Goal: Communication & Community: Answer question/provide support

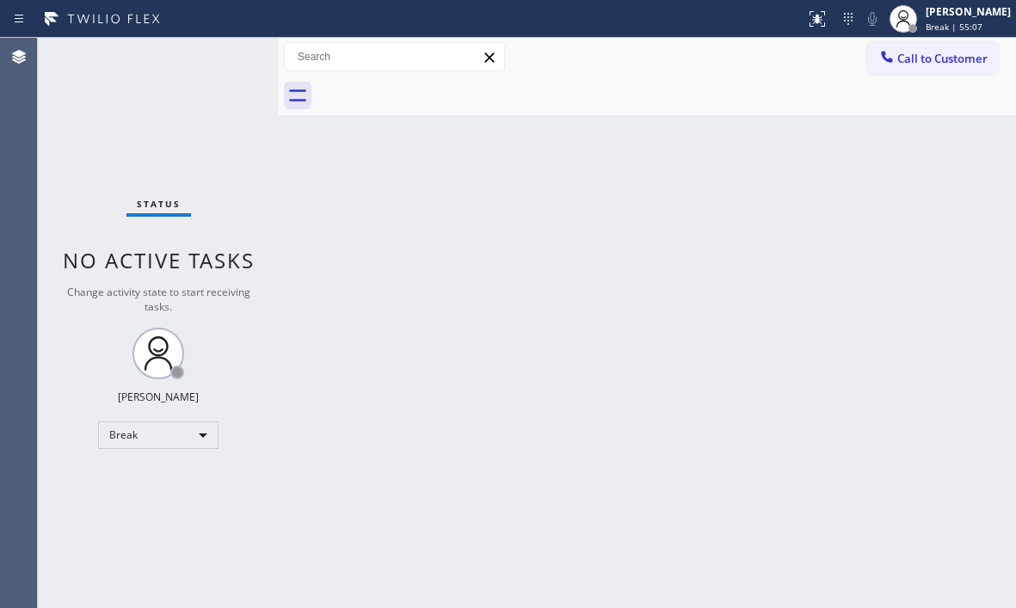
click at [930, 212] on div "Back to Dashboard Change Sender ID Customers Technicians Select a contact Outbo…" at bounding box center [647, 323] width 737 height 570
click at [492, 420] on div "Back to Dashboard Change Sender ID Customers Technicians Select a contact Outbo…" at bounding box center [647, 323] width 737 height 570
click at [194, 434] on div "Break" at bounding box center [158, 435] width 120 height 28
click at [171, 480] on li "Available" at bounding box center [157, 480] width 117 height 21
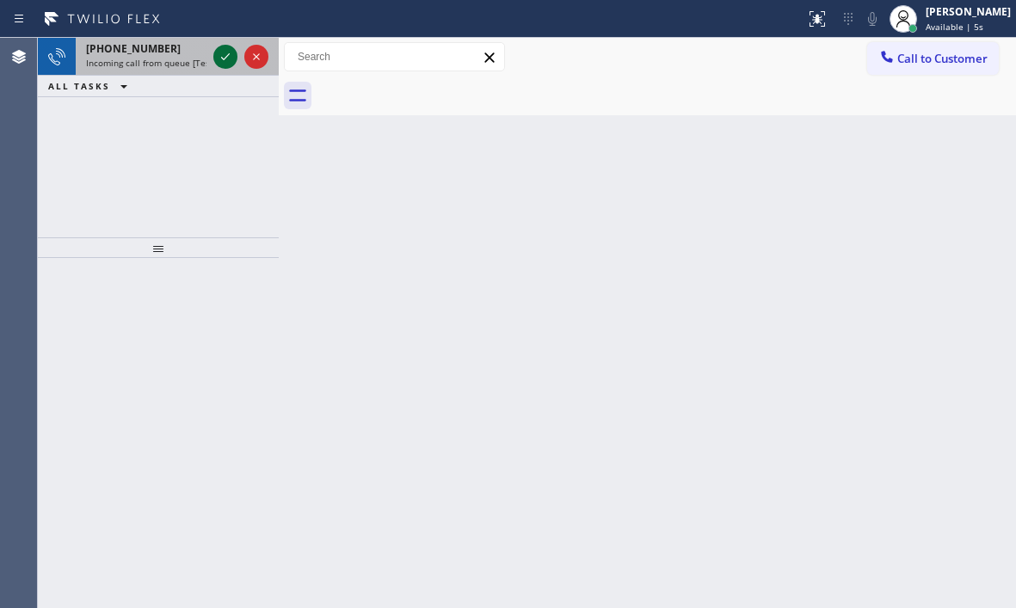
click at [227, 59] on icon at bounding box center [225, 56] width 21 height 21
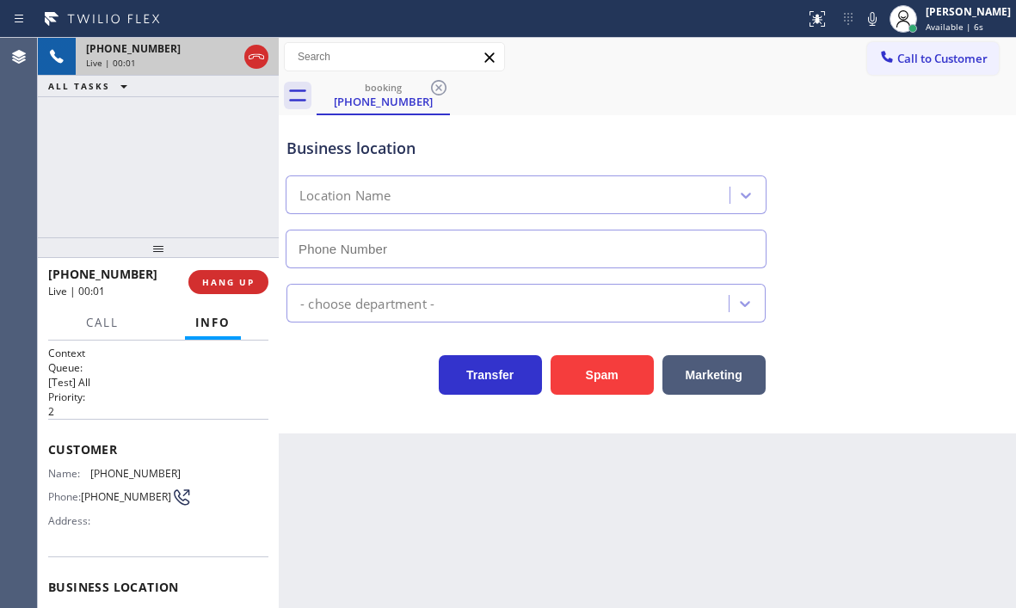
type input "[PHONE_NUMBER]"
click at [223, 280] on span "HANG UP" at bounding box center [228, 282] width 52 height 12
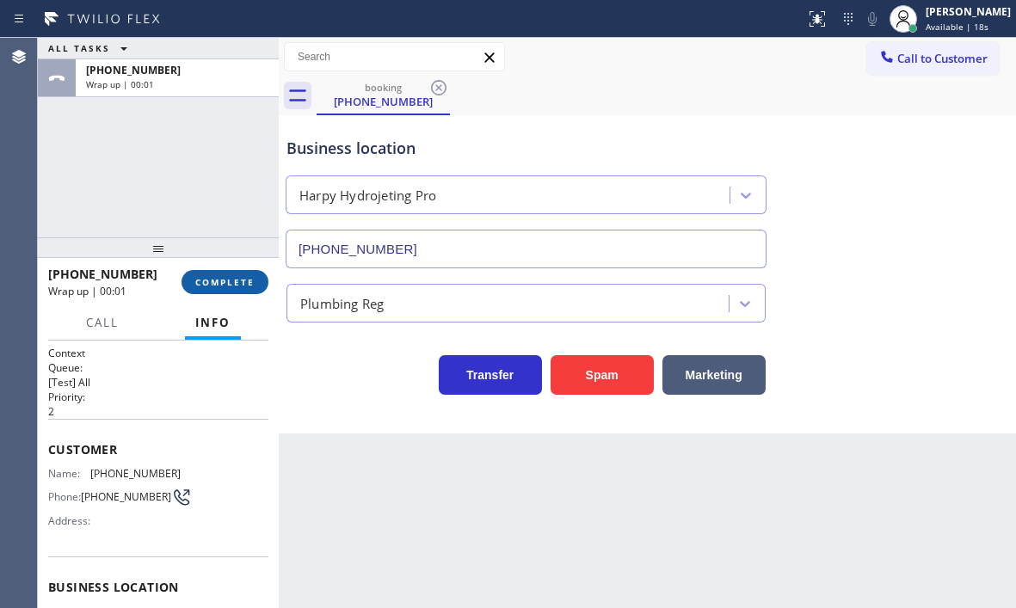
click at [229, 284] on span "COMPLETE" at bounding box center [224, 282] width 59 height 12
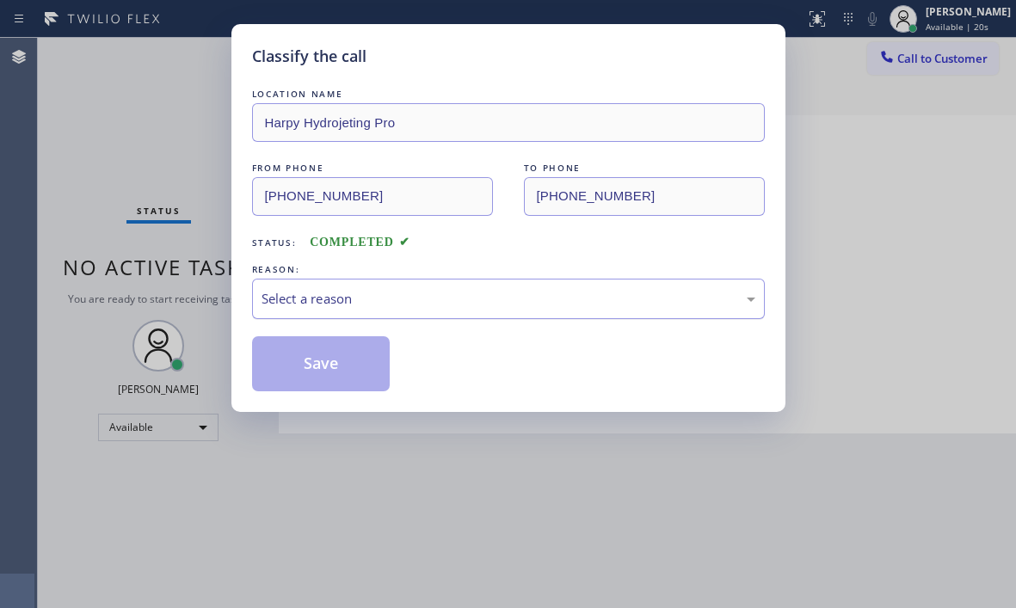
click at [631, 302] on div "Select a reason" at bounding box center [508, 299] width 494 height 20
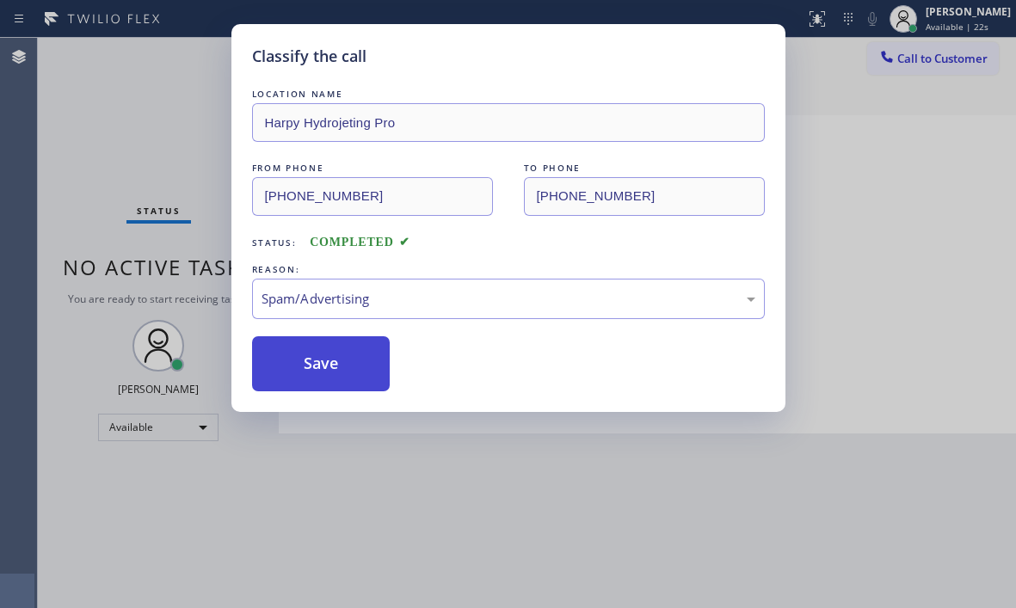
click at [321, 372] on button "Save" at bounding box center [321, 363] width 138 height 55
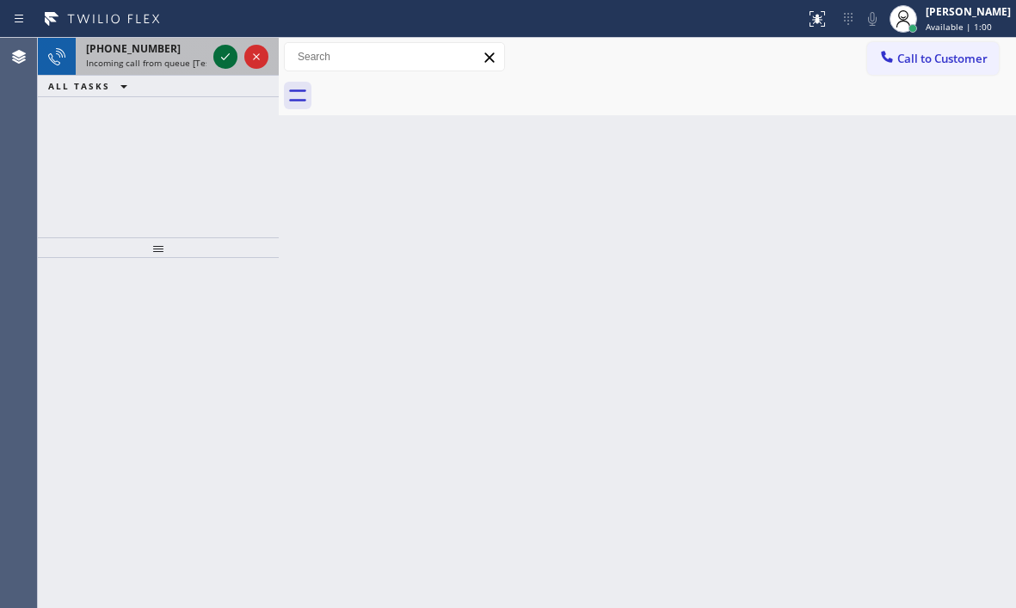
click at [230, 54] on icon at bounding box center [225, 56] width 21 height 21
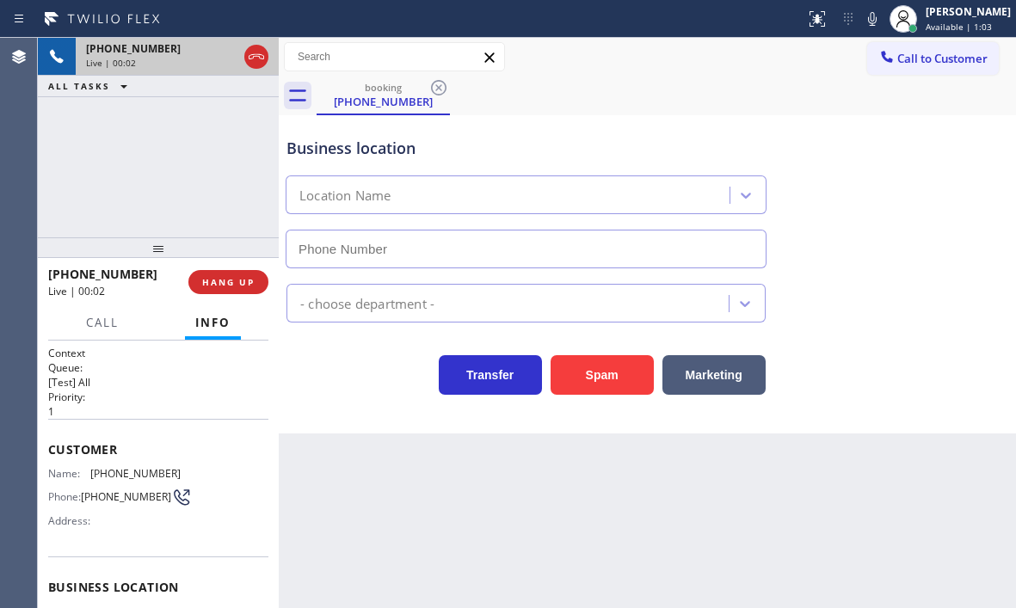
type input "[PHONE_NUMBER]"
click at [242, 286] on span "HANG UP" at bounding box center [228, 282] width 52 height 12
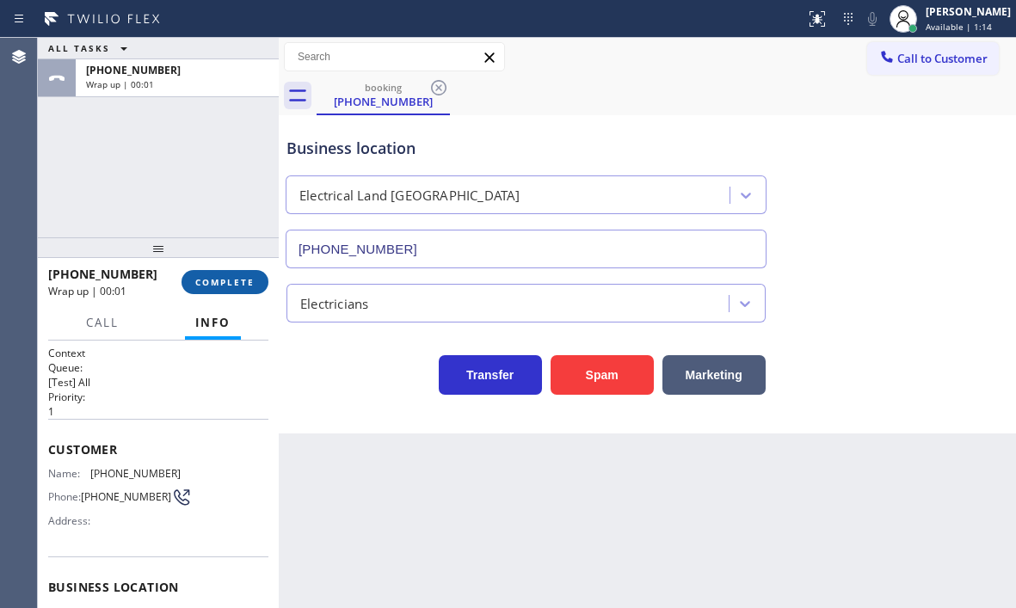
click at [244, 286] on span "COMPLETE" at bounding box center [224, 282] width 59 height 12
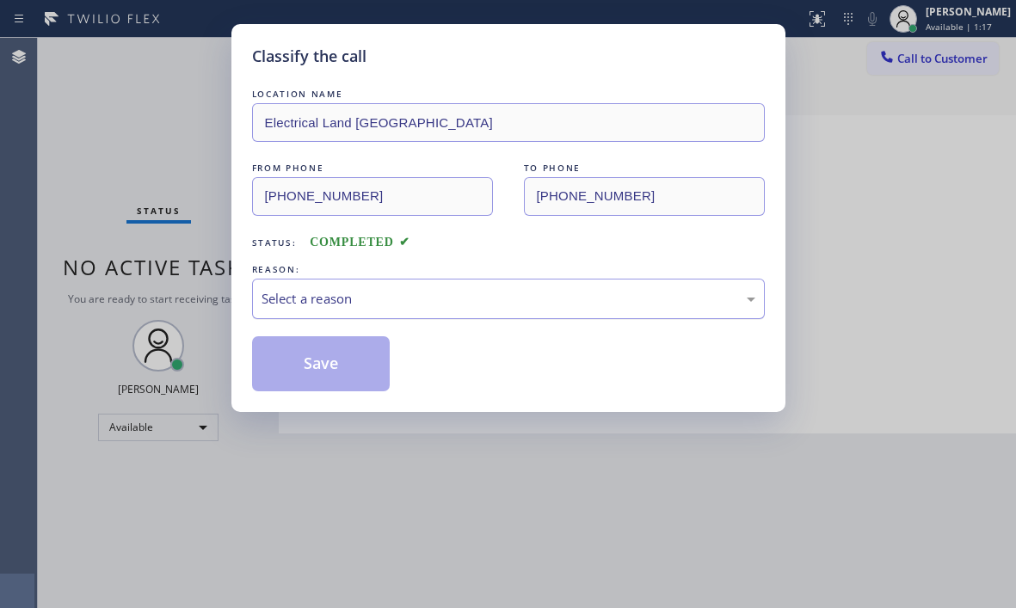
click at [451, 310] on div "Select a reason" at bounding box center [508, 299] width 513 height 40
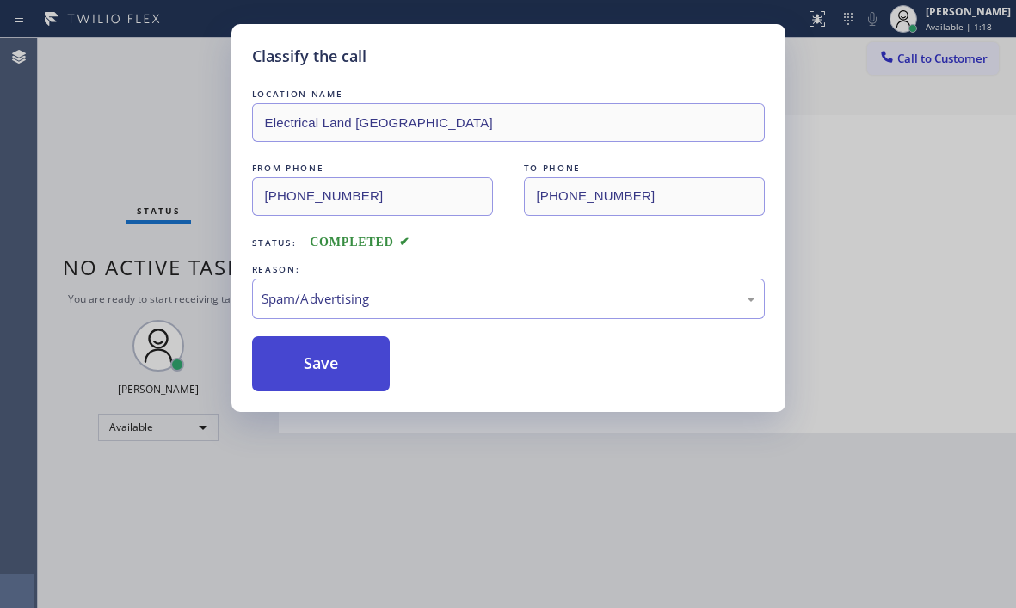
click at [323, 361] on button "Save" at bounding box center [321, 363] width 138 height 55
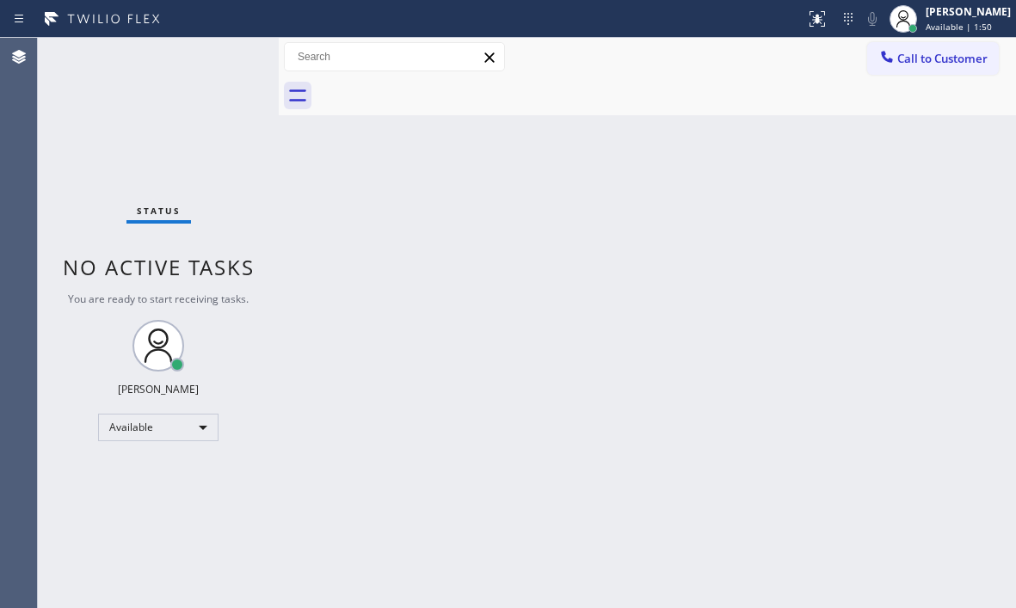
click at [220, 54] on div "Status No active tasks You are ready to start receiving tasks. [PERSON_NAME] Av…" at bounding box center [158, 323] width 241 height 570
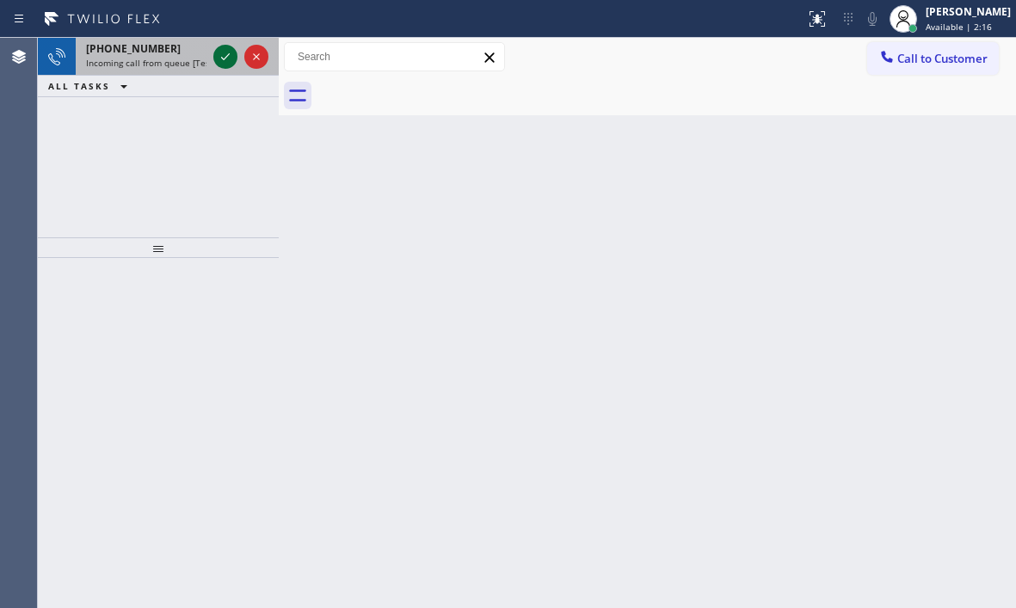
click at [230, 62] on icon at bounding box center [225, 56] width 21 height 21
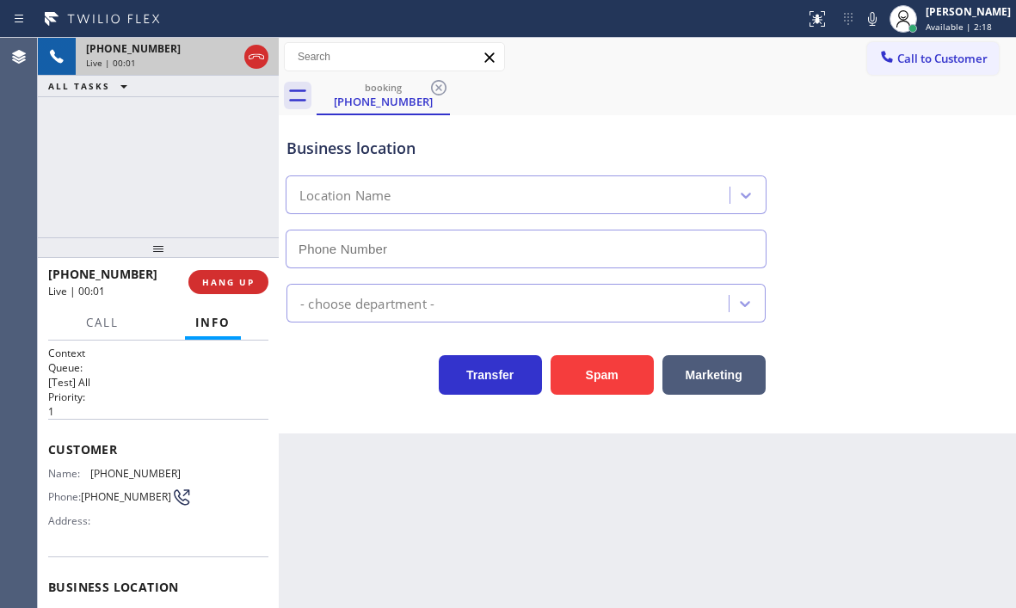
type input "[PHONE_NUMBER]"
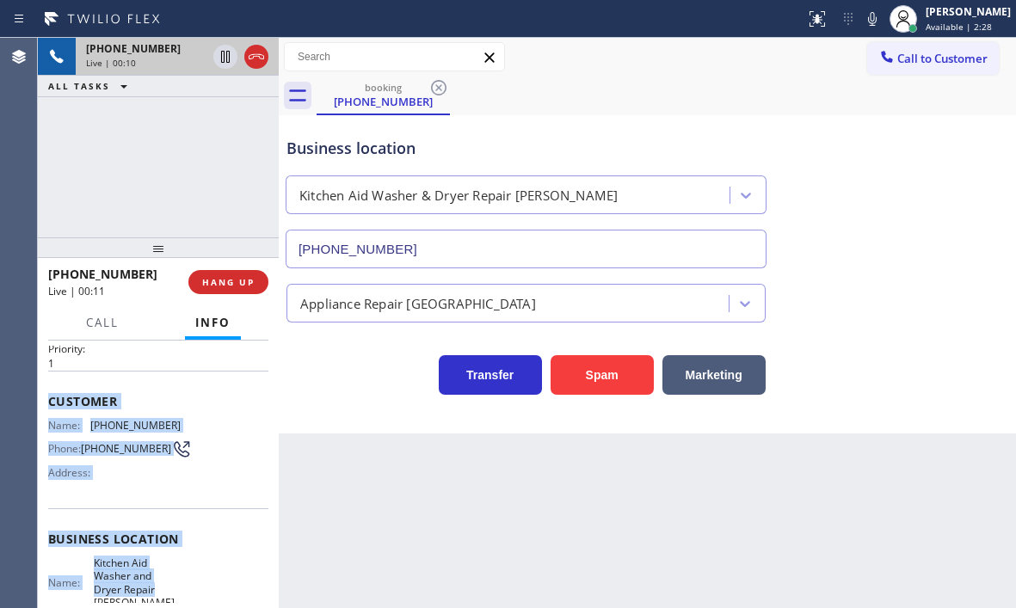
scroll to position [172, 0]
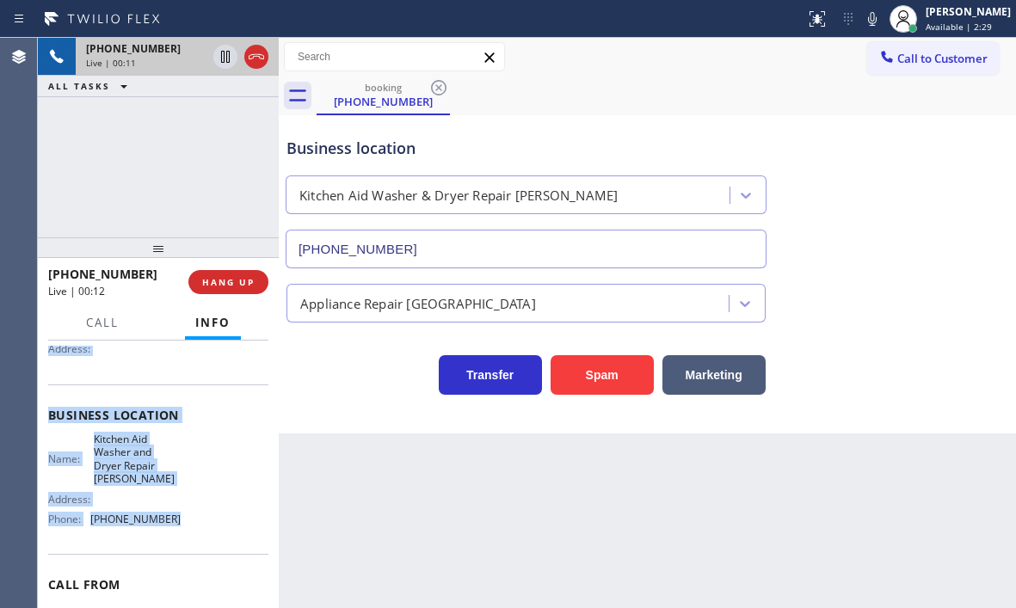
drag, startPoint x: 48, startPoint y: 445, endPoint x: 194, endPoint y: 533, distance: 170.2
click at [194, 533] on div "Context Queue: [Test] All Priority: 1 Customer Name: [PHONE_NUMBER] Phone: [PHO…" at bounding box center [158, 429] width 220 height 511
copy div "Customer Name: [PHONE_NUMBER] Phone: [PHONE_NUMBER] Address: Business location …"
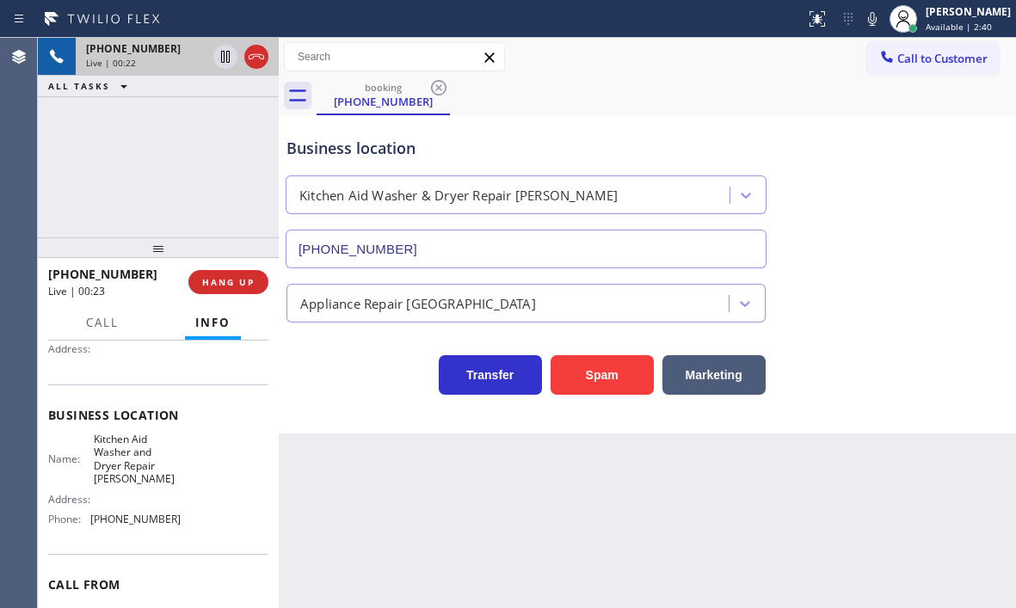
click at [126, 142] on div "[PHONE_NUMBER] Live | 00:22 ALL TASKS ALL TASKS ACTIVE TASKS TASKS IN WRAP UP" at bounding box center [158, 138] width 241 height 200
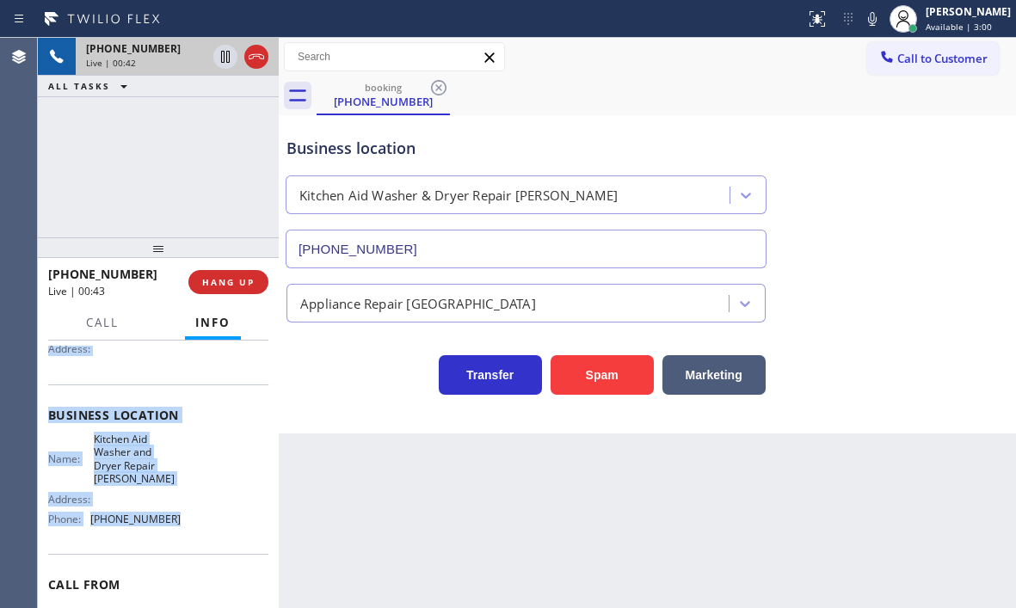
drag, startPoint x: 46, startPoint y: 438, endPoint x: 181, endPoint y: 522, distance: 158.4
click at [181, 522] on div "Context Queue: [Test] All Priority: 1 Customer Name: [PHONE_NUMBER] Phone: [PHO…" at bounding box center [158, 474] width 241 height 267
copy div "Customer Name: [PHONE_NUMBER] Phone: [PHONE_NUMBER] Address: Business location …"
click at [253, 55] on icon at bounding box center [256, 56] width 21 height 21
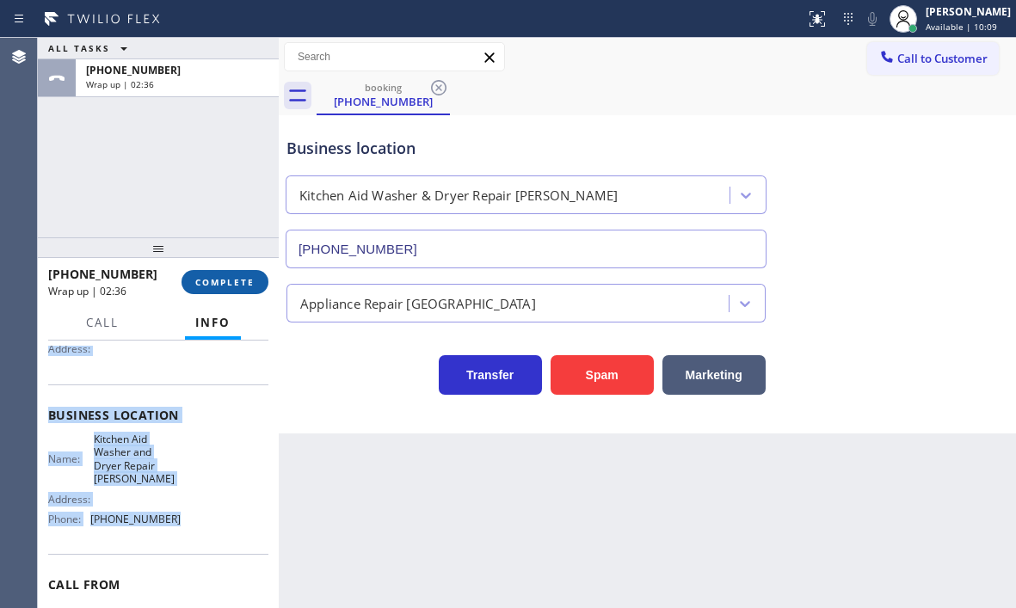
click at [241, 274] on button "COMPLETE" at bounding box center [224, 282] width 87 height 24
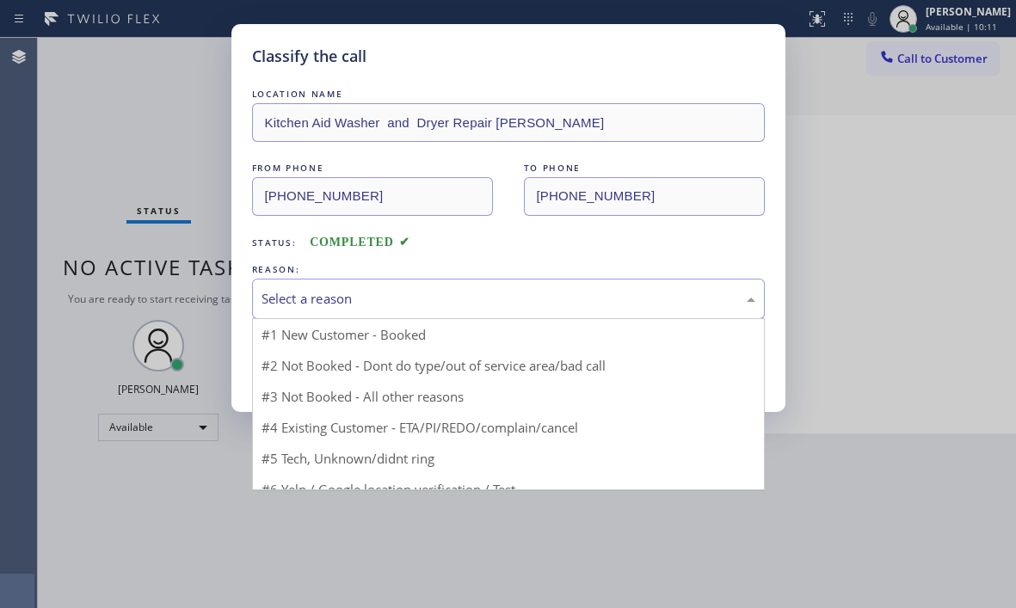
click at [419, 290] on div "Select a reason" at bounding box center [508, 299] width 494 height 20
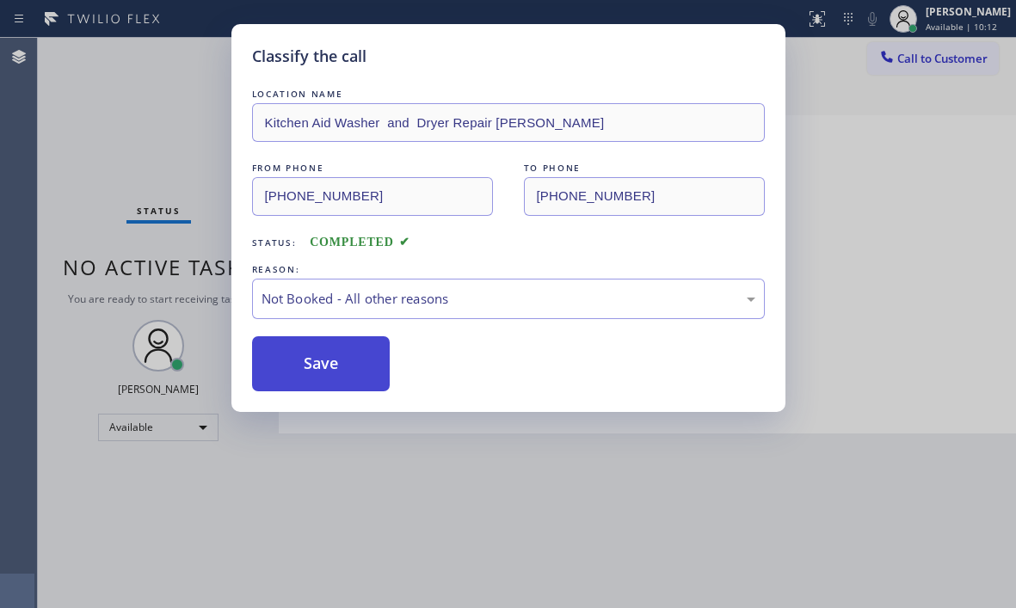
click at [296, 362] on button "Save" at bounding box center [321, 363] width 138 height 55
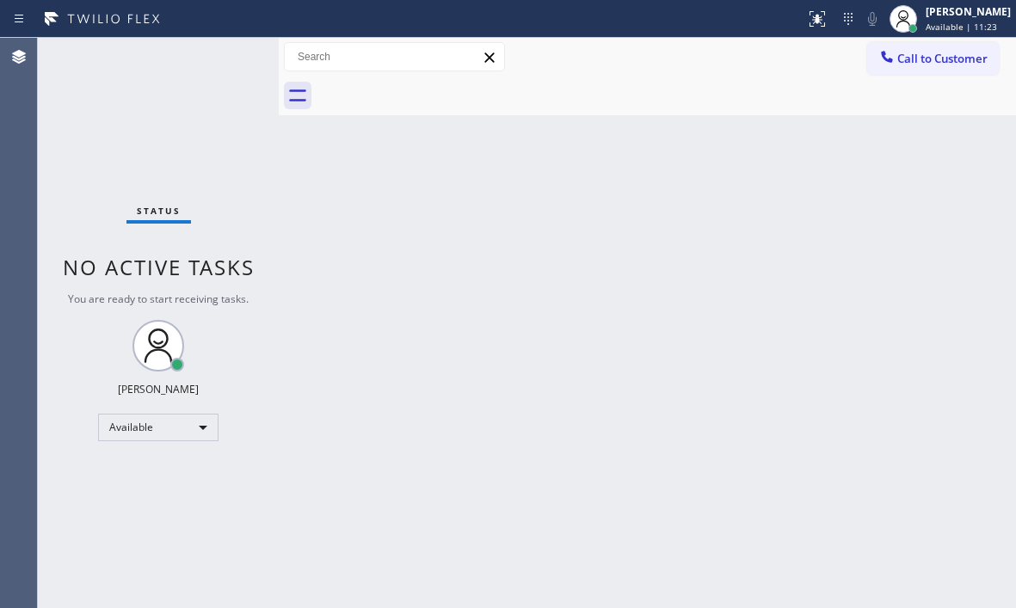
click at [222, 53] on div "Status No active tasks You are ready to start receiving tasks. [PERSON_NAME] Av…" at bounding box center [158, 323] width 241 height 570
click at [222, 64] on div "Status No active tasks You are ready to start receiving tasks. [PERSON_NAME] Av…" at bounding box center [158, 323] width 241 height 570
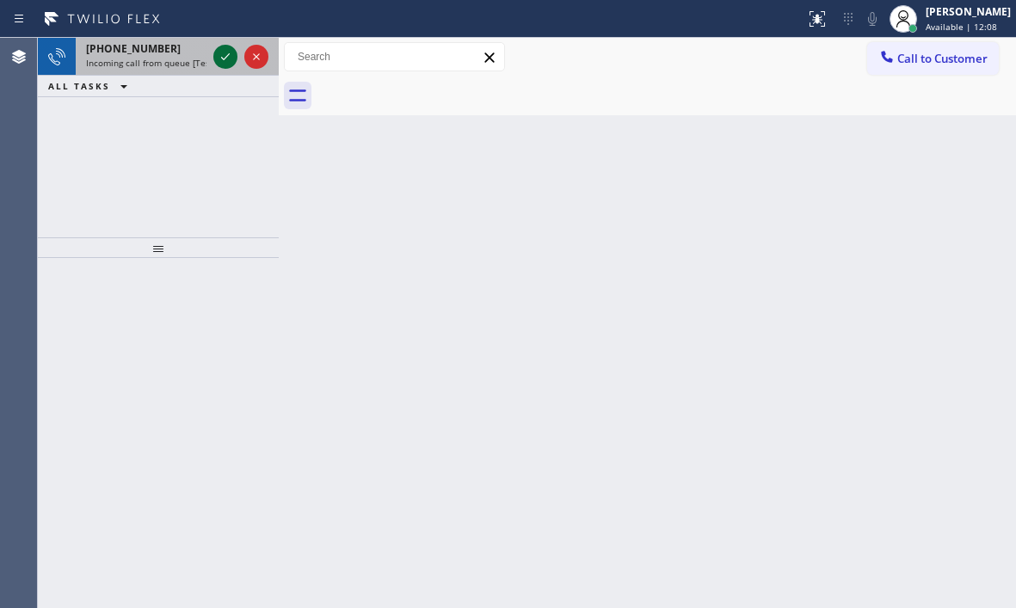
click at [224, 60] on icon at bounding box center [225, 56] width 21 height 21
click at [233, 61] on icon at bounding box center [225, 56] width 21 height 21
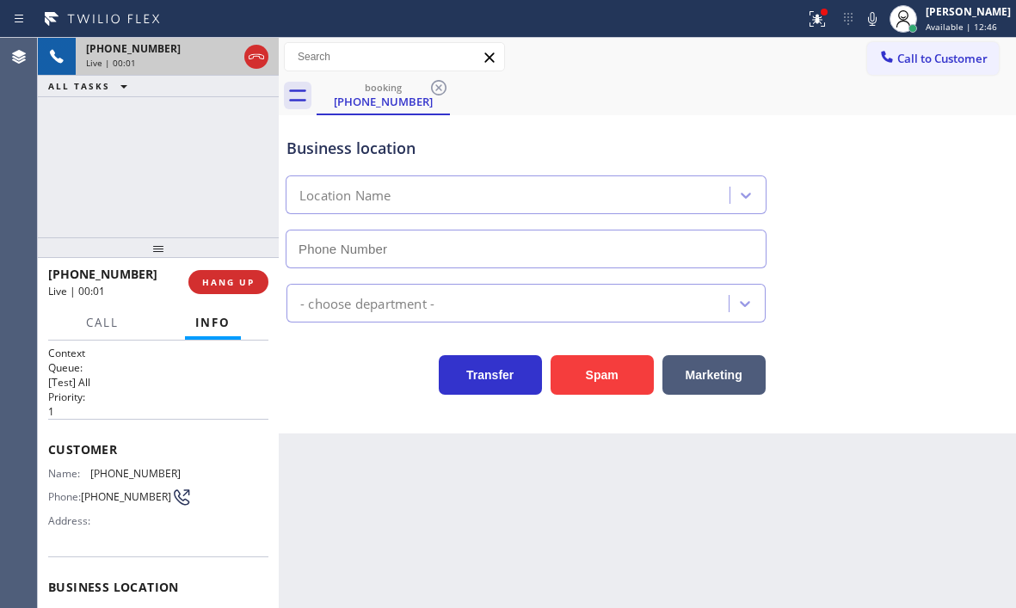
type input "[PHONE_NUMBER]"
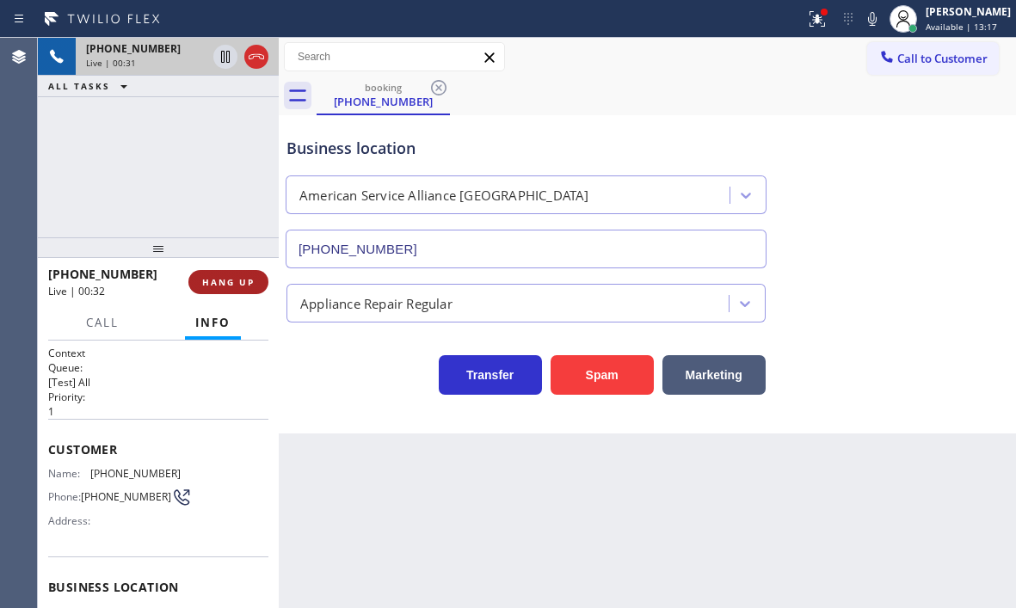
click at [224, 281] on span "HANG UP" at bounding box center [228, 282] width 52 height 12
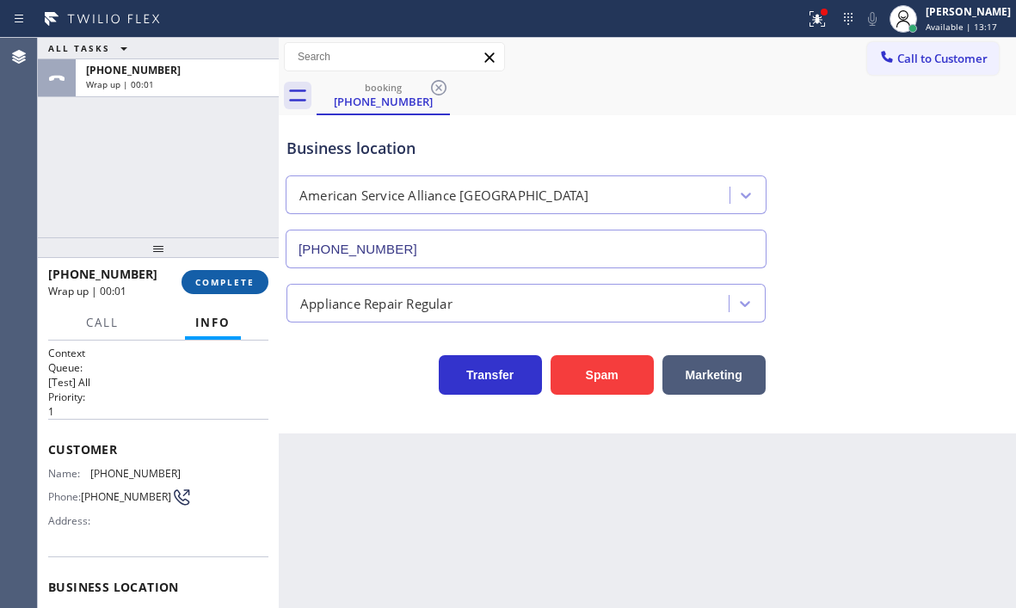
click at [237, 288] on span "COMPLETE" at bounding box center [224, 282] width 59 height 12
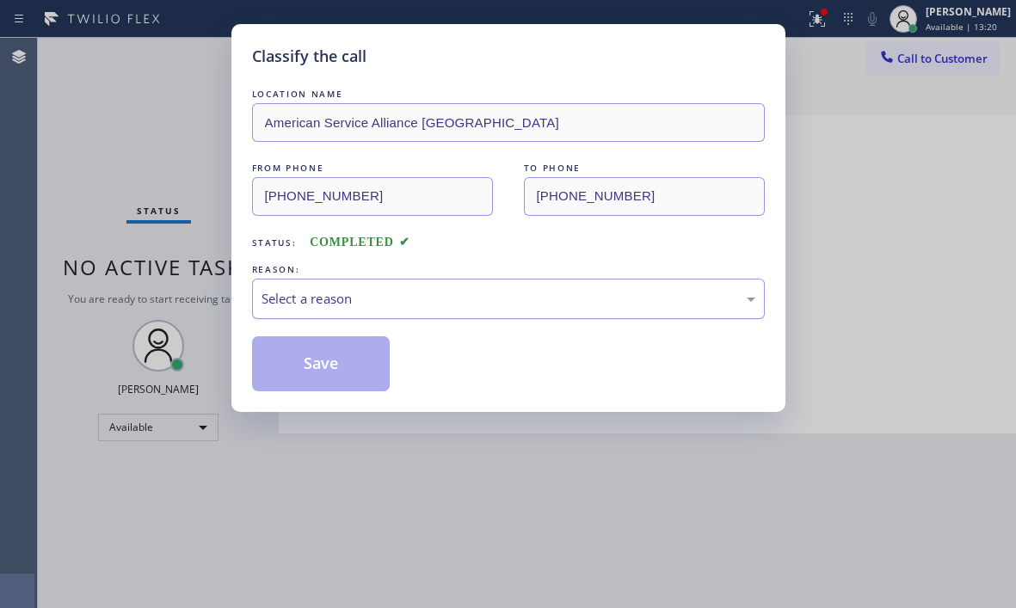
click at [579, 294] on div "Select a reason" at bounding box center [508, 299] width 494 height 20
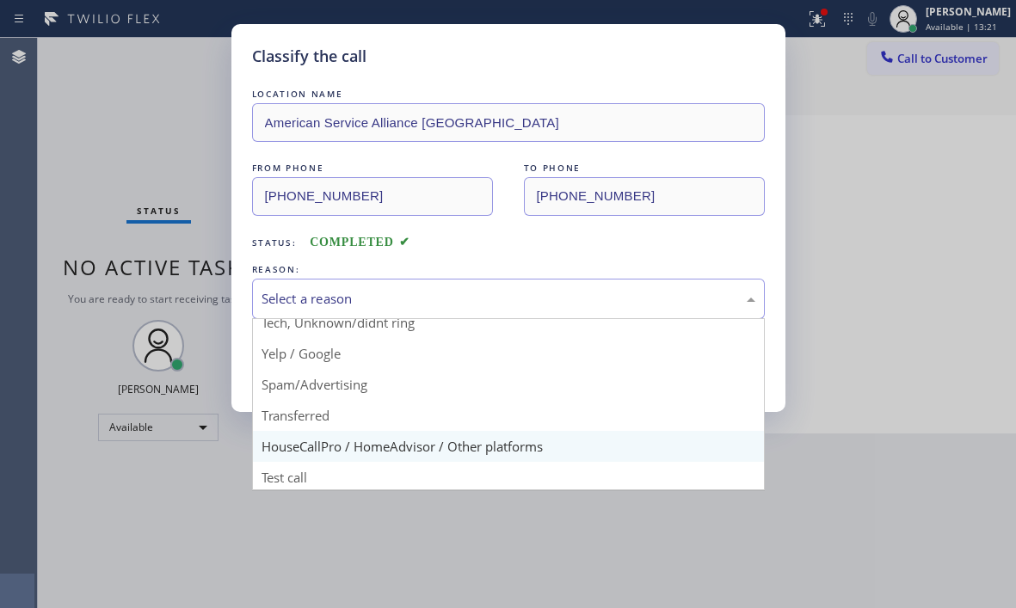
scroll to position [108, 0]
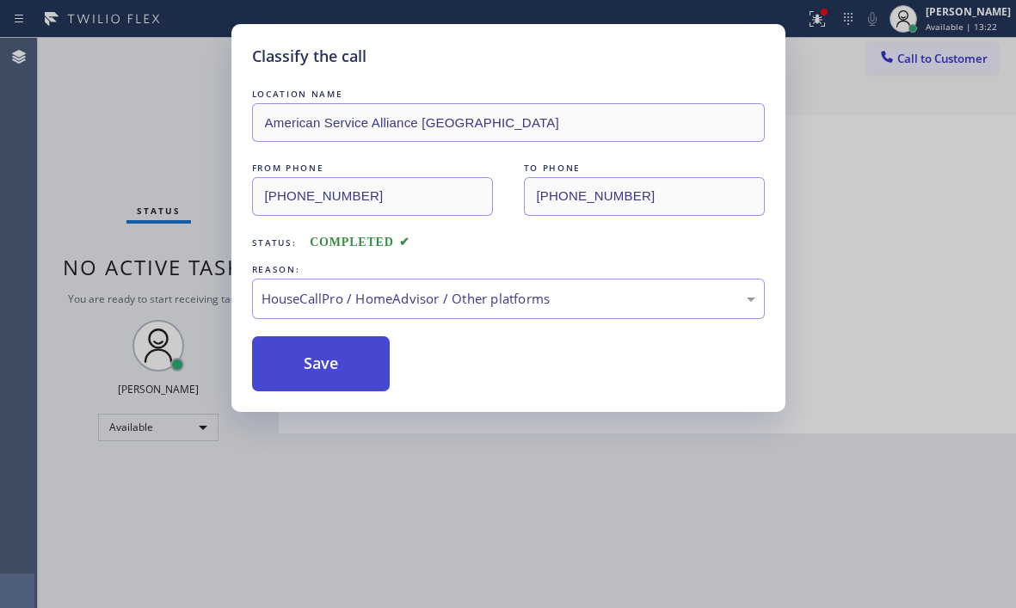
click at [333, 354] on button "Save" at bounding box center [321, 363] width 138 height 55
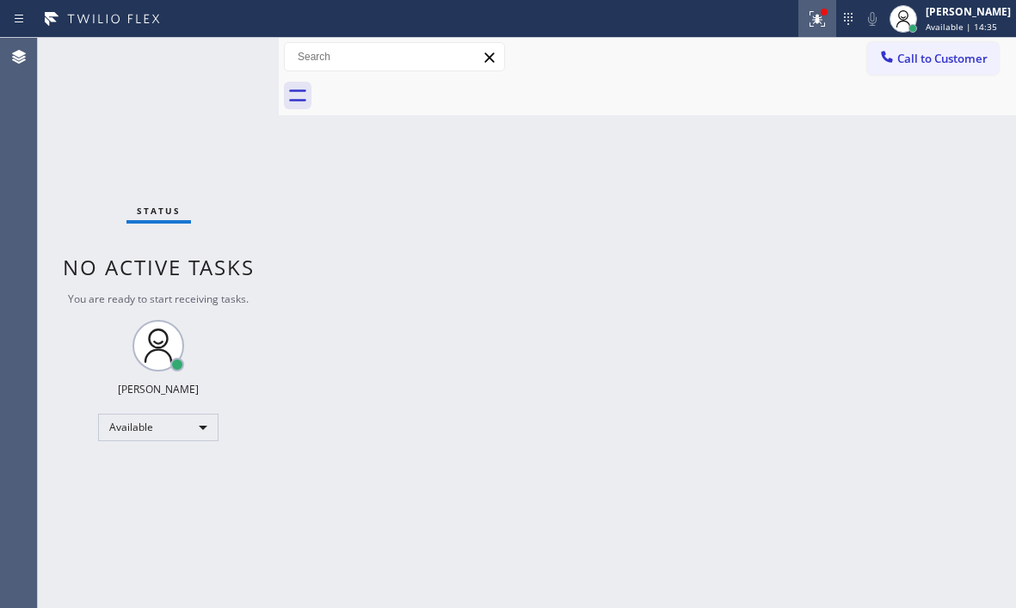
click at [807, 21] on icon at bounding box center [817, 19] width 21 height 21
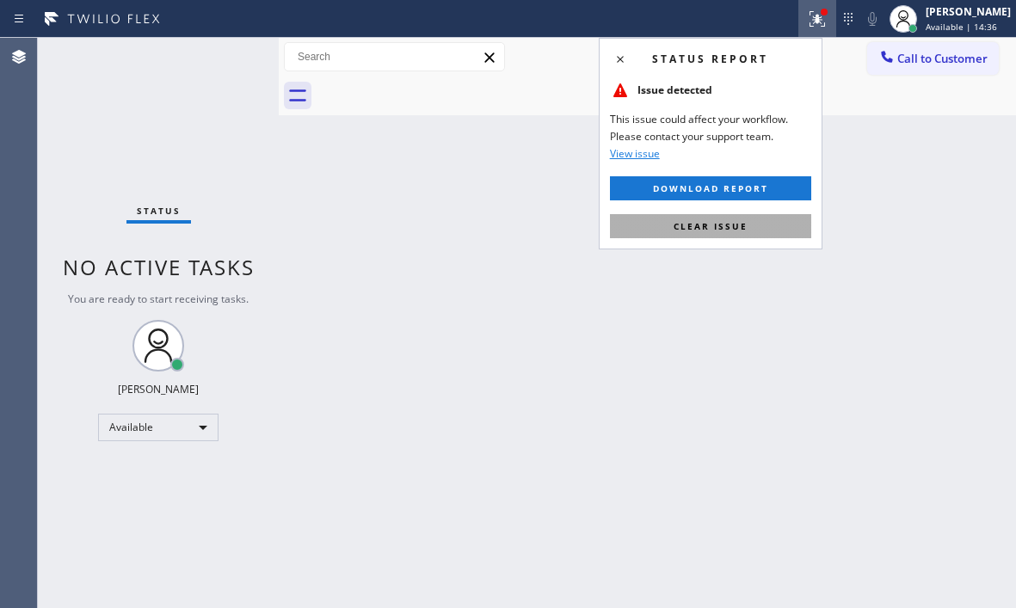
click at [769, 224] on button "Clear issue" at bounding box center [710, 226] width 201 height 24
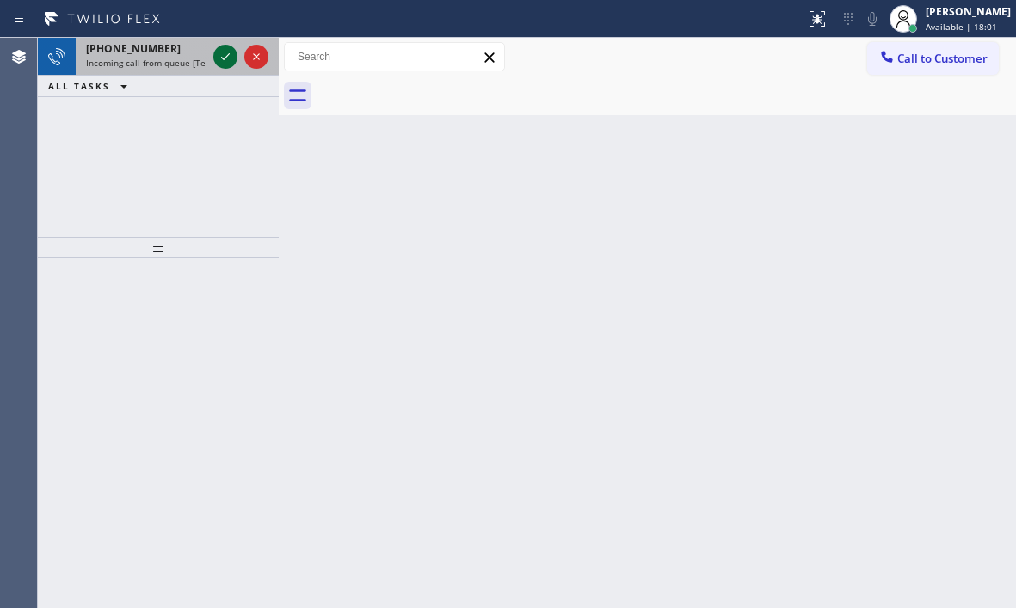
click at [224, 53] on icon at bounding box center [225, 56] width 21 height 21
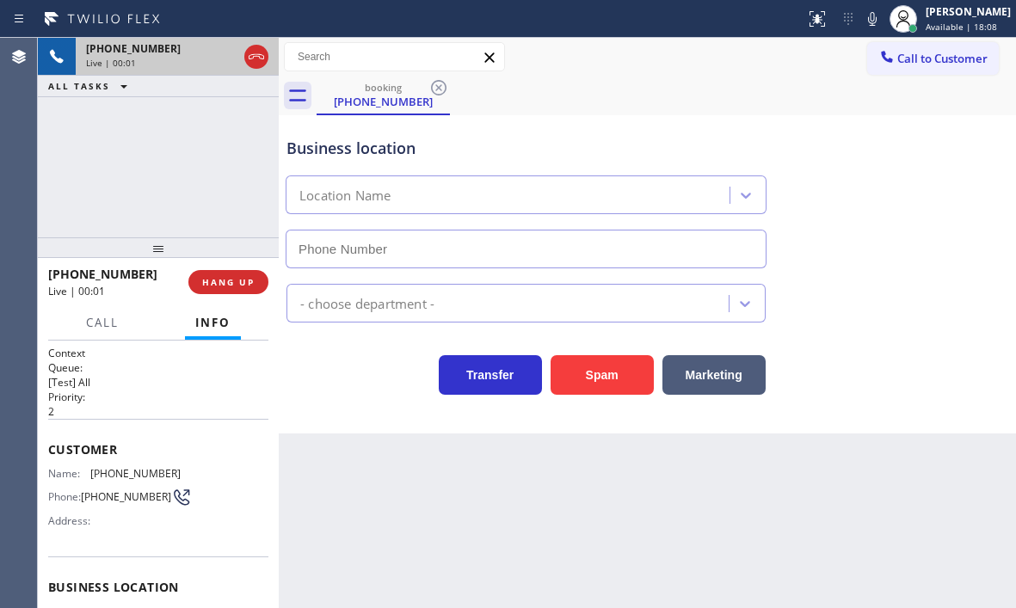
type input "[PHONE_NUMBER]"
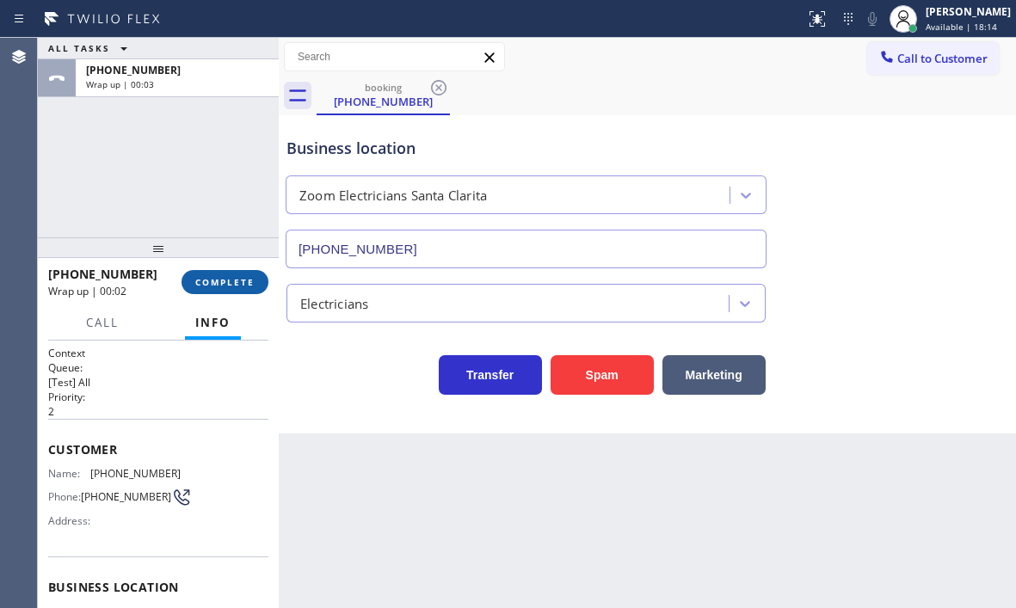
click at [216, 282] on span "COMPLETE" at bounding box center [224, 282] width 59 height 12
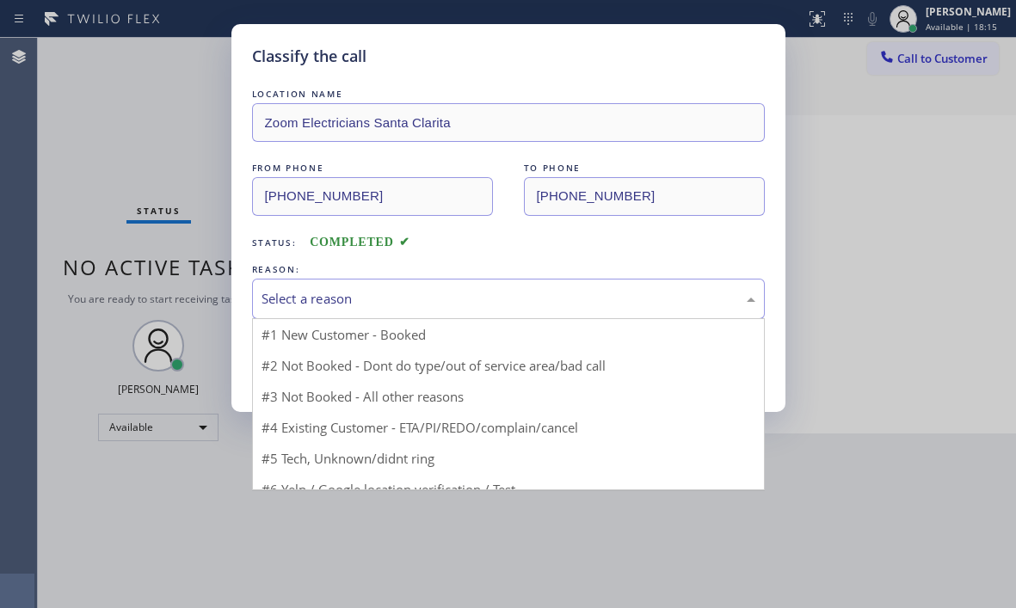
click at [367, 294] on div "Select a reason" at bounding box center [508, 299] width 494 height 20
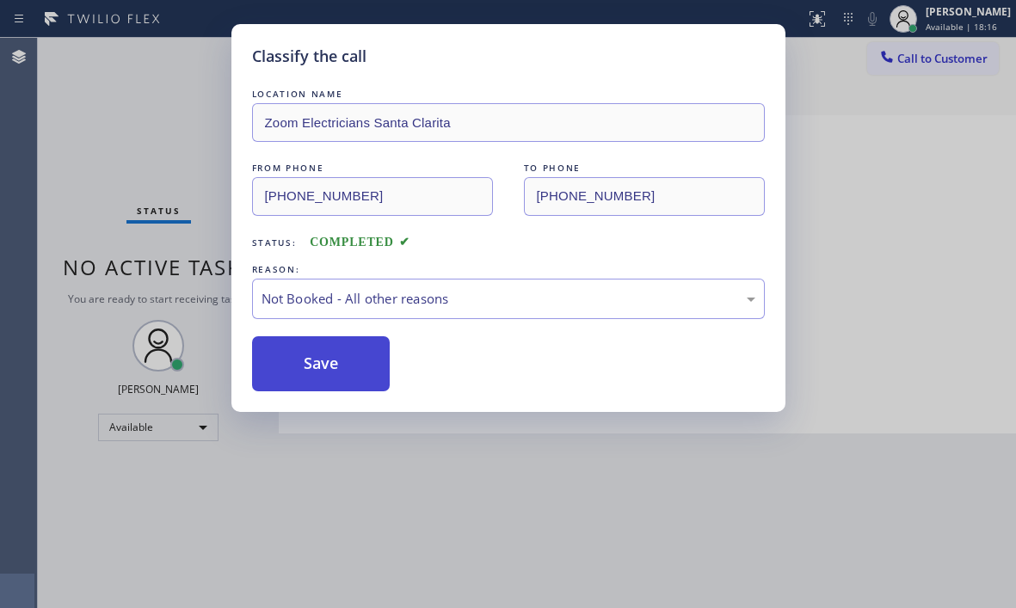
click at [317, 363] on button "Save" at bounding box center [321, 363] width 138 height 55
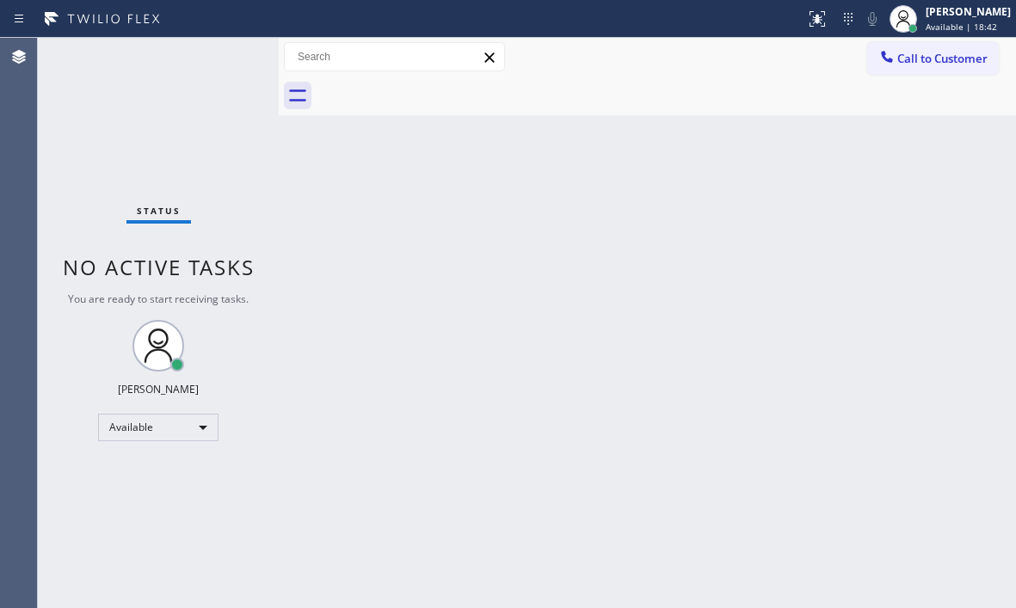
click at [223, 50] on div "Status No active tasks You are ready to start receiving tasks. [PERSON_NAME] Av…" at bounding box center [158, 323] width 241 height 570
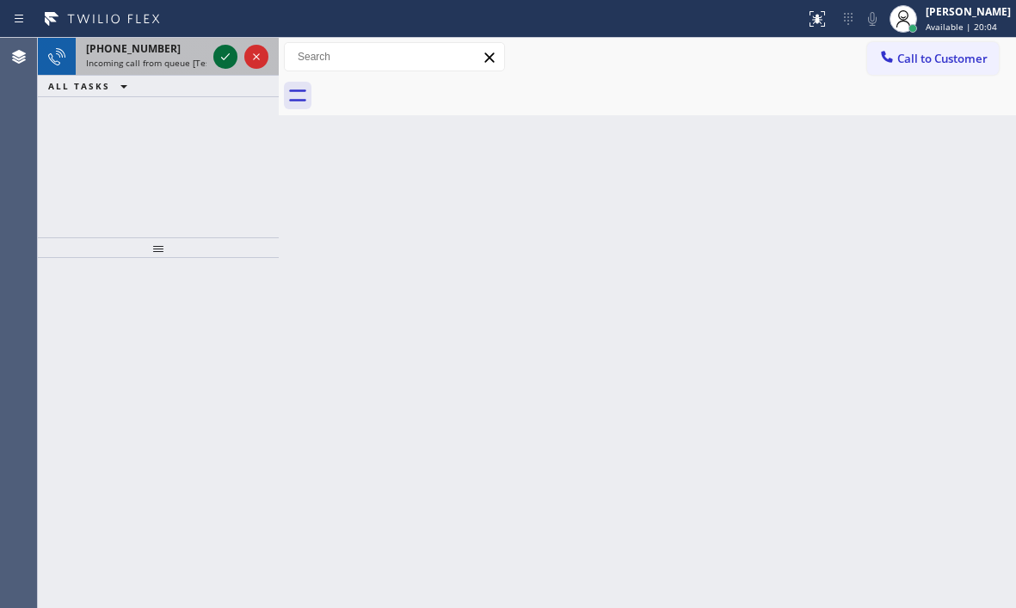
click at [215, 55] on div at bounding box center [225, 56] width 24 height 21
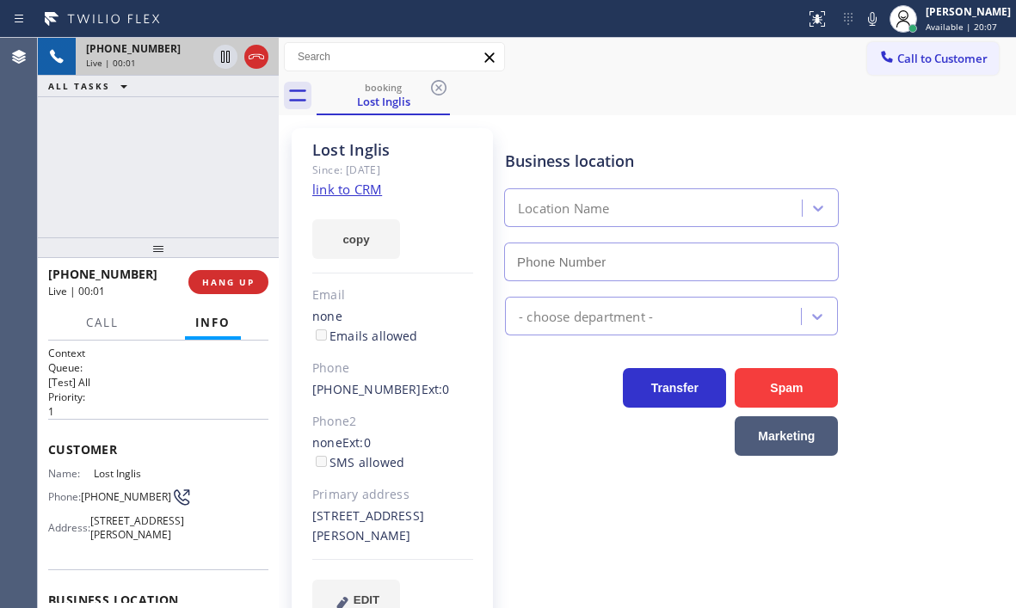
type input "[PHONE_NUMBER]"
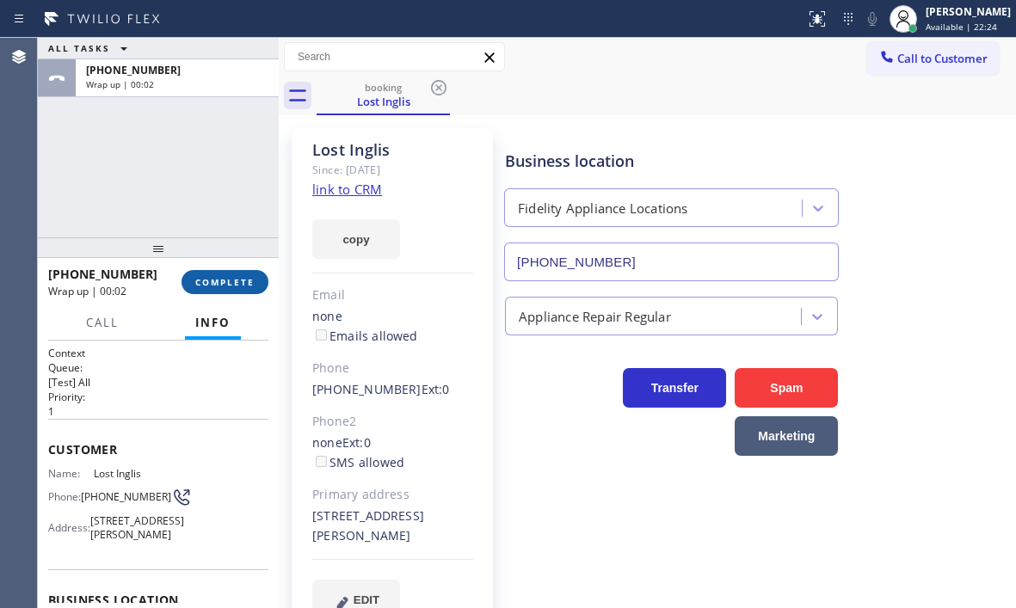
click at [216, 280] on span "COMPLETE" at bounding box center [224, 282] width 59 height 12
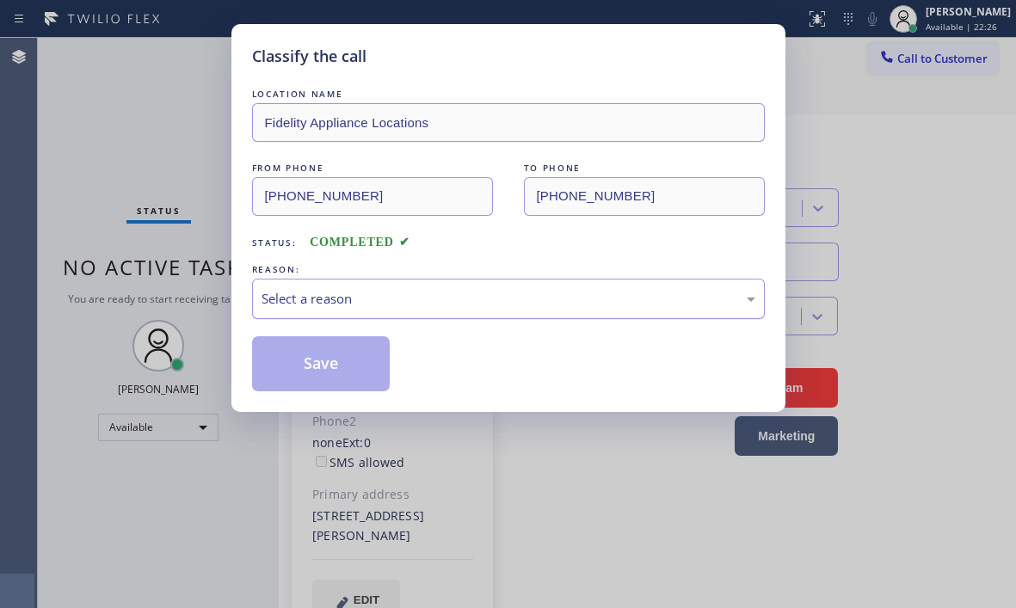
click at [615, 294] on div "Select a reason" at bounding box center [508, 299] width 494 height 20
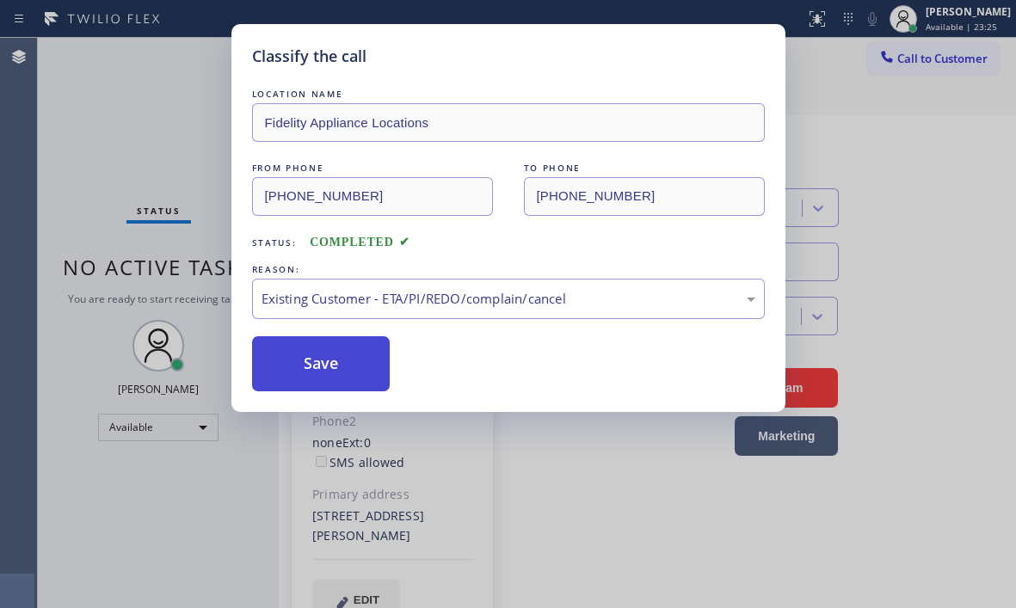
click at [338, 361] on button "Save" at bounding box center [321, 363] width 138 height 55
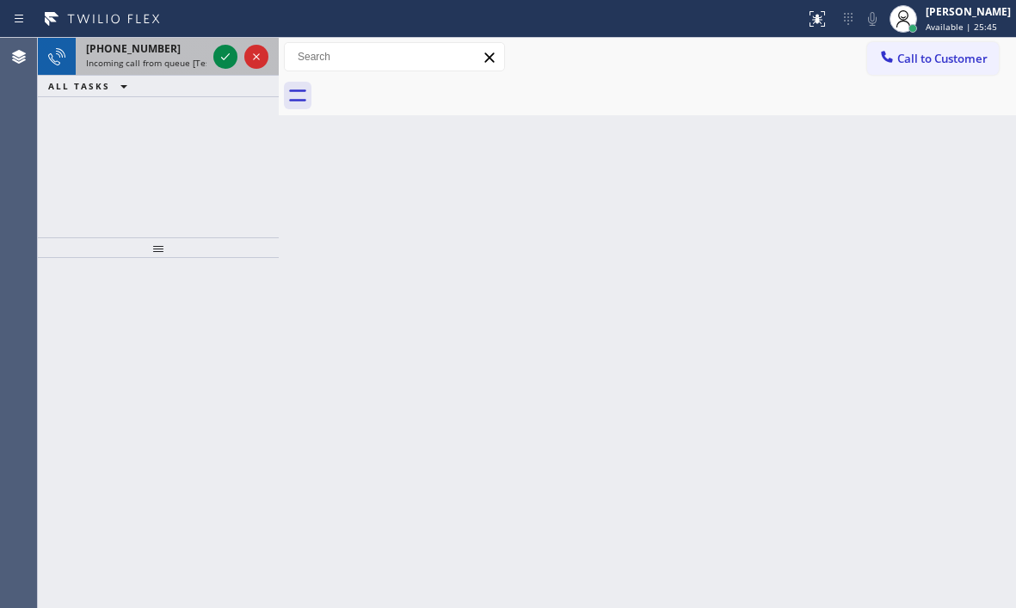
click at [227, 71] on div at bounding box center [241, 57] width 62 height 38
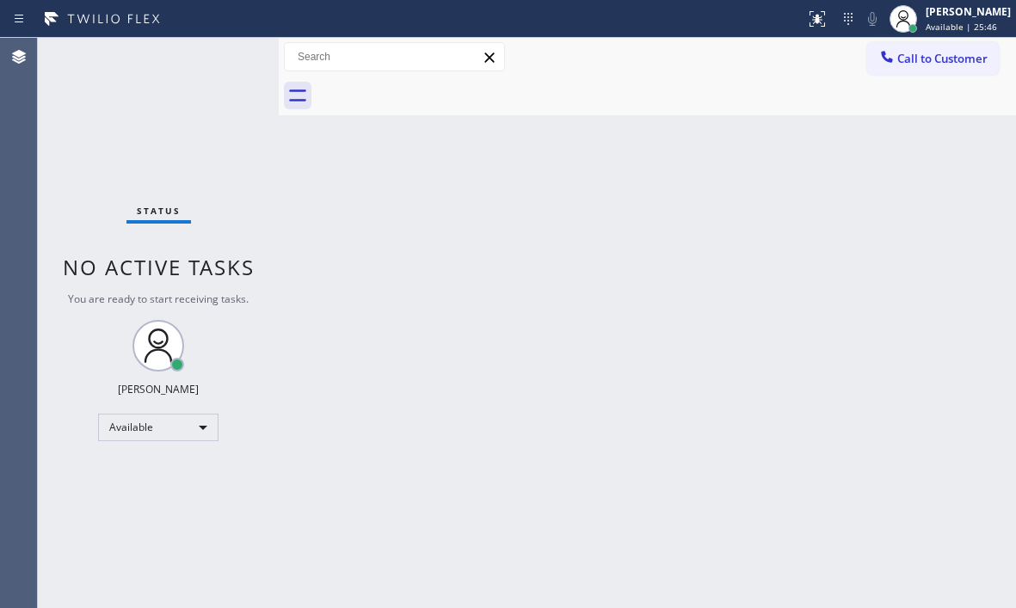
click at [230, 64] on div "Status No active tasks You are ready to start receiving tasks. [PERSON_NAME] Av…" at bounding box center [158, 323] width 241 height 570
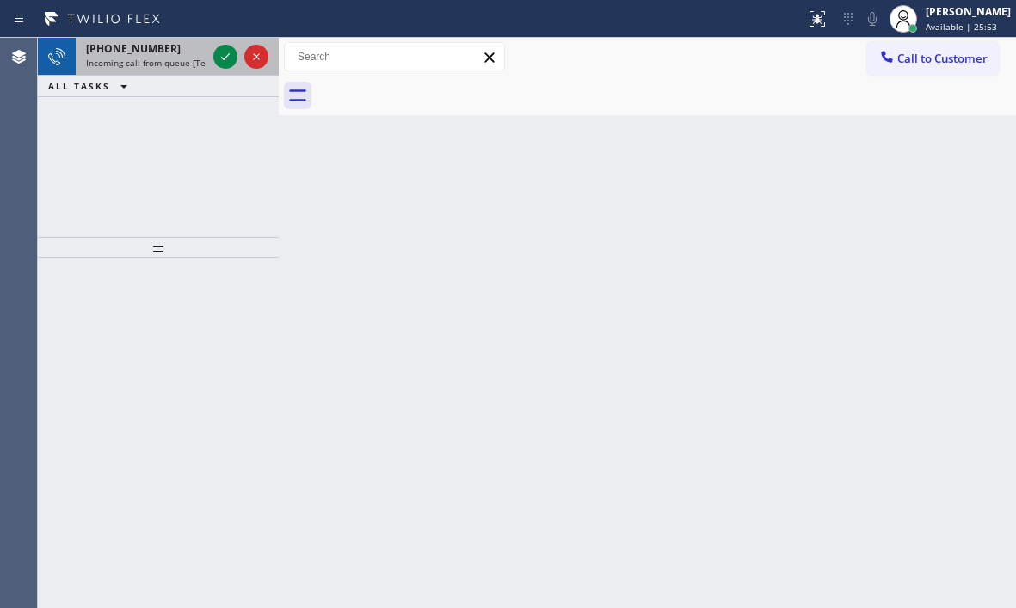
click at [176, 46] on div "[PHONE_NUMBER]" at bounding box center [146, 48] width 120 height 15
click at [223, 52] on icon at bounding box center [225, 56] width 21 height 21
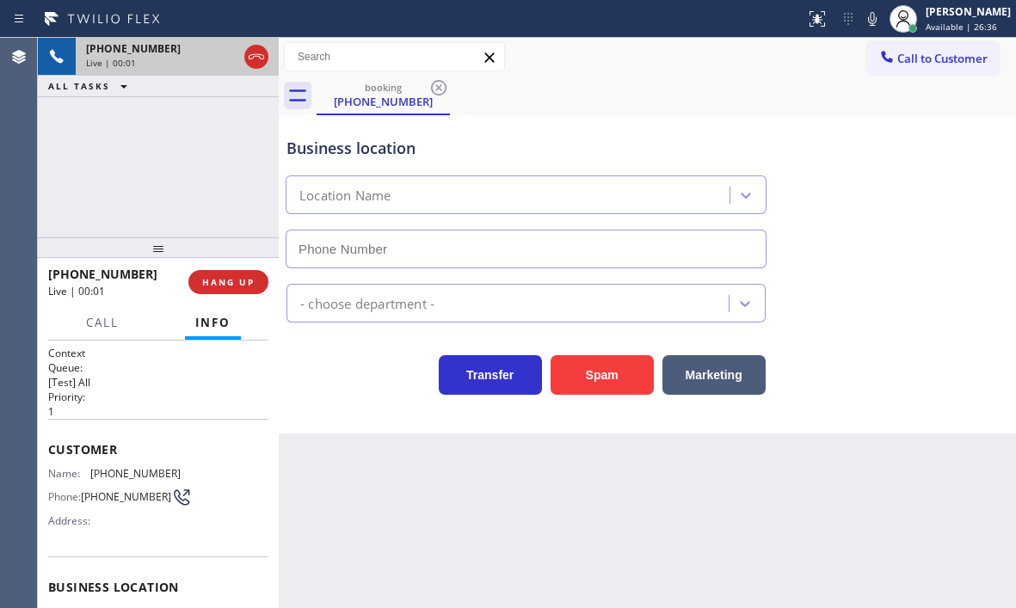
type input "[PHONE_NUMBER]"
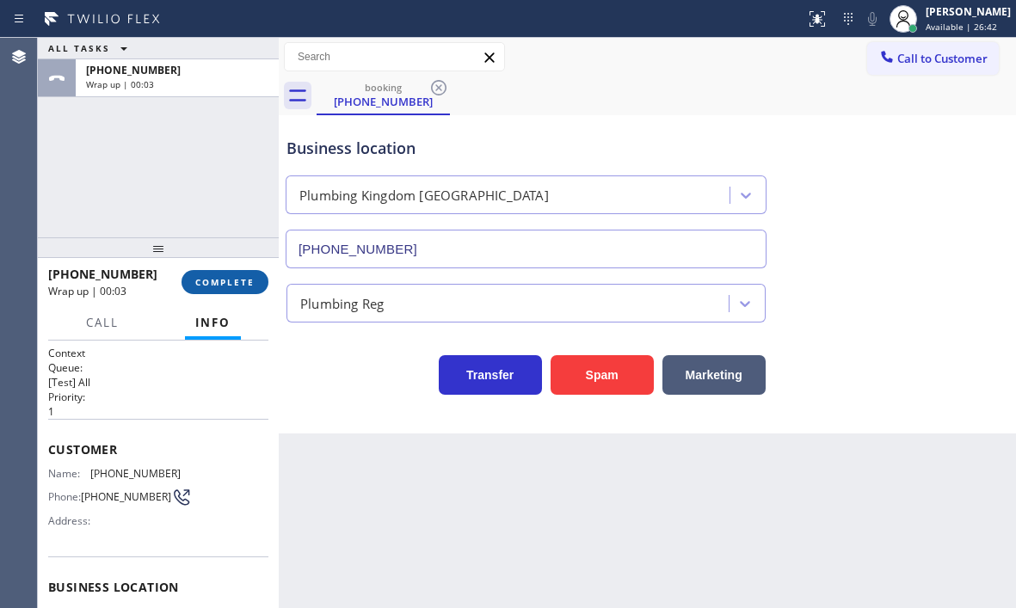
click at [234, 280] on span "COMPLETE" at bounding box center [224, 282] width 59 height 12
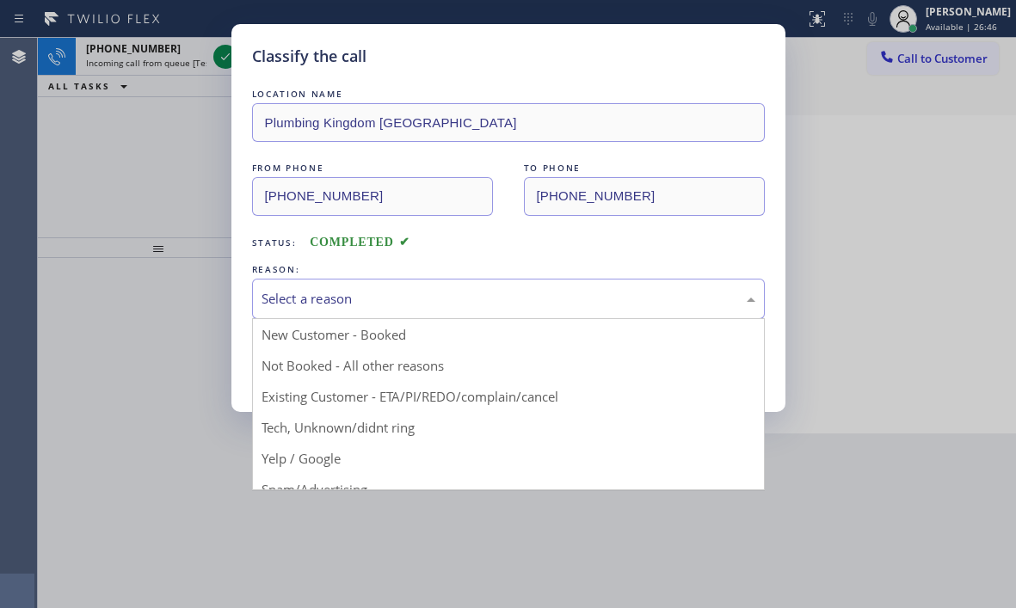
click at [507, 304] on div "Select a reason" at bounding box center [508, 299] width 494 height 20
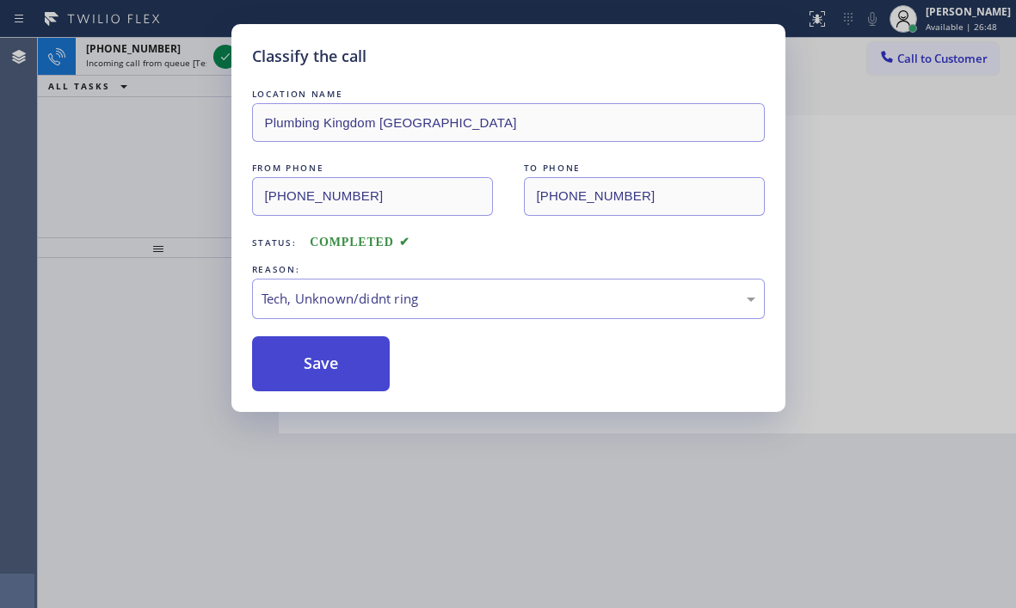
click at [325, 361] on button "Save" at bounding box center [321, 363] width 138 height 55
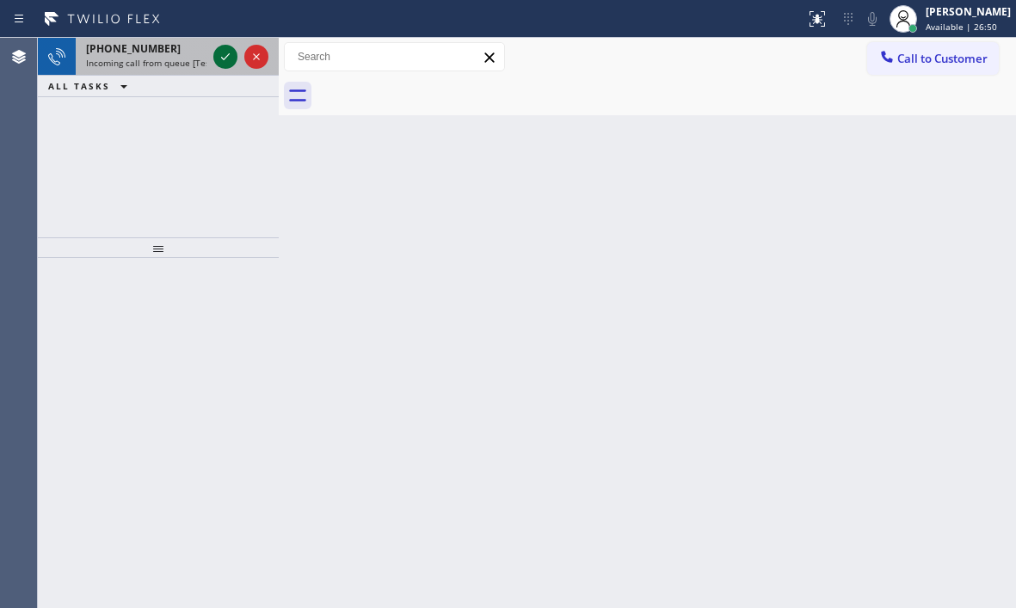
click at [219, 58] on icon at bounding box center [225, 56] width 21 height 21
click at [226, 57] on icon at bounding box center [225, 56] width 9 height 7
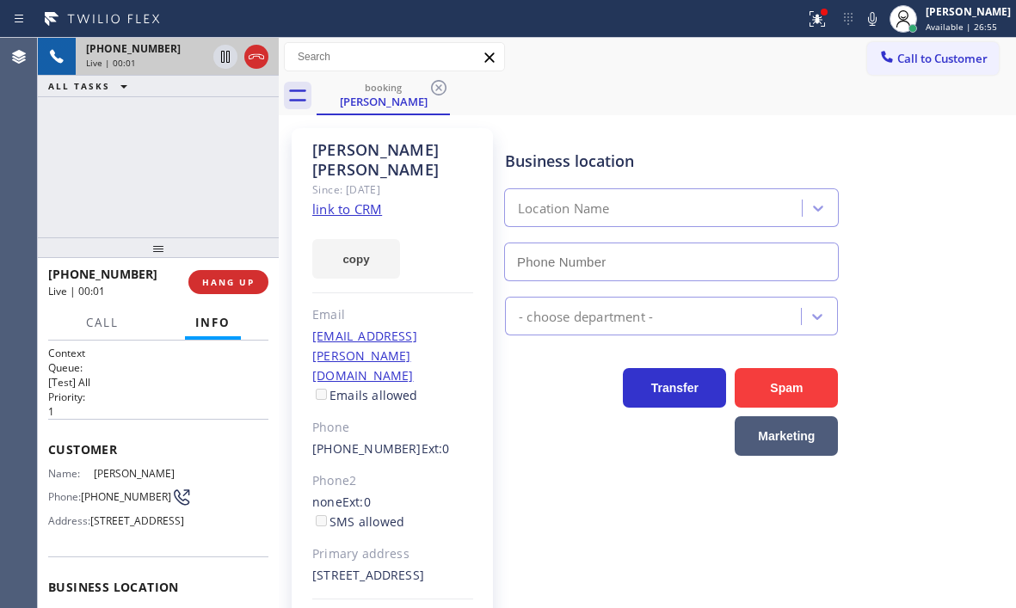
type input "[PHONE_NUMBER]"
click at [224, 61] on icon at bounding box center [225, 57] width 9 height 12
click at [226, 58] on icon at bounding box center [225, 56] width 21 height 21
click at [731, 110] on div "booking [PERSON_NAME]" at bounding box center [665, 96] width 699 height 39
click at [238, 286] on span "HANG UP" at bounding box center [228, 282] width 52 height 12
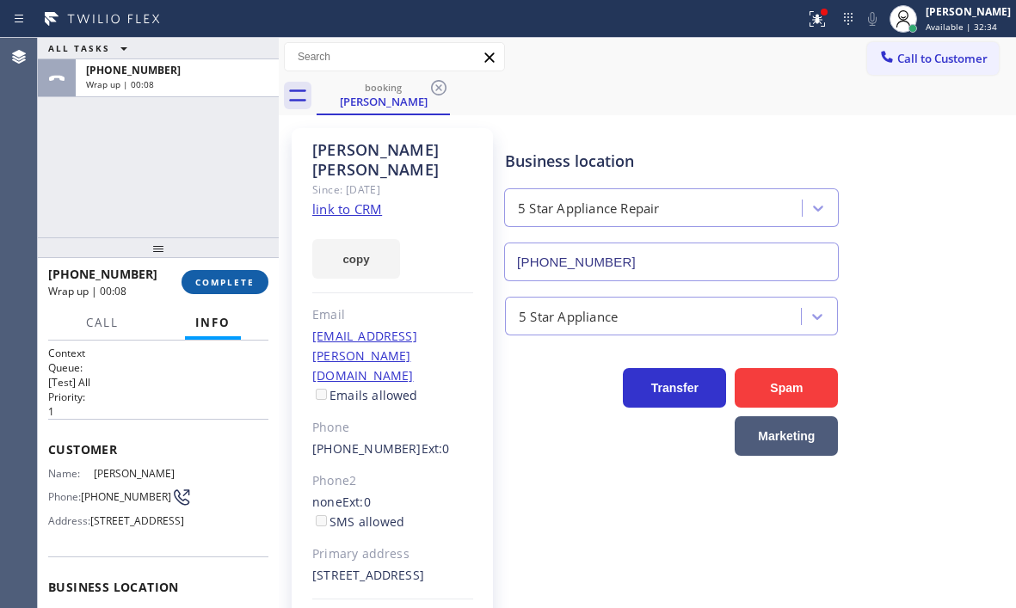
click at [214, 281] on span "COMPLETE" at bounding box center [224, 282] width 59 height 12
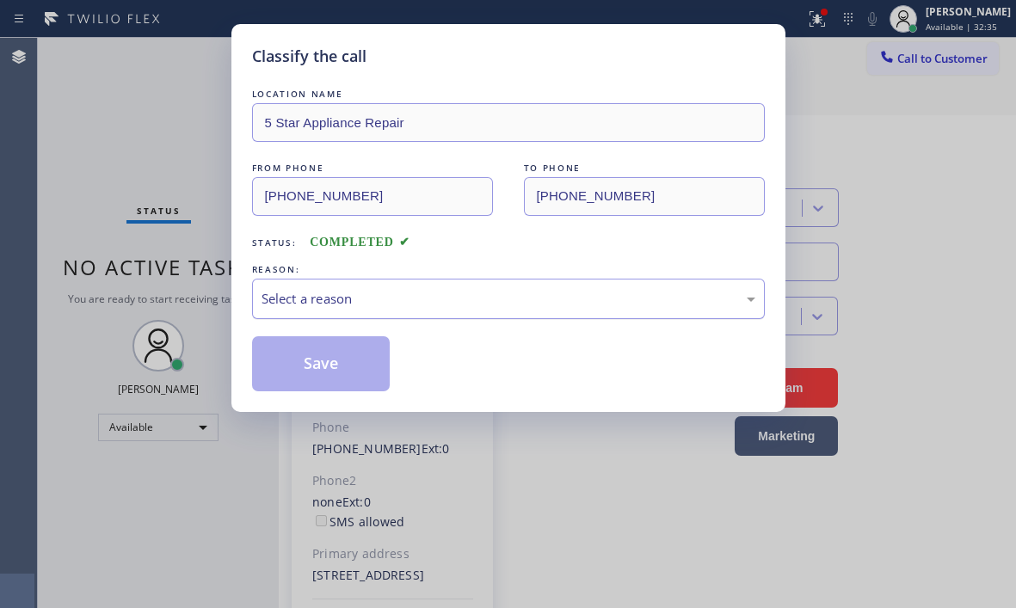
click at [433, 311] on div "Select a reason" at bounding box center [508, 299] width 513 height 40
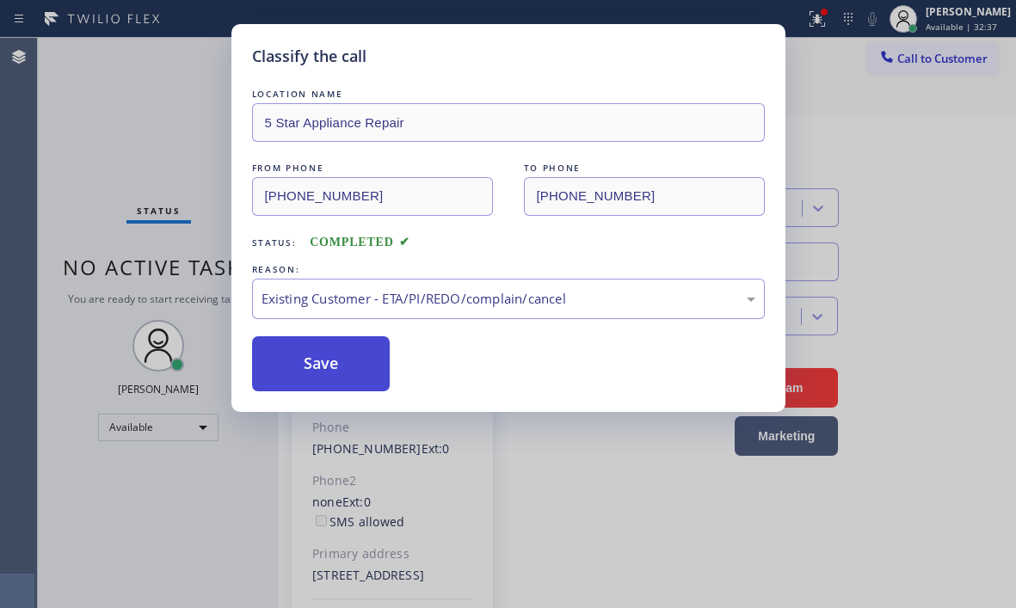
drag, startPoint x: 322, startPoint y: 381, endPoint x: 323, endPoint y: 372, distance: 8.6
click at [322, 376] on button "Save" at bounding box center [321, 363] width 138 height 55
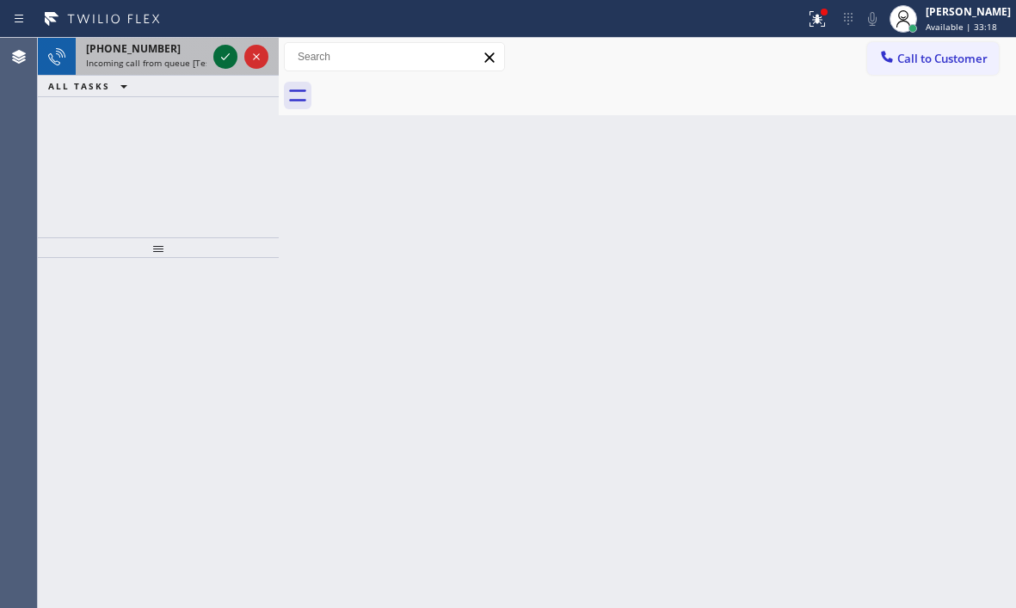
click at [220, 56] on icon at bounding box center [225, 56] width 21 height 21
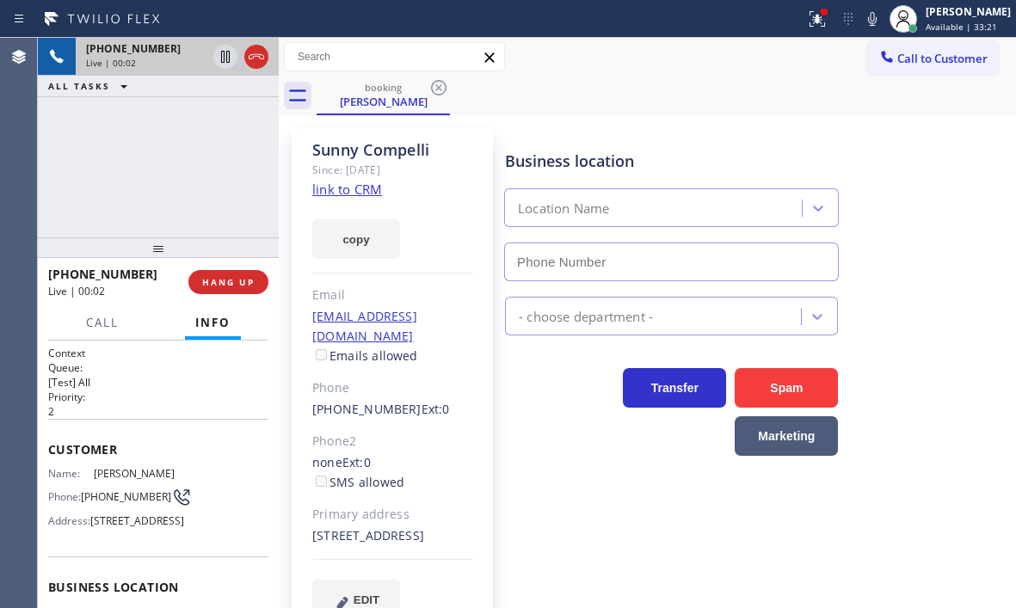
type input "[PHONE_NUMBER]"
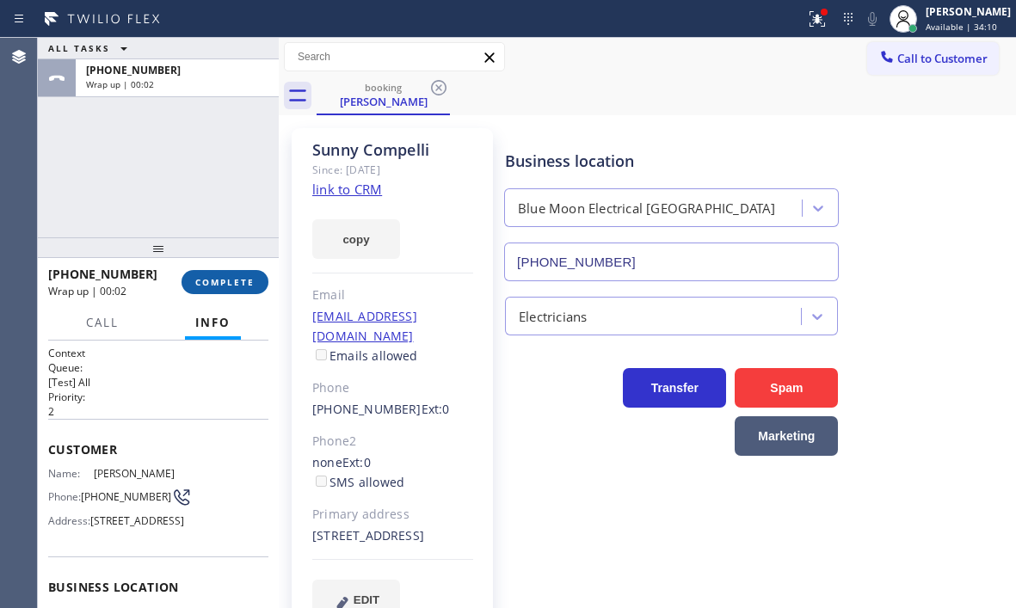
click at [205, 286] on span "COMPLETE" at bounding box center [224, 282] width 59 height 12
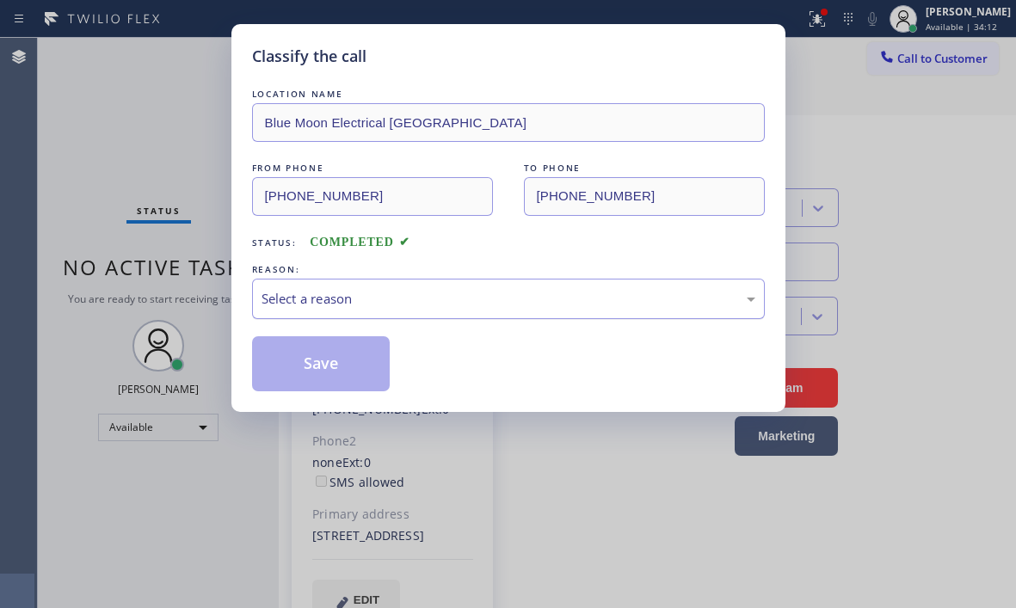
click at [540, 300] on div "Select a reason" at bounding box center [508, 299] width 494 height 20
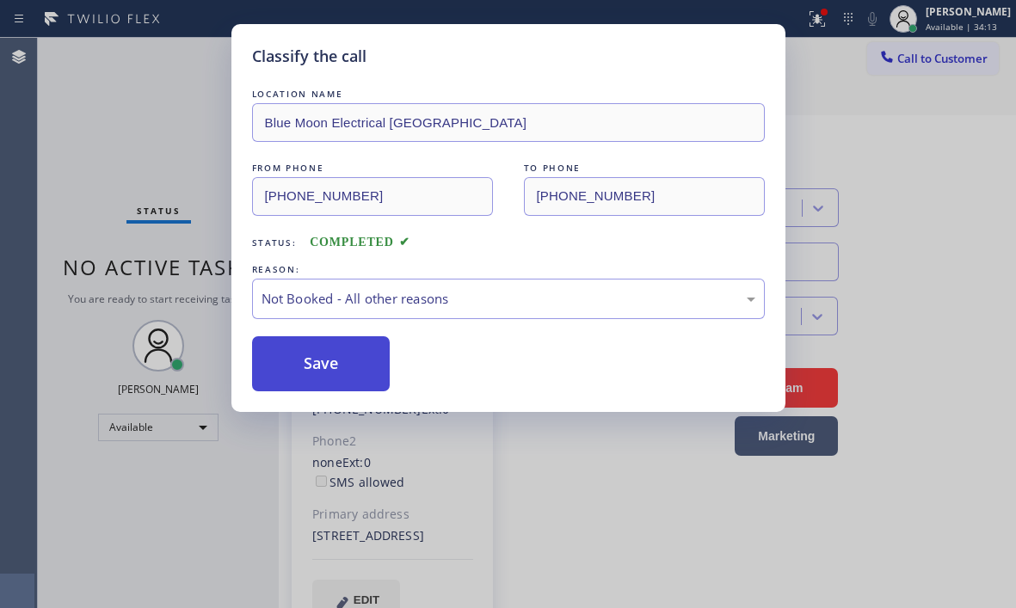
click at [292, 366] on button "Save" at bounding box center [321, 363] width 138 height 55
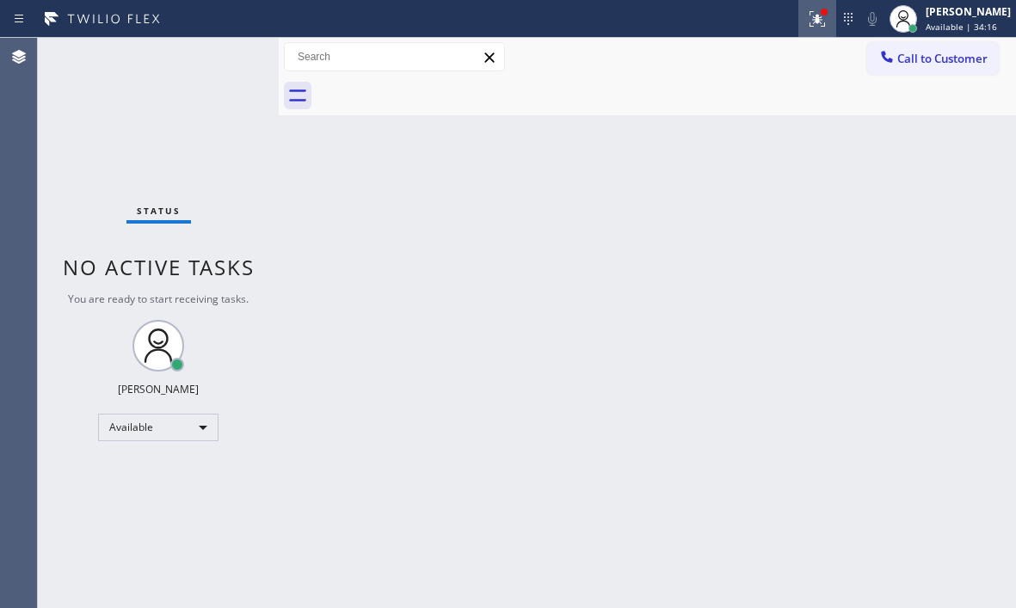
click at [814, 20] on div at bounding box center [817, 19] width 38 height 21
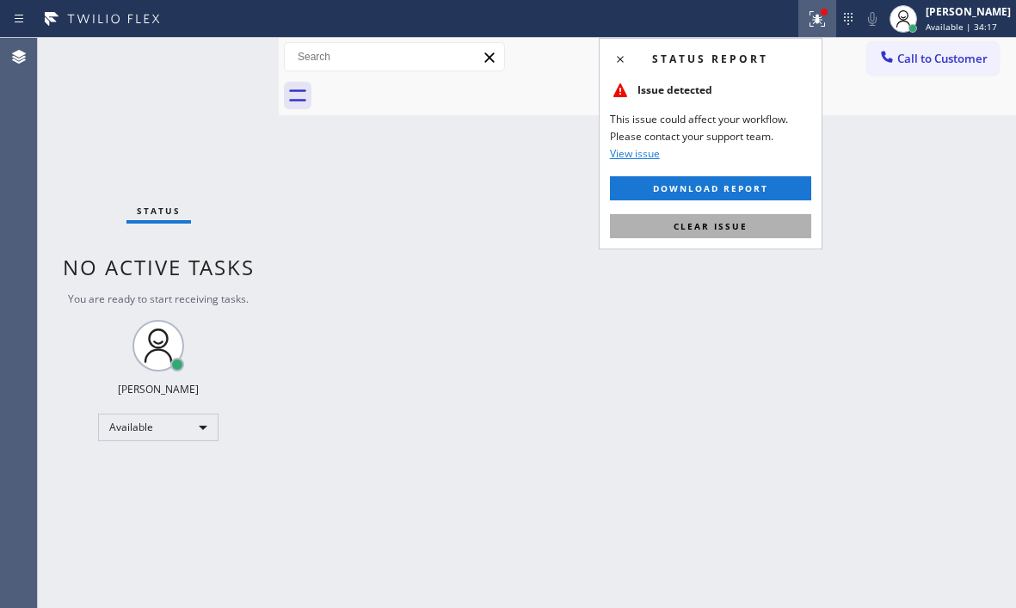
click at [711, 237] on button "Clear issue" at bounding box center [710, 226] width 201 height 24
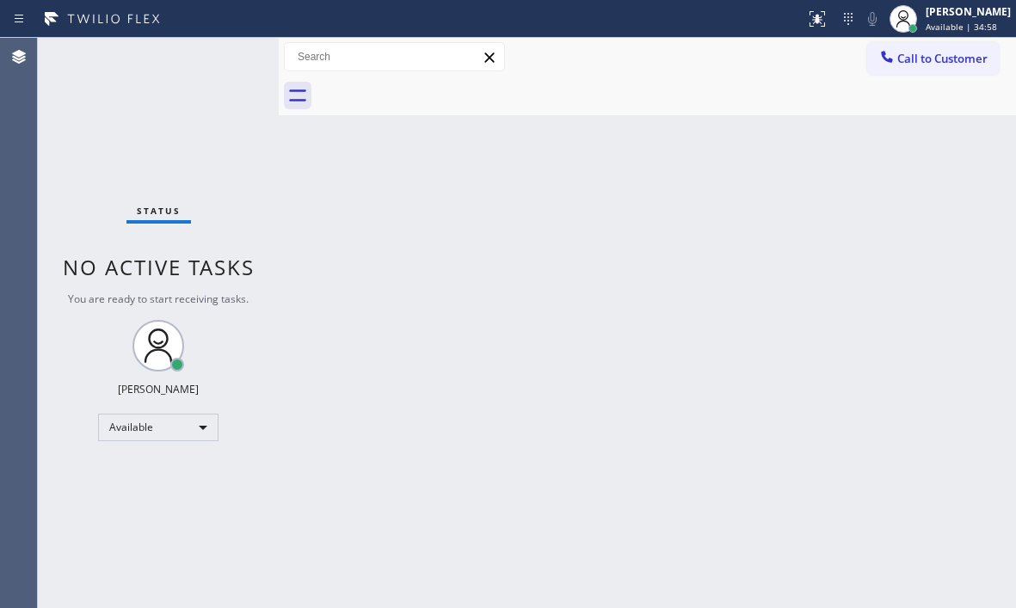
click at [224, 60] on div "Status No active tasks You are ready to start receiving tasks. [PERSON_NAME] Av…" at bounding box center [158, 323] width 241 height 570
click at [225, 27] on div "Status report No issues detected If you experience an issue, please download th…" at bounding box center [508, 304] width 1016 height 608
click at [223, 40] on div "Status No active tasks You are ready to start receiving tasks. [PERSON_NAME] Av…" at bounding box center [158, 323] width 241 height 570
click at [222, 61] on div "Status No active tasks You are ready to start receiving tasks. [PERSON_NAME] Av…" at bounding box center [158, 323] width 241 height 570
click at [220, 59] on div "Status No active tasks You are ready to start receiving tasks. [PERSON_NAME] Av…" at bounding box center [158, 323] width 241 height 570
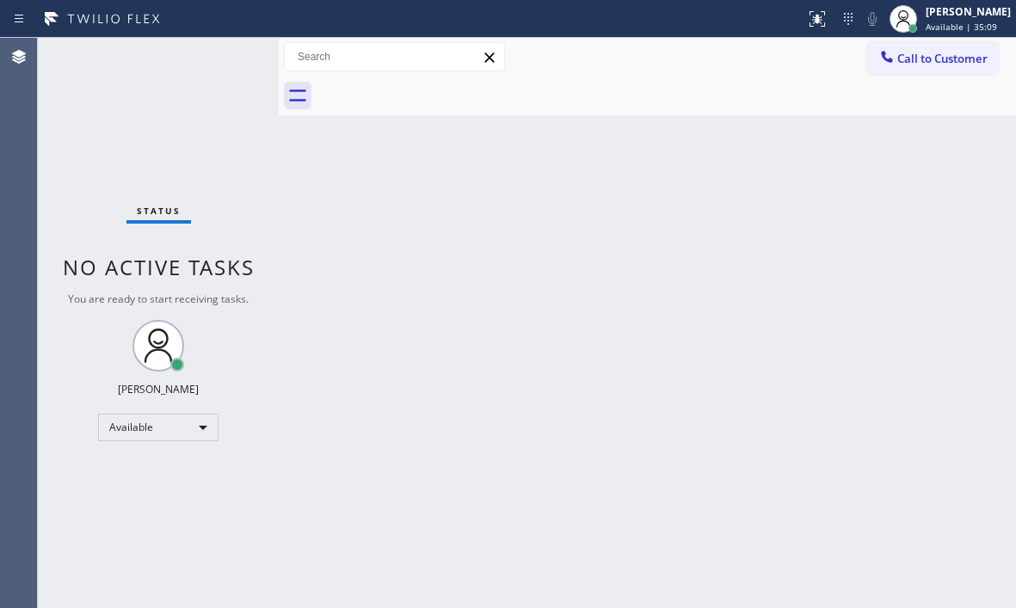
click at [232, 54] on div "Status No active tasks You are ready to start receiving tasks. [PERSON_NAME] Av…" at bounding box center [158, 323] width 241 height 570
click at [230, 57] on div "Status No active tasks You are ready to start receiving tasks. [PERSON_NAME] Av…" at bounding box center [158, 323] width 241 height 570
click at [223, 57] on div "Status No active tasks You are ready to start receiving tasks. [PERSON_NAME] Av…" at bounding box center [158, 323] width 241 height 570
click at [221, 57] on div "Status No active tasks You are ready to start receiving tasks. [PERSON_NAME] Av…" at bounding box center [158, 323] width 241 height 570
click at [230, 46] on div "Status No active tasks You are ready to start receiving tasks. [PERSON_NAME] Av…" at bounding box center [158, 323] width 241 height 570
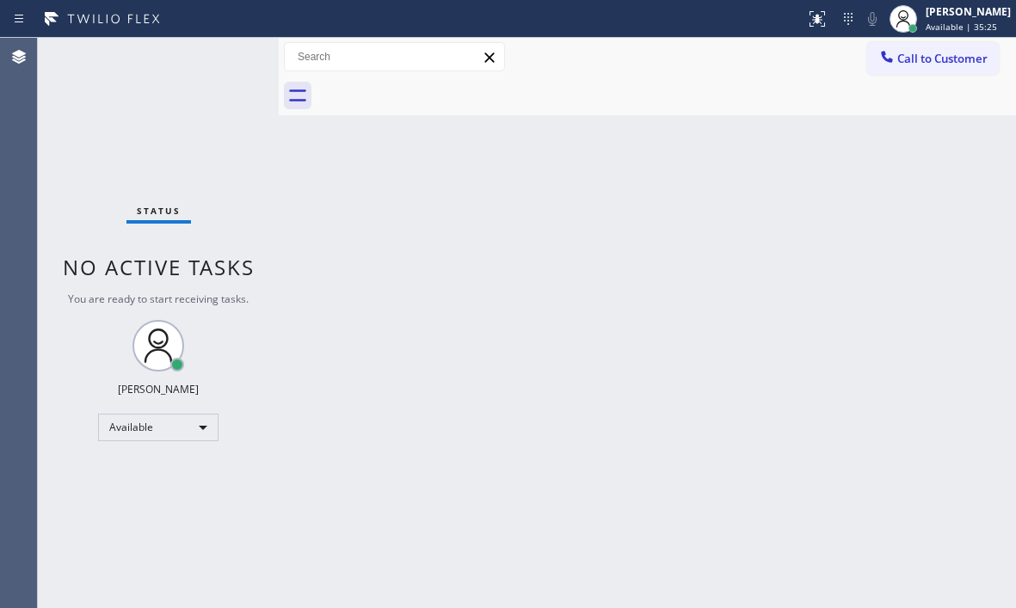
click at [233, 46] on div "Status No active tasks You are ready to start receiving tasks. [PERSON_NAME] Av…" at bounding box center [158, 323] width 241 height 570
click at [235, 46] on div "Status No active tasks You are ready to start receiving tasks. [PERSON_NAME] Av…" at bounding box center [158, 323] width 241 height 570
click at [236, 46] on div "Status No active tasks You are ready to start receiving tasks. [PERSON_NAME] Av…" at bounding box center [158, 323] width 241 height 570
click at [238, 49] on div "Status No active tasks You are ready to start receiving tasks. [PERSON_NAME] Av…" at bounding box center [158, 323] width 241 height 570
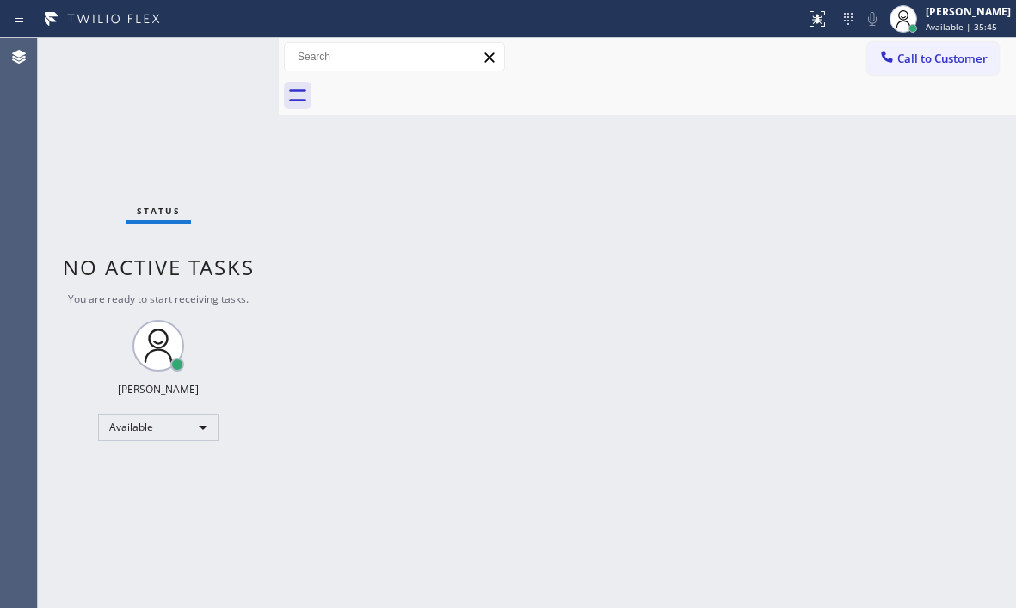
click at [245, 45] on div "Status No active tasks You are ready to start receiving tasks. [PERSON_NAME] Av…" at bounding box center [158, 323] width 241 height 570
click at [227, 61] on div "Status No active tasks You are ready to start receiving tasks. [PERSON_NAME] Av…" at bounding box center [158, 323] width 241 height 570
click at [228, 60] on div "Status No active tasks You are ready to start receiving tasks. [PERSON_NAME] Av…" at bounding box center [158, 323] width 241 height 570
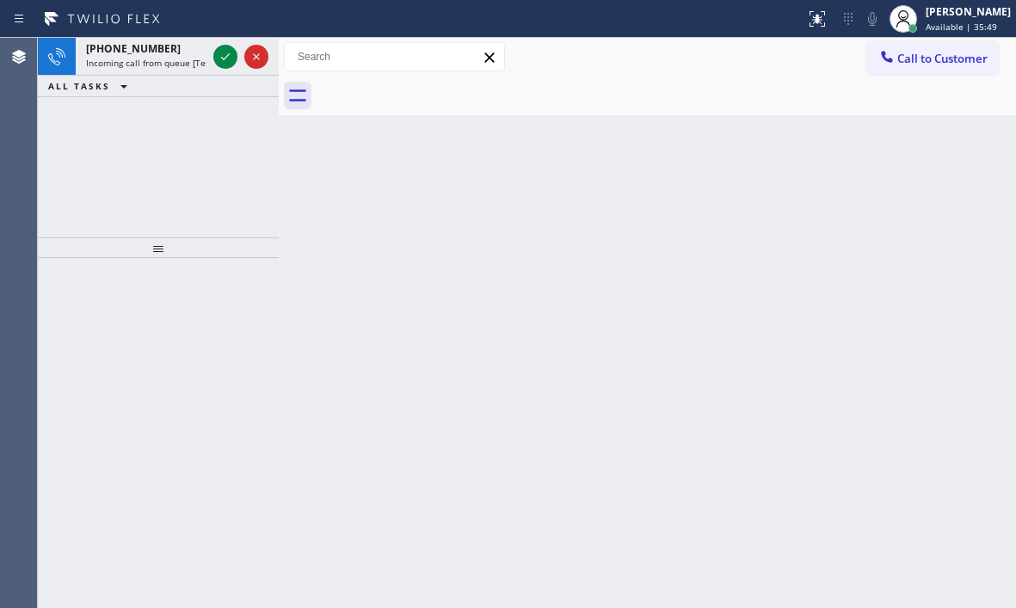
click at [229, 57] on icon at bounding box center [225, 56] width 21 height 21
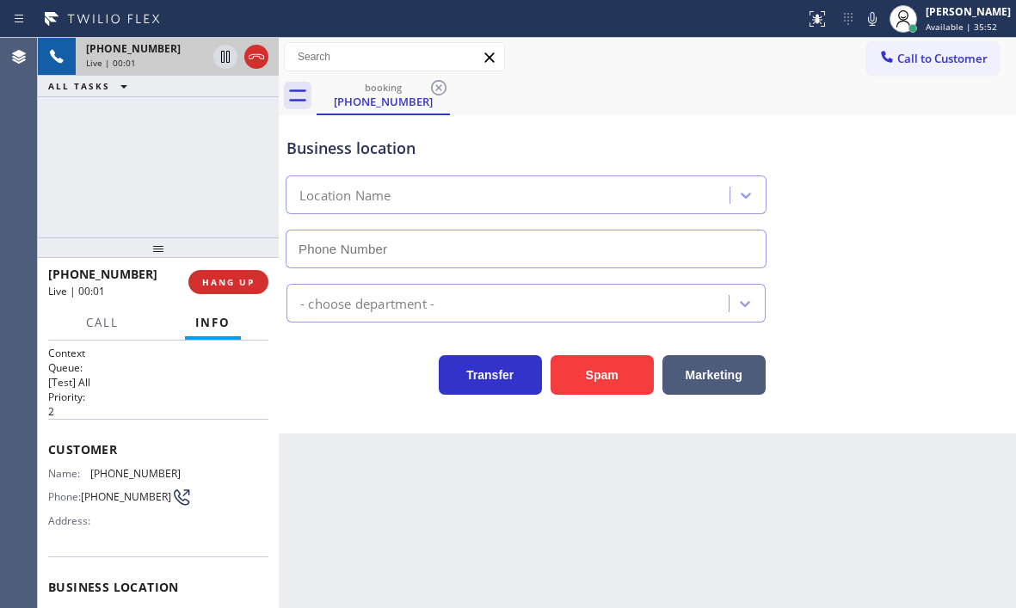
type input "[PHONE_NUMBER]"
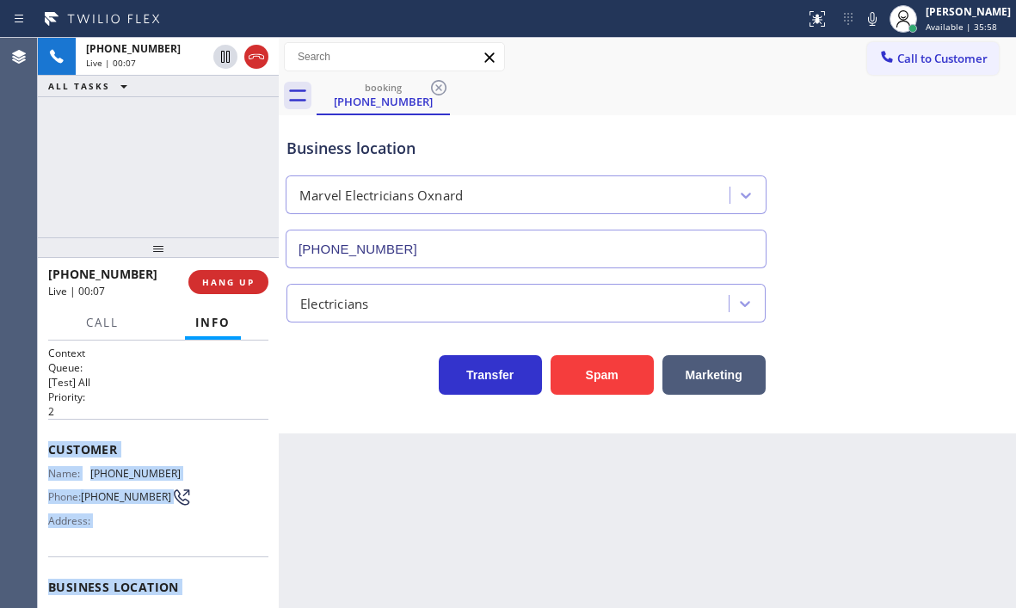
scroll to position [247, 0]
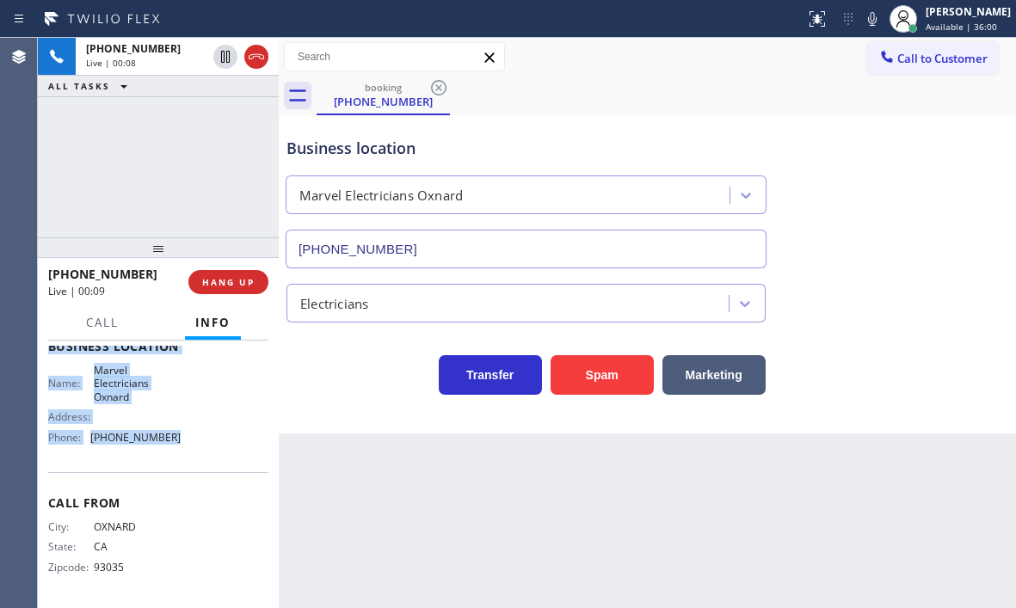
drag, startPoint x: 47, startPoint y: 432, endPoint x: 173, endPoint y: 447, distance: 126.5
click at [173, 447] on div "Context Queue: [Test] All Priority: 2 Customer Name: [PHONE_NUMBER] Phone: [PHO…" at bounding box center [158, 474] width 241 height 267
copy div "Customer Name: [PHONE_NUMBER] Phone: [PHONE_NUMBER] Address: Business location …"
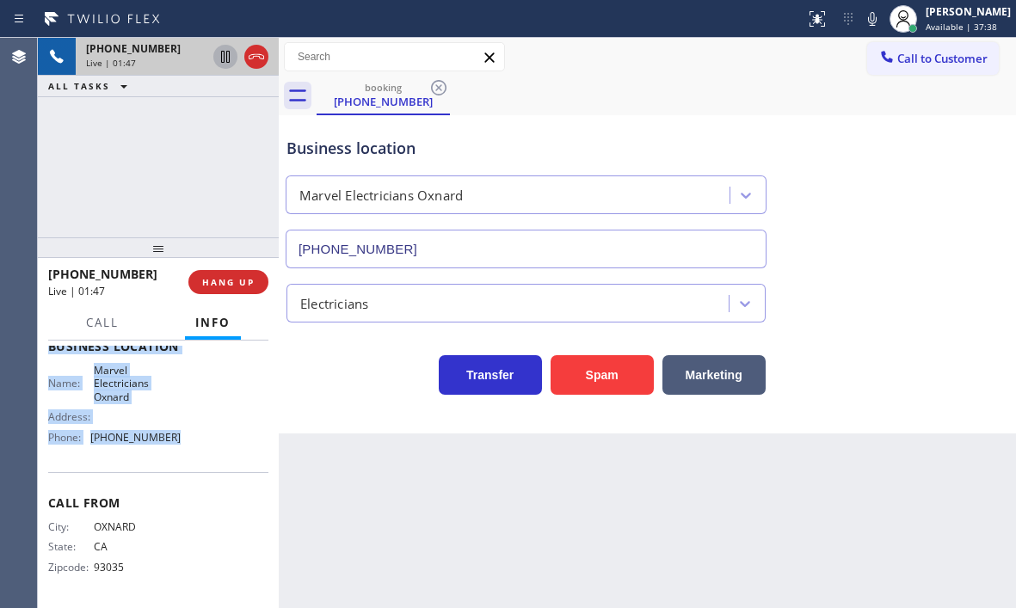
click at [226, 61] on icon at bounding box center [225, 56] width 21 height 21
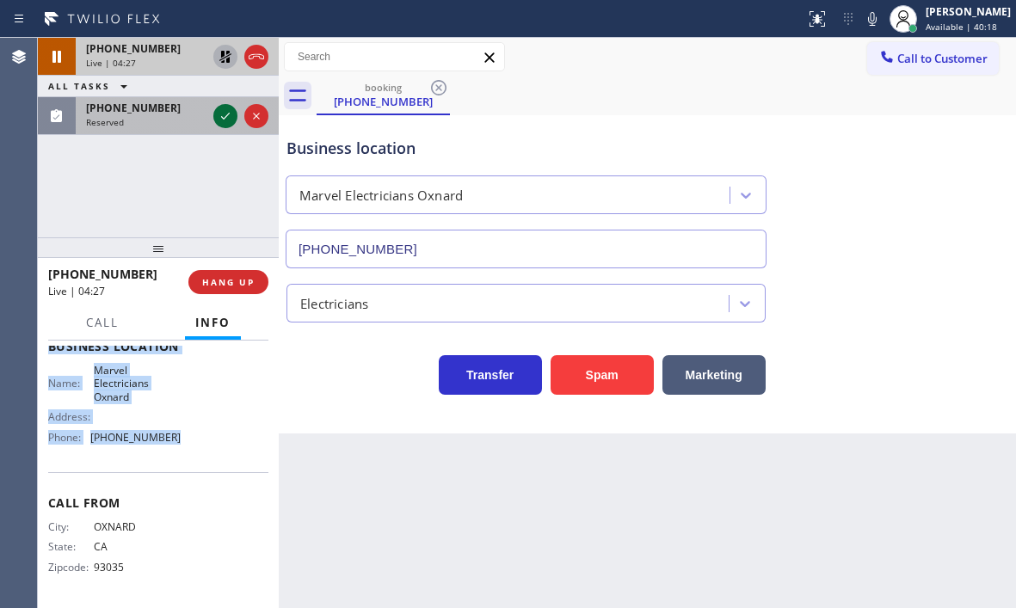
click at [226, 118] on icon at bounding box center [225, 116] width 21 height 21
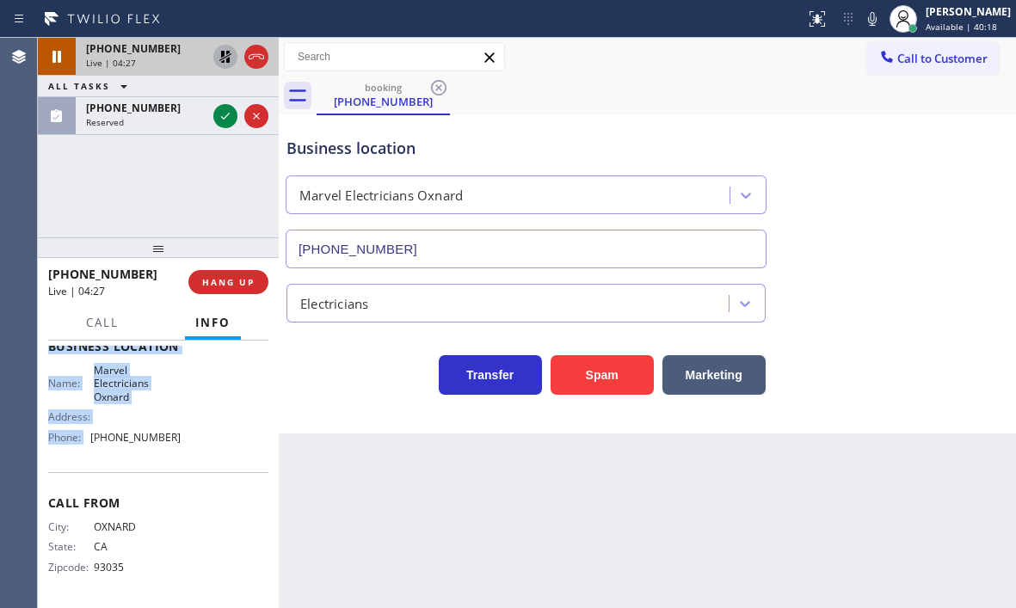
scroll to position [261, 0]
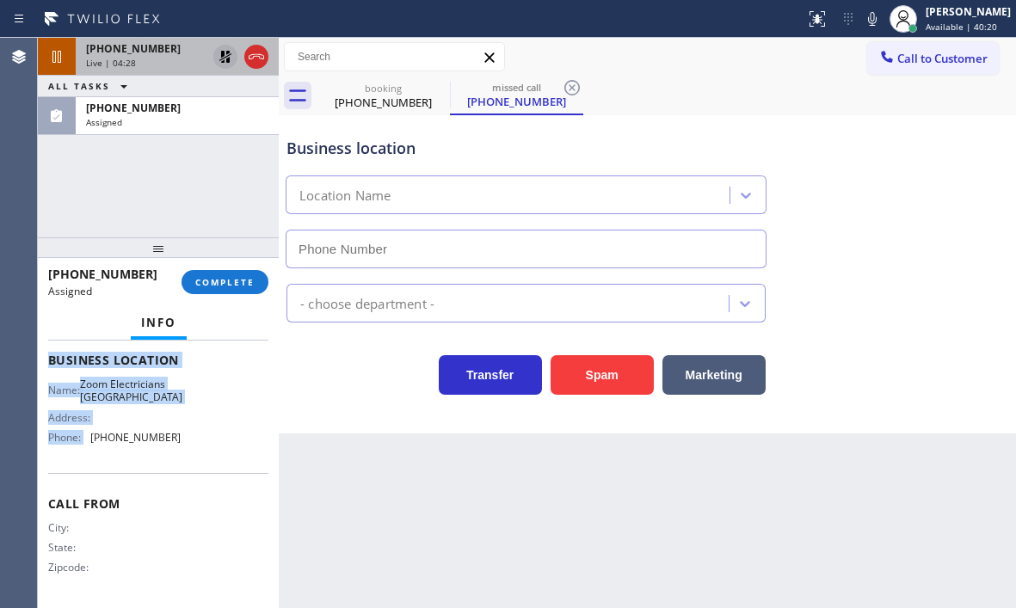
type input "[PHONE_NUMBER]"
click at [217, 54] on icon at bounding box center [225, 56] width 21 height 21
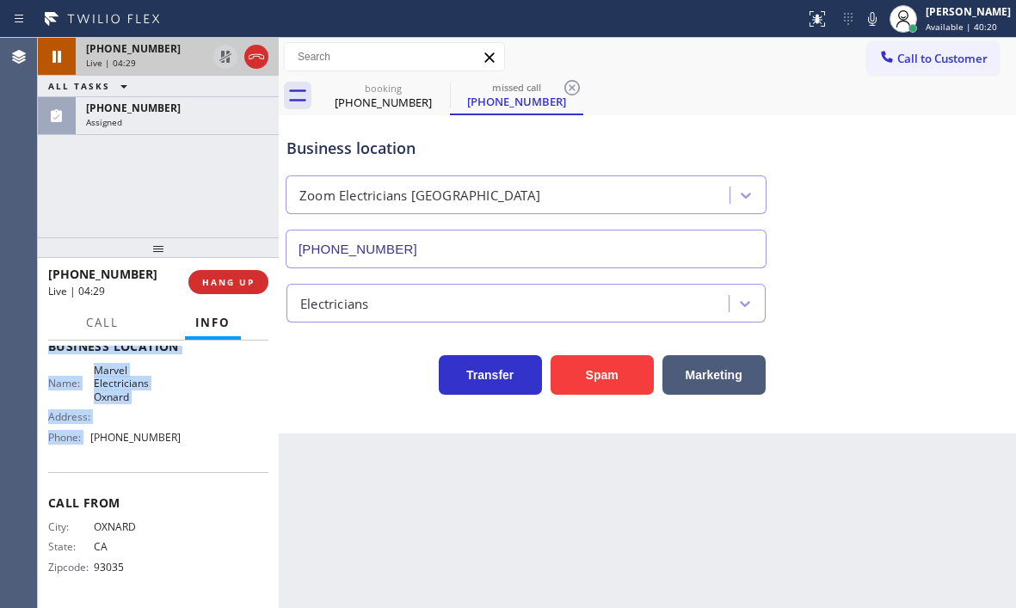
scroll to position [247, 0]
click at [255, 58] on icon at bounding box center [256, 56] width 21 height 21
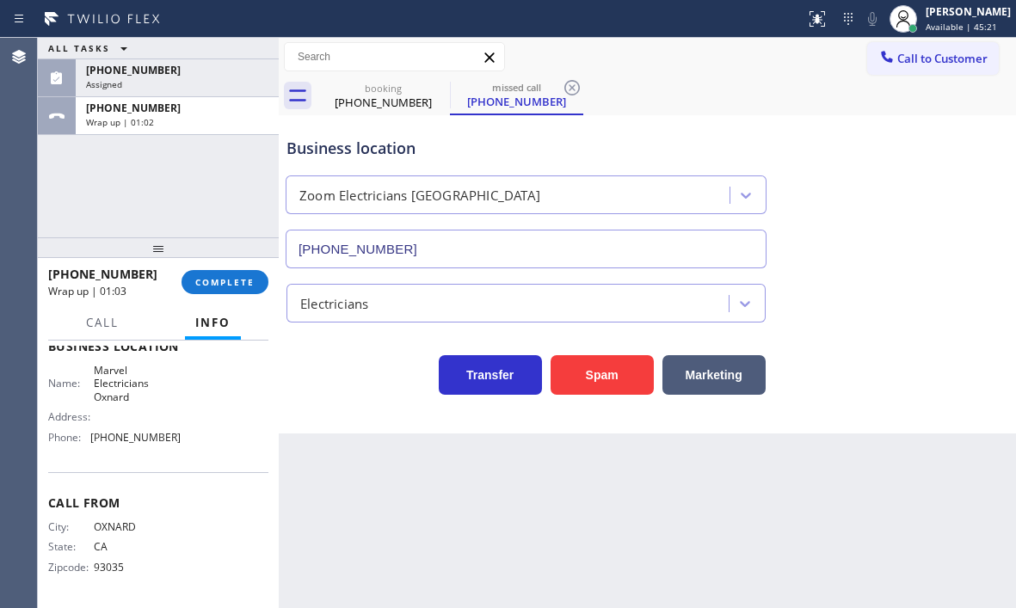
click at [1011, 187] on div "Business location Zoom Electricians [GEOGRAPHIC_DATA] [PHONE_NUMBER]" at bounding box center [647, 191] width 728 height 156
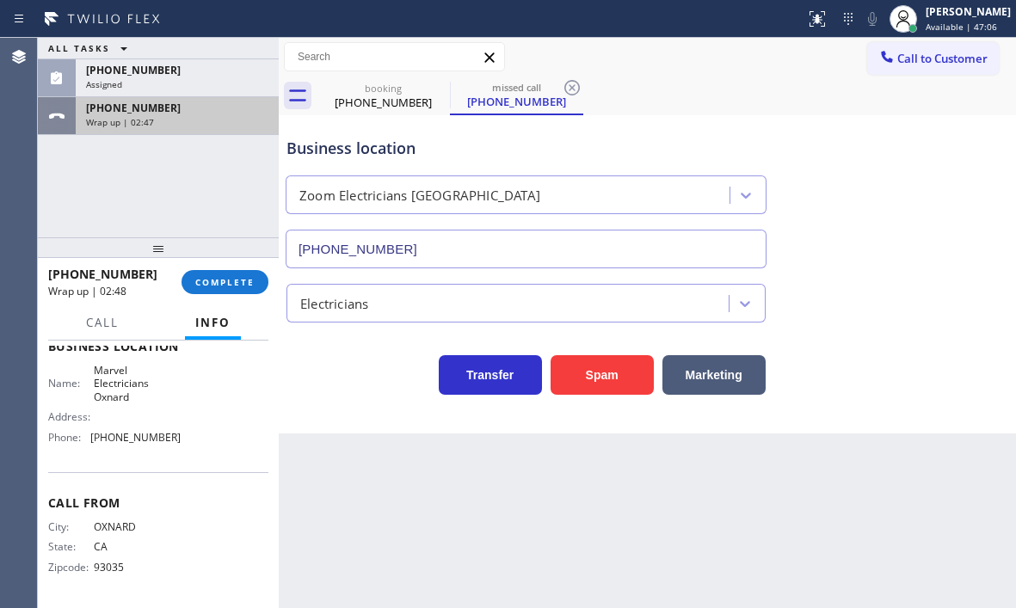
click at [225, 123] on div "Wrap up | 02:47" at bounding box center [177, 122] width 182 height 12
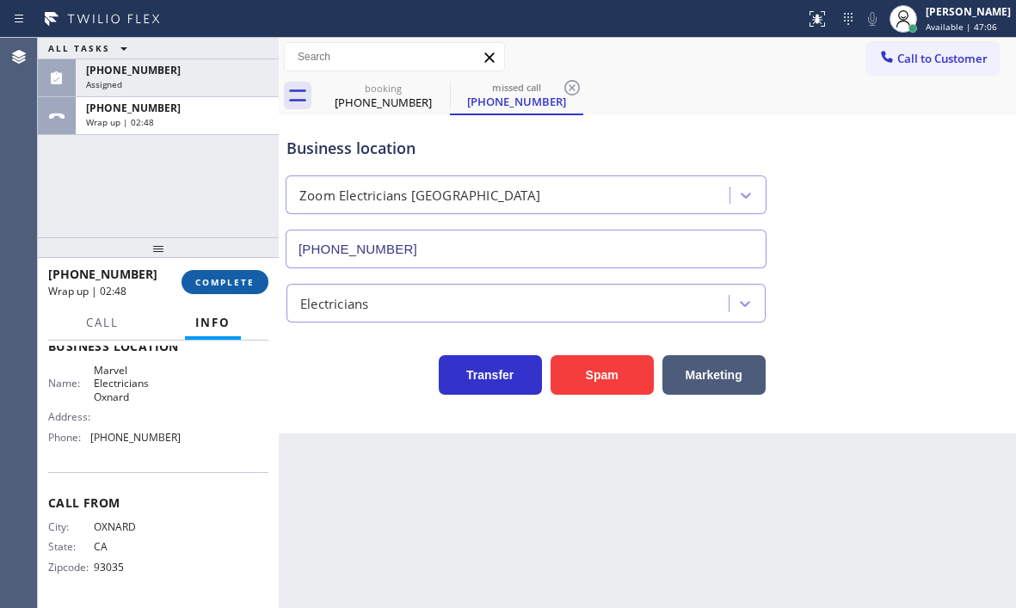
click at [227, 294] on button "COMPLETE" at bounding box center [224, 282] width 87 height 24
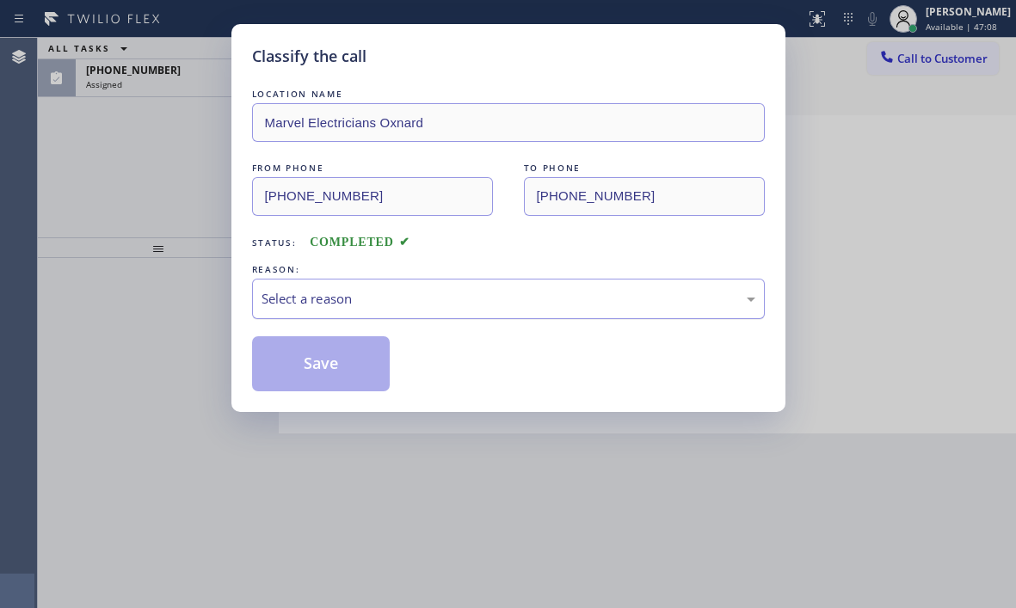
click at [435, 283] on div "Select a reason" at bounding box center [508, 299] width 513 height 40
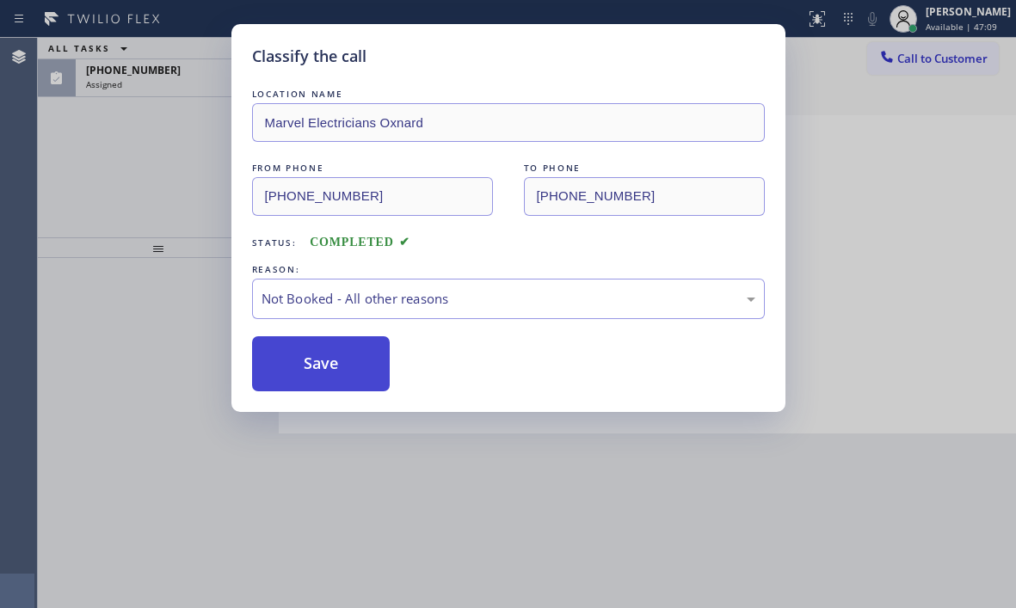
click at [321, 359] on button "Save" at bounding box center [321, 363] width 138 height 55
click at [287, 257] on div "LOCATION NAME Marvel Electricians Oxnard FROM PHONE [PHONE_NUMBER] TO PHONE [PH…" at bounding box center [508, 238] width 513 height 306
click at [308, 297] on div "Not Booked - All other reasons" at bounding box center [508, 299] width 494 height 20
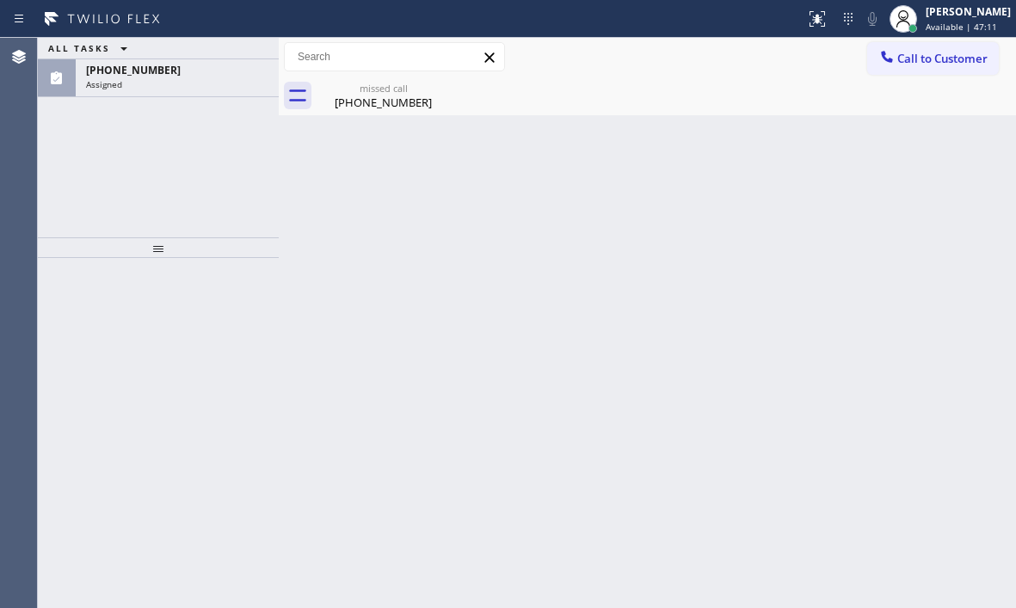
click at [310, 335] on div "Back to Dashboard Change Sender ID Customers Technicians Select a contact Outbo…" at bounding box center [647, 323] width 737 height 570
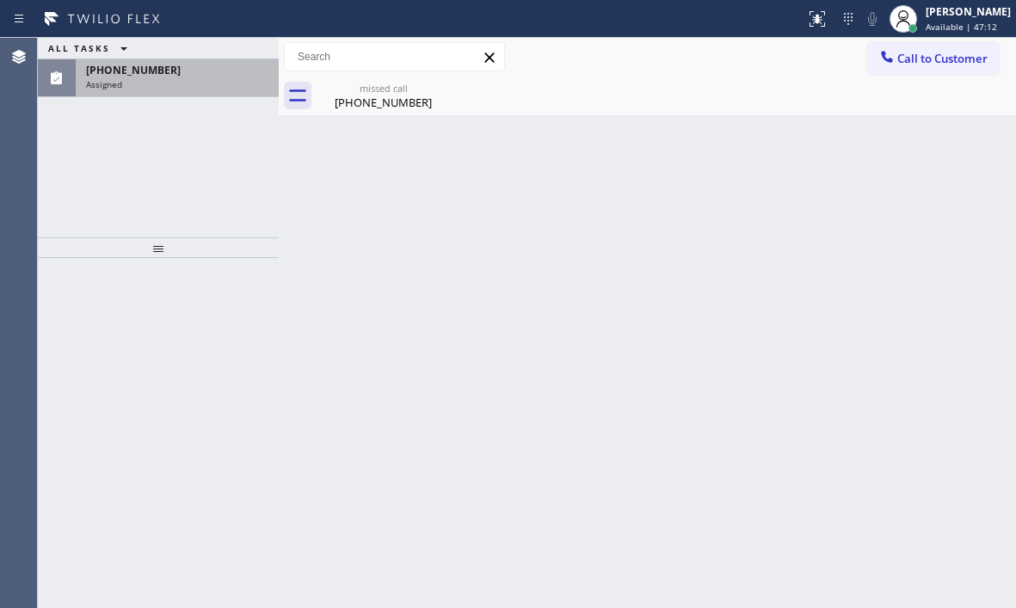
click at [172, 88] on div "Assigned" at bounding box center [177, 84] width 182 height 12
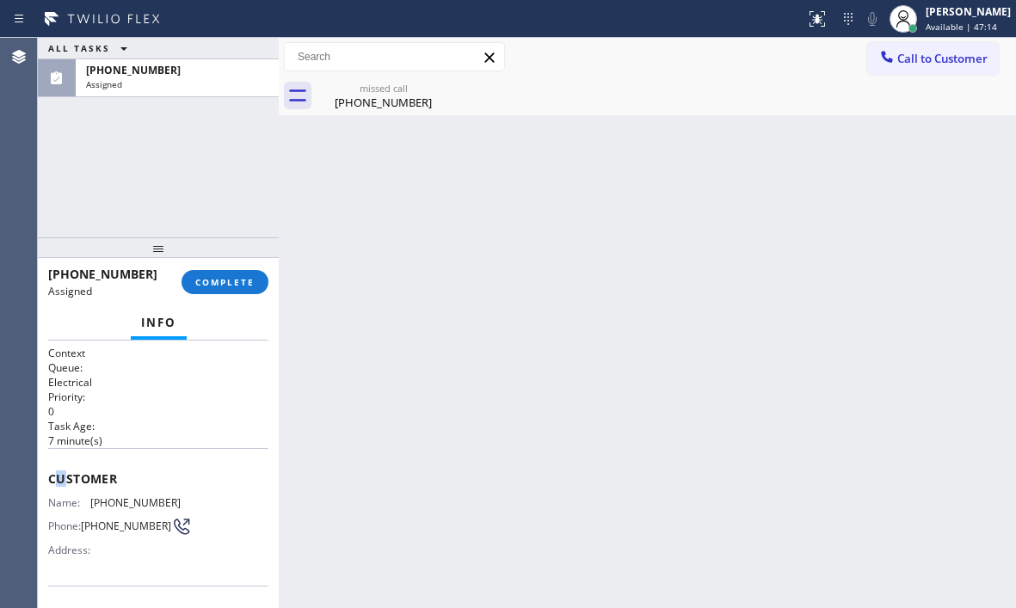
click at [61, 479] on span "Customer" at bounding box center [158, 478] width 220 height 16
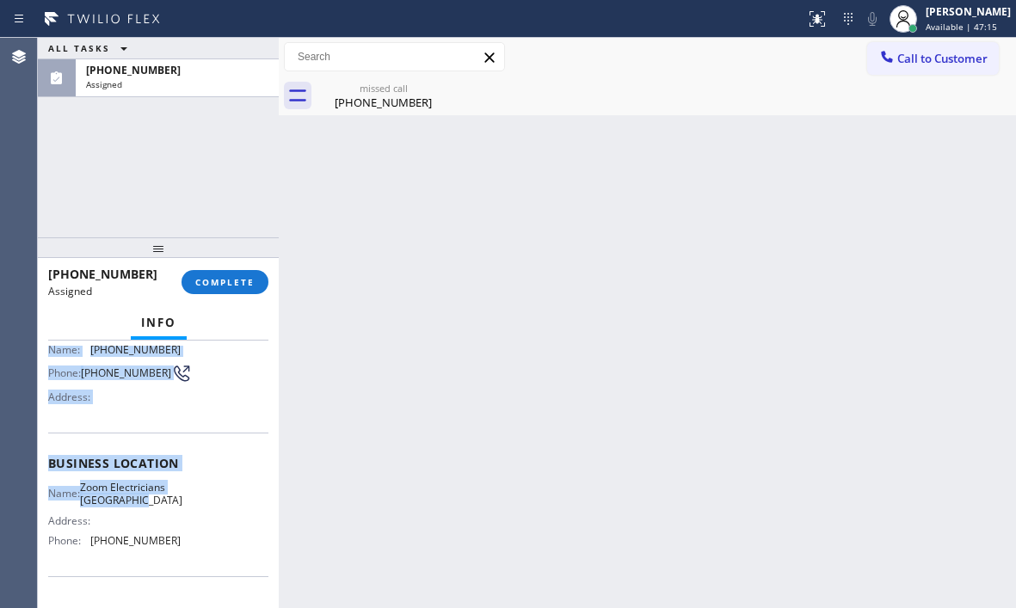
scroll to position [172, 0]
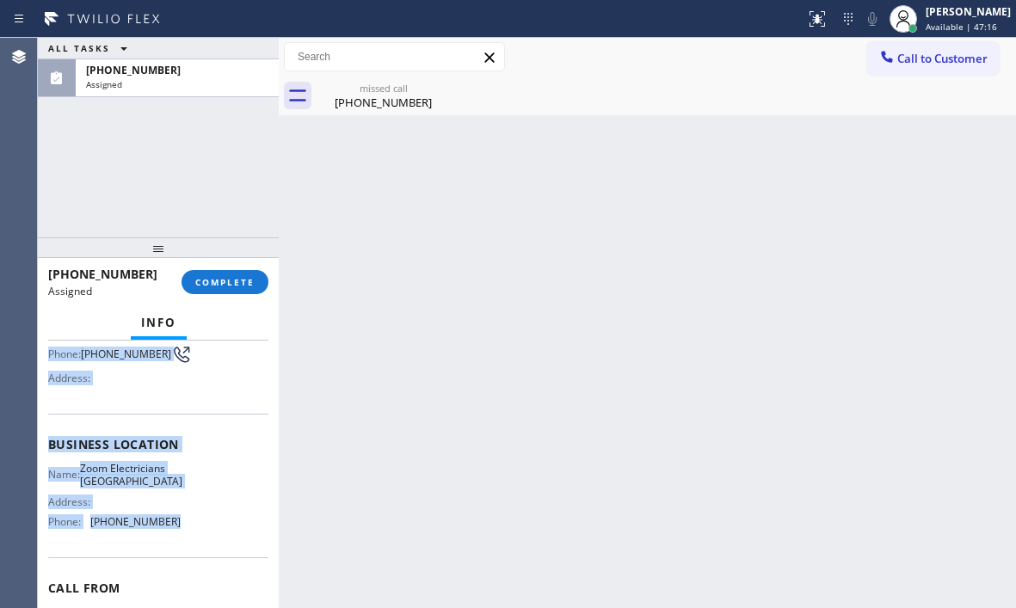
drag, startPoint x: 49, startPoint y: 474, endPoint x: 181, endPoint y: 539, distance: 147.7
click at [181, 539] on div "Context Queue: Electrical Priority: 0 Task Age: [DEMOGRAPHIC_DATA] minute(s) Cu…" at bounding box center [158, 430] width 220 height 513
copy div "Customer Name: [PHONE_NUMBER] Phone: [PHONE_NUMBER] Address: Business location …"
drag, startPoint x: 221, startPoint y: 286, endPoint x: 252, endPoint y: 294, distance: 32.1
click at [221, 286] on span "COMPLETE" at bounding box center [224, 282] width 59 height 12
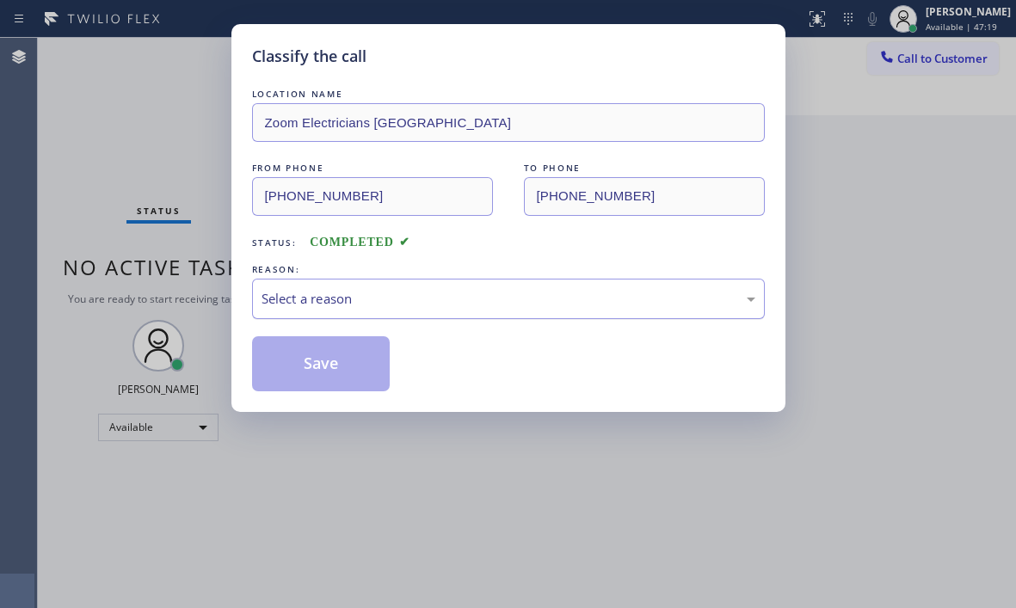
click at [414, 297] on div "Select a reason" at bounding box center [508, 299] width 494 height 20
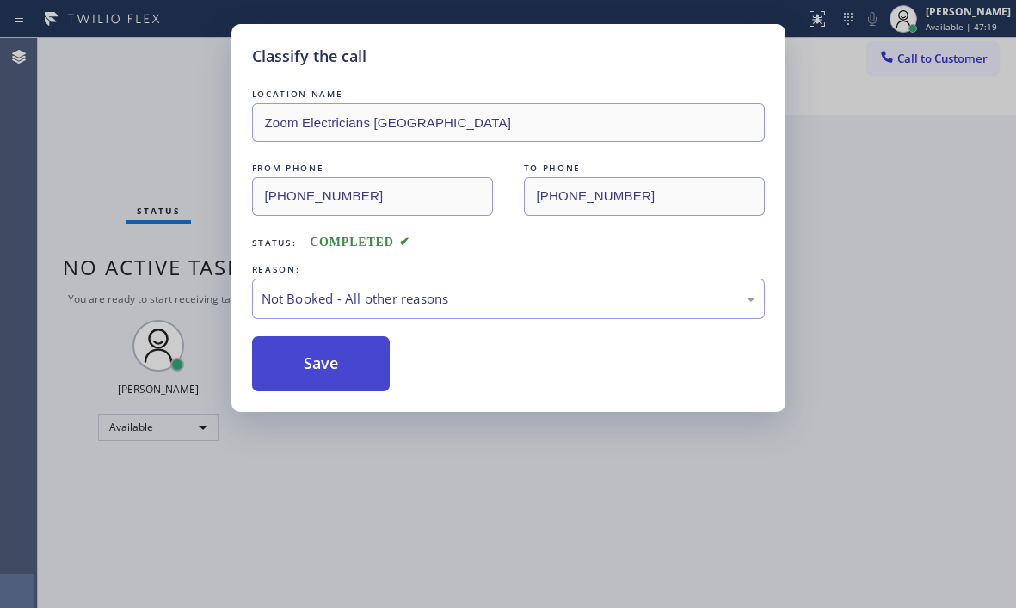
click at [319, 366] on button "Save" at bounding box center [321, 363] width 138 height 55
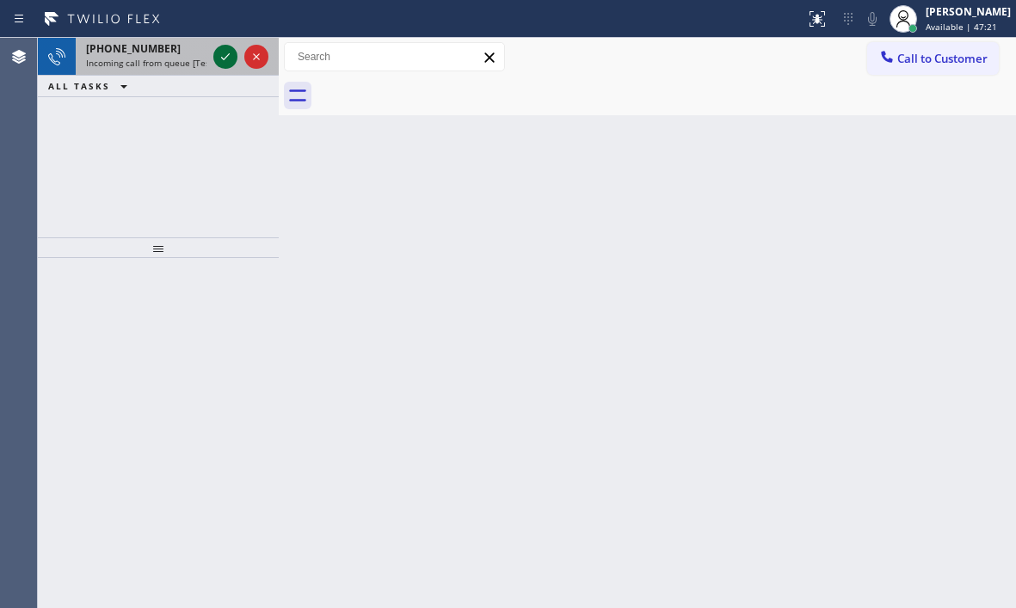
click at [218, 58] on icon at bounding box center [225, 56] width 21 height 21
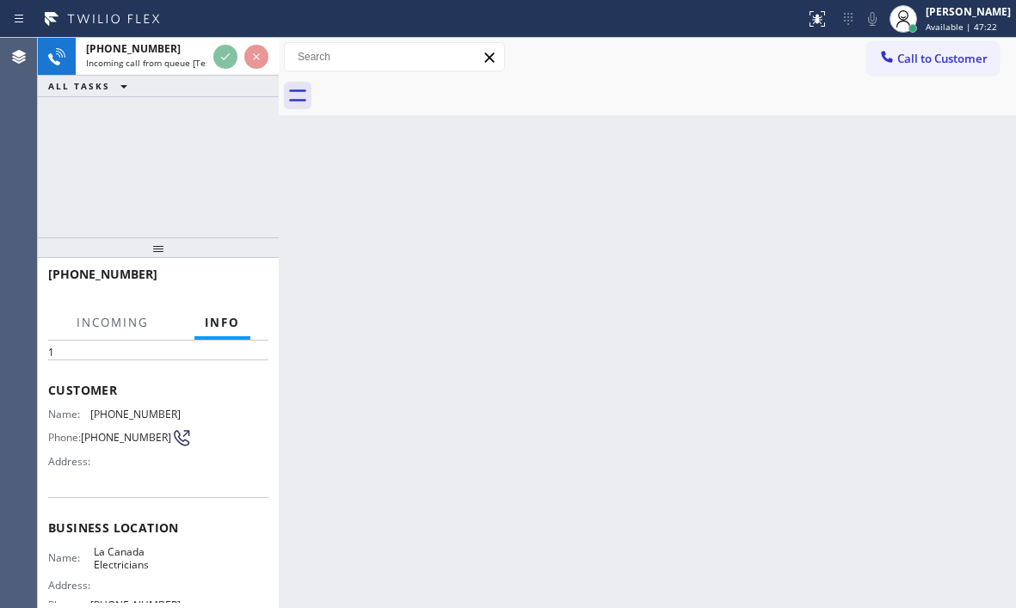
scroll to position [172, 0]
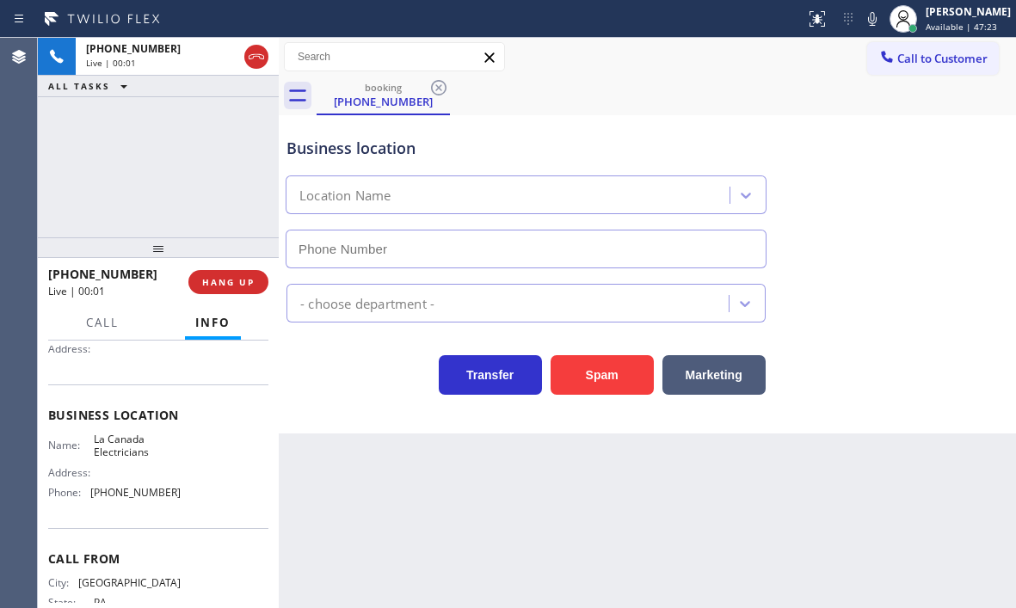
type input "[PHONE_NUMBER]"
click at [230, 289] on button "HANG UP" at bounding box center [228, 282] width 80 height 24
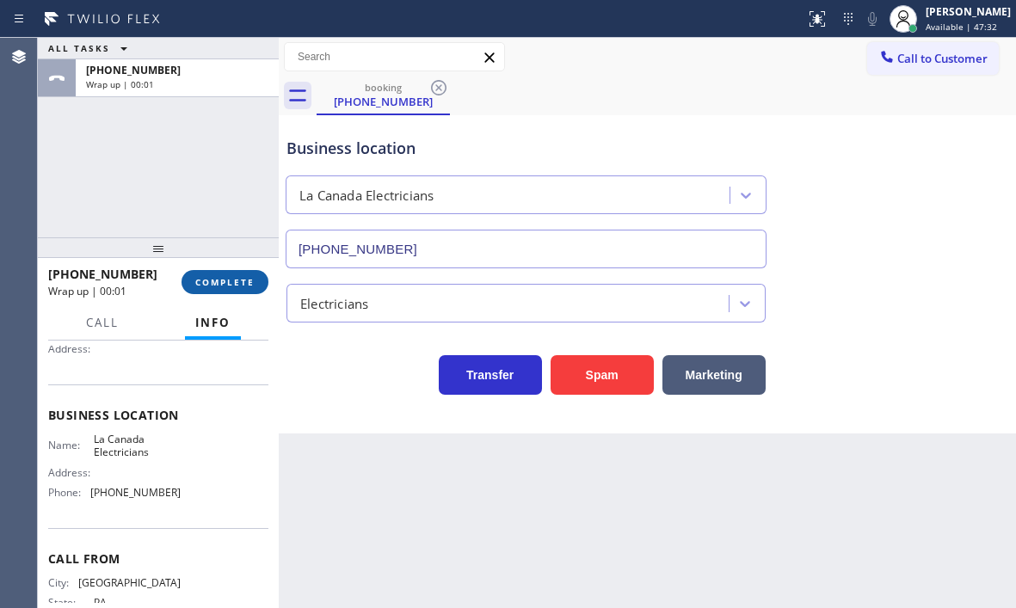
click at [230, 290] on button "COMPLETE" at bounding box center [224, 282] width 87 height 24
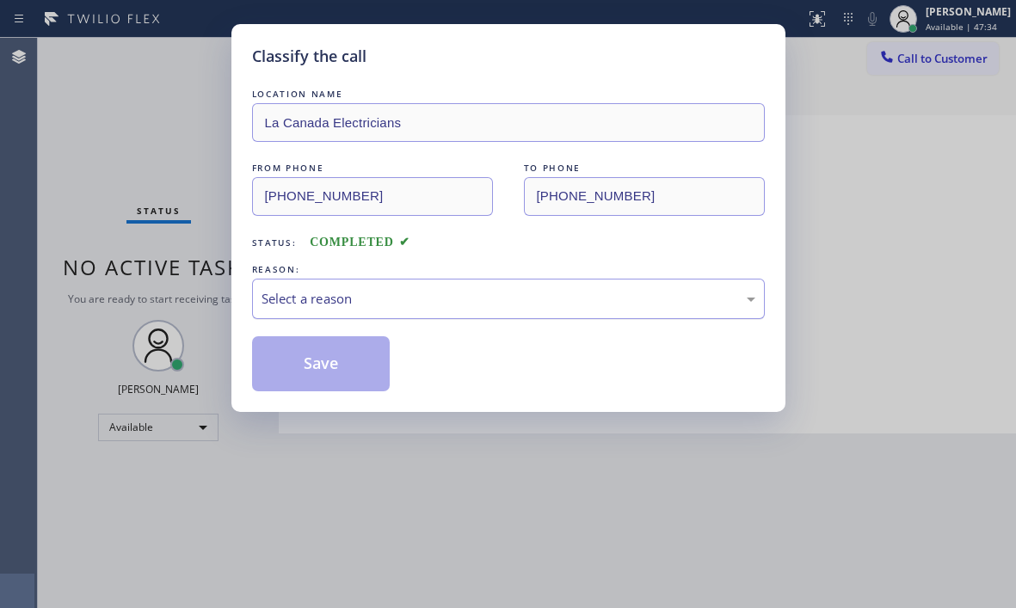
click at [377, 302] on div "Select a reason" at bounding box center [508, 299] width 494 height 20
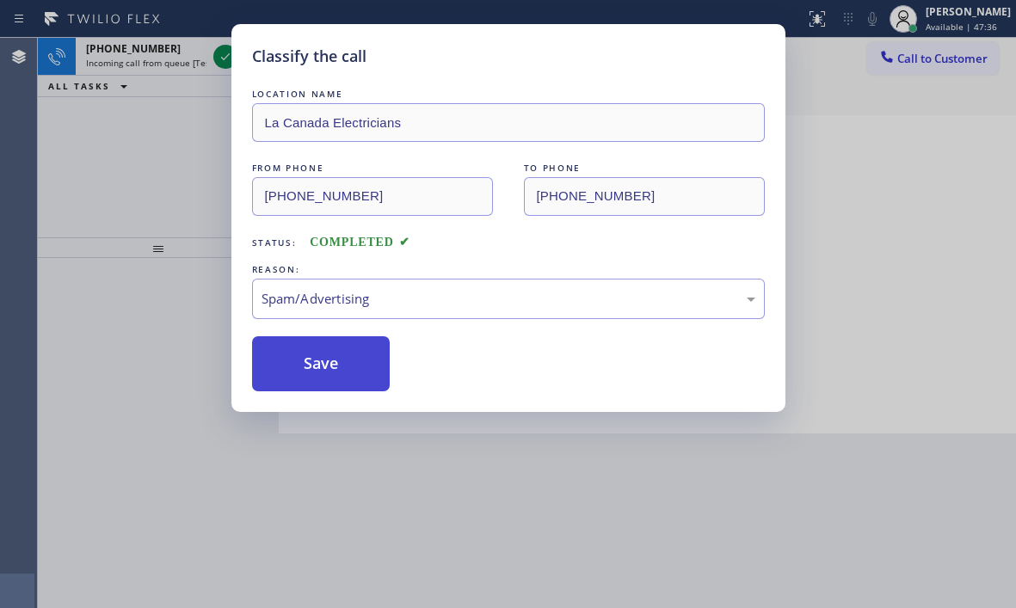
click at [318, 351] on button "Save" at bounding box center [321, 363] width 138 height 55
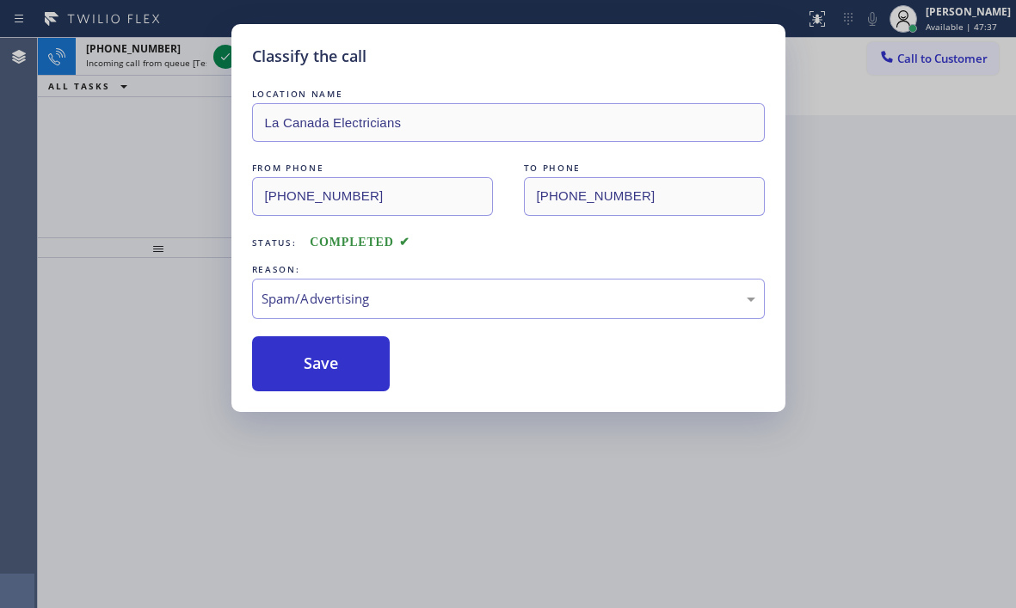
click at [225, 52] on div "Classify the call LOCATION NAME Dacor Appliance Repair Team Chicago FROM PHONE …" at bounding box center [527, 323] width 978 height 570
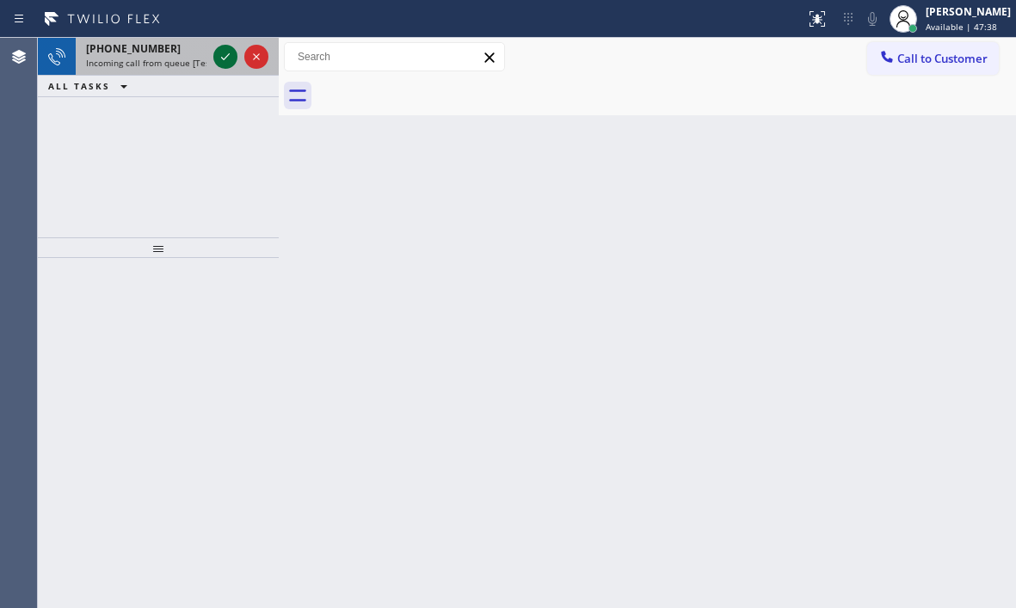
click at [224, 52] on icon at bounding box center [225, 56] width 21 height 21
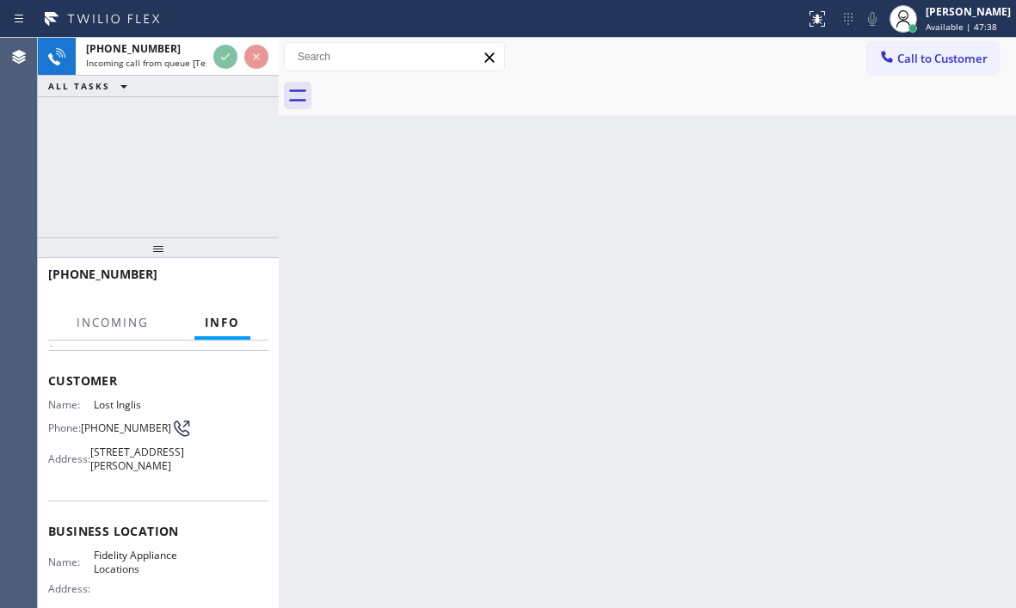
scroll to position [172, 0]
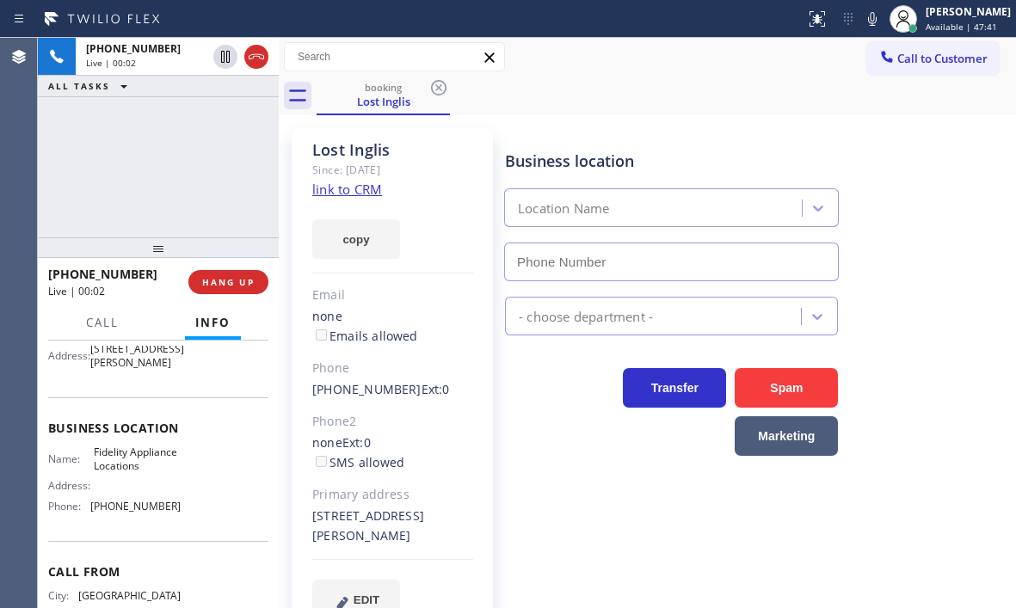
type input "[PHONE_NUMBER]"
click at [94, 323] on span "Call" at bounding box center [102, 322] width 33 height 15
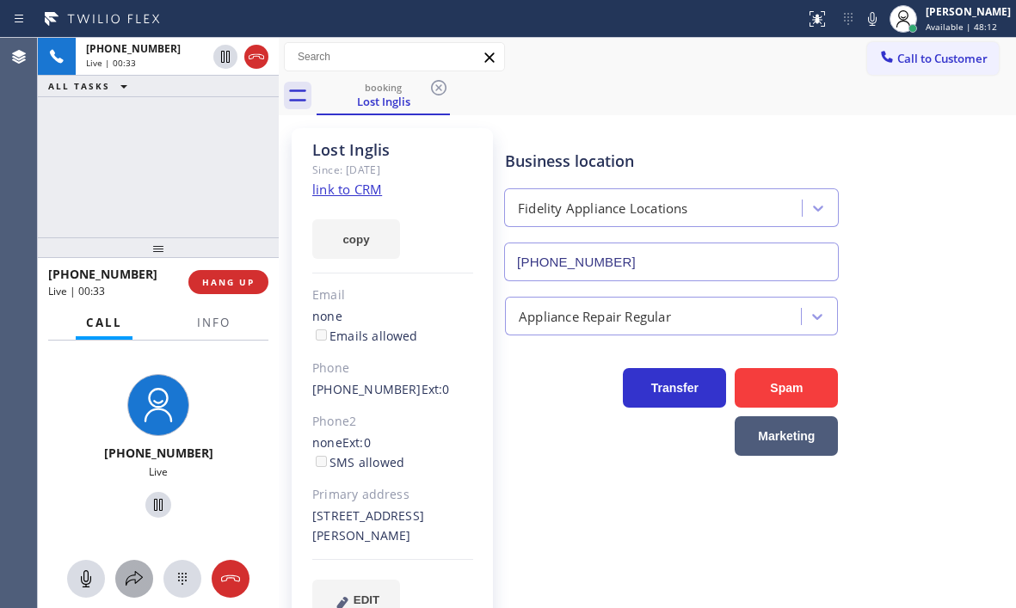
click at [128, 575] on icon at bounding box center [134, 578] width 21 height 21
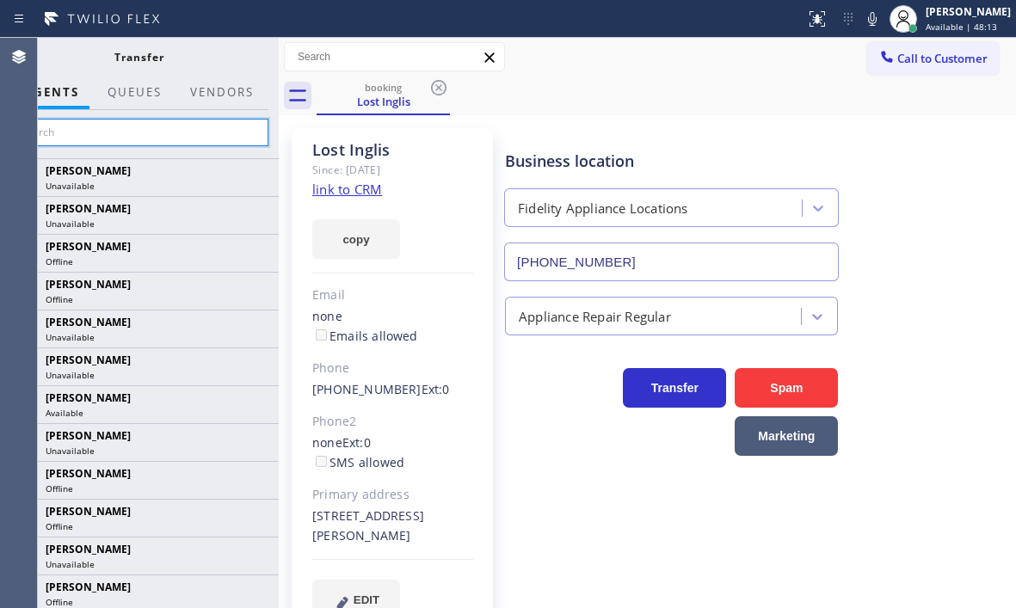
click at [183, 131] on input "text" at bounding box center [138, 133] width 259 height 28
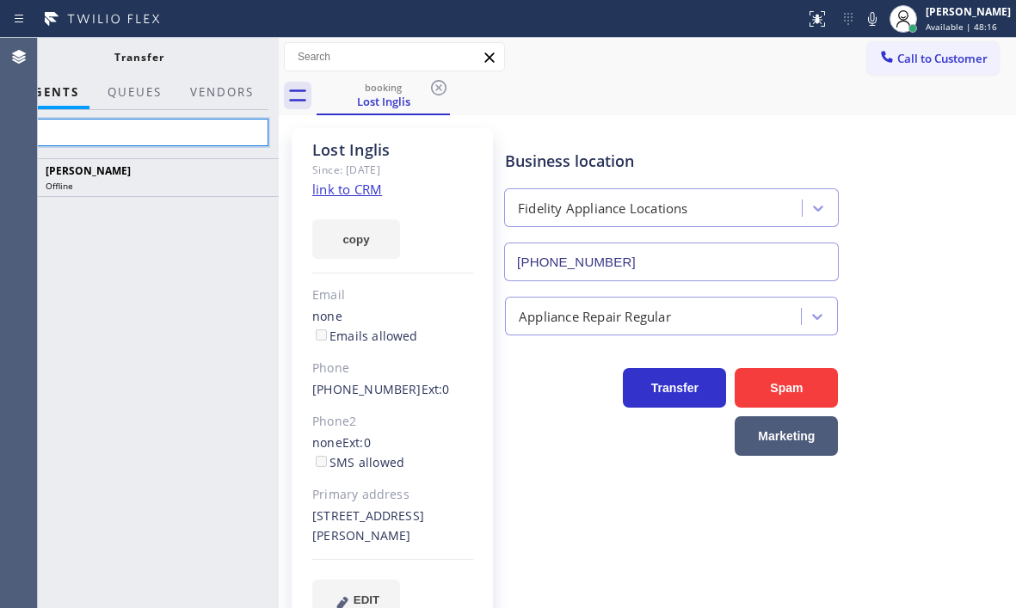
type input "K"
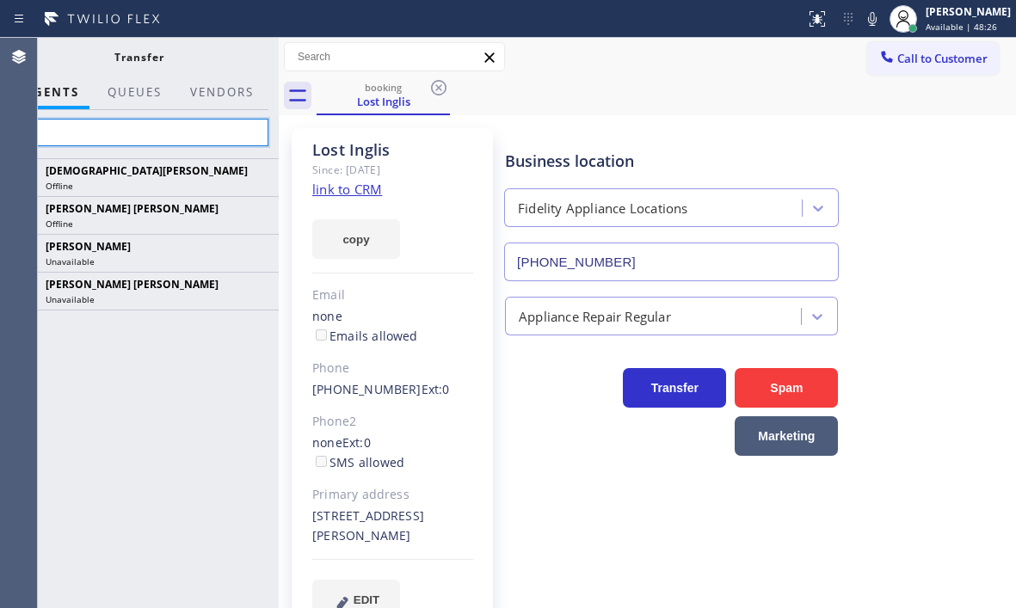
click at [211, 128] on input "Chr" at bounding box center [138, 133] width 259 height 28
type input "C"
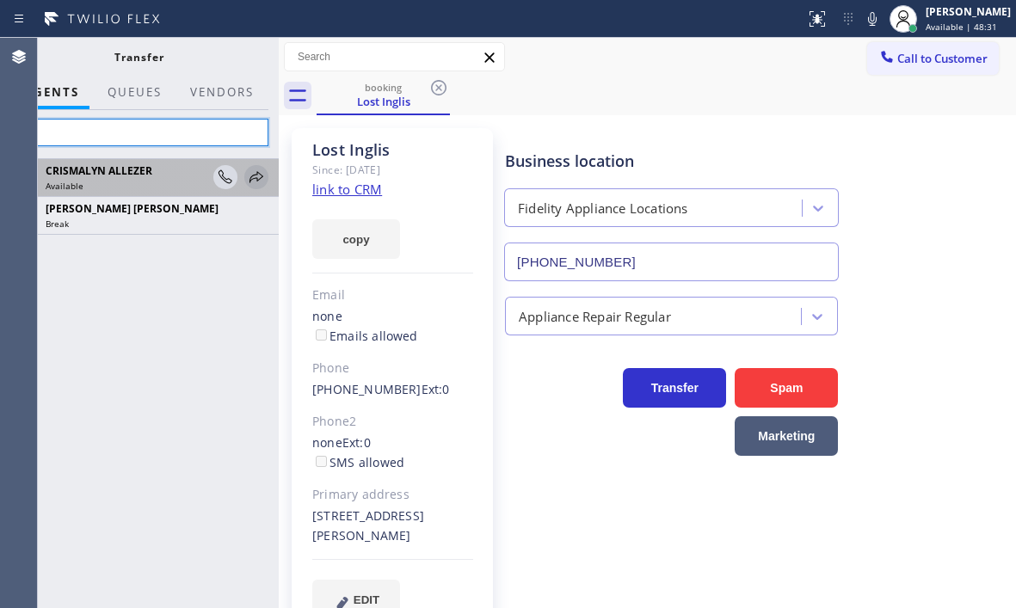
type input "Cri"
click at [255, 176] on icon at bounding box center [256, 177] width 21 height 21
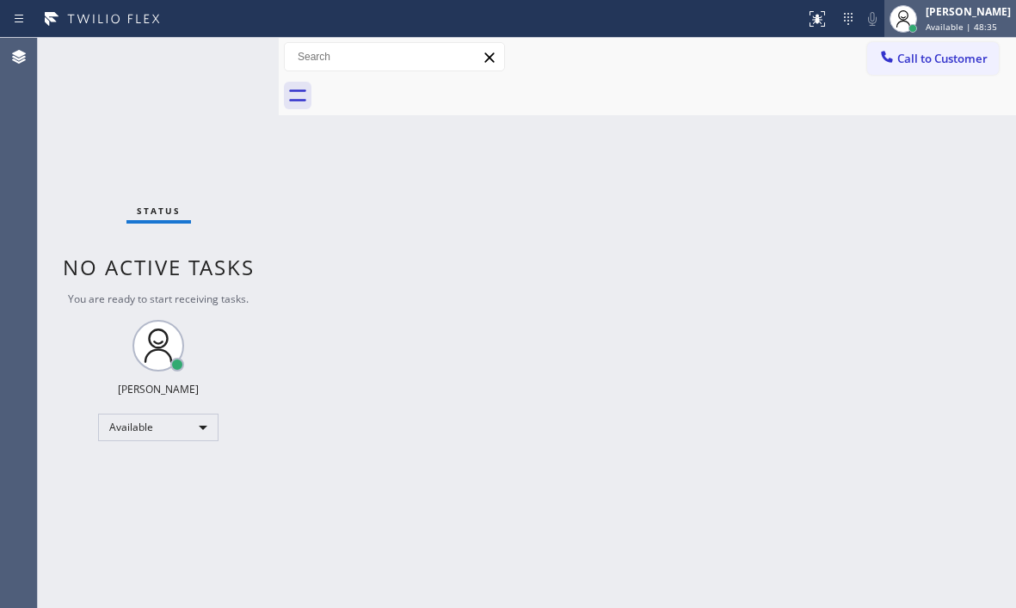
click at [937, 21] on span "Available | 48:35" at bounding box center [960, 27] width 71 height 12
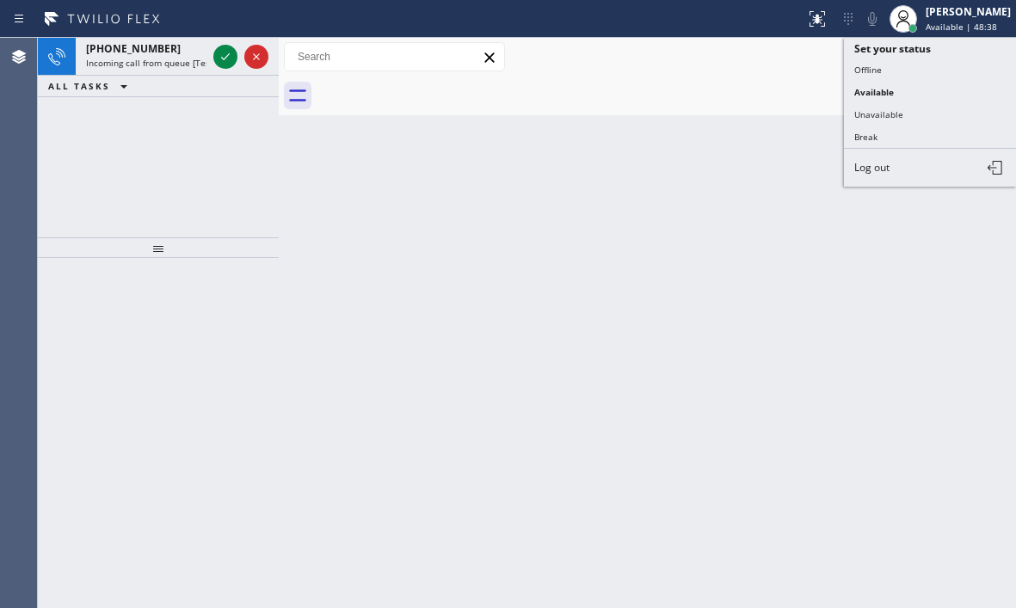
click at [910, 54] on div "Status report No issues detected If you experience an issue, please download th…" at bounding box center [508, 304] width 1016 height 608
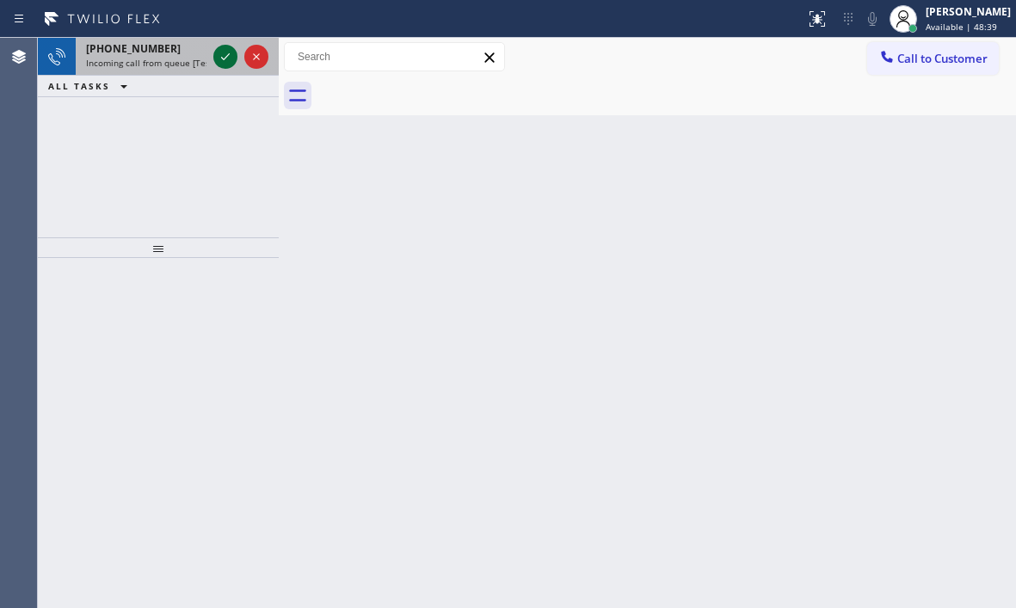
click at [218, 59] on icon at bounding box center [225, 56] width 21 height 21
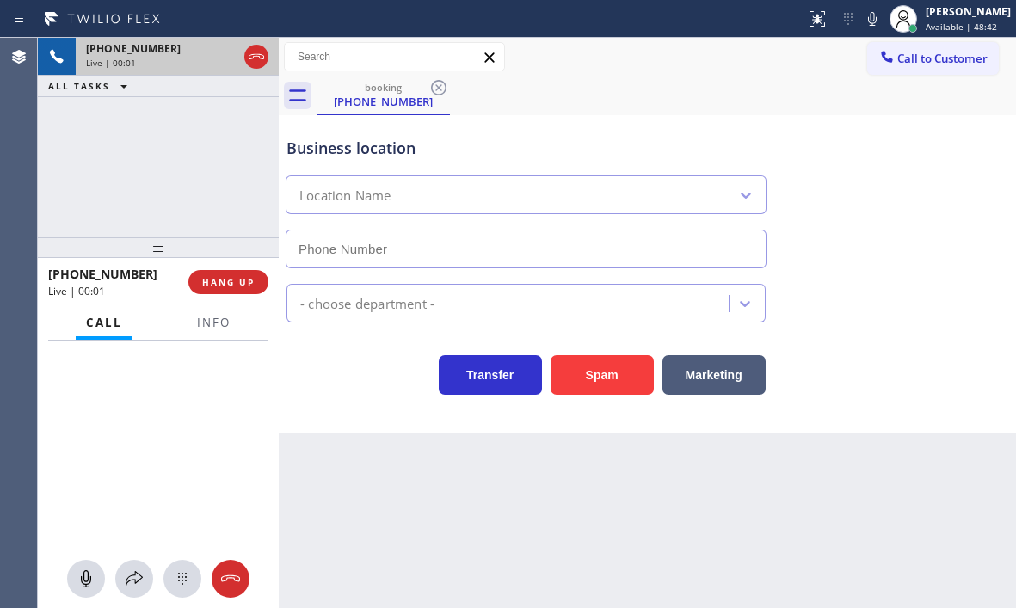
type input "[PHONE_NUMBER]"
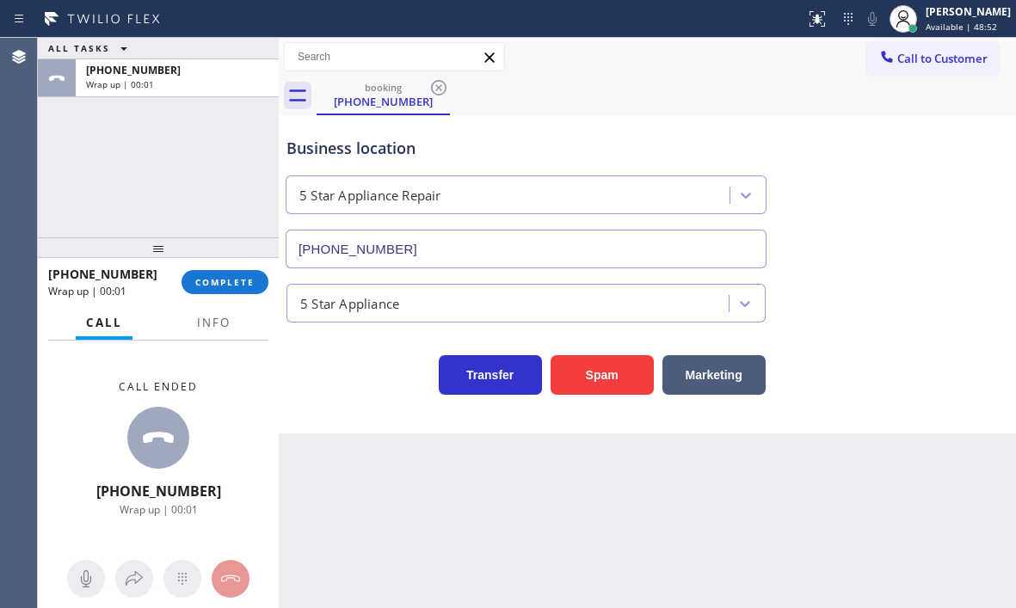
drag, startPoint x: 925, startPoint y: 24, endPoint x: 189, endPoint y: 190, distance: 753.8
click at [189, 190] on div "ALL TASKS ALL TASKS ACTIVE TASKS TASKS IN WRAP UP [PHONE_NUMBER] Wrap up | 00:01" at bounding box center [158, 138] width 241 height 200
click at [229, 283] on span "COMPLETE" at bounding box center [224, 282] width 59 height 12
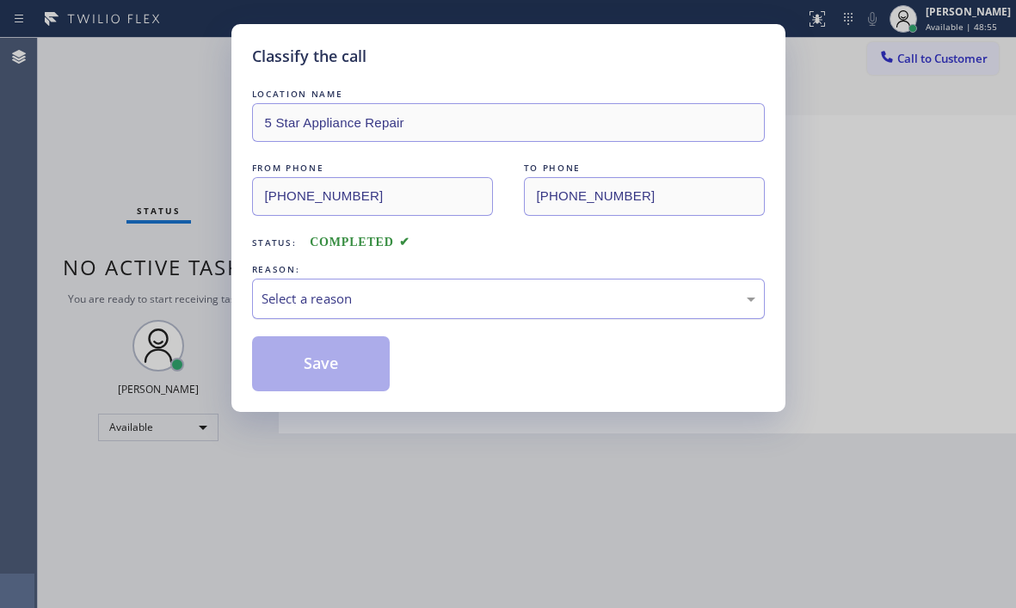
click at [392, 293] on div "Select a reason" at bounding box center [508, 299] width 494 height 20
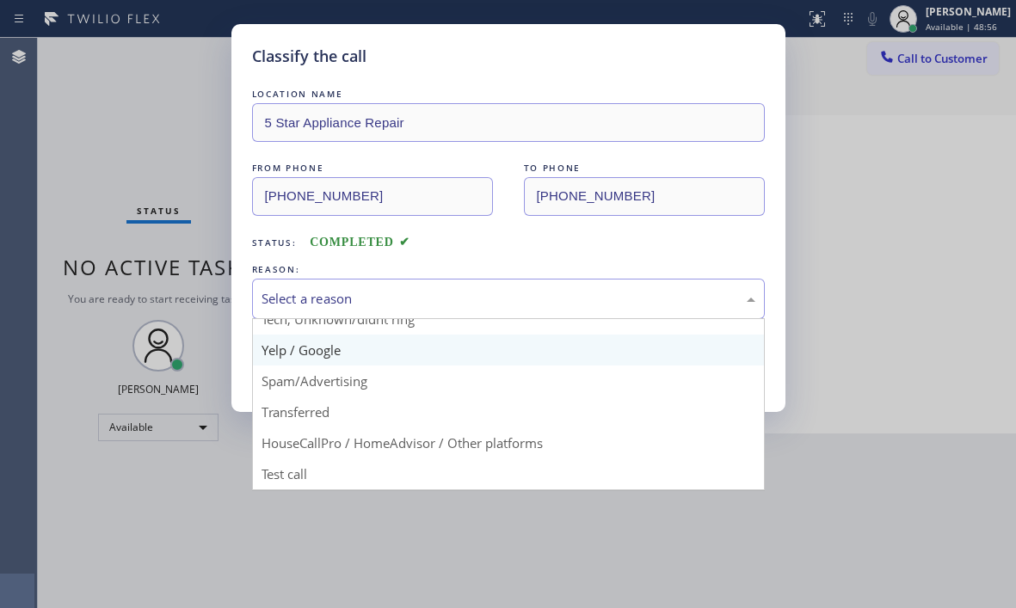
scroll to position [22, 0]
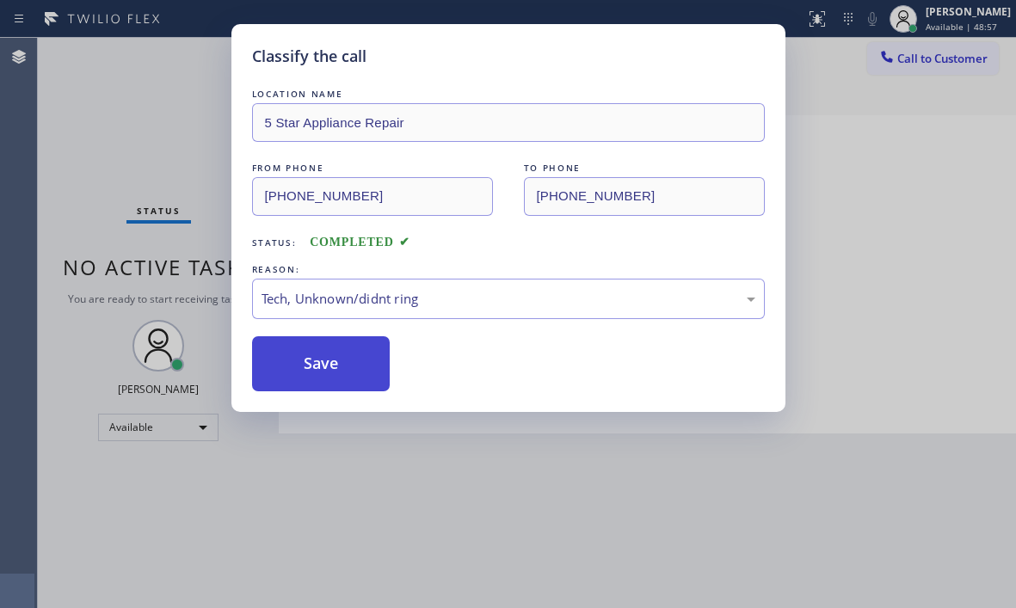
click at [327, 368] on button "Save" at bounding box center [321, 363] width 138 height 55
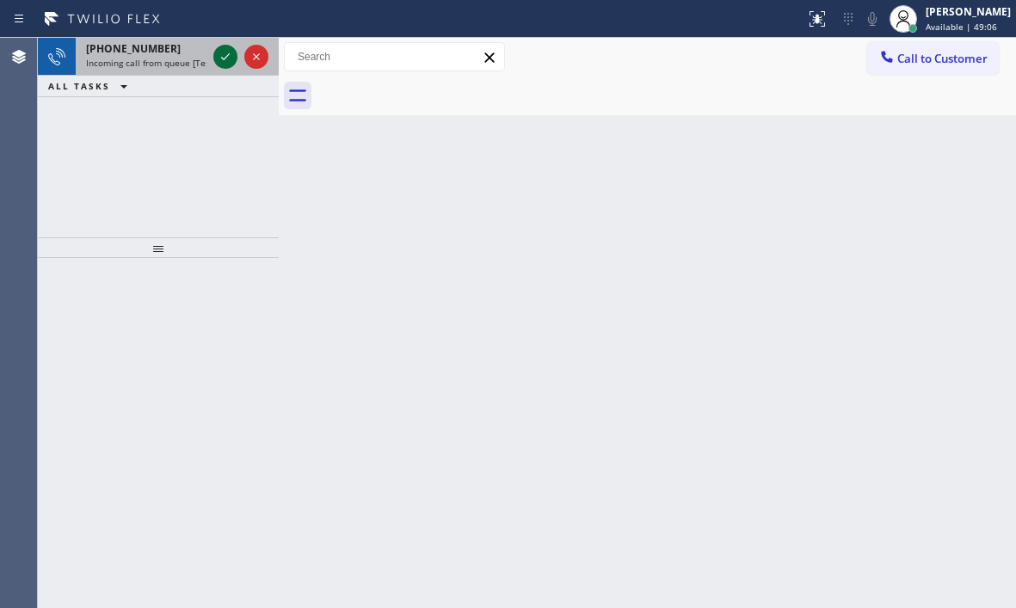
click at [226, 58] on icon at bounding box center [225, 56] width 21 height 21
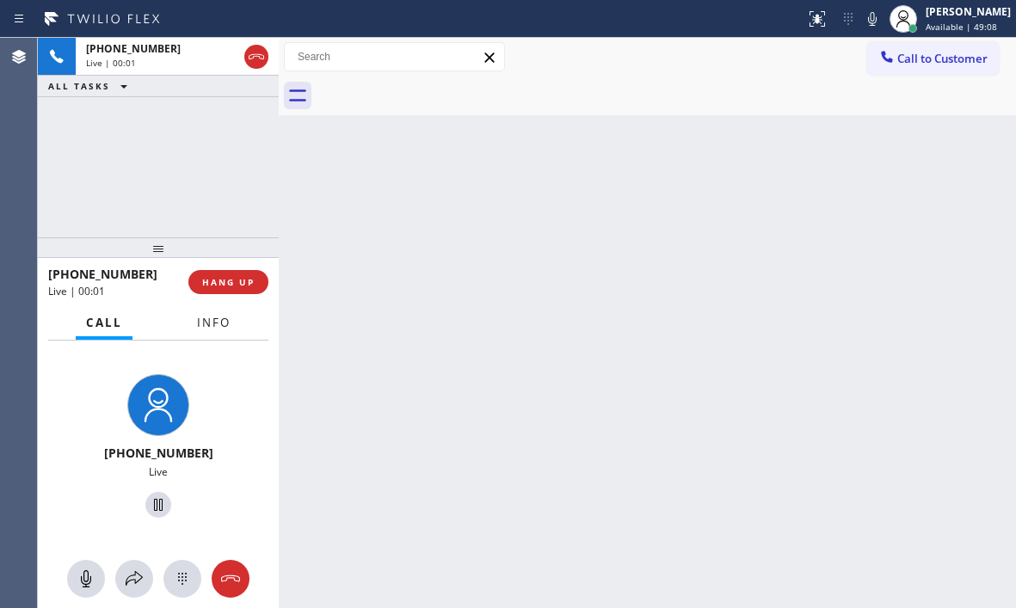
click at [226, 327] on span "Info" at bounding box center [214, 322] width 34 height 15
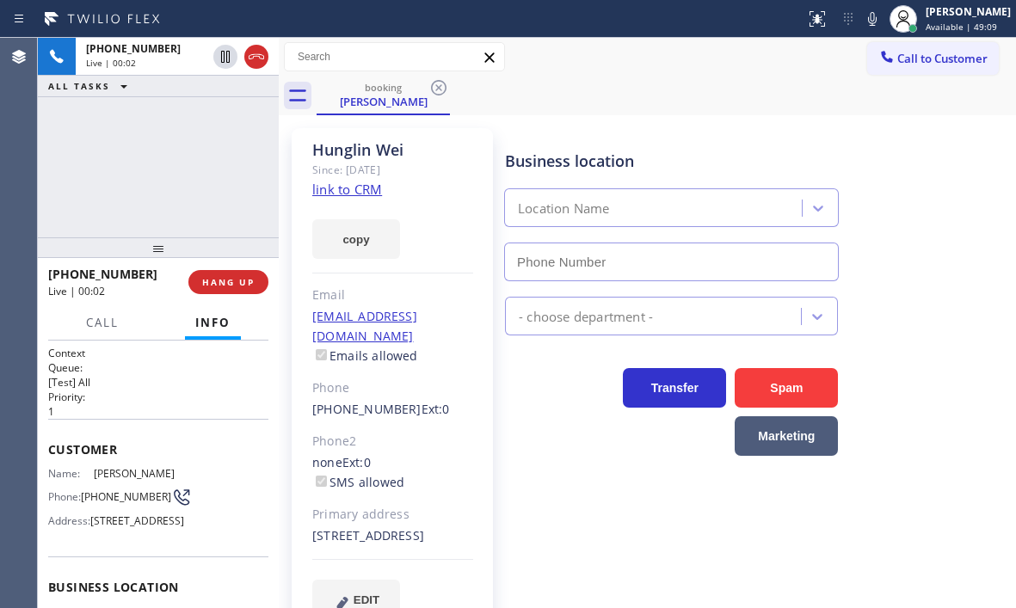
type input "[PHONE_NUMBER]"
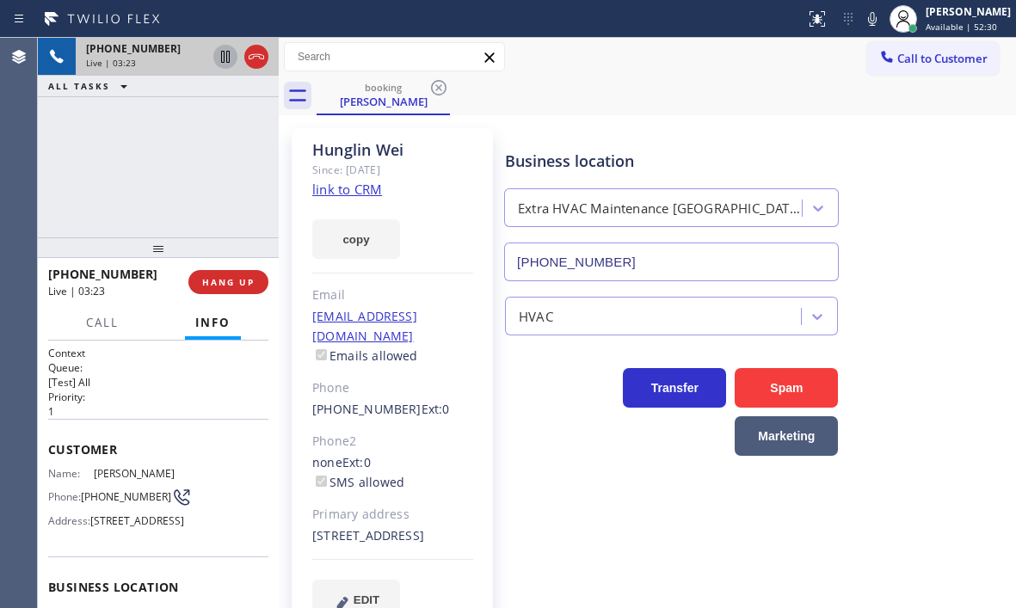
click at [221, 60] on icon at bounding box center [225, 57] width 9 height 12
click at [222, 59] on icon at bounding box center [225, 57] width 12 height 12
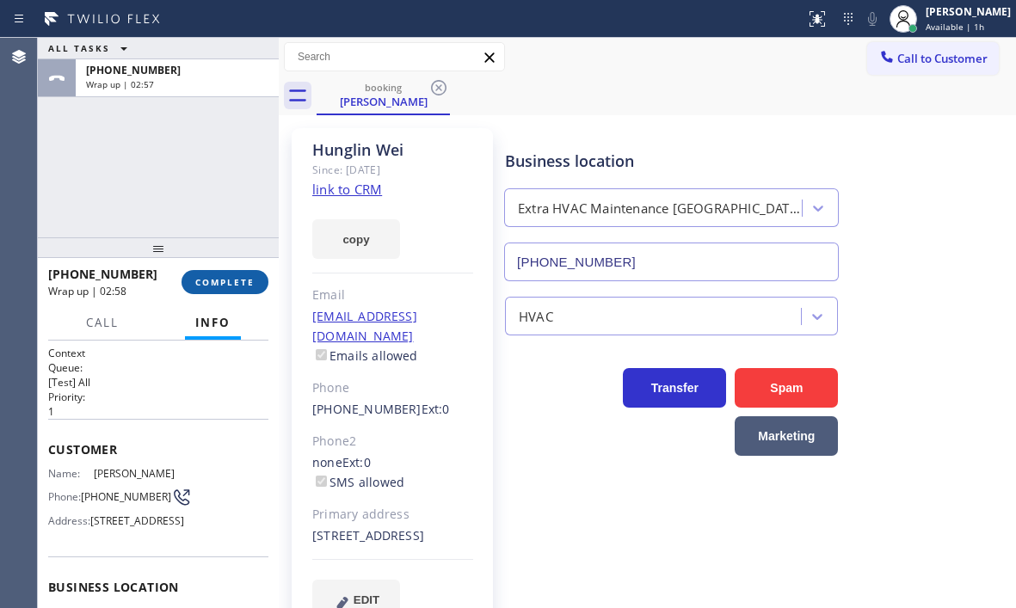
click at [238, 278] on span "COMPLETE" at bounding box center [224, 282] width 59 height 12
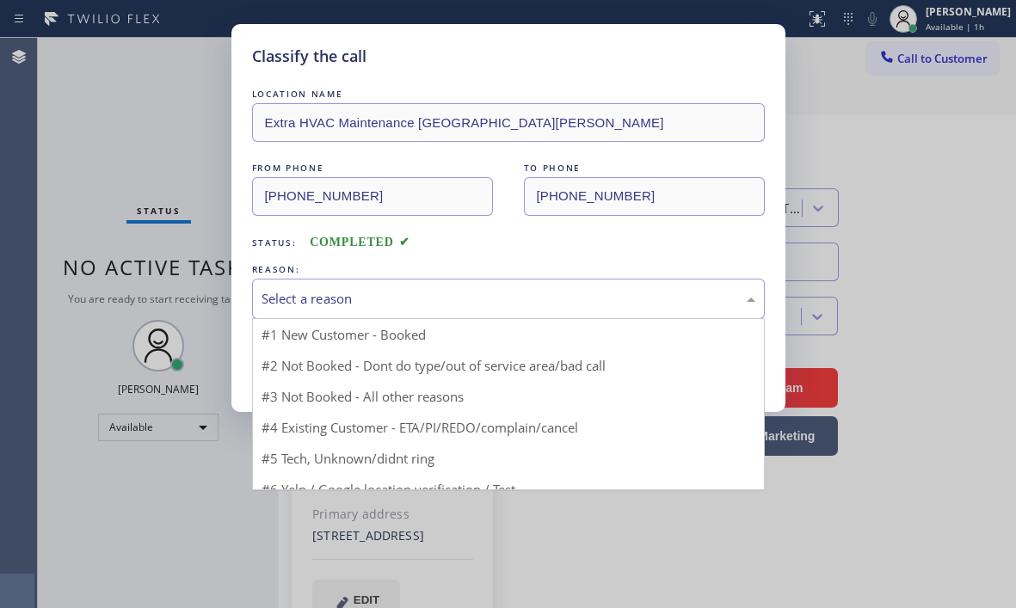
click at [482, 302] on div "Select a reason" at bounding box center [508, 299] width 494 height 20
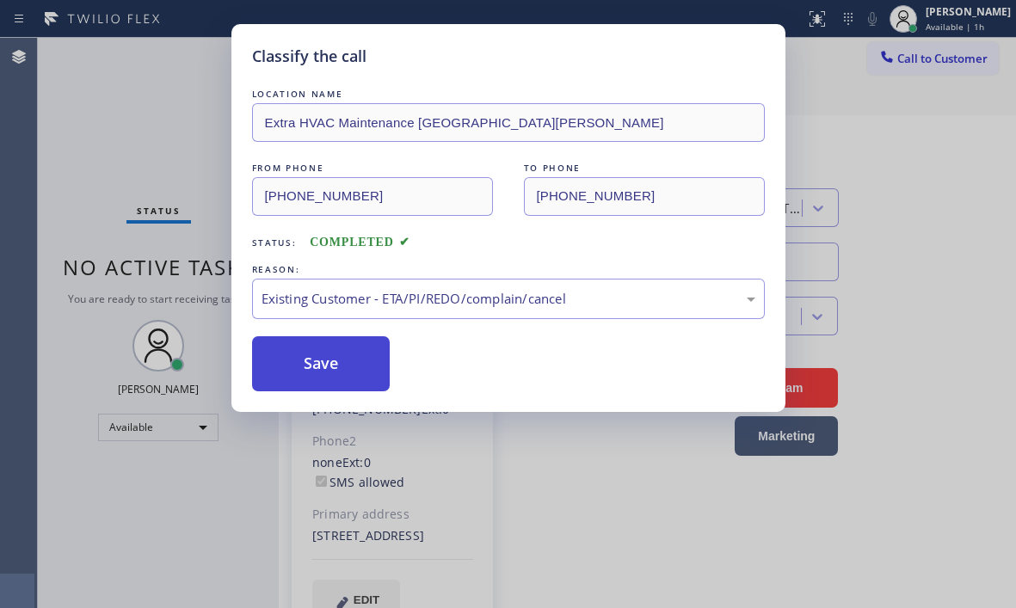
click at [340, 361] on button "Save" at bounding box center [321, 363] width 138 height 55
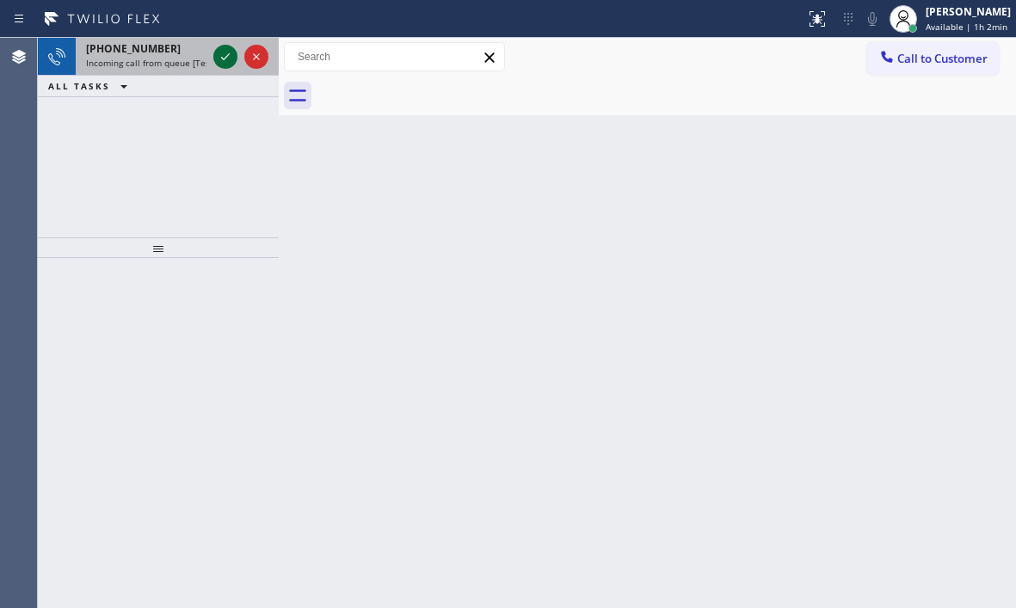
click at [221, 57] on icon at bounding box center [225, 56] width 21 height 21
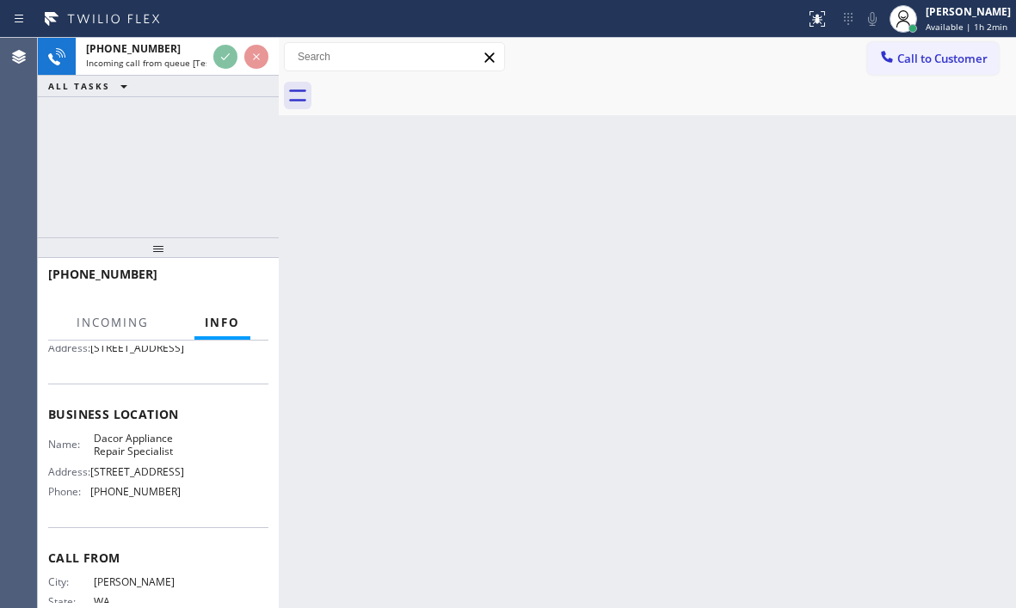
scroll to position [258, 0]
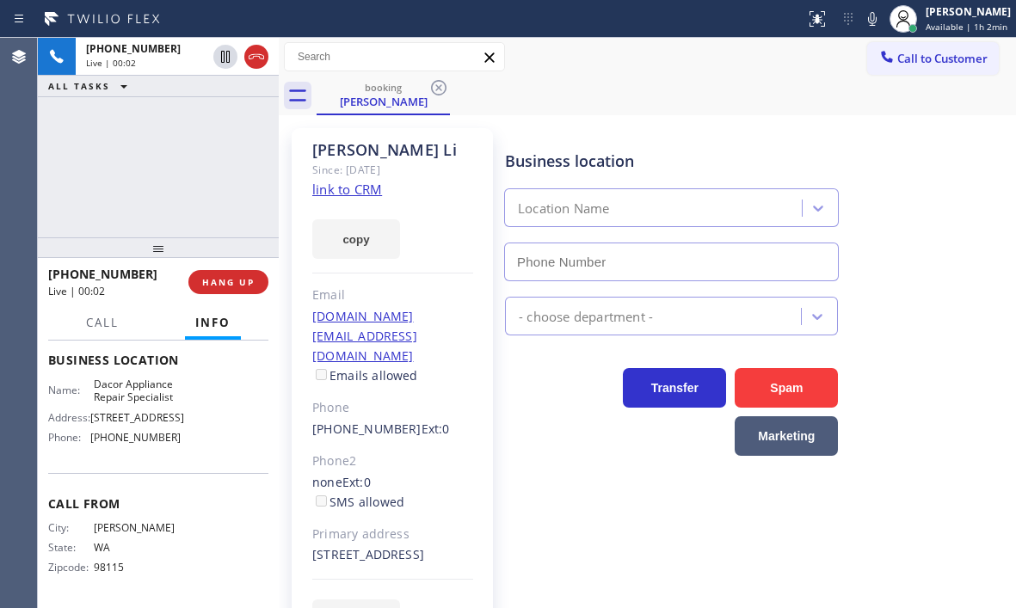
type input "[PHONE_NUMBER]"
click at [88, 324] on span "Call" at bounding box center [102, 322] width 33 height 15
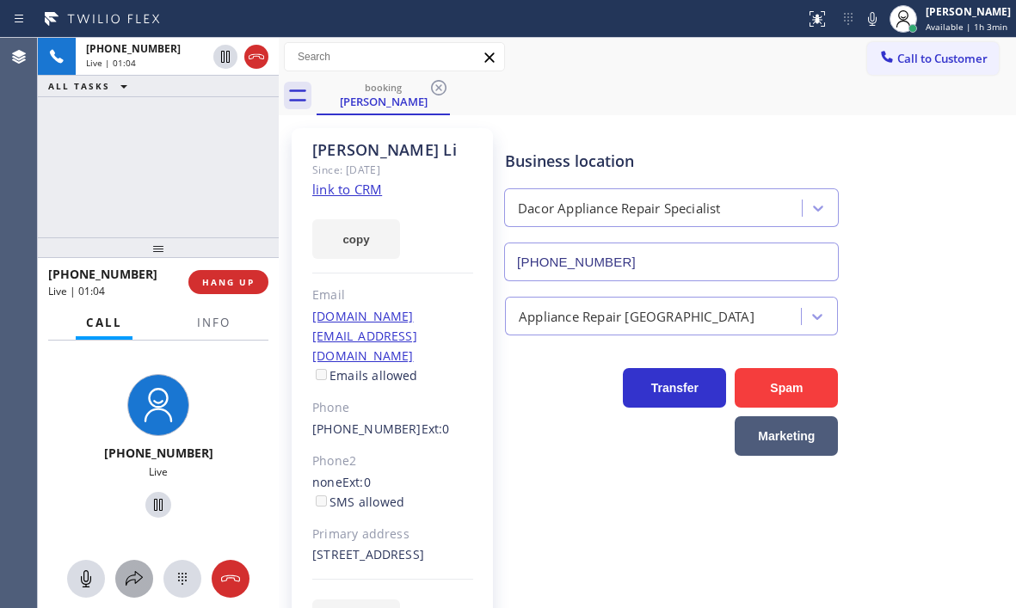
click at [133, 571] on icon at bounding box center [134, 578] width 21 height 21
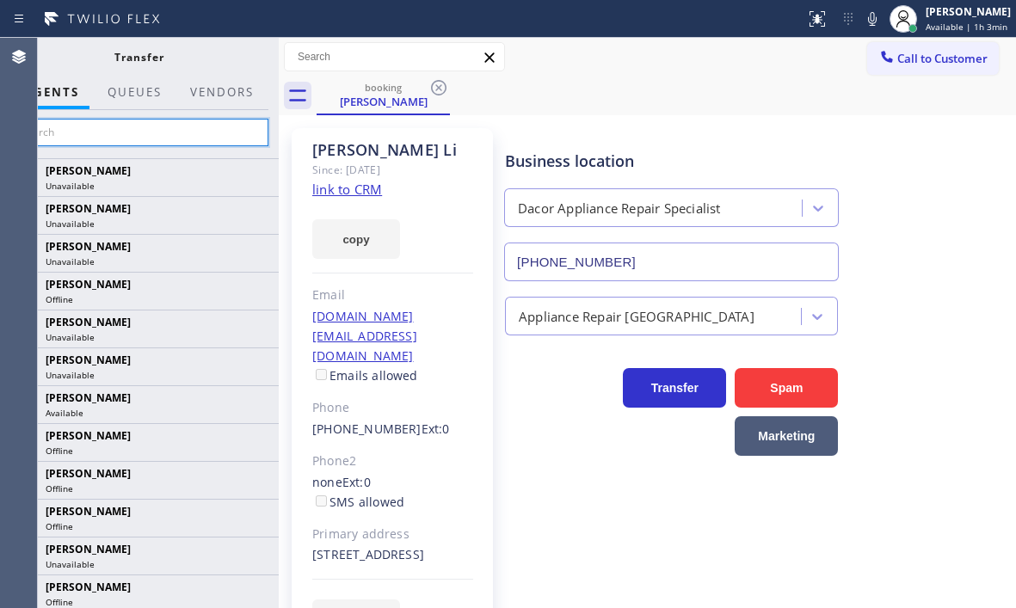
click at [175, 130] on input "text" at bounding box center [138, 133] width 259 height 28
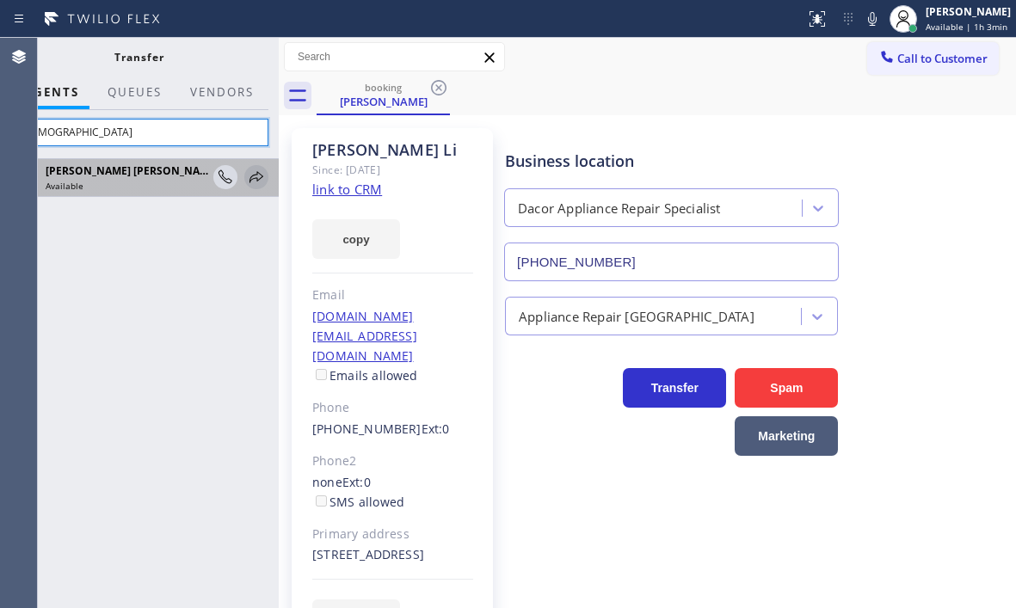
type input "[DEMOGRAPHIC_DATA]"
click at [255, 181] on icon at bounding box center [256, 177] width 21 height 21
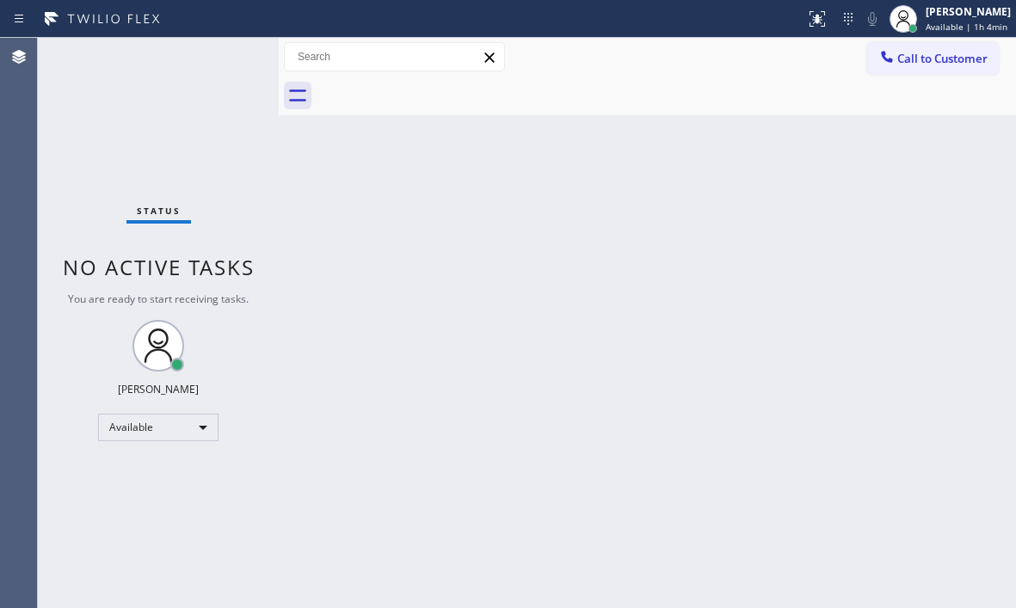
click at [659, 255] on div "Back to Dashboard Change Sender ID Customers Technicians Select a contact Outbo…" at bounding box center [647, 323] width 737 height 570
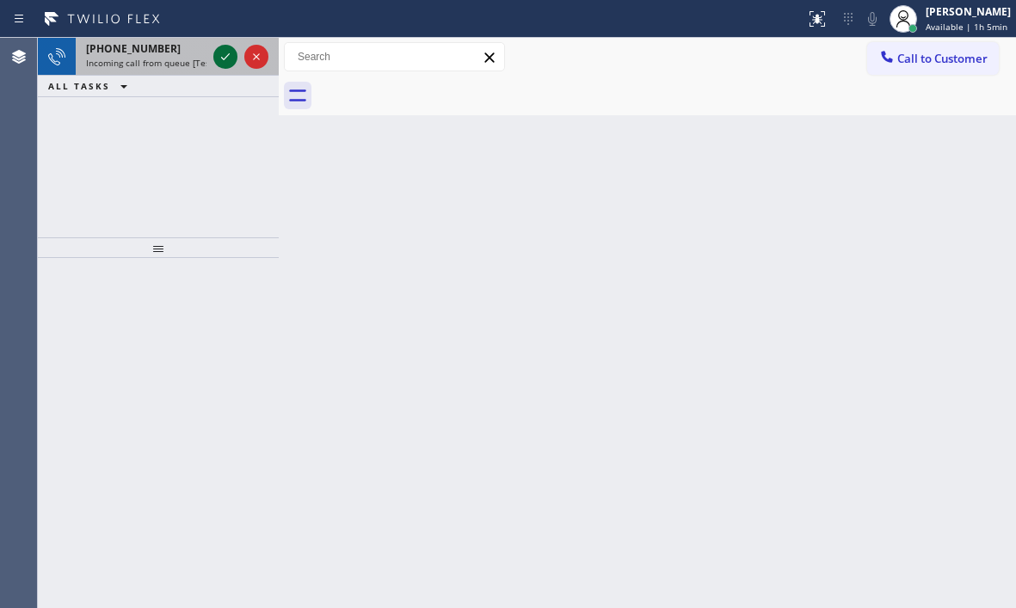
click at [227, 56] on icon at bounding box center [225, 56] width 9 height 7
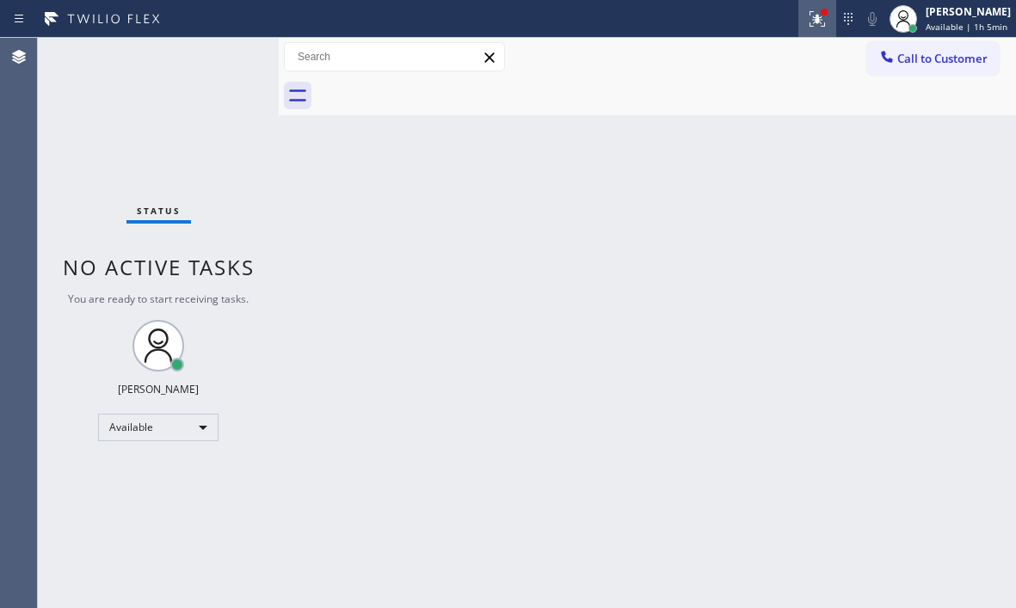
click at [807, 22] on icon at bounding box center [817, 19] width 21 height 21
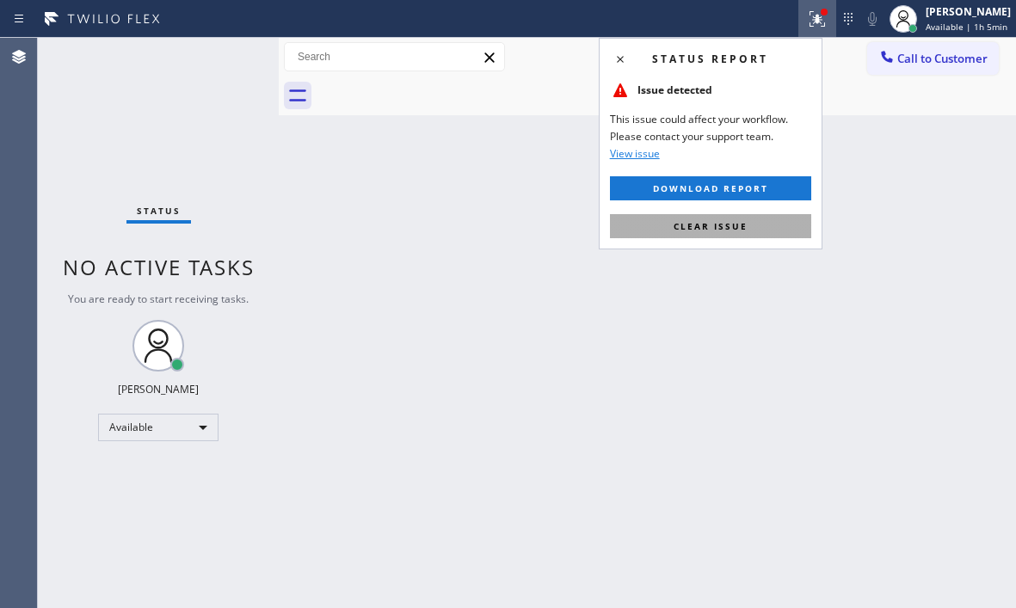
click at [753, 224] on button "Clear issue" at bounding box center [710, 226] width 201 height 24
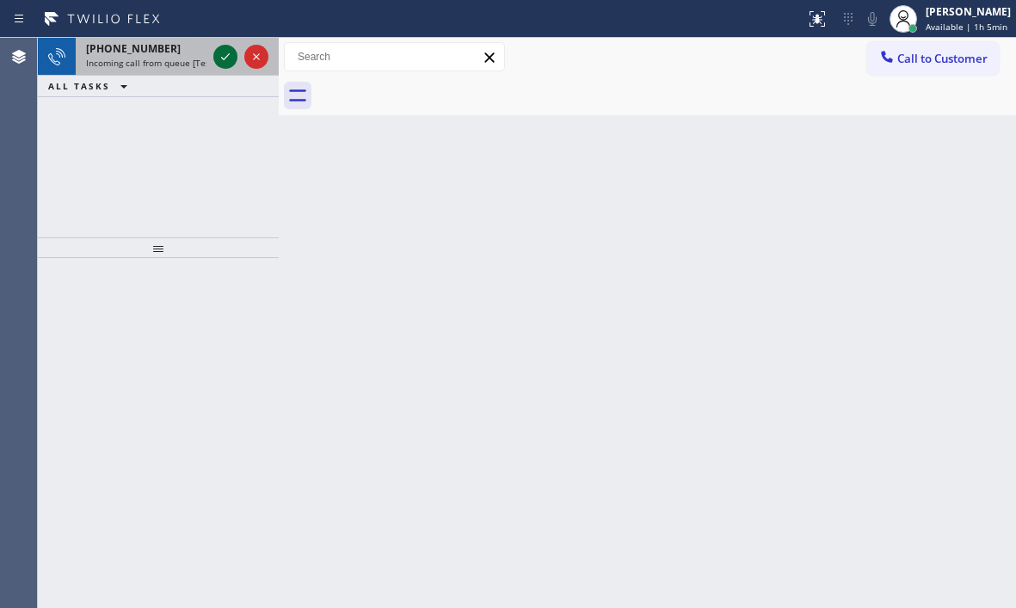
click at [222, 55] on icon at bounding box center [225, 56] width 21 height 21
click at [224, 42] on div at bounding box center [241, 57] width 62 height 38
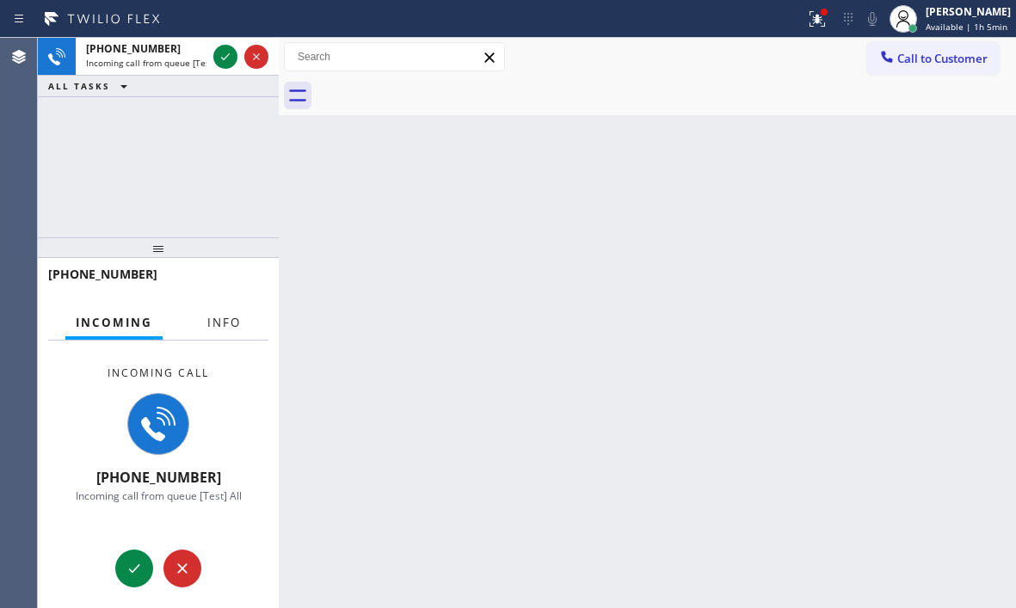
click at [217, 323] on span "Info" at bounding box center [224, 322] width 34 height 15
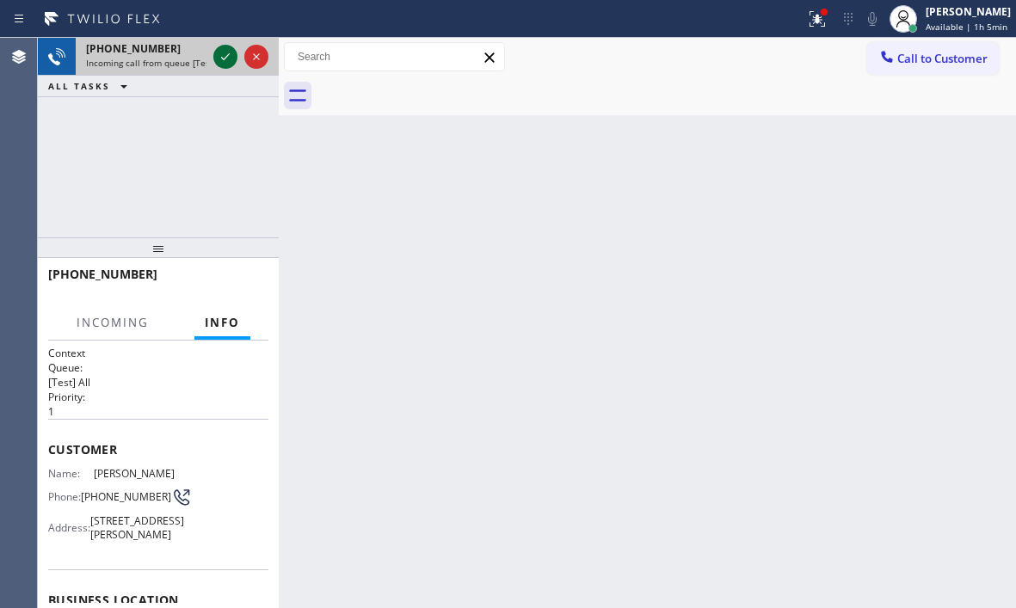
click at [223, 59] on icon at bounding box center [225, 56] width 9 height 7
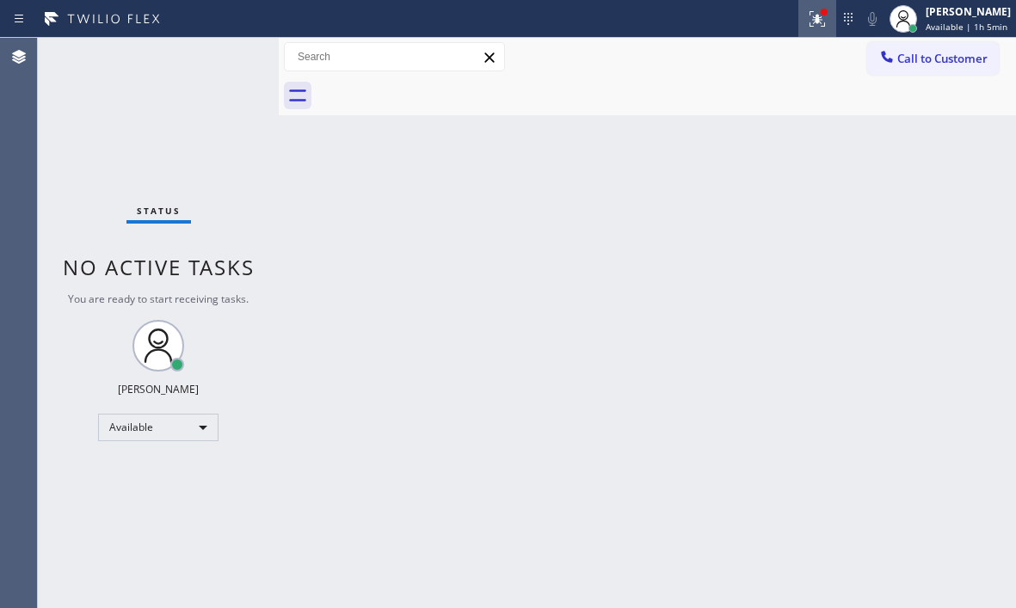
click at [813, 25] on icon at bounding box center [817, 19] width 21 height 21
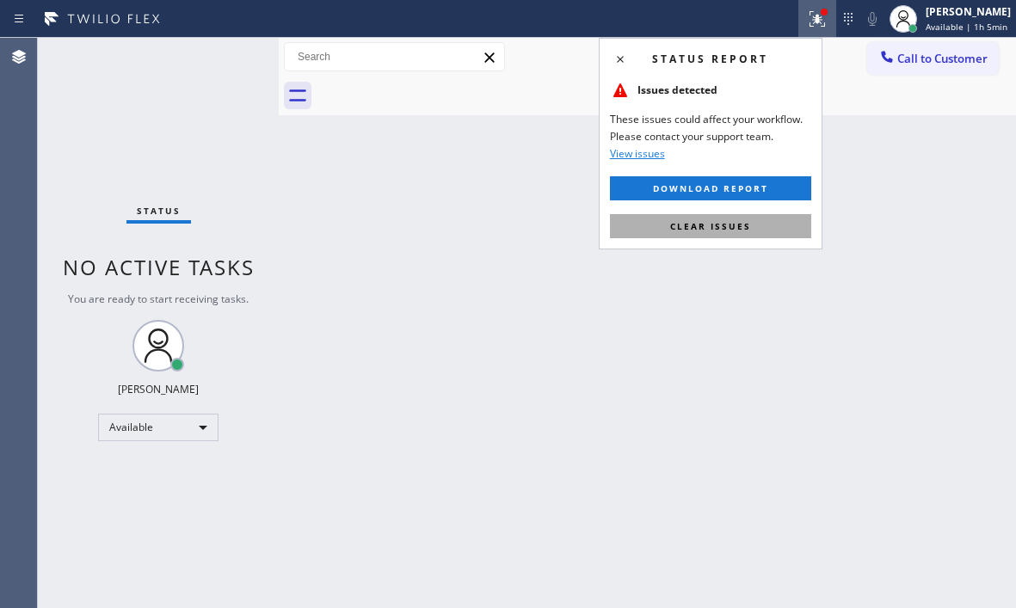
click at [717, 230] on span "Clear issues" at bounding box center [710, 226] width 81 height 12
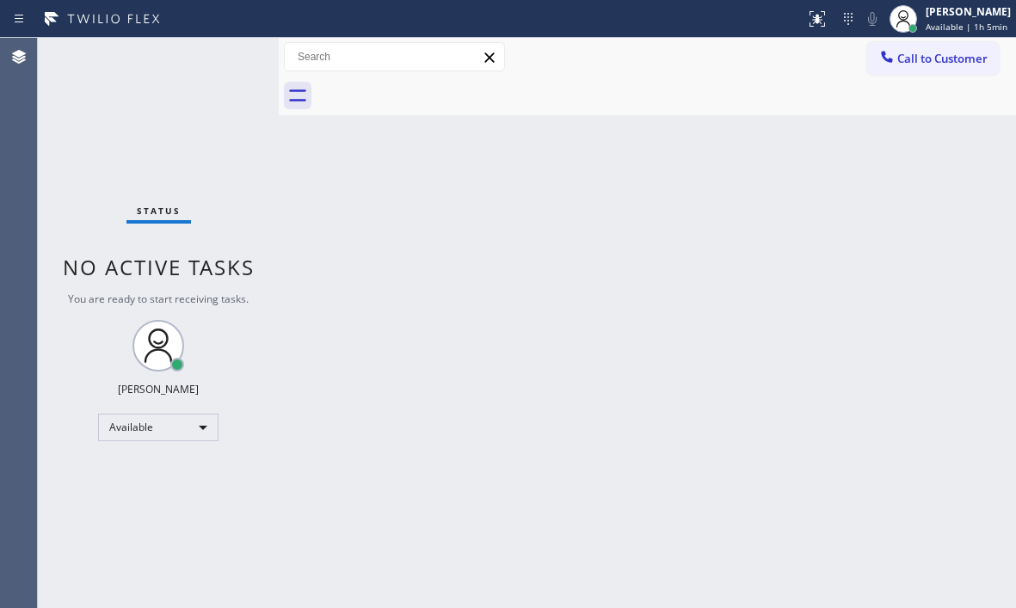
click at [214, 58] on div "Status No active tasks You are ready to start receiving tasks. [PERSON_NAME] Av…" at bounding box center [158, 323] width 241 height 570
click at [215, 58] on div "Status No active tasks You are ready to start receiving tasks. [PERSON_NAME] Av…" at bounding box center [158, 323] width 241 height 570
click at [233, 58] on div "Status No active tasks You are ready to start receiving tasks. [PERSON_NAME] Av…" at bounding box center [158, 323] width 241 height 570
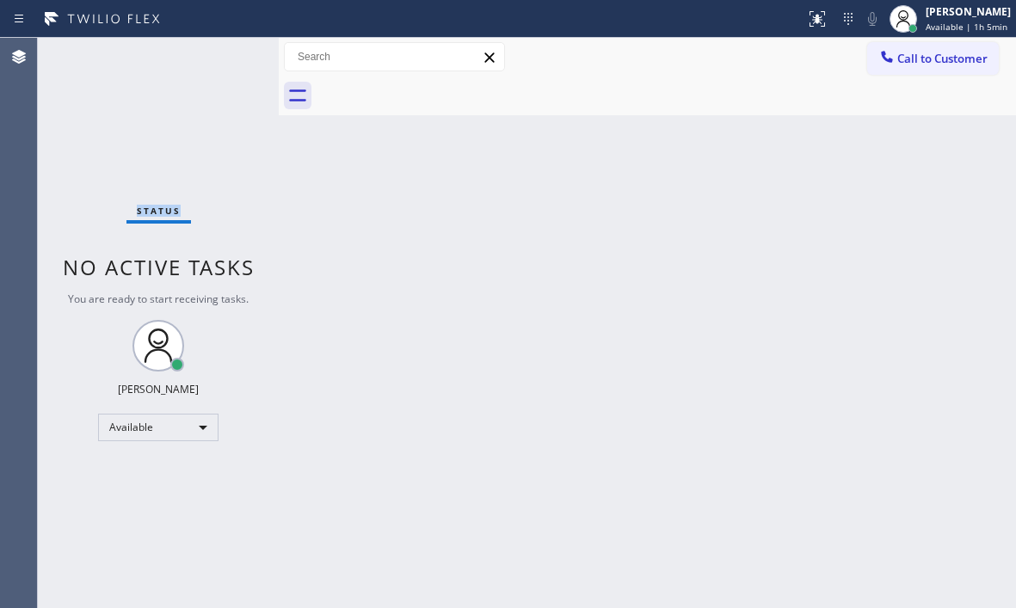
click at [233, 58] on div "Status No active tasks You are ready to start receiving tasks. [PERSON_NAME] Av…" at bounding box center [158, 323] width 241 height 570
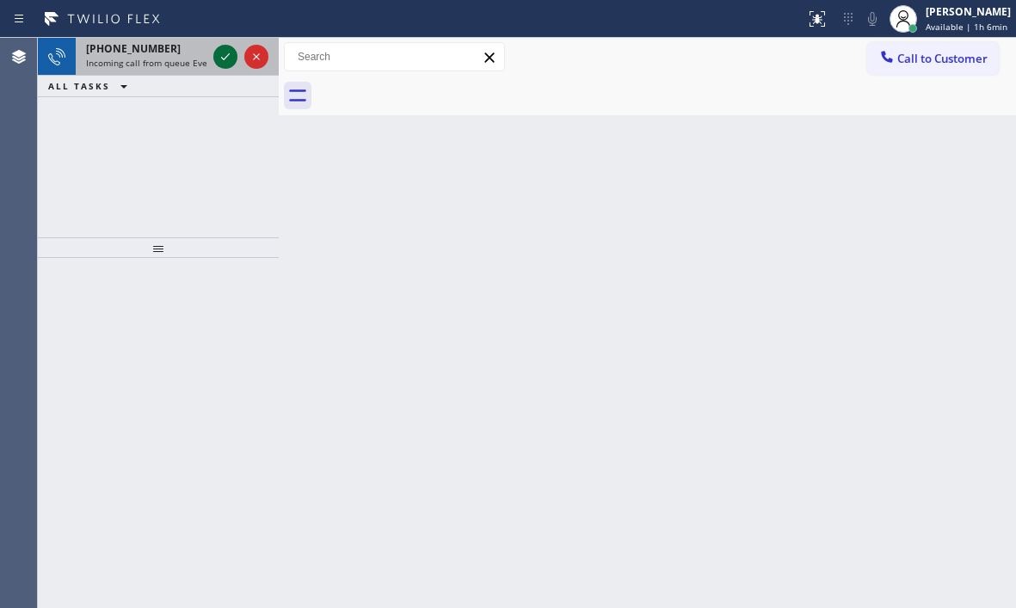
click at [218, 60] on icon at bounding box center [225, 56] width 21 height 21
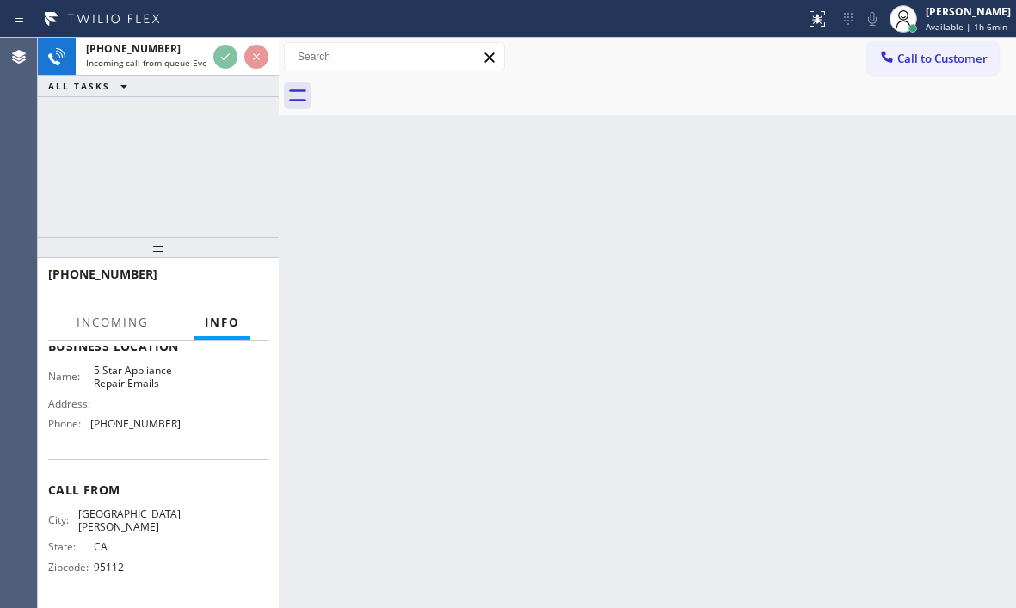
scroll to position [258, 0]
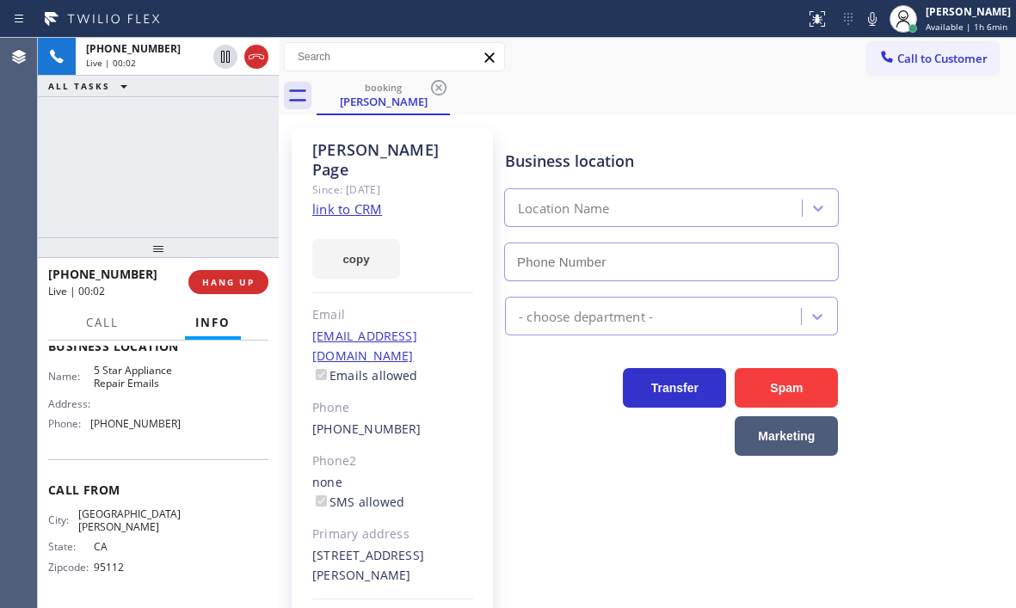
type input "[PHONE_NUMBER]"
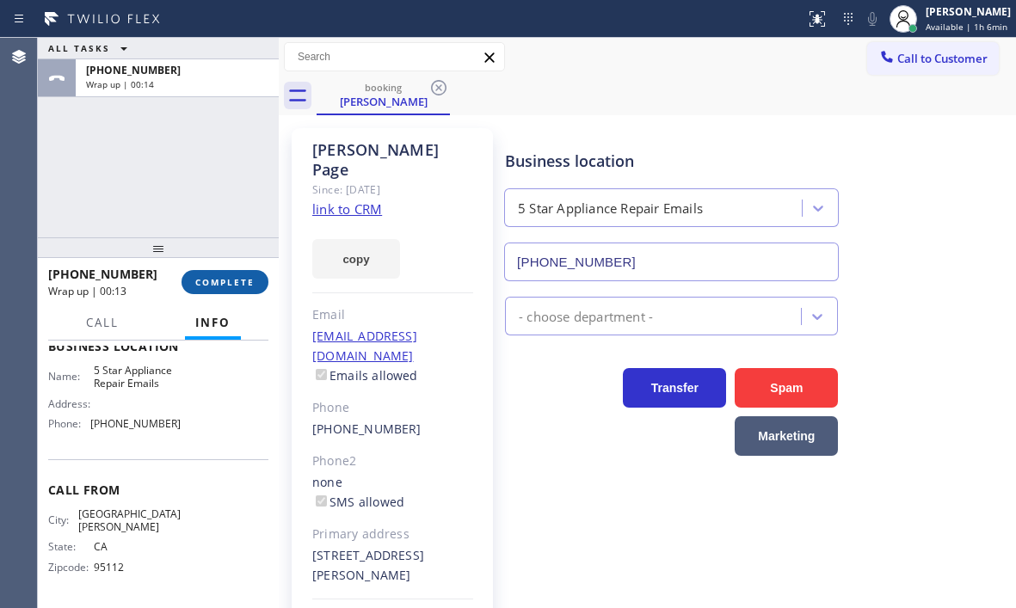
click at [246, 276] on span "COMPLETE" at bounding box center [224, 282] width 59 height 12
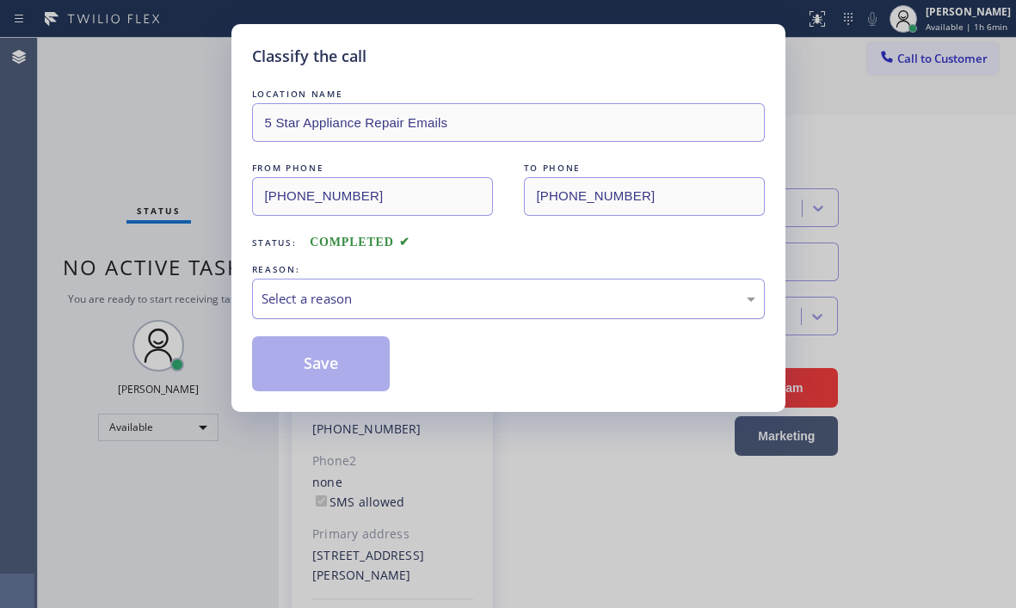
click at [444, 297] on div "Select a reason" at bounding box center [508, 299] width 494 height 20
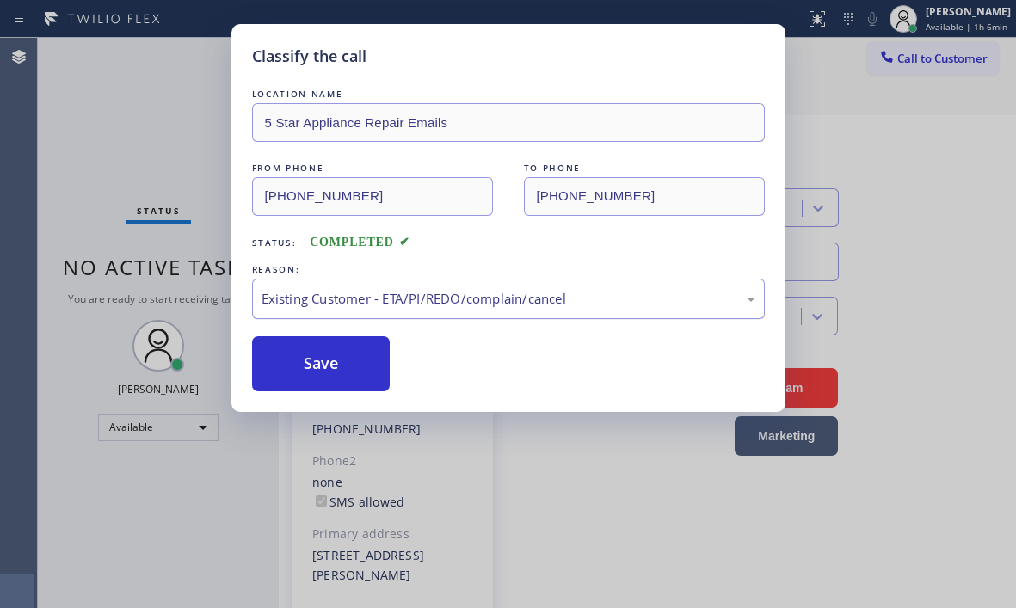
click at [353, 307] on div "Existing Customer - ETA/PI/REDO/complain/cancel" at bounding box center [508, 299] width 494 height 20
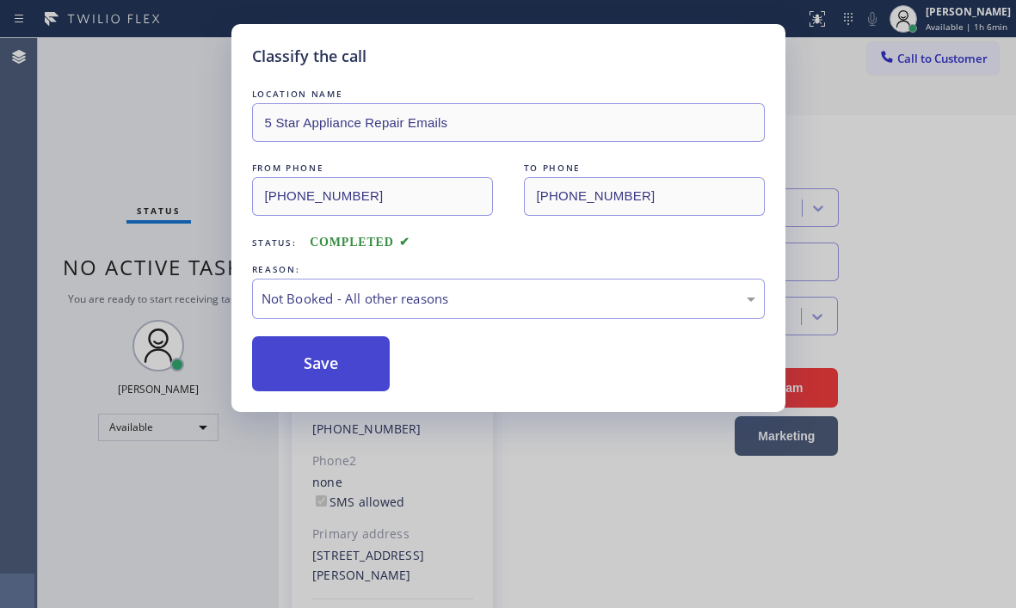
click at [311, 364] on button "Save" at bounding box center [321, 363] width 138 height 55
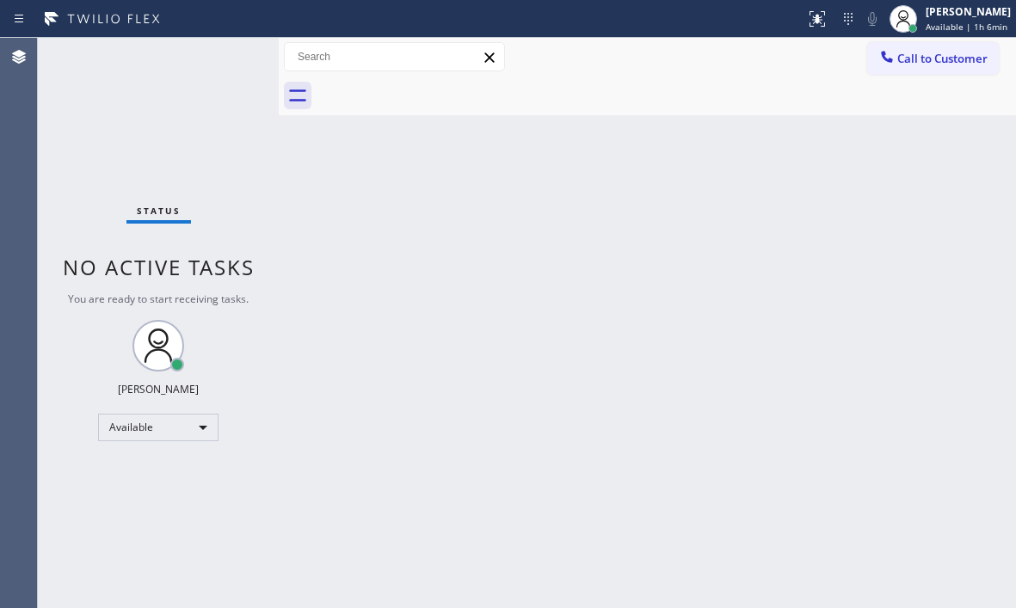
click at [838, 126] on div "Back to Dashboard Change Sender ID Customers Technicians Select a contact Outbo…" at bounding box center [647, 323] width 737 height 570
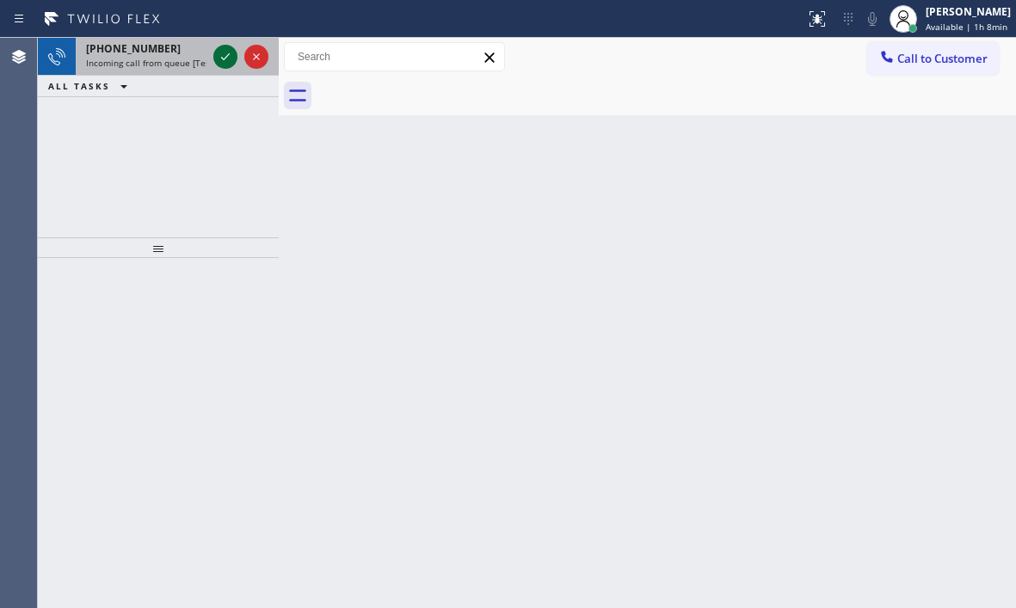
click at [218, 55] on icon at bounding box center [225, 56] width 21 height 21
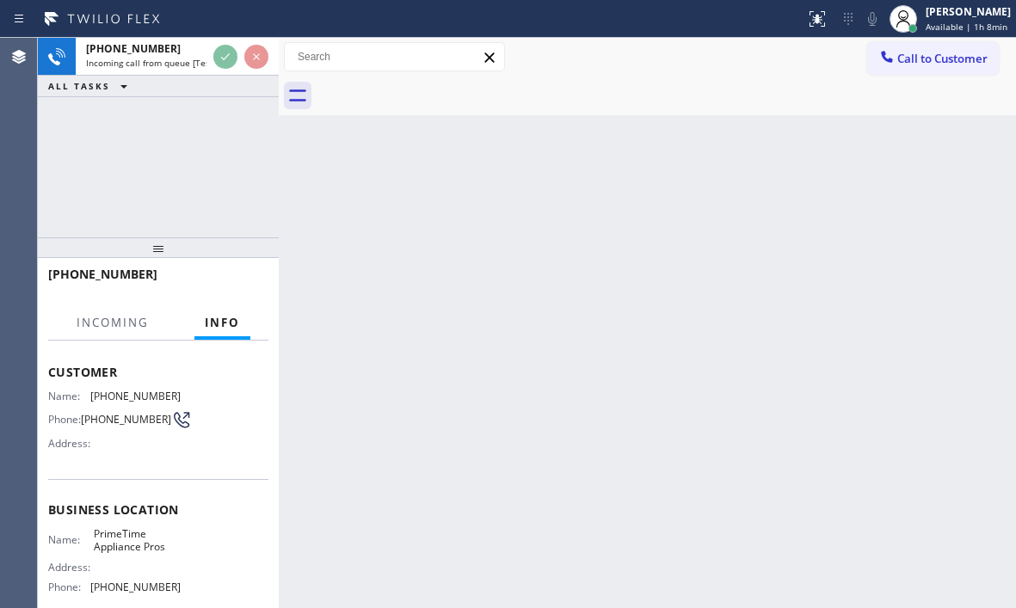
scroll to position [172, 0]
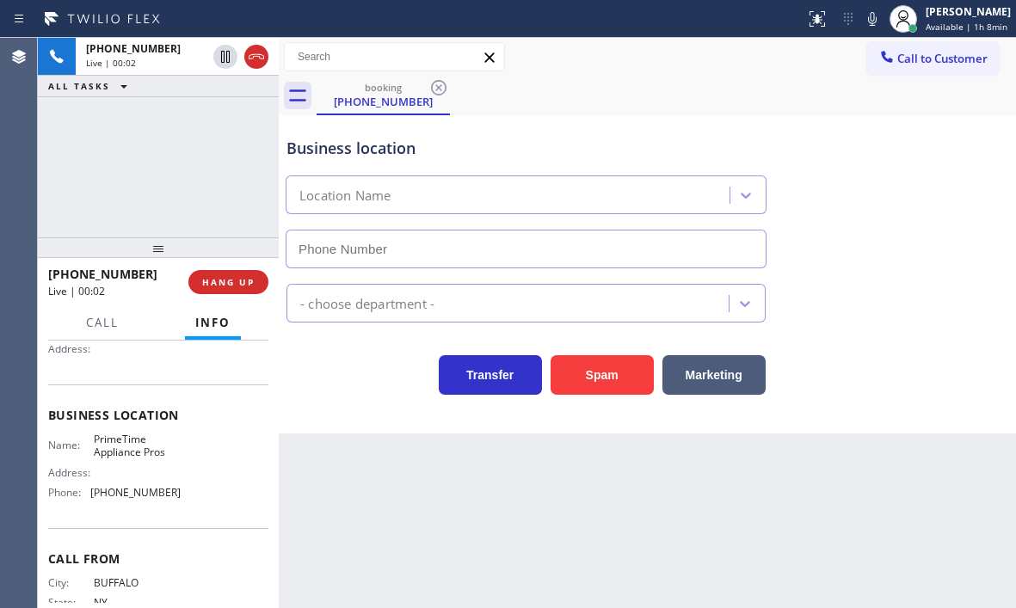
type input "[PHONE_NUMBER]"
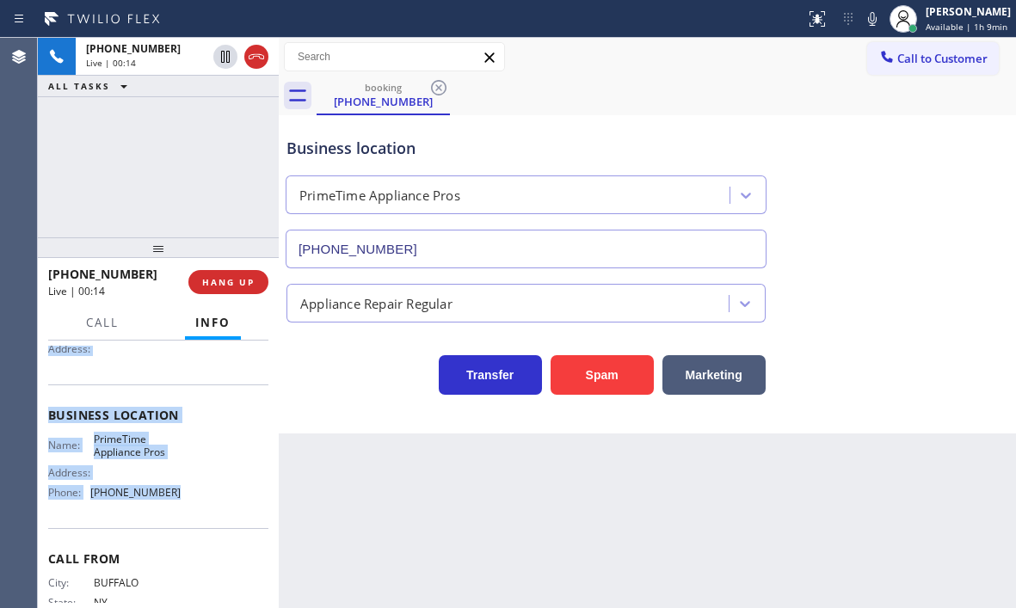
drag, startPoint x: 44, startPoint y: 446, endPoint x: 184, endPoint y: 523, distance: 159.7
click at [184, 523] on div "Context Queue: [Test] All Priority: 1 Customer Name: [PHONE_NUMBER] Phone: [PHO…" at bounding box center [158, 474] width 241 height 267
copy div "Customer Name: [PHONE_NUMBER] Phone: [PHONE_NUMBER] Address: Business location …"
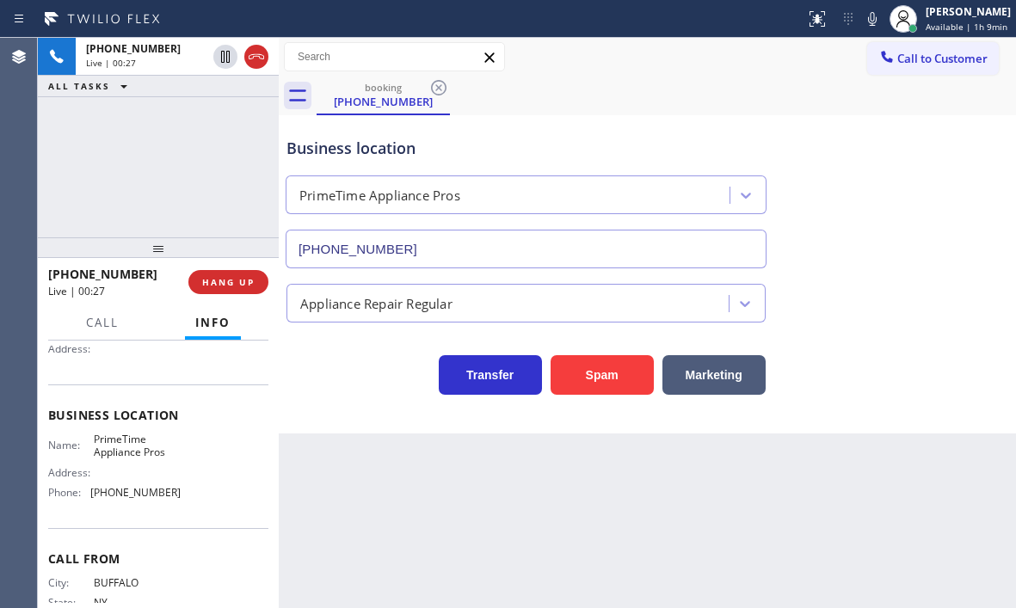
click at [190, 163] on div "[PHONE_NUMBER] Live | 00:27 ALL TASKS ALL TASKS ACTIVE TASKS TASKS IN WRAP UP" at bounding box center [158, 138] width 241 height 200
click at [701, 366] on button "Marketing" at bounding box center [713, 375] width 103 height 40
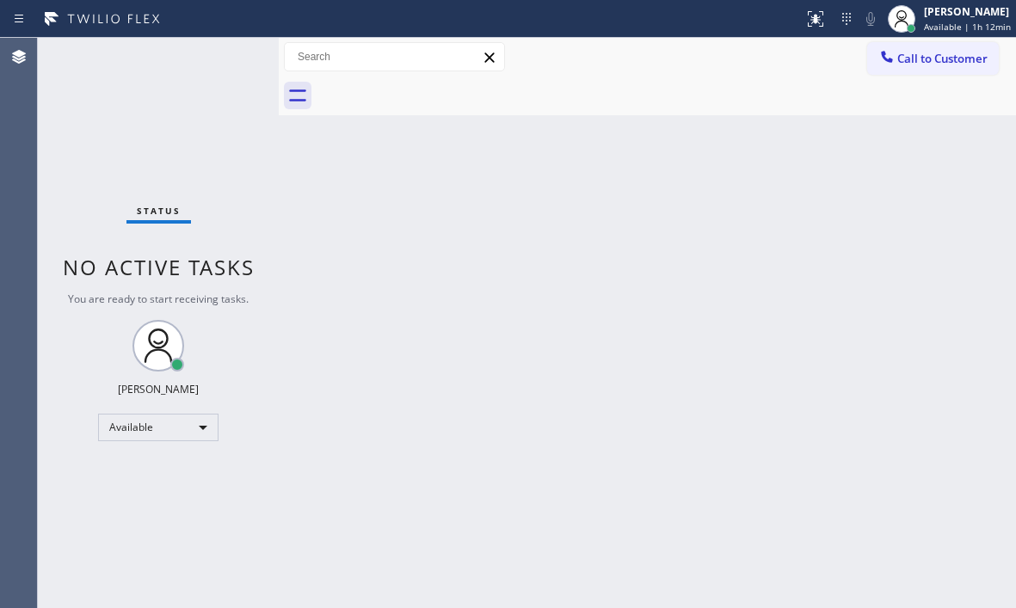
drag, startPoint x: 544, startPoint y: 301, endPoint x: 545, endPoint y: 320, distance: 18.9
click at [545, 320] on div "Back to Dashboard Change Sender ID Customers Technicians Select a contact Outbo…" at bounding box center [647, 323] width 737 height 570
click at [592, 334] on div "Back to Dashboard Change Sender ID Customers Technicians Select a contact Outbo…" at bounding box center [647, 323] width 737 height 570
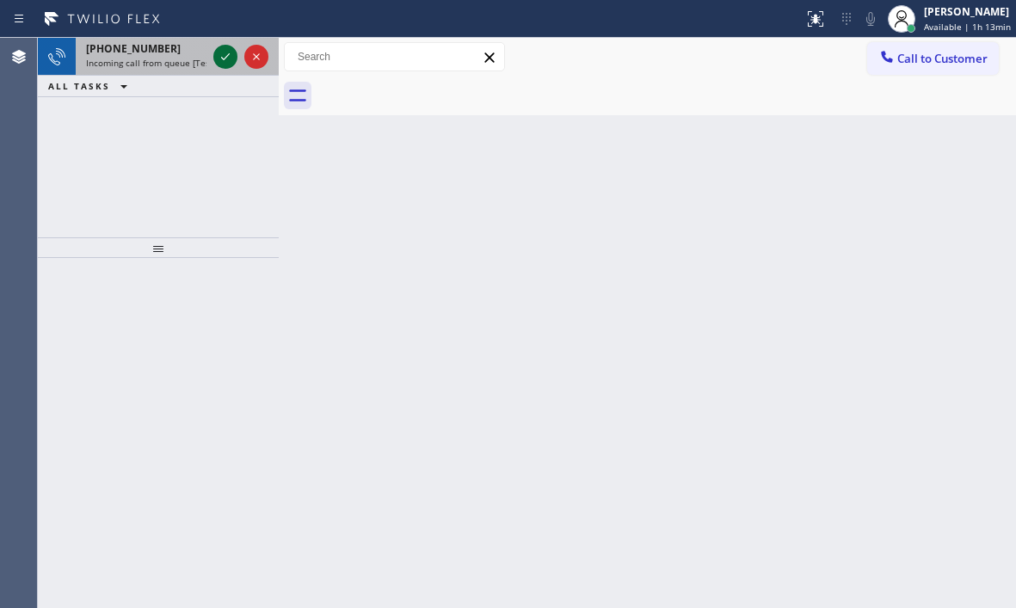
click at [221, 58] on icon at bounding box center [225, 56] width 21 height 21
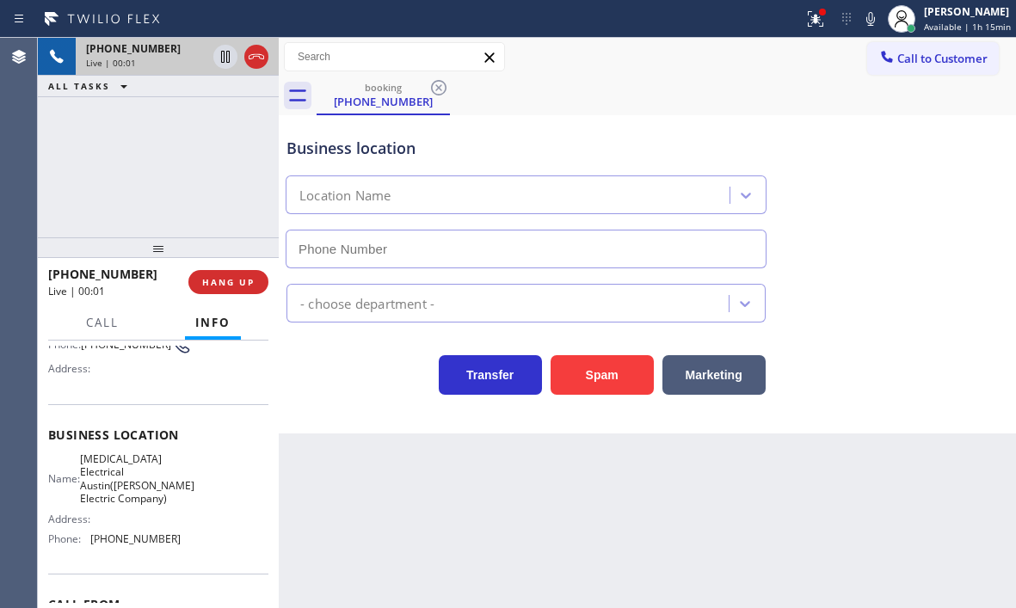
scroll to position [172, 0]
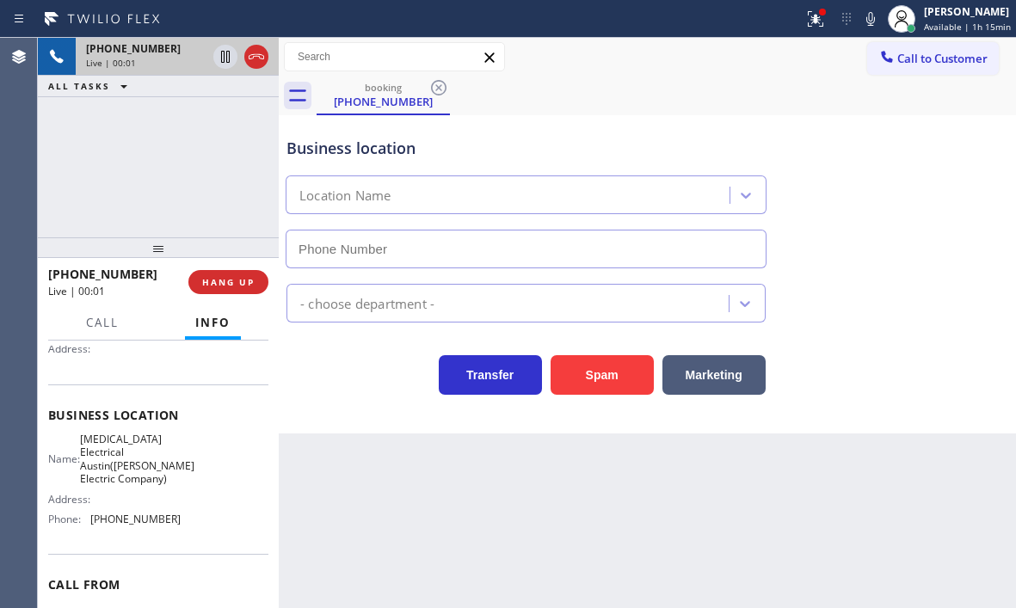
type input "[PHONE_NUMBER]"
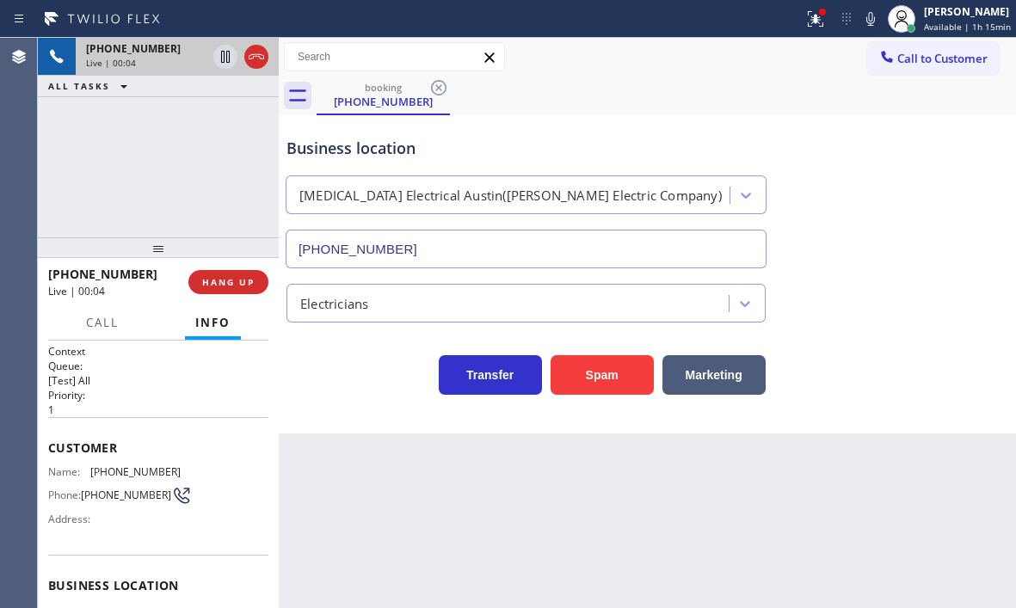
scroll to position [0, 0]
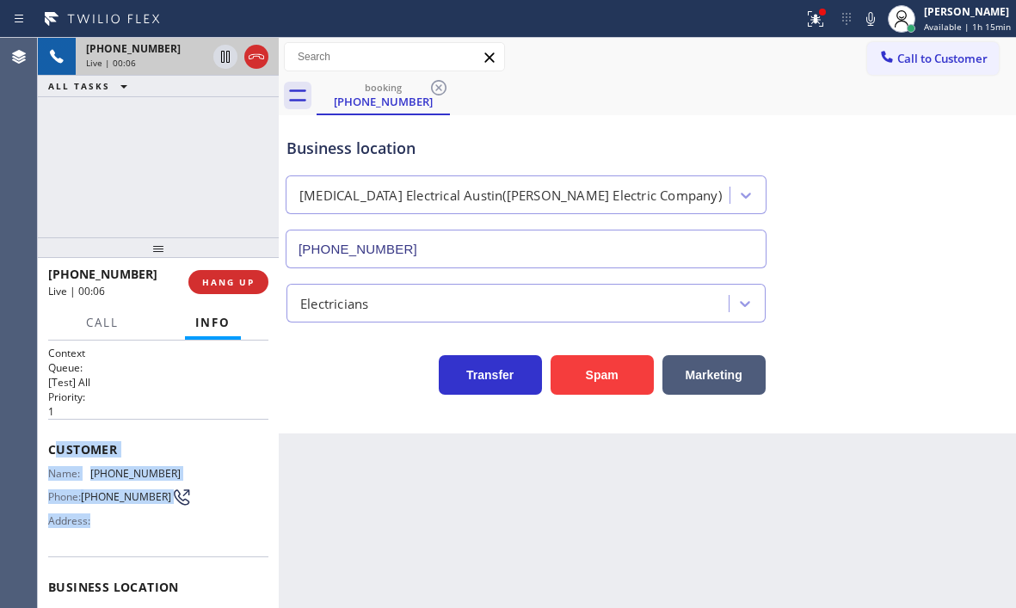
drag, startPoint x: 54, startPoint y: 448, endPoint x: 181, endPoint y: 540, distance: 156.4
click at [181, 540] on div "Customer Name: [PHONE_NUMBER] Phone: [PHONE_NUMBER] Address:" at bounding box center [158, 488] width 220 height 138
click at [194, 467] on div "Name: [PHONE_NUMBER] Phone: [PHONE_NUMBER] Address:" at bounding box center [158, 501] width 220 height 68
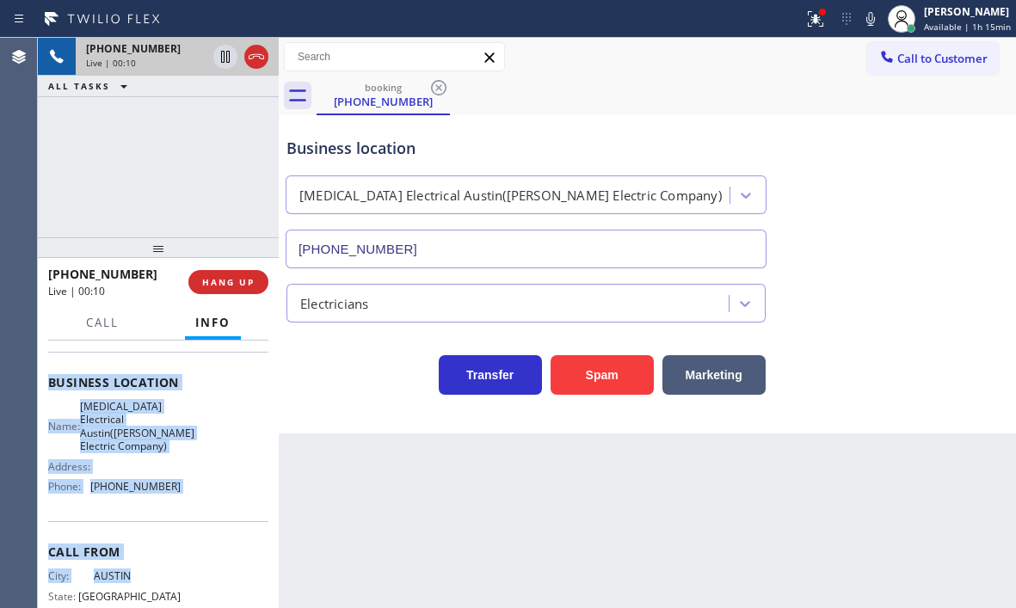
scroll to position [263, 0]
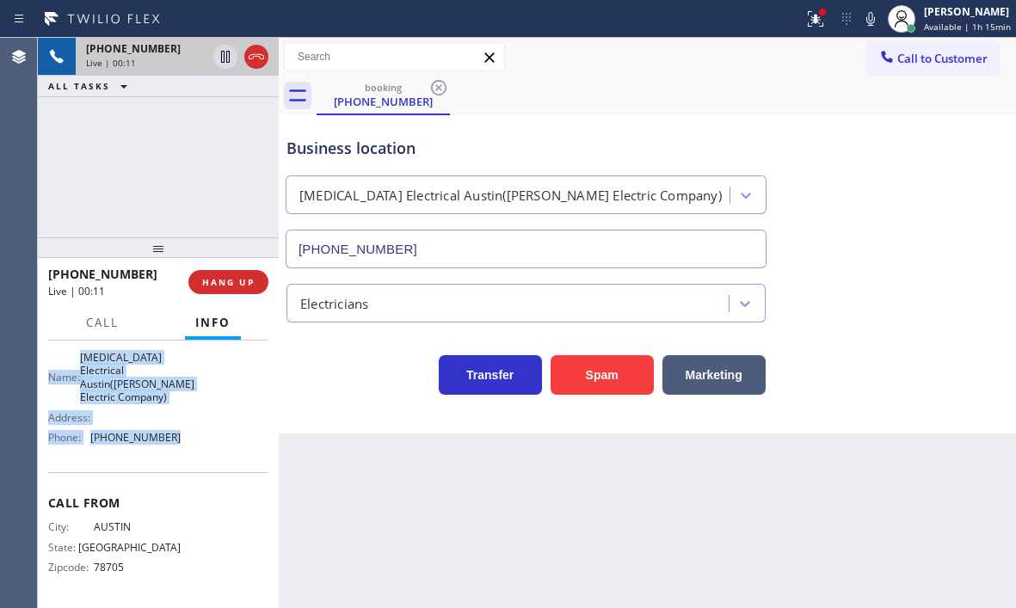
drag, startPoint x: 46, startPoint y: 445, endPoint x: 218, endPoint y: 455, distance: 172.3
click at [218, 455] on div "Context Queue: [Test] All Priority: 1 Customer Name: [PHONE_NUMBER] Phone: [PHO…" at bounding box center [158, 474] width 241 height 267
copy div "Customer Name: [PHONE_NUMBER] Phone: [PHONE_NUMBER] Address: Business location …"
click at [230, 58] on icon at bounding box center [225, 57] width 9 height 12
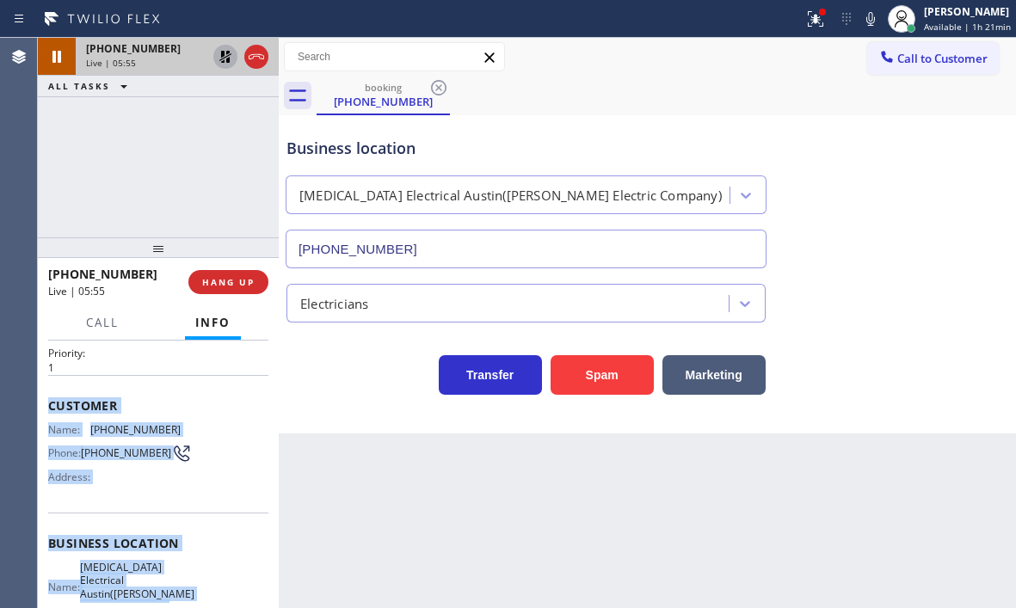
scroll to position [0, 0]
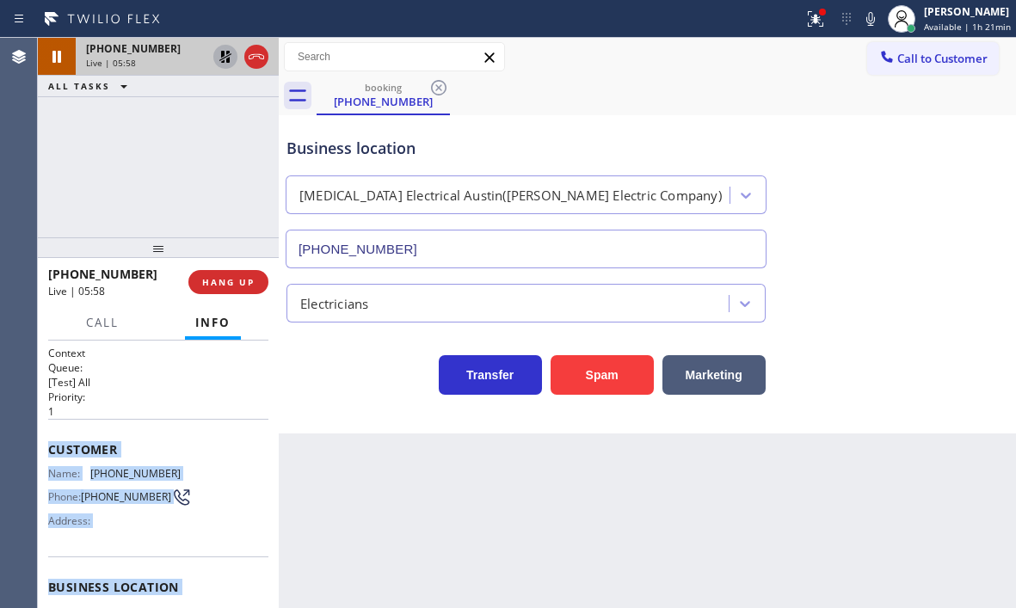
click at [221, 54] on icon at bounding box center [225, 57] width 12 height 12
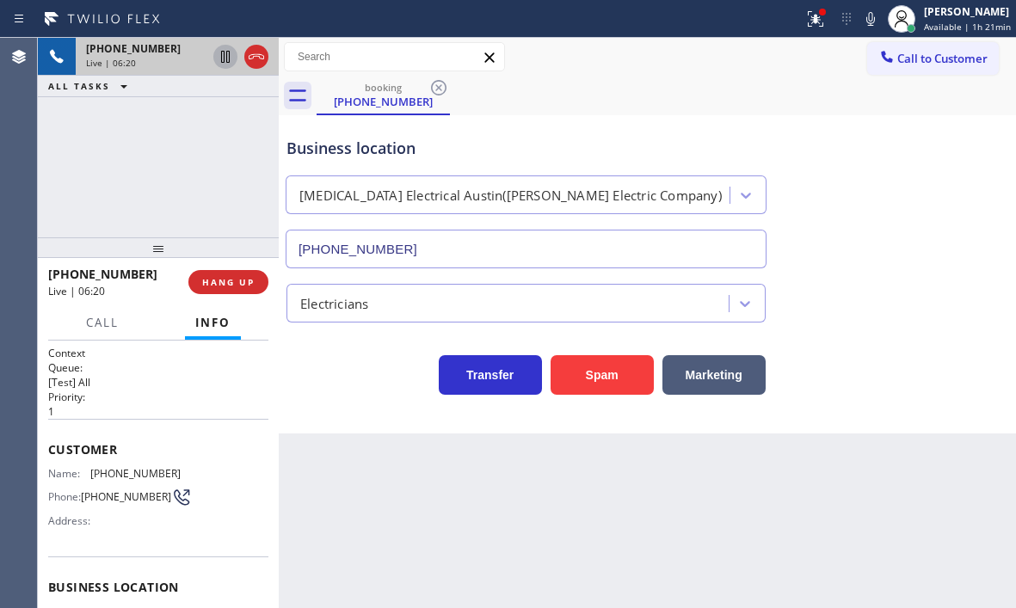
click at [845, 141] on div "Business location [MEDICAL_DATA] Electrical [GEOGRAPHIC_DATA]([PERSON_NAME] Ele…" at bounding box center [647, 191] width 728 height 156
click at [260, 60] on icon at bounding box center [256, 56] width 21 height 21
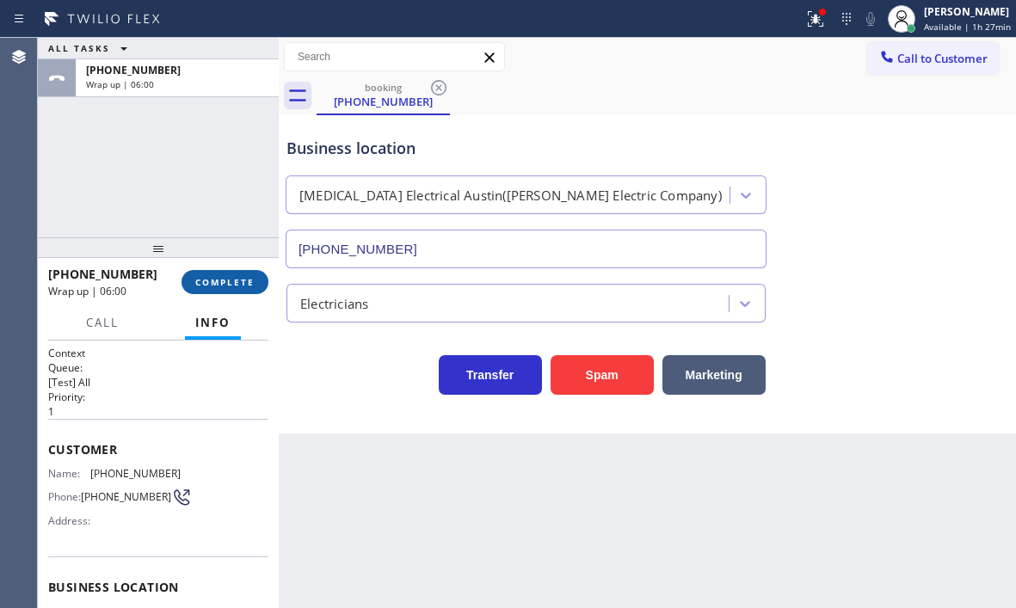
click at [220, 282] on span "COMPLETE" at bounding box center [224, 282] width 59 height 12
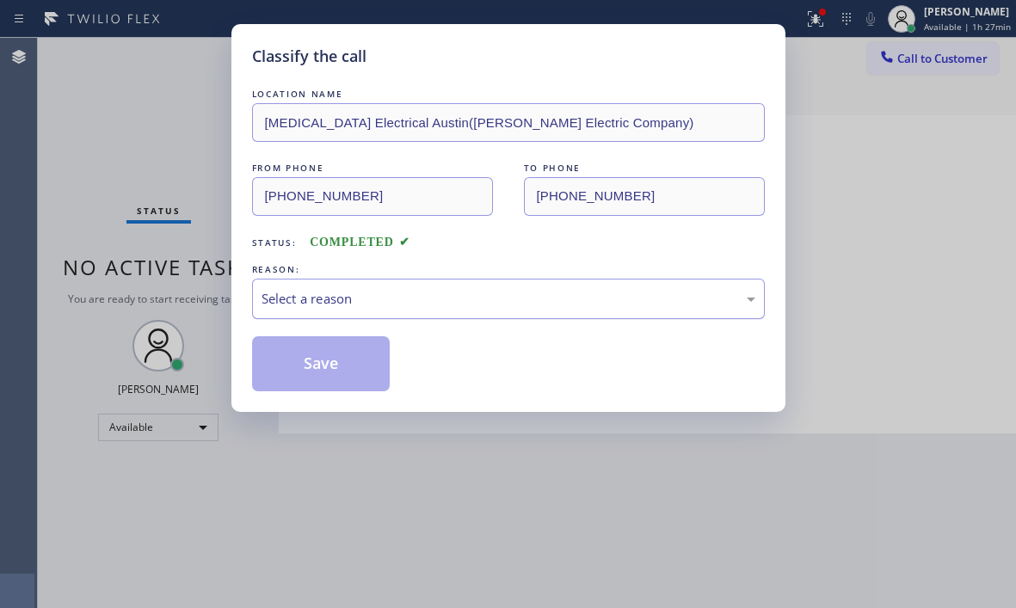
click at [387, 289] on div "Select a reason" at bounding box center [508, 299] width 494 height 20
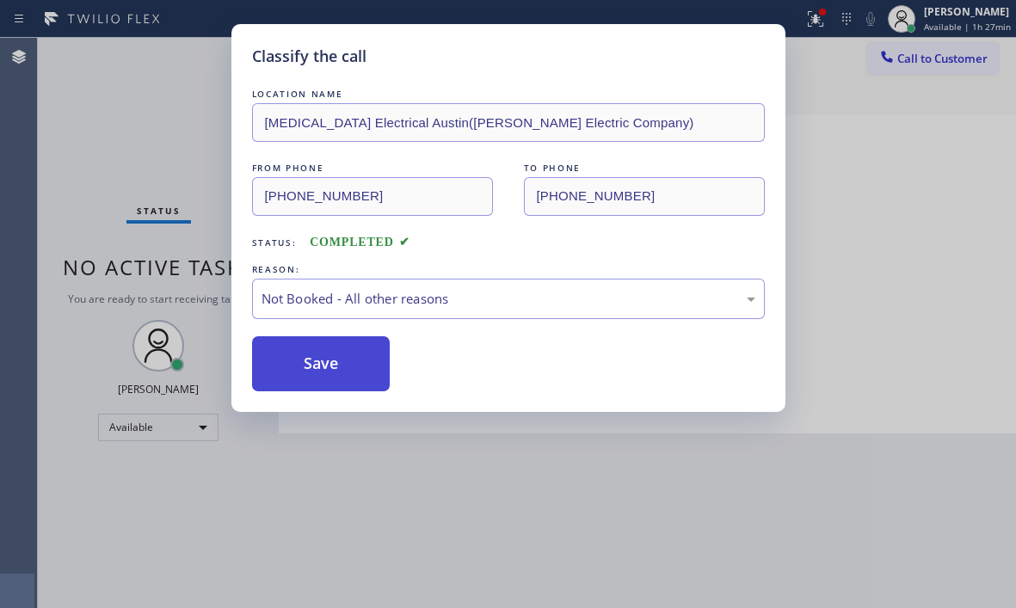
drag, startPoint x: 336, startPoint y: 358, endPoint x: 352, endPoint y: 359, distance: 15.5
click at [336, 359] on button "Save" at bounding box center [321, 363] width 138 height 55
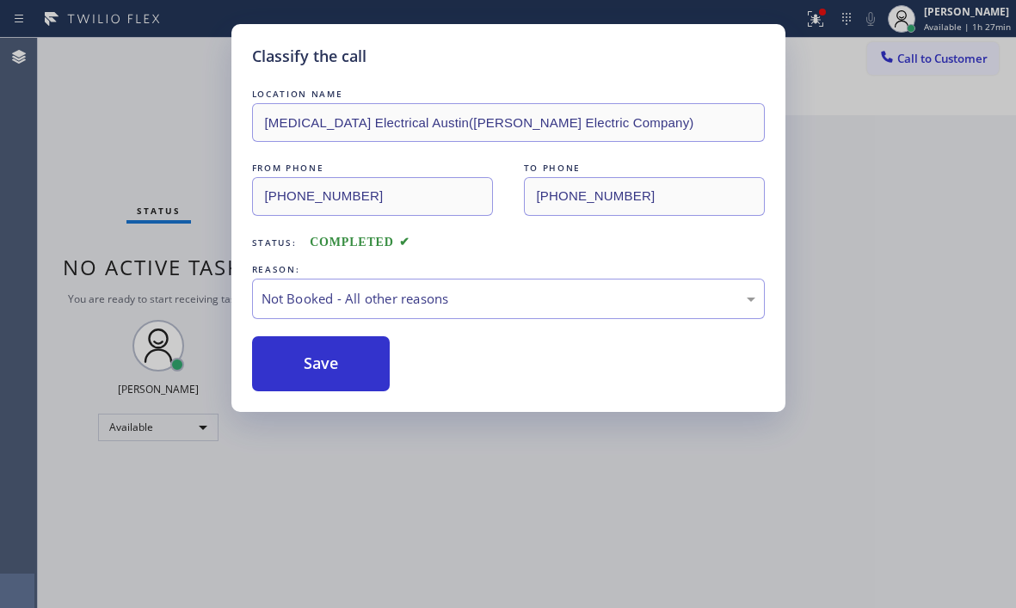
click at [805, 27] on div "Classify the call LOCATION NAME [MEDICAL_DATA] Electrical Austin([PERSON_NAME] …" at bounding box center [508, 304] width 1016 height 608
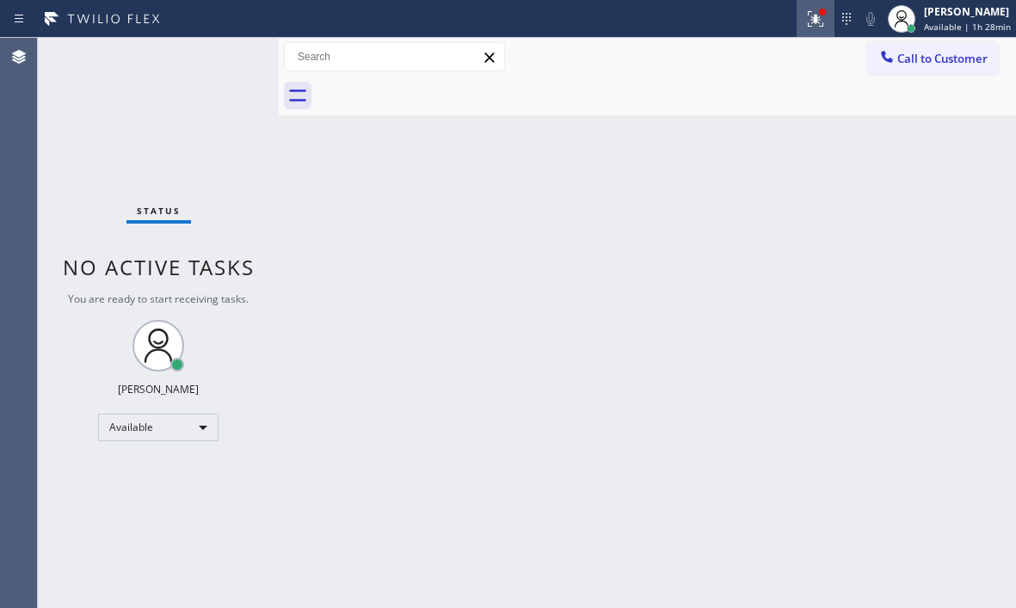
click at [808, 21] on icon at bounding box center [813, 17] width 10 height 12
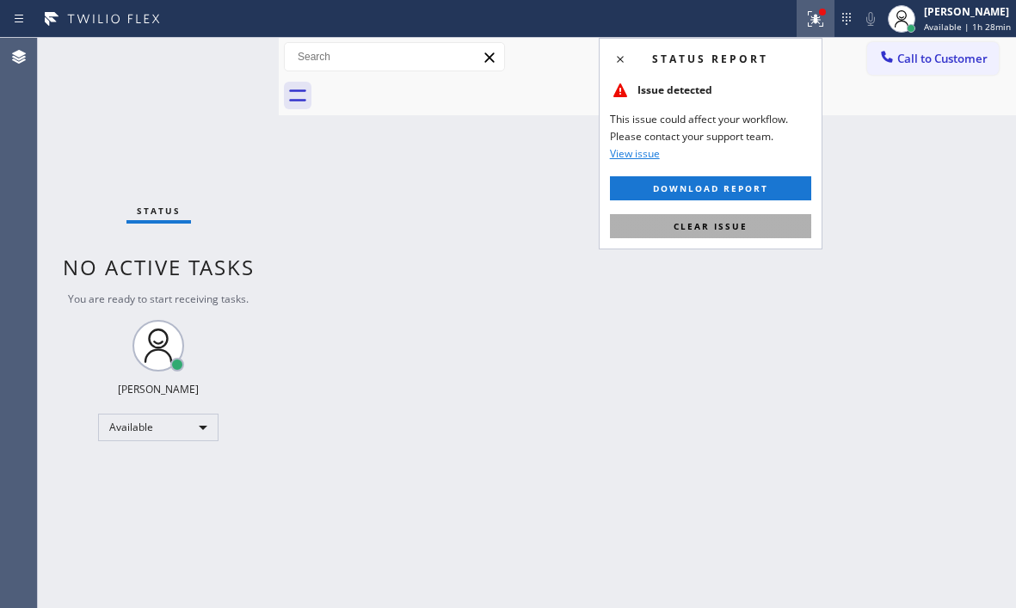
click at [748, 236] on button "Clear issue" at bounding box center [710, 226] width 201 height 24
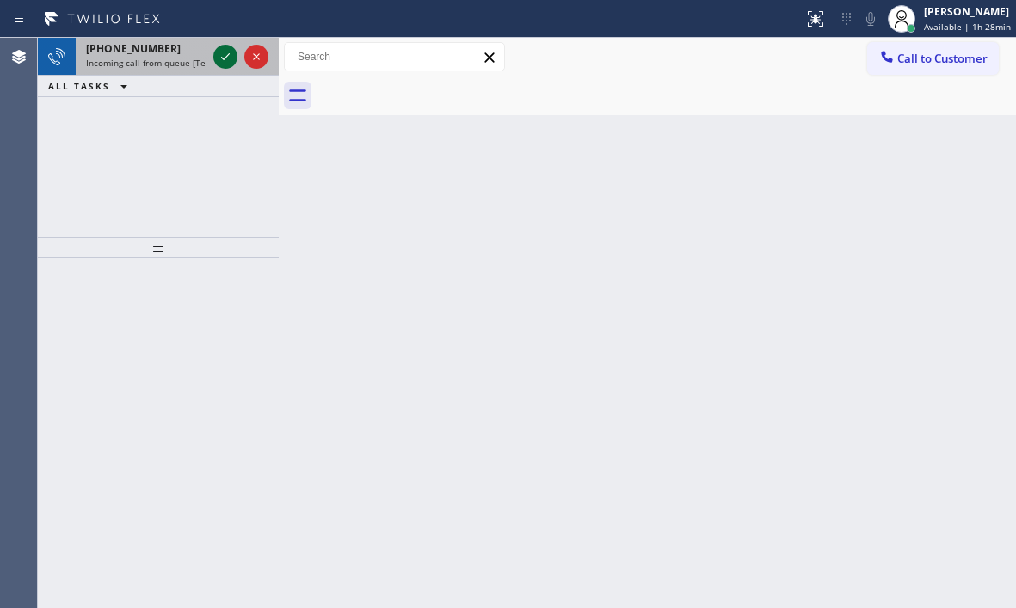
click at [224, 53] on icon at bounding box center [225, 56] width 21 height 21
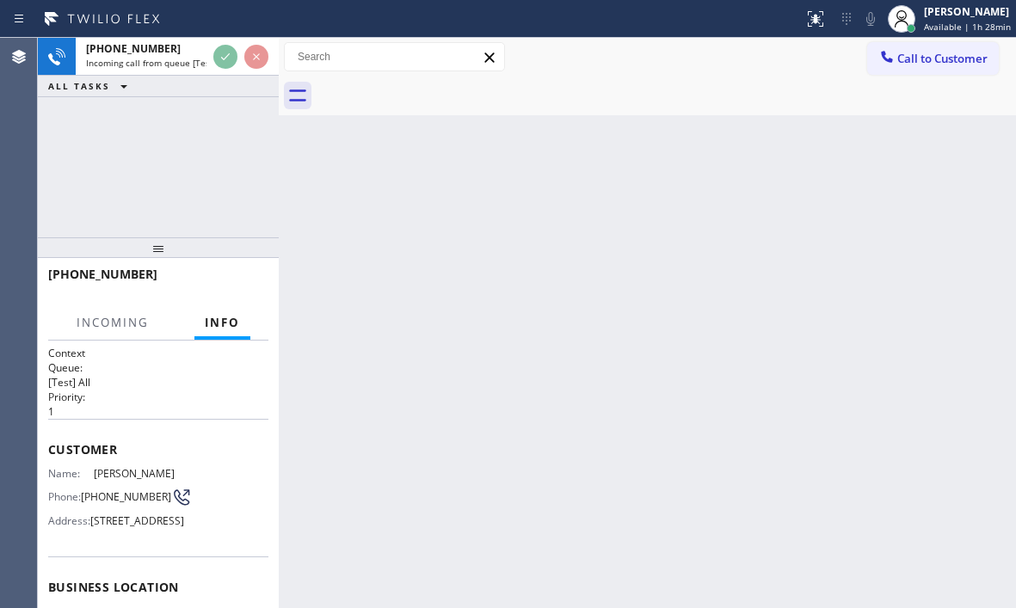
scroll to position [172, 0]
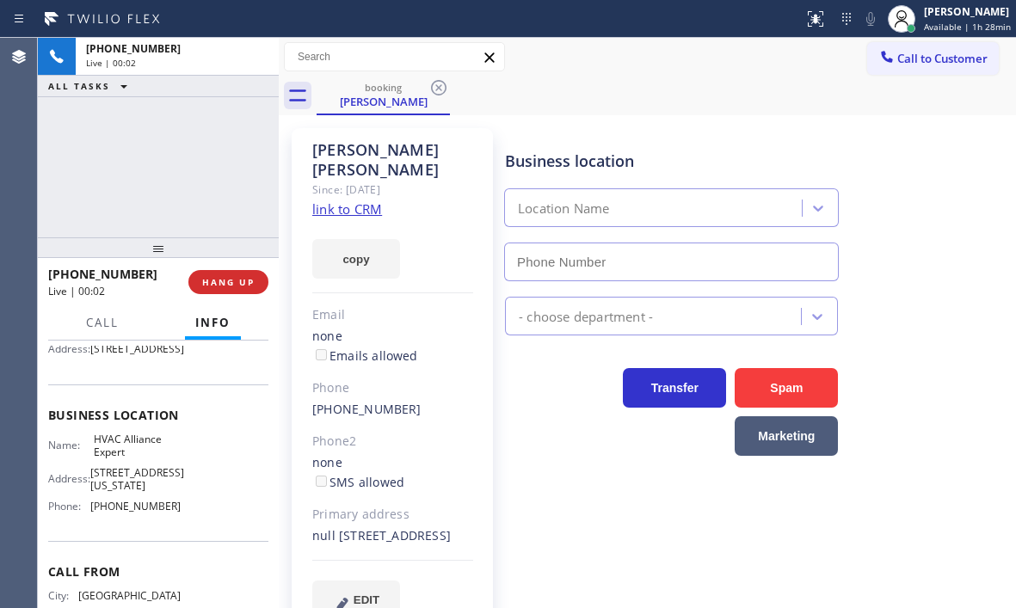
type input "[PHONE_NUMBER]"
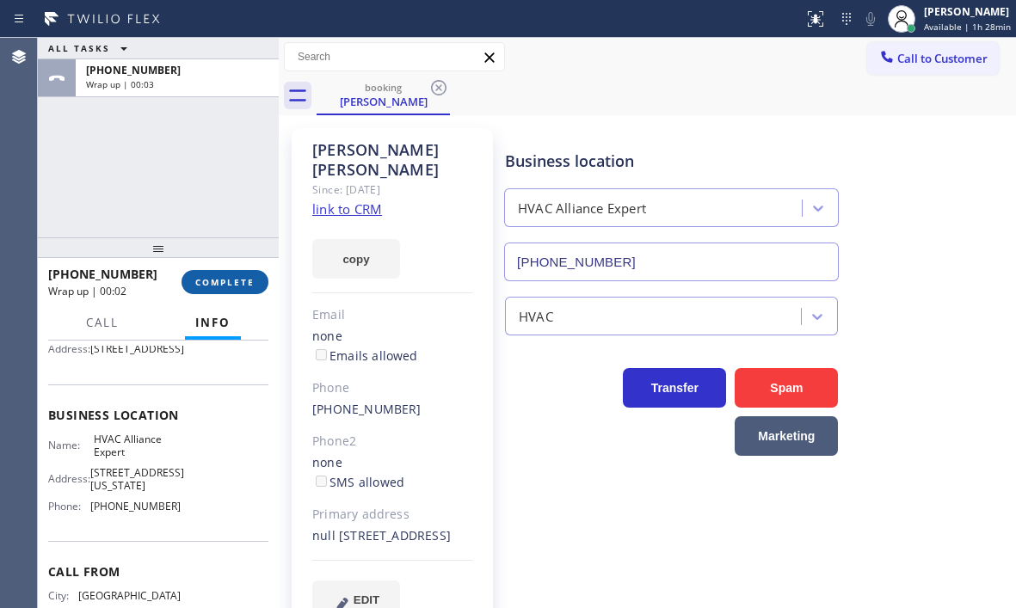
click at [236, 288] on span "COMPLETE" at bounding box center [224, 282] width 59 height 12
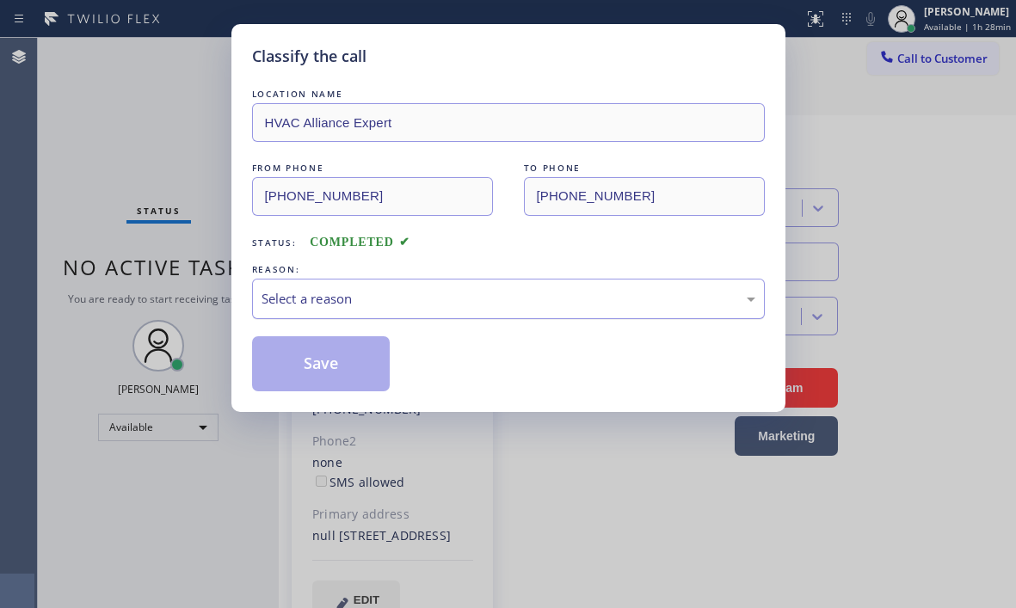
click at [427, 292] on div "Select a reason" at bounding box center [508, 299] width 494 height 20
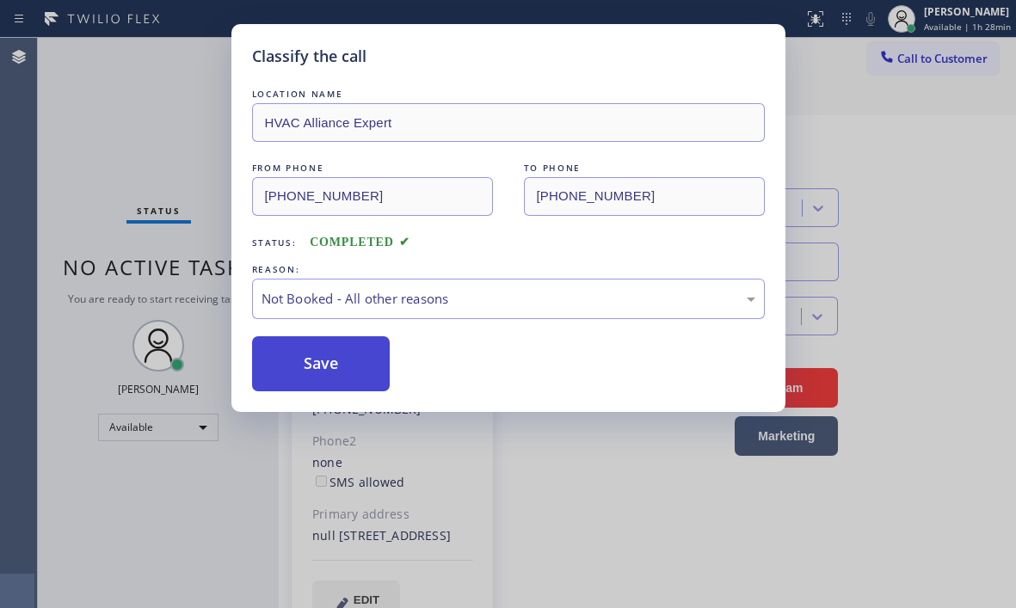
click at [312, 366] on button "Save" at bounding box center [321, 363] width 138 height 55
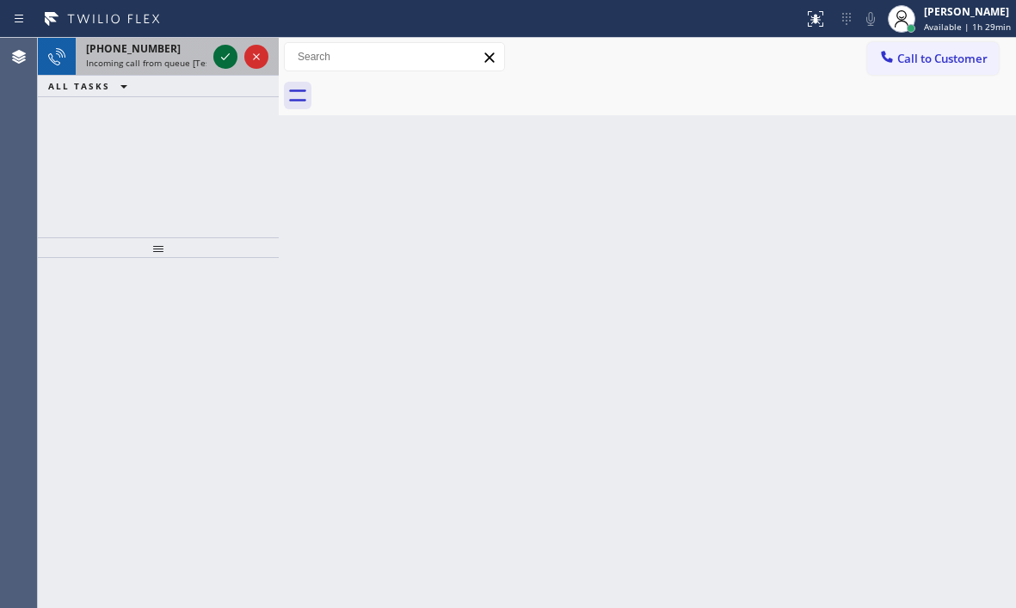
click at [225, 62] on icon at bounding box center [225, 56] width 21 height 21
click at [227, 57] on icon at bounding box center [225, 56] width 9 height 7
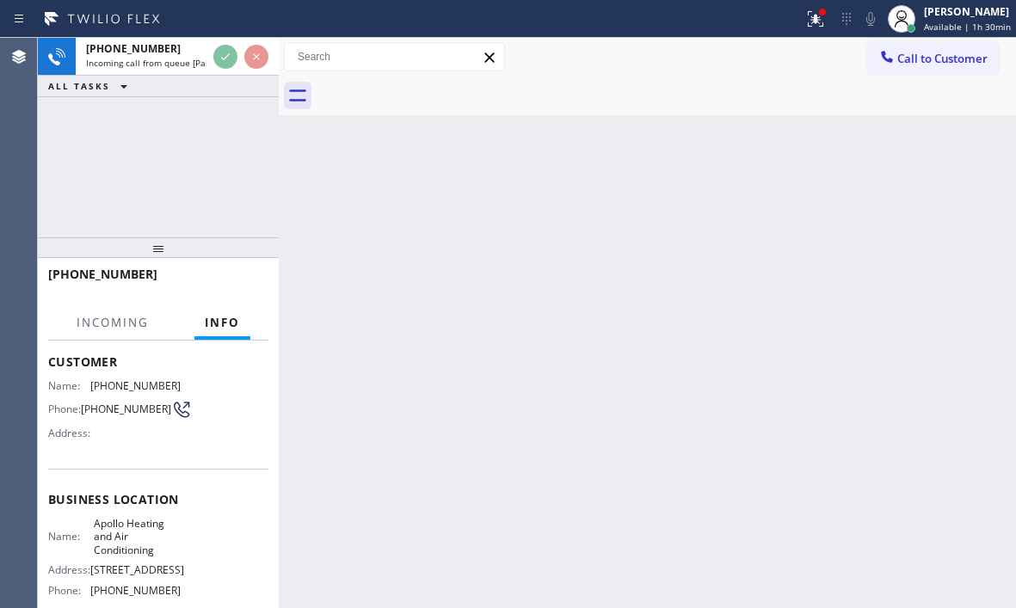
scroll to position [172, 0]
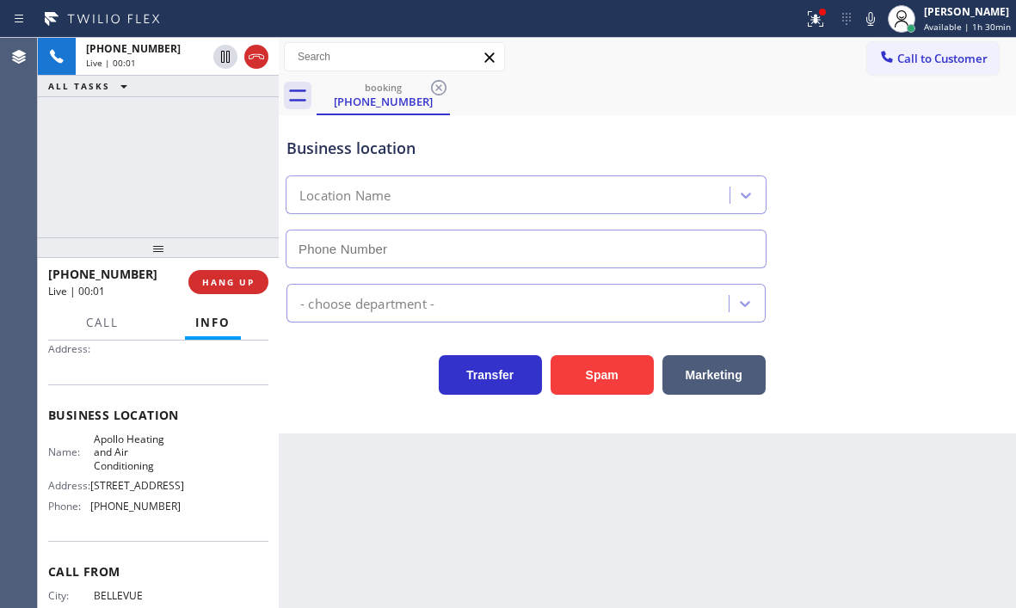
type input "[PHONE_NUMBER]"
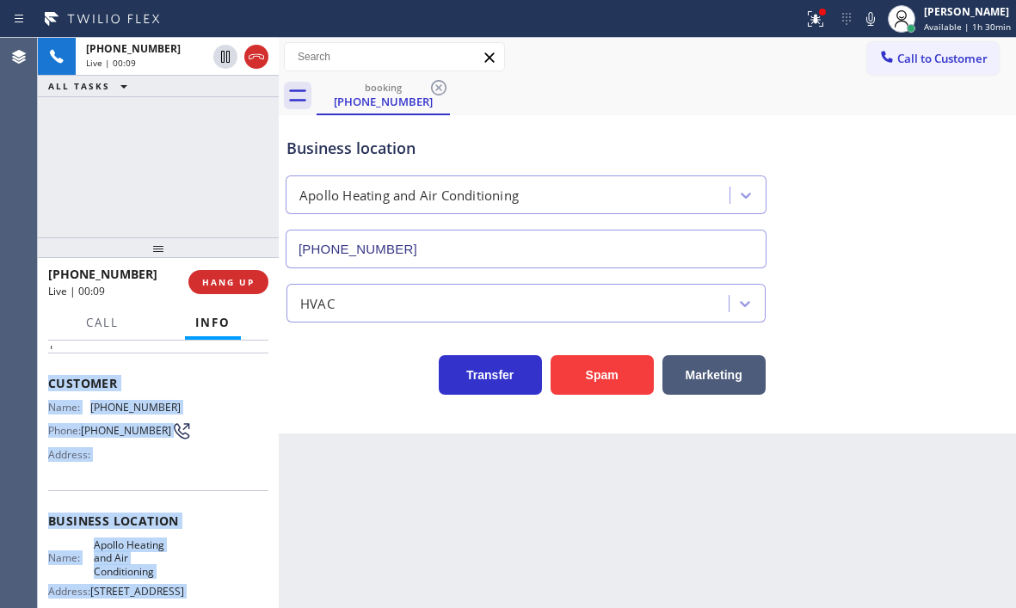
scroll to position [258, 0]
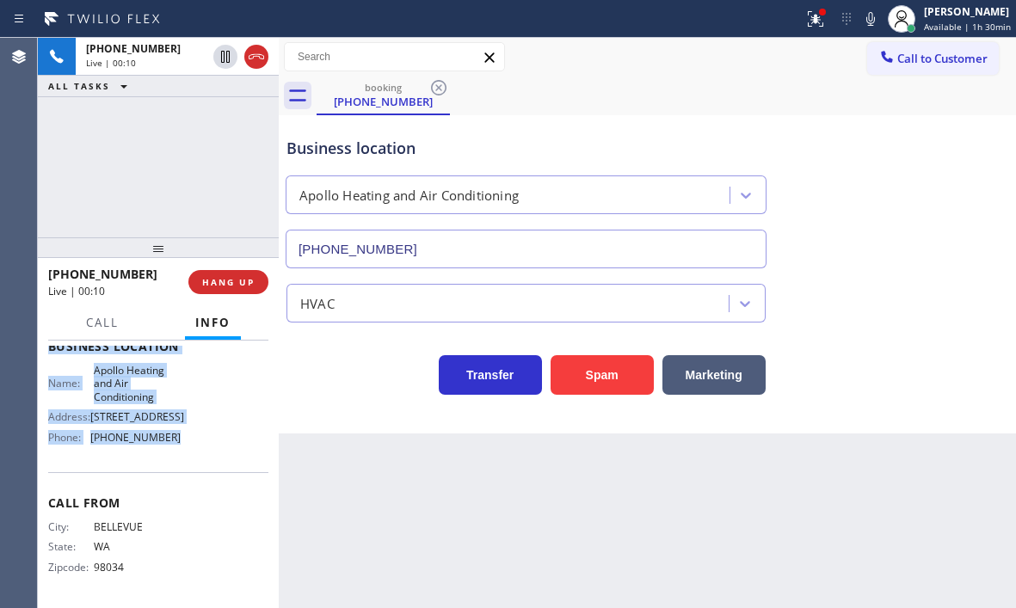
drag, startPoint x: 45, startPoint y: 446, endPoint x: 213, endPoint y: 471, distance: 170.4
click at [213, 471] on div "Context Queue: [PaidCalls] HVAC Priority: 1 Customer Name: [PHONE_NUMBER] Phone…" at bounding box center [158, 474] width 241 height 267
copy div "Customer Name: [PHONE_NUMBER] Phone: [PHONE_NUMBER] Address: Business location …"
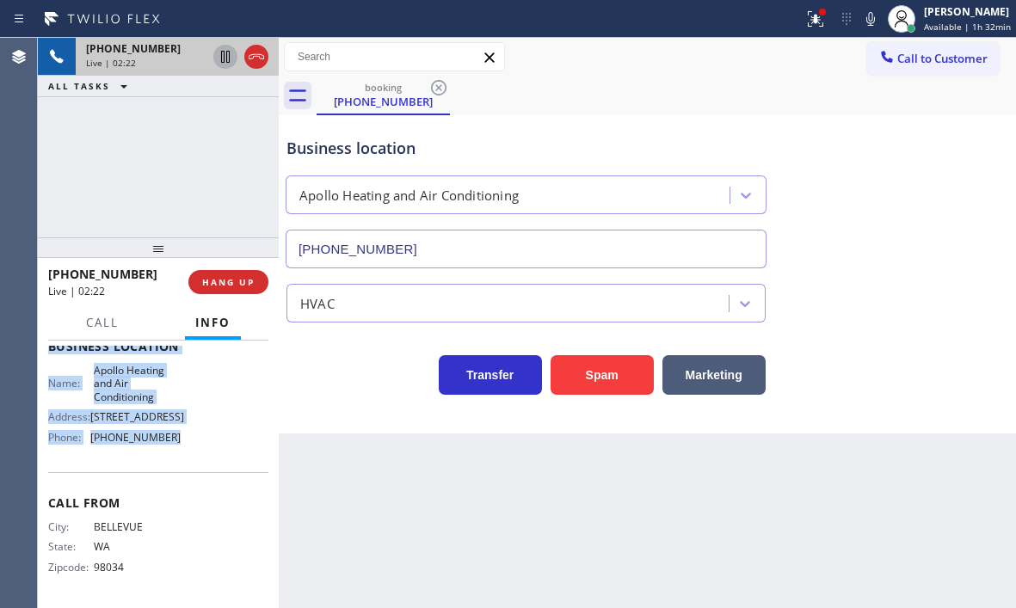
click at [224, 62] on icon at bounding box center [225, 57] width 9 height 12
click at [223, 61] on icon at bounding box center [225, 57] width 12 height 12
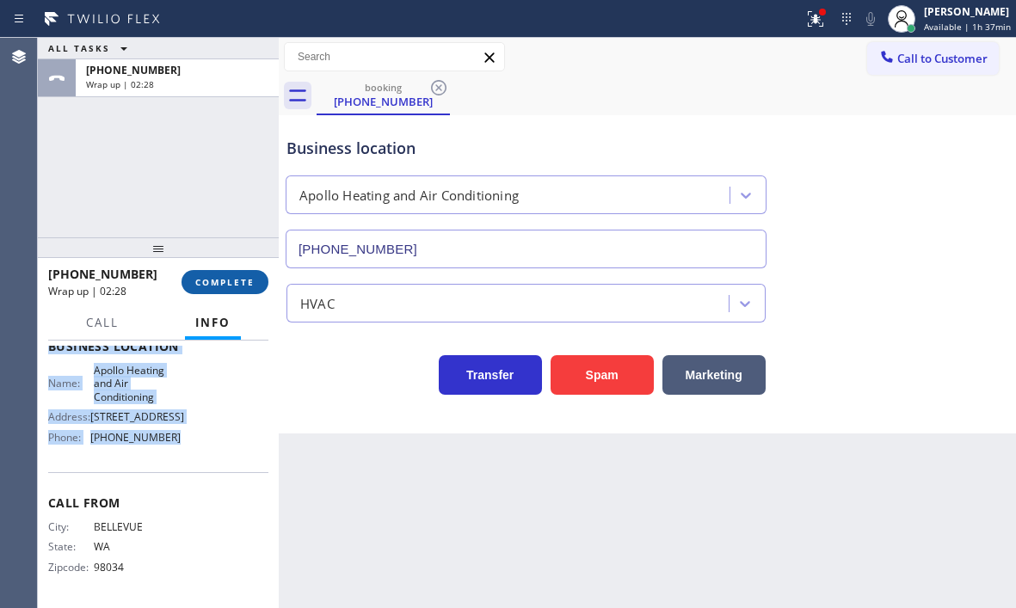
click at [222, 281] on span "COMPLETE" at bounding box center [224, 282] width 59 height 12
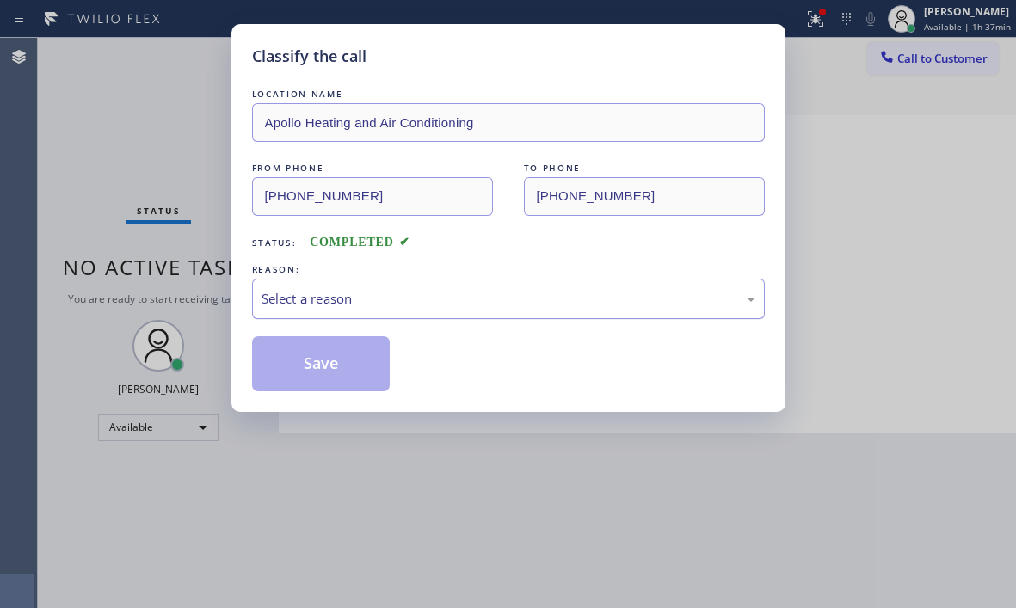
click at [470, 304] on div "Select a reason" at bounding box center [508, 299] width 494 height 20
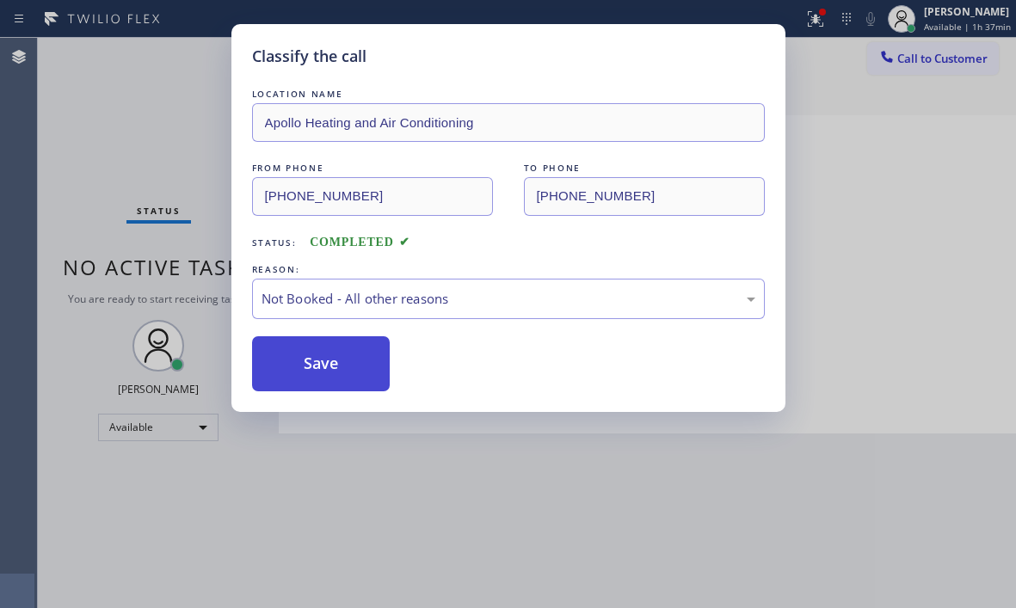
click at [309, 366] on button "Save" at bounding box center [321, 363] width 138 height 55
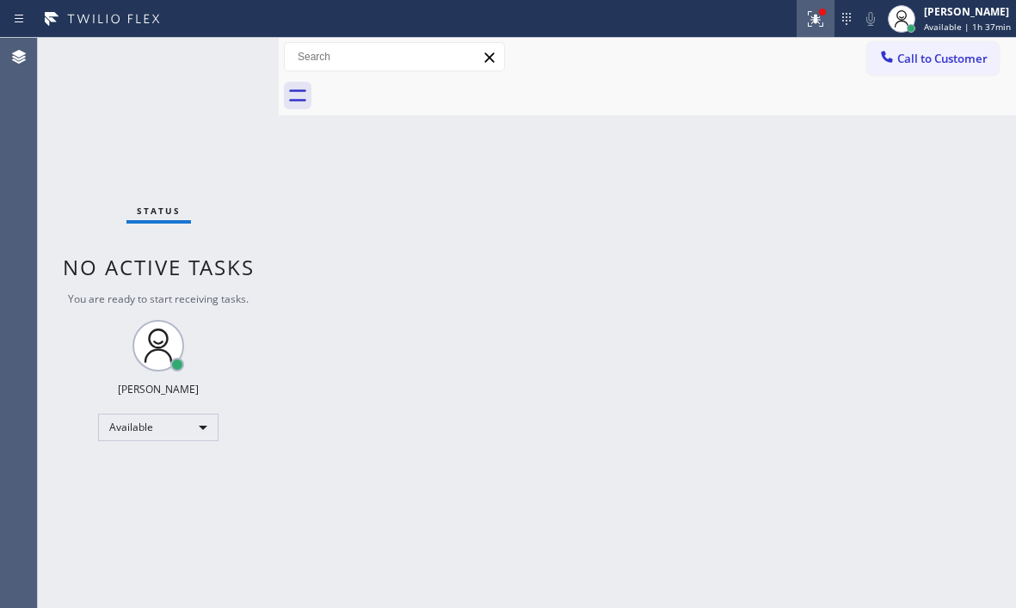
click at [805, 27] on icon at bounding box center [815, 19] width 21 height 21
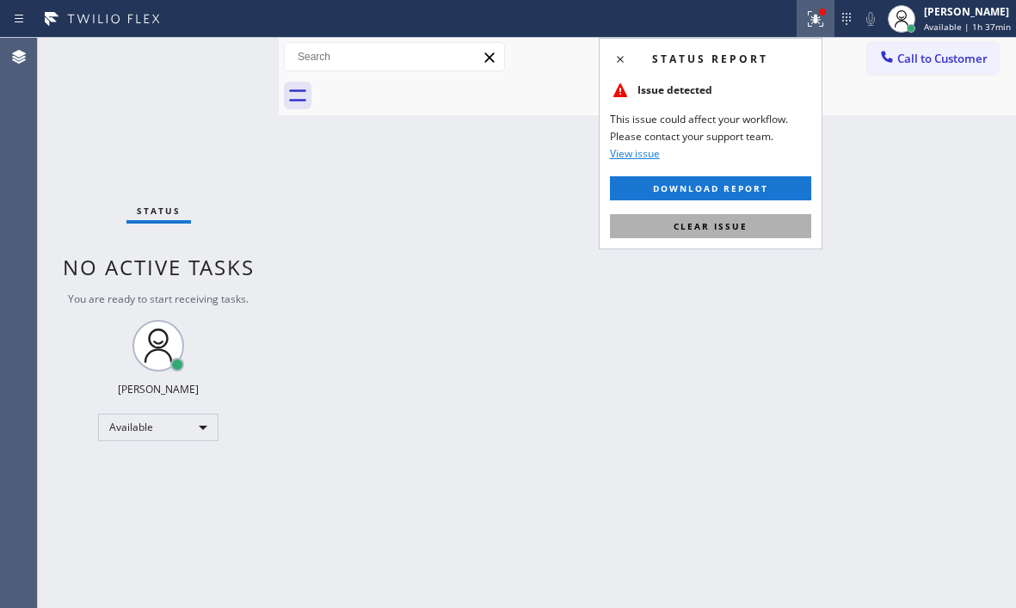
click at [700, 226] on span "Clear issue" at bounding box center [710, 226] width 74 height 12
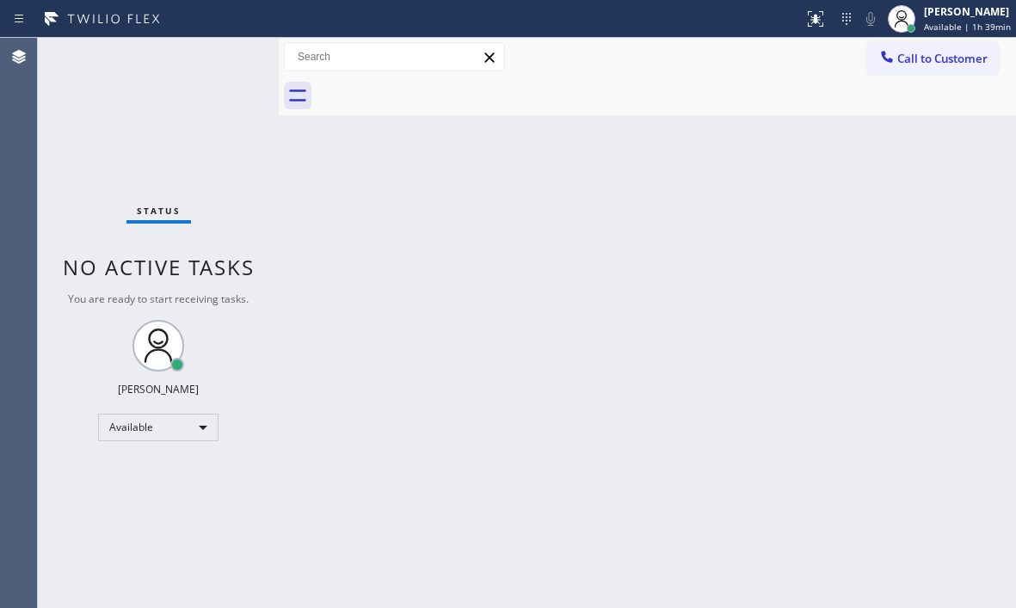
click at [221, 68] on div "Status No active tasks You are ready to start receiving tasks. [PERSON_NAME] Av…" at bounding box center [158, 323] width 241 height 570
click at [227, 65] on div "Status No active tasks You are ready to start receiving tasks. [PERSON_NAME] Av…" at bounding box center [158, 323] width 241 height 570
click at [222, 53] on div "Status No active tasks You are ready to start receiving tasks. [PERSON_NAME] Av…" at bounding box center [158, 323] width 241 height 570
click at [682, 250] on div "Back to Dashboard Change Sender ID Customers Technicians Select a contact Outbo…" at bounding box center [647, 323] width 737 height 570
click at [400, 292] on div "Back to Dashboard Change Sender ID Customers Technicians Select a contact Outbo…" at bounding box center [647, 323] width 737 height 570
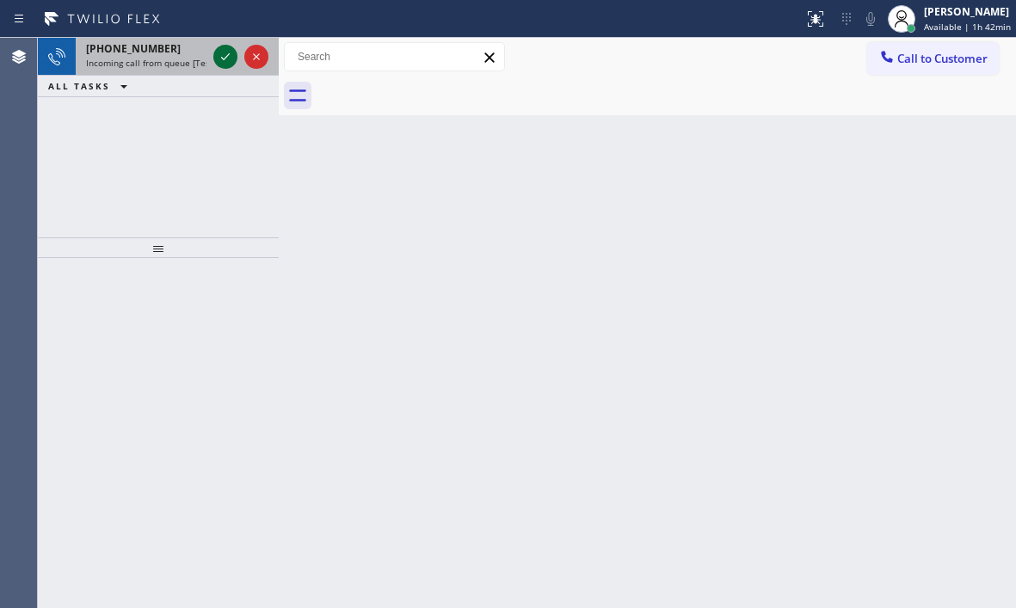
click at [228, 58] on icon at bounding box center [225, 56] width 21 height 21
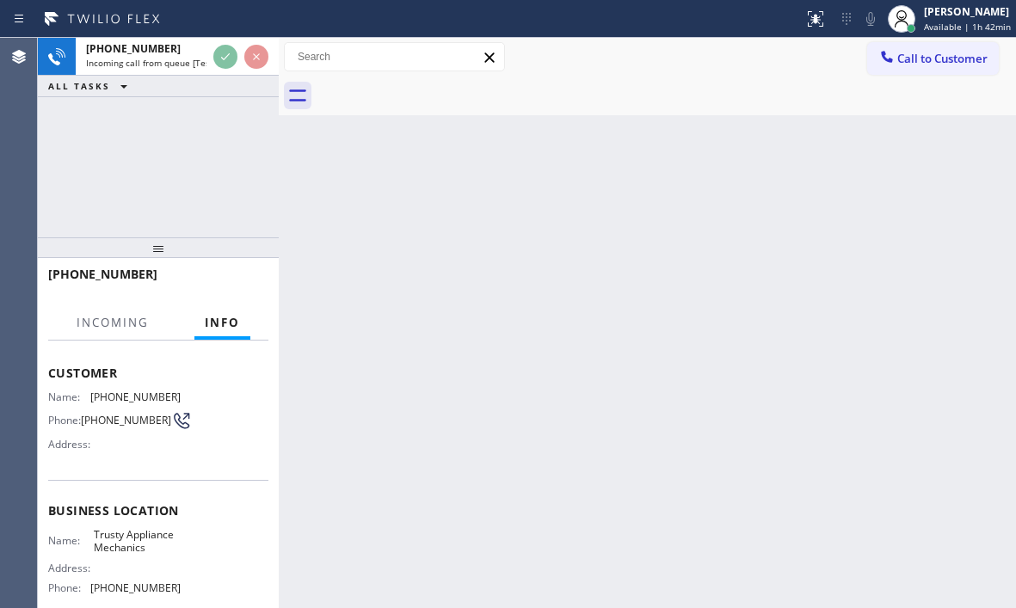
scroll to position [172, 0]
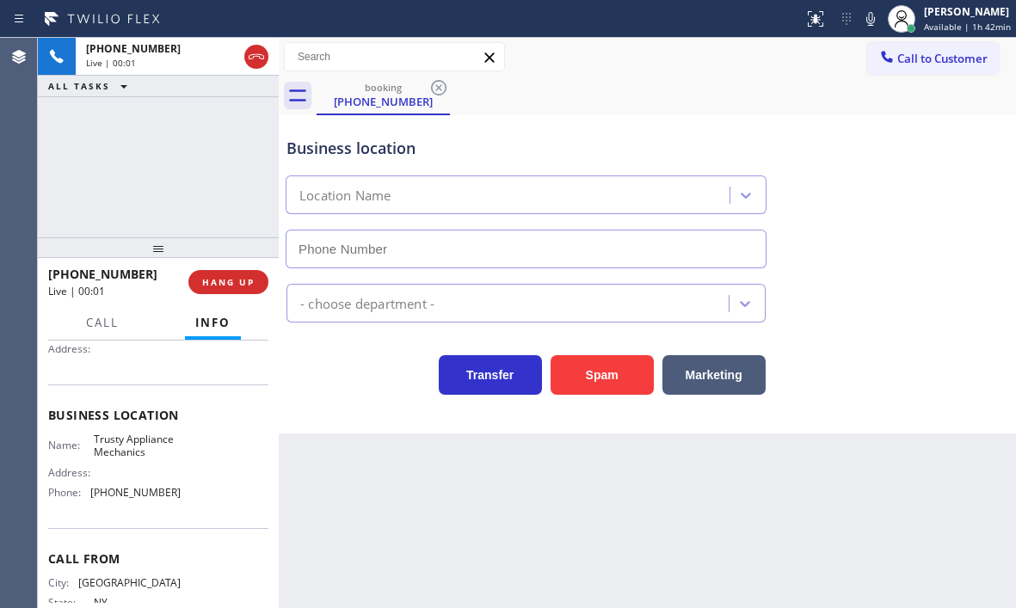
type input "[PHONE_NUMBER]"
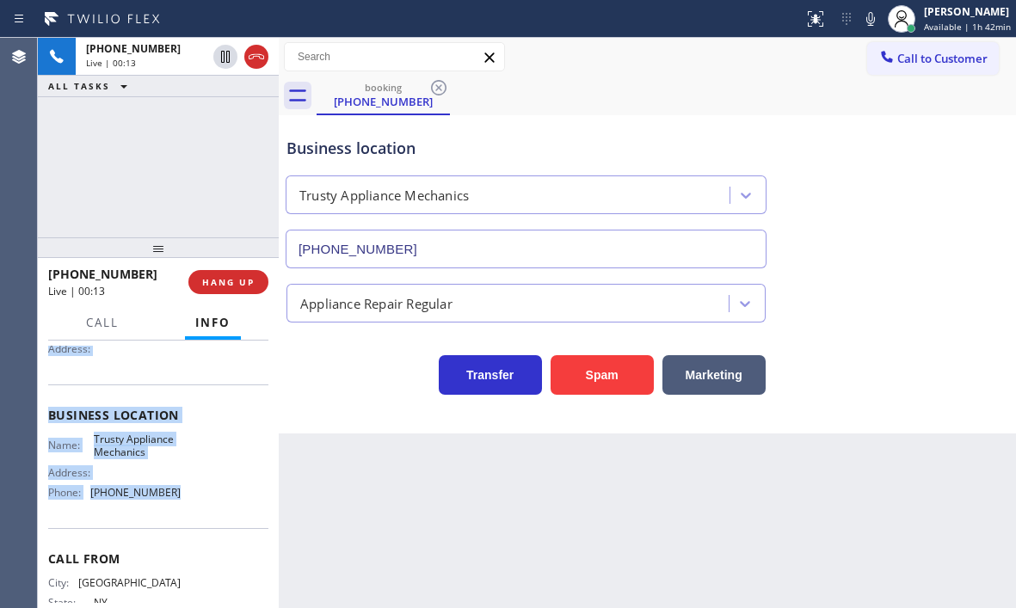
drag, startPoint x: 50, startPoint y: 443, endPoint x: 178, endPoint y: 502, distance: 141.2
click at [178, 502] on div "Context Queue: [Test] All Priority: 1 Customer Name: [PHONE_NUMBER] Phone: [PHO…" at bounding box center [158, 416] width 220 height 484
copy div "Customer Name: [PHONE_NUMBER] Phone: [PHONE_NUMBER] Address: Business location …"
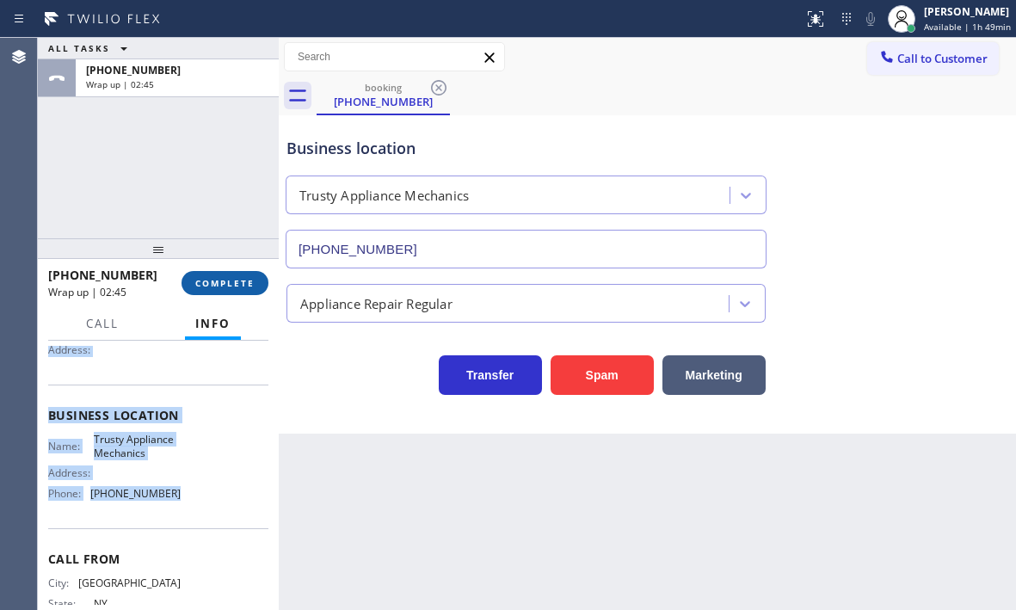
click at [226, 272] on button "COMPLETE" at bounding box center [224, 283] width 87 height 24
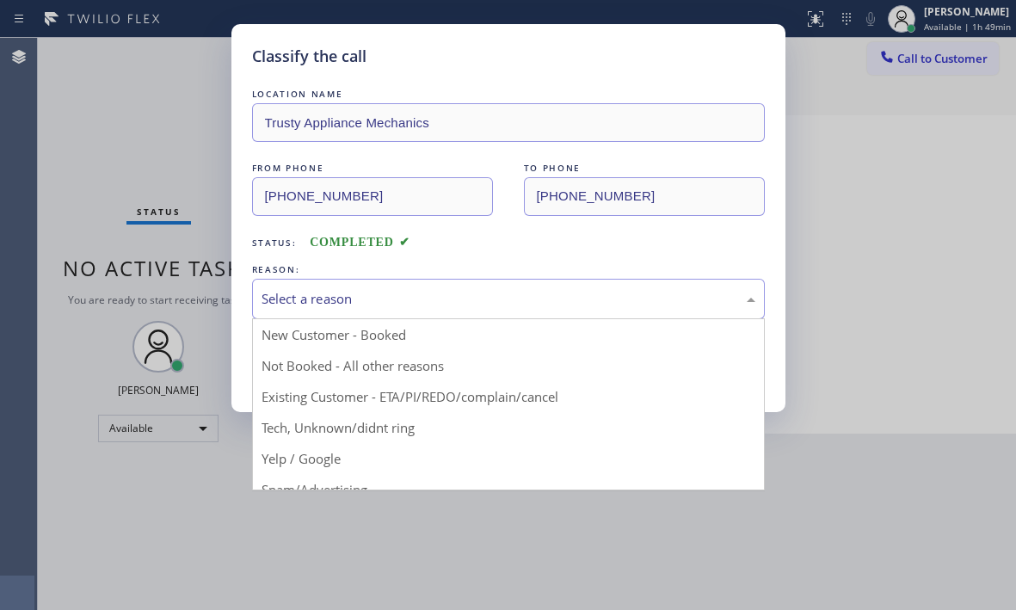
click at [605, 297] on div "Select a reason" at bounding box center [508, 299] width 494 height 20
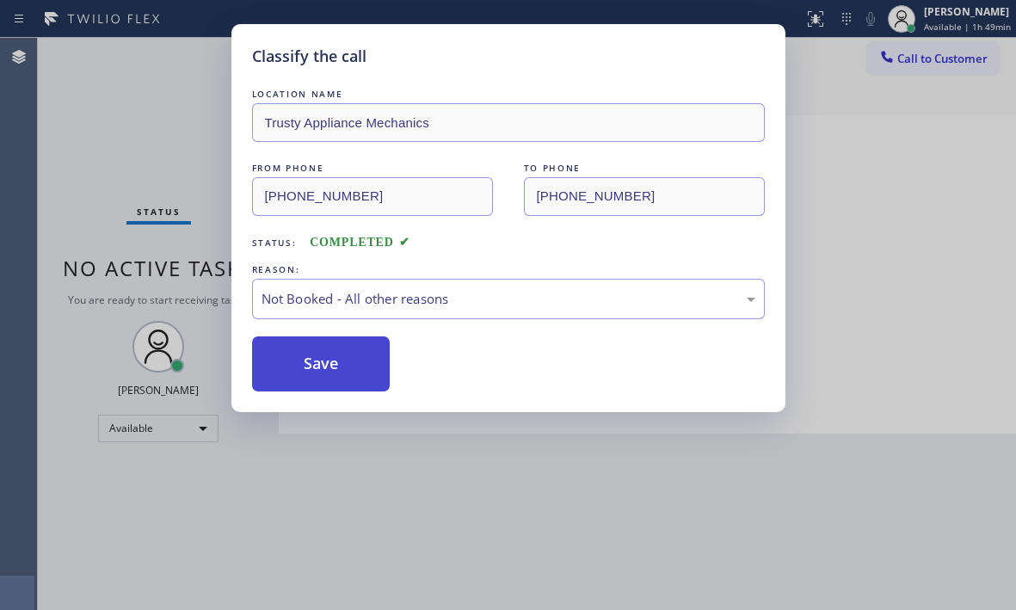
click at [318, 369] on button "Save" at bounding box center [321, 363] width 138 height 55
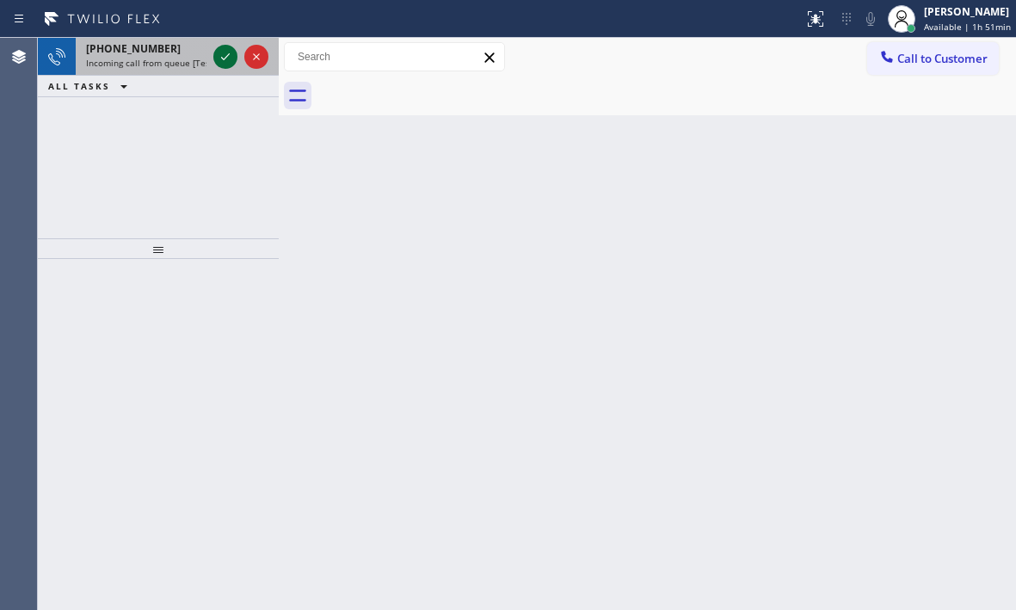
click at [219, 56] on icon at bounding box center [225, 56] width 21 height 21
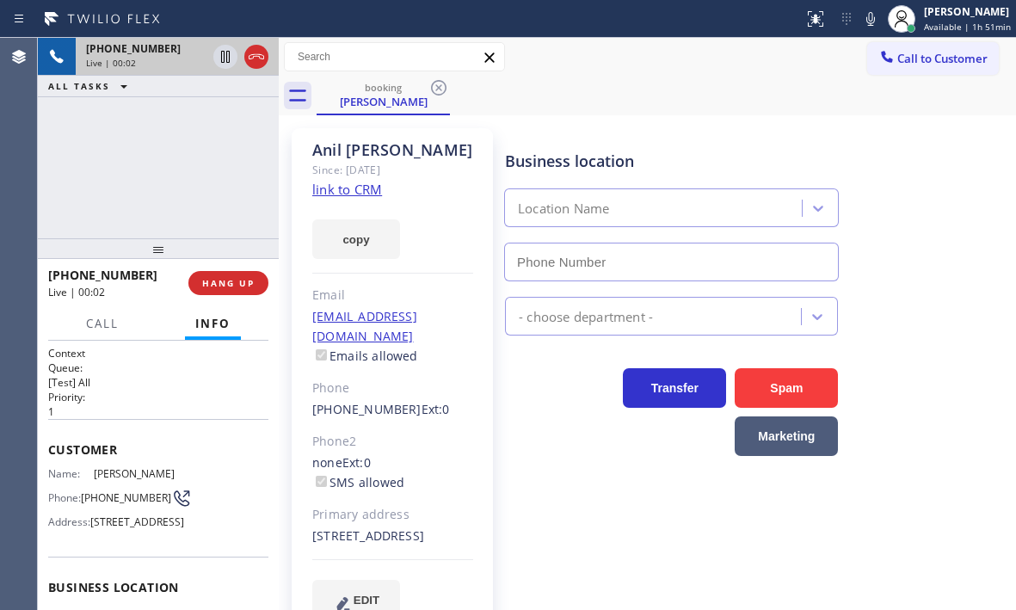
type input "[PHONE_NUMBER]"
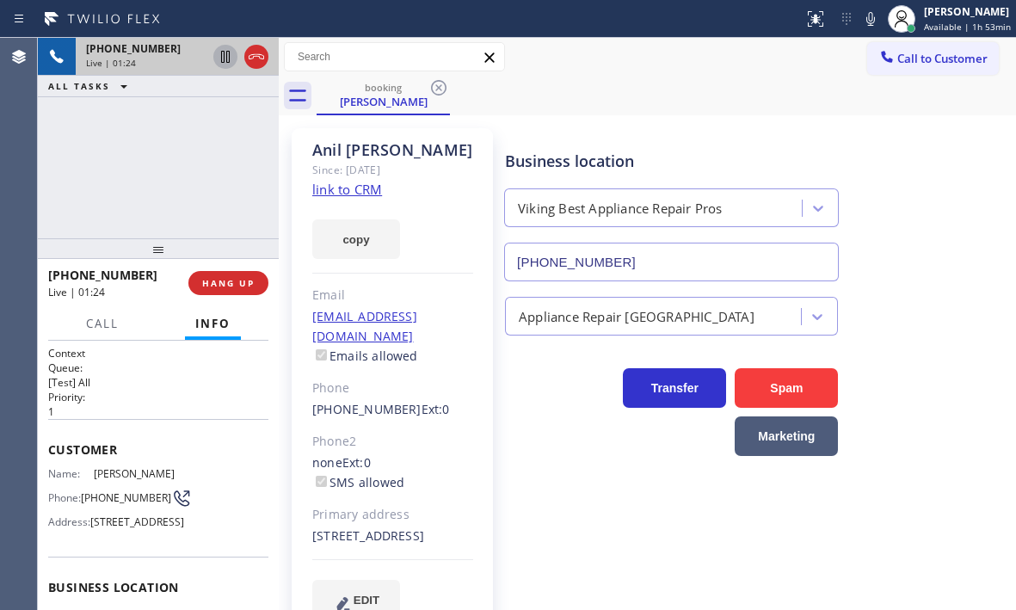
click at [234, 59] on icon at bounding box center [225, 56] width 21 height 21
click at [219, 57] on icon at bounding box center [225, 56] width 21 height 21
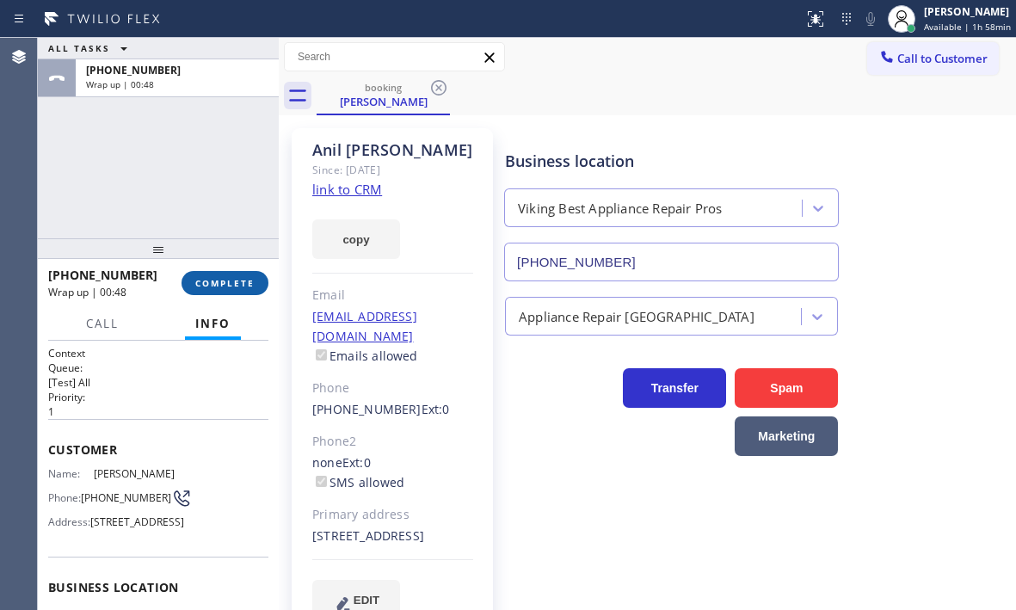
click at [208, 281] on span "COMPLETE" at bounding box center [224, 283] width 59 height 12
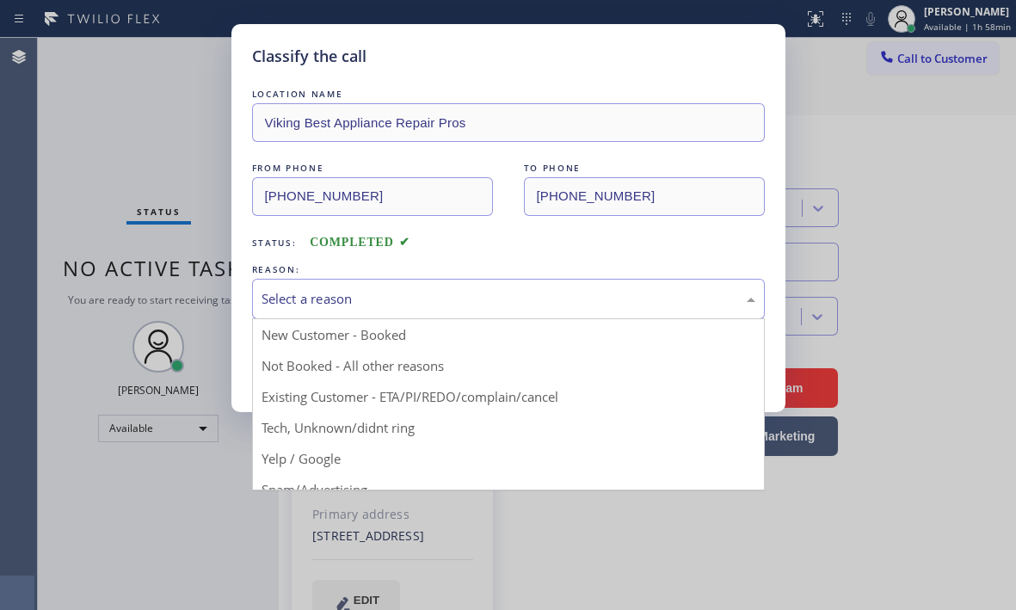
click at [534, 294] on div "Select a reason" at bounding box center [508, 299] width 494 height 20
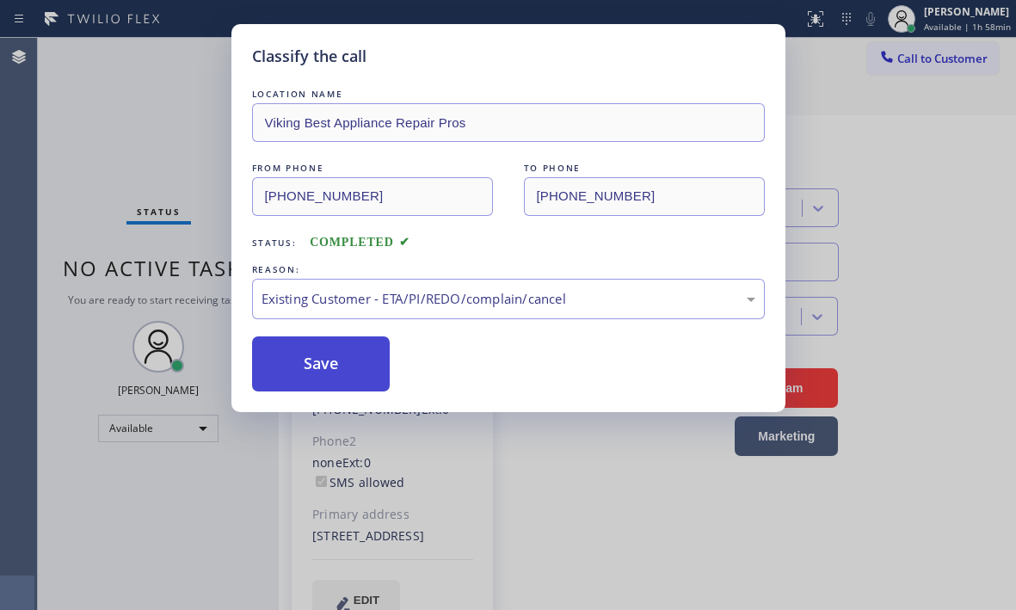
click at [334, 359] on button "Save" at bounding box center [321, 363] width 138 height 55
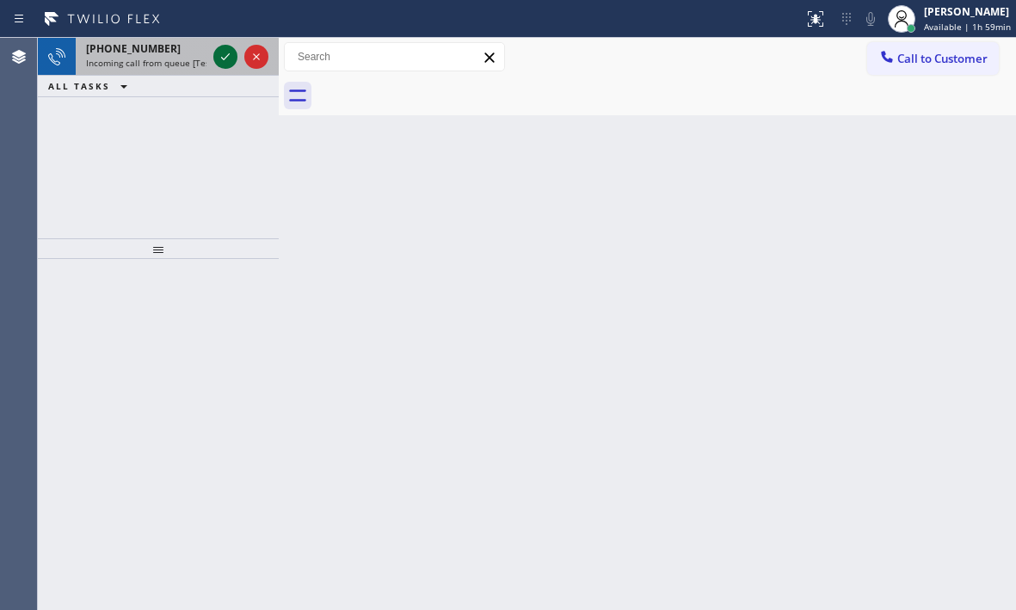
click at [220, 54] on icon at bounding box center [225, 56] width 21 height 21
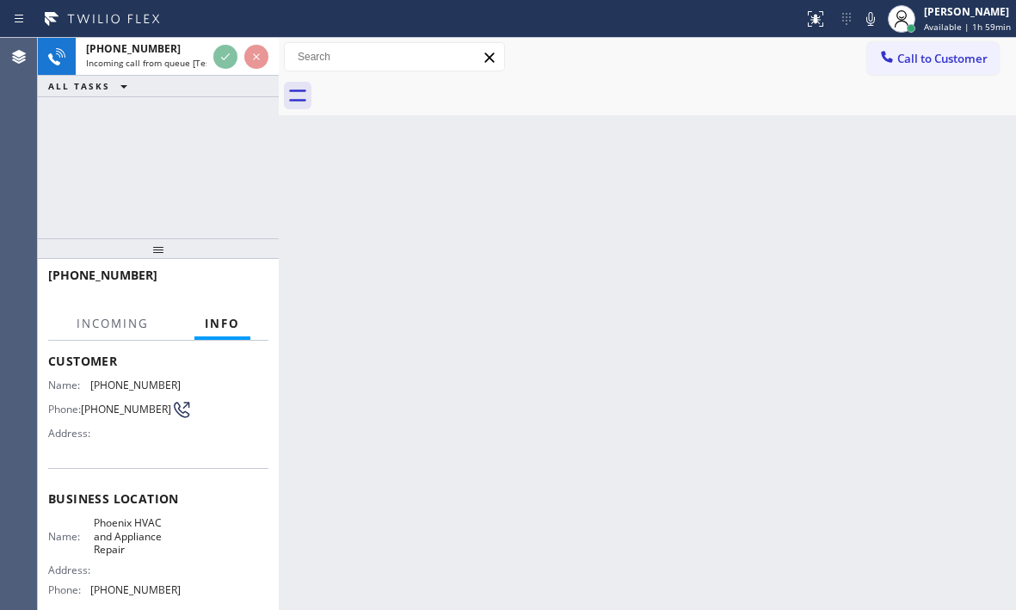
scroll to position [172, 0]
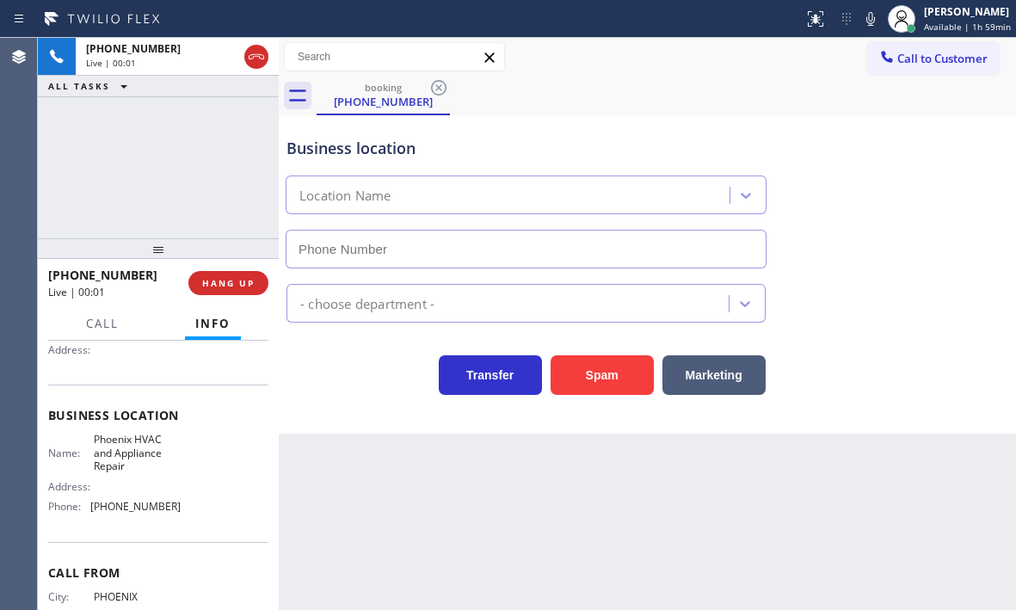
type input "[PHONE_NUMBER]"
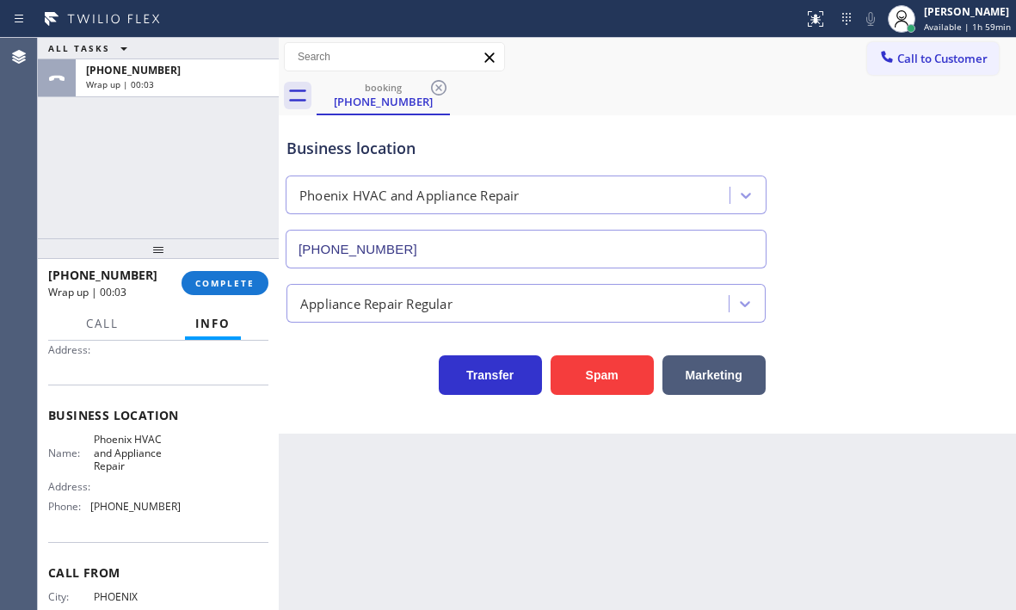
click at [248, 238] on div at bounding box center [158, 248] width 241 height 21
click at [230, 281] on span "COMPLETE" at bounding box center [224, 283] width 59 height 12
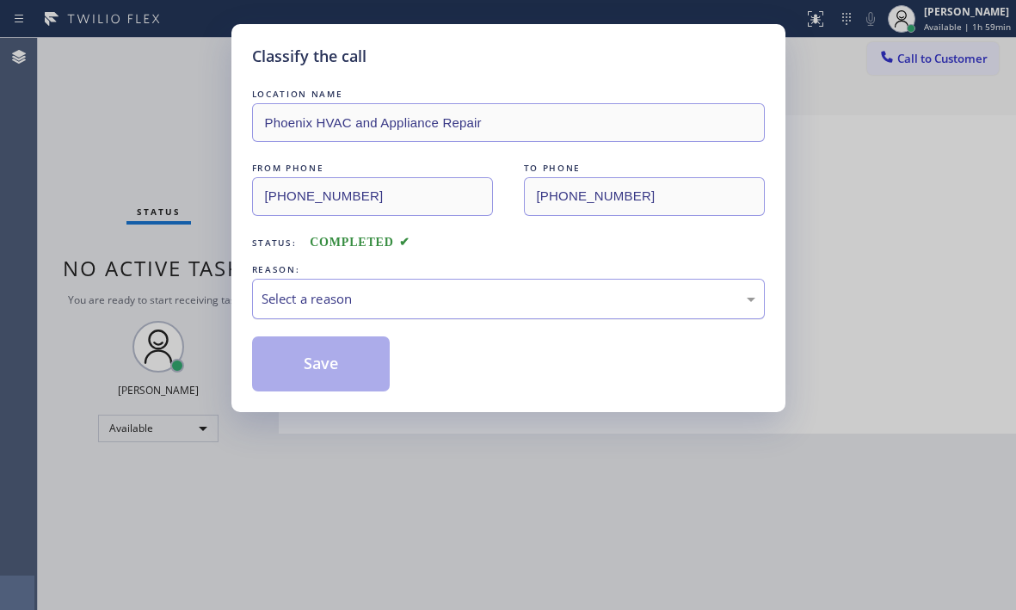
click at [351, 306] on div "Select a reason" at bounding box center [508, 299] width 494 height 20
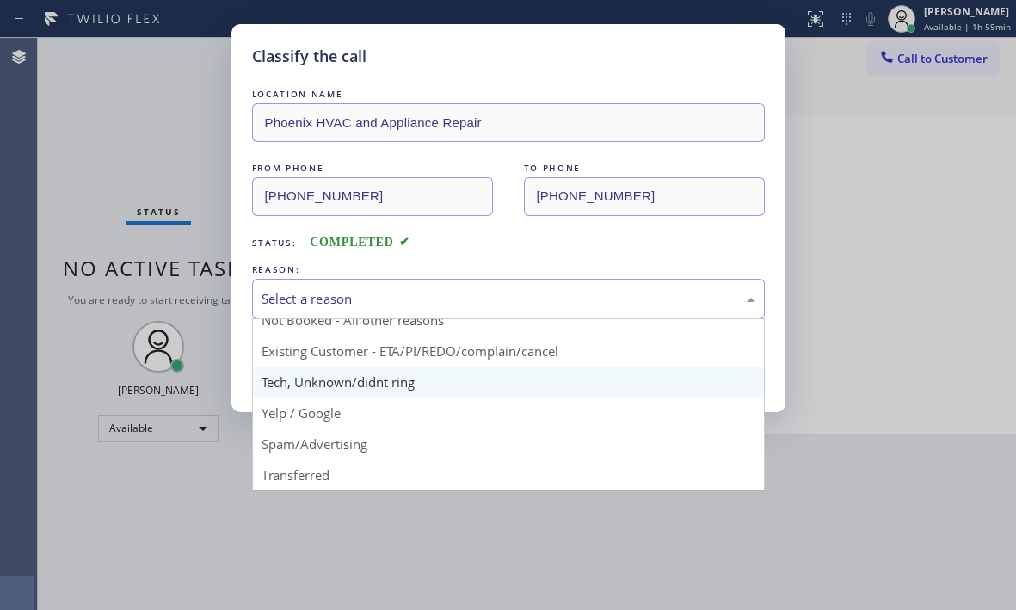
scroll to position [86, 0]
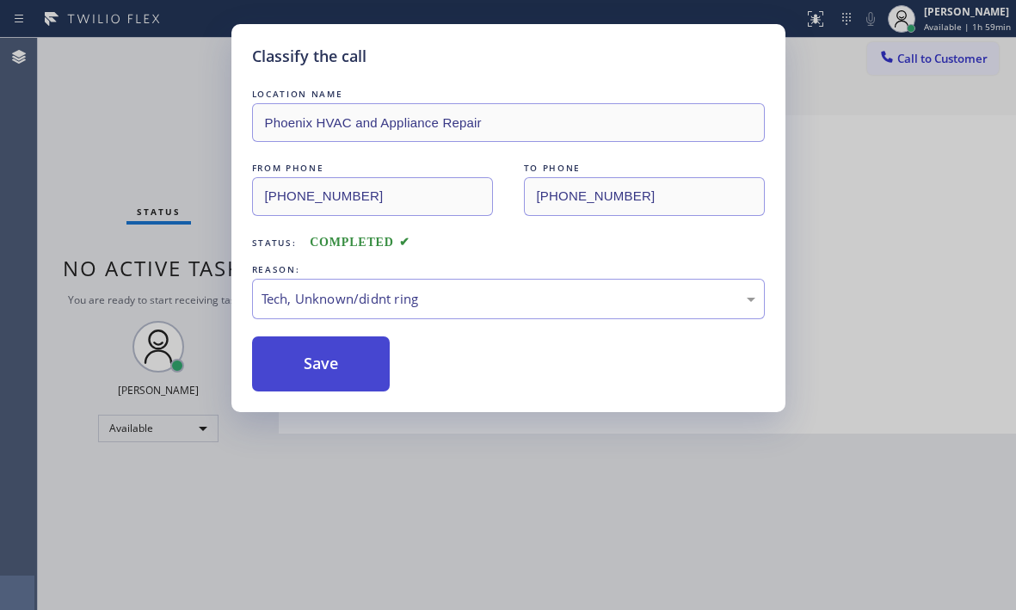
click at [327, 353] on button "Save" at bounding box center [321, 363] width 138 height 55
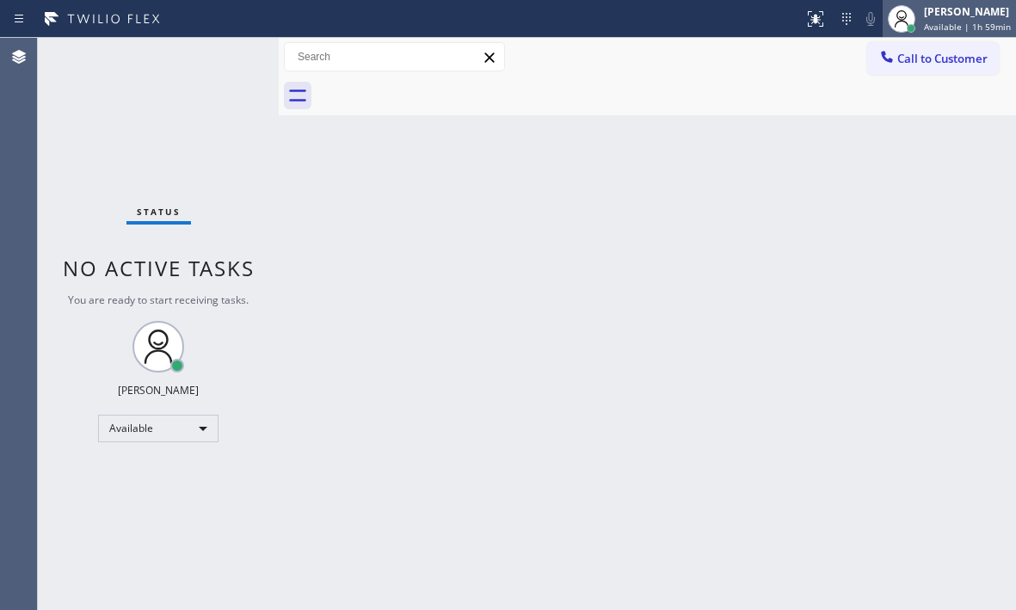
click at [935, 25] on span "Available | 1h 59min" at bounding box center [967, 27] width 87 height 12
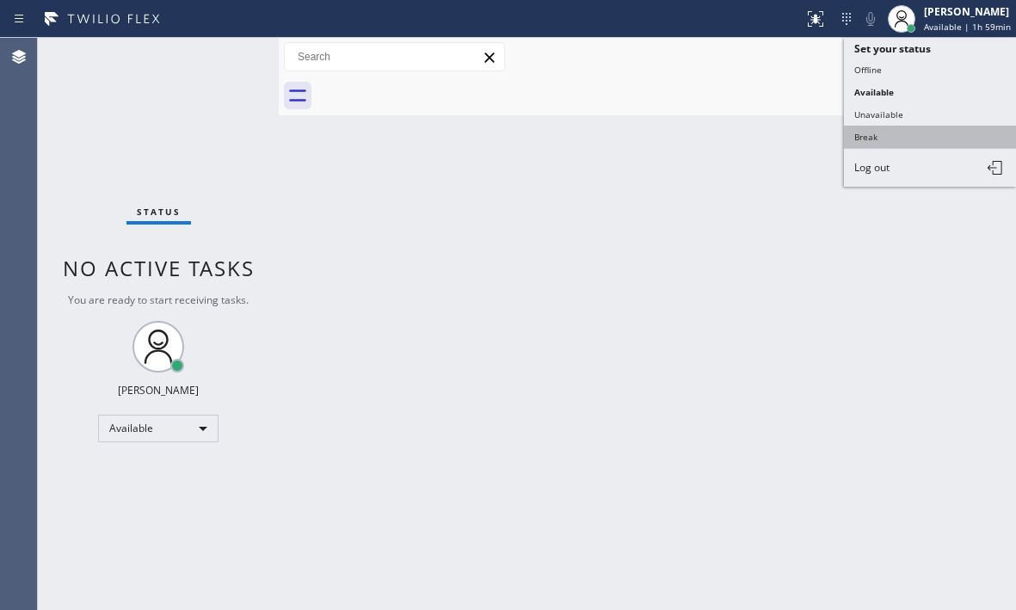
click at [877, 133] on button "Break" at bounding box center [930, 137] width 172 height 22
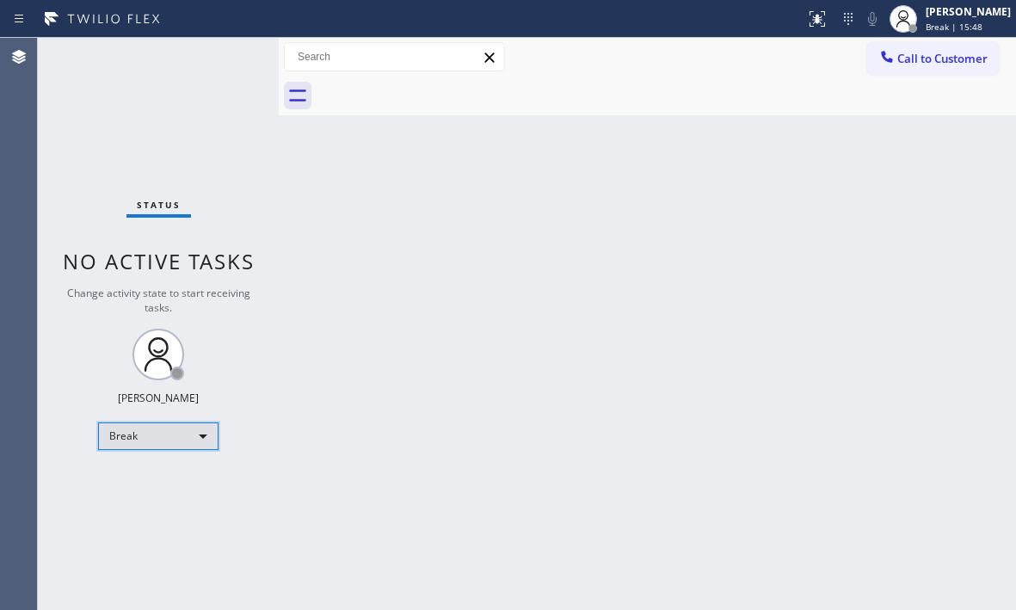
click at [181, 434] on div "Break" at bounding box center [158, 436] width 120 height 28
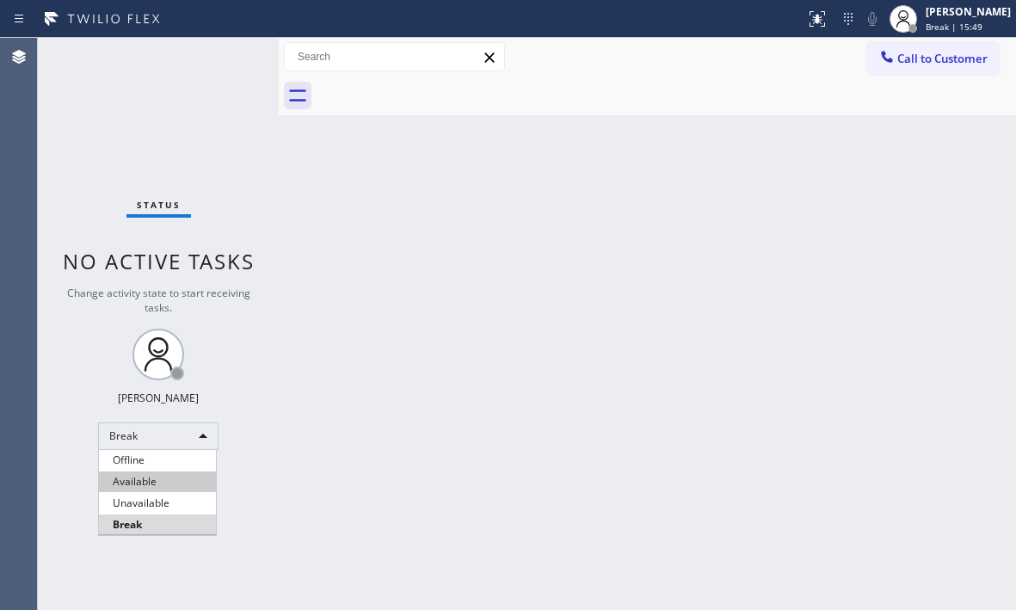
click at [165, 476] on li "Available" at bounding box center [157, 481] width 117 height 21
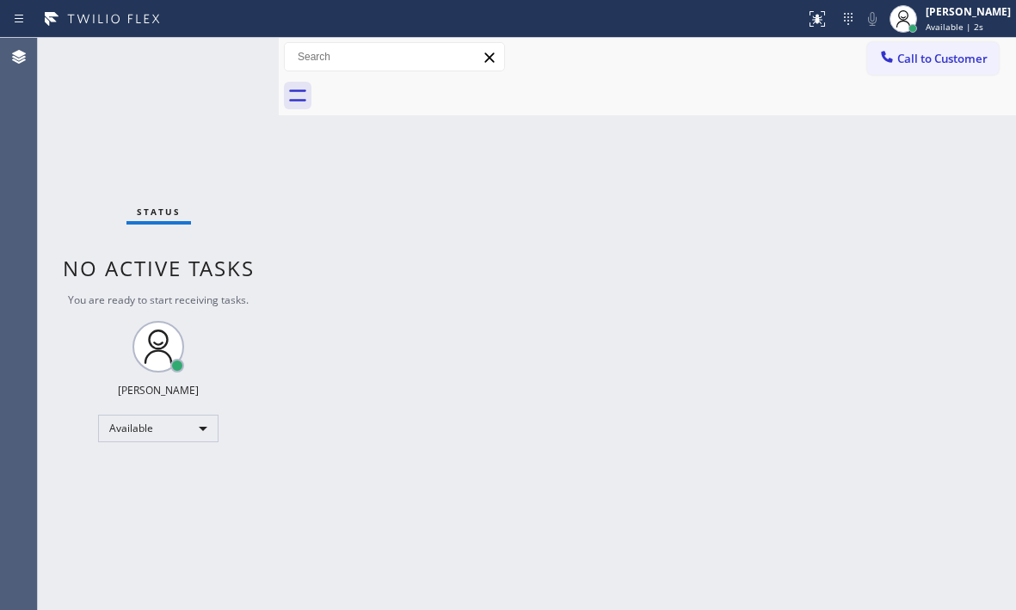
click at [918, 289] on div "Back to Dashboard Change Sender ID Customers Technicians Select a contact Outbo…" at bounding box center [647, 324] width 737 height 572
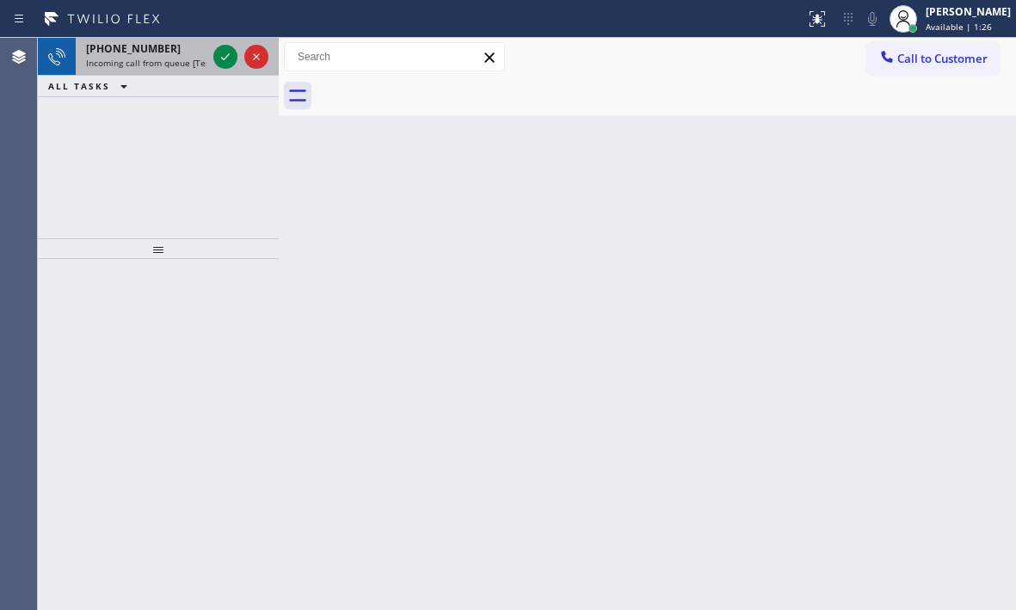
click at [212, 54] on div at bounding box center [241, 57] width 62 height 38
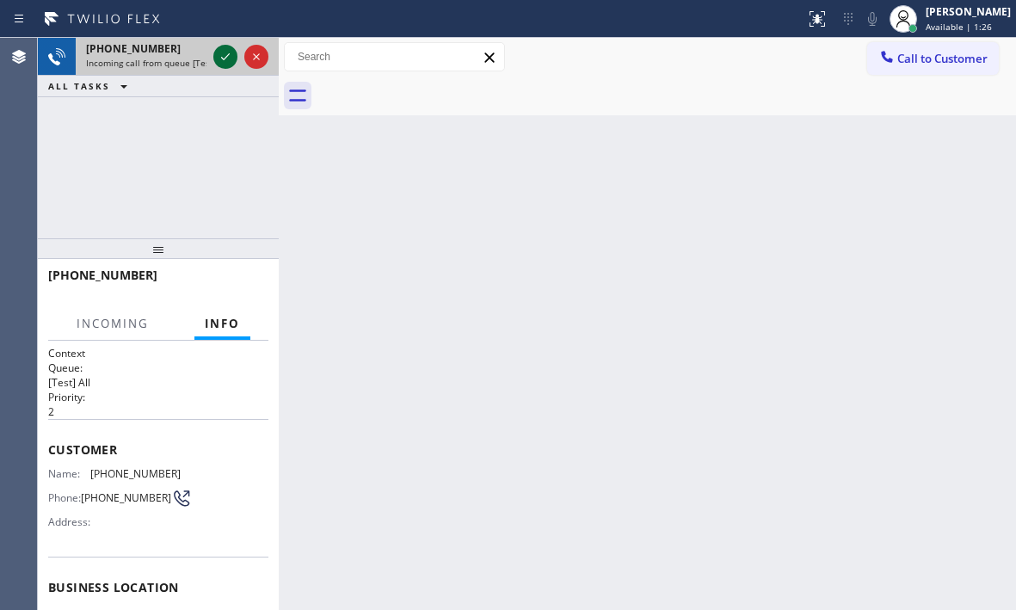
click at [218, 57] on icon at bounding box center [225, 56] width 21 height 21
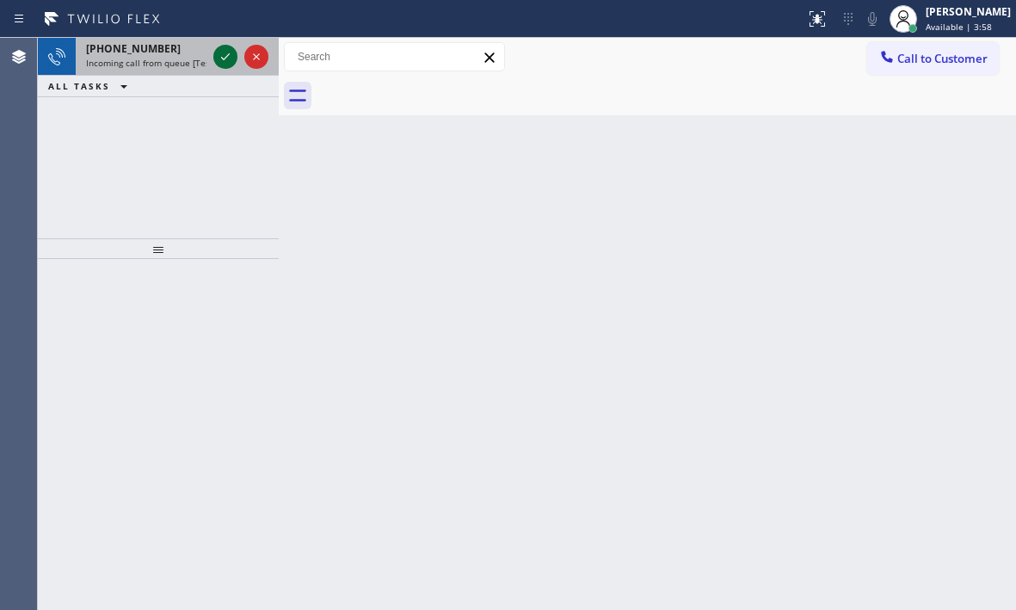
click at [231, 60] on icon at bounding box center [225, 56] width 21 height 21
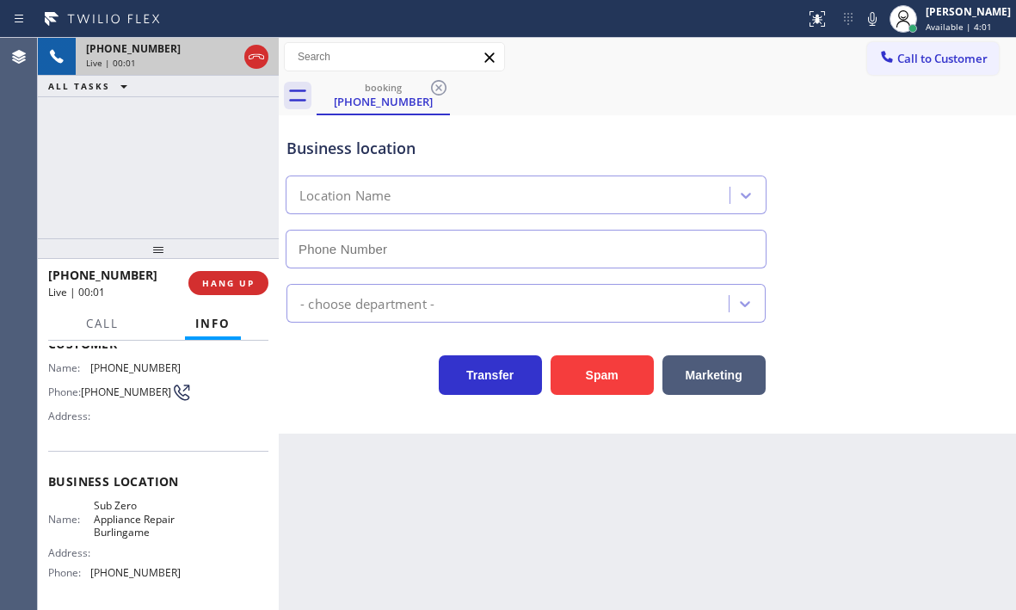
type input "[PHONE_NUMBER]"
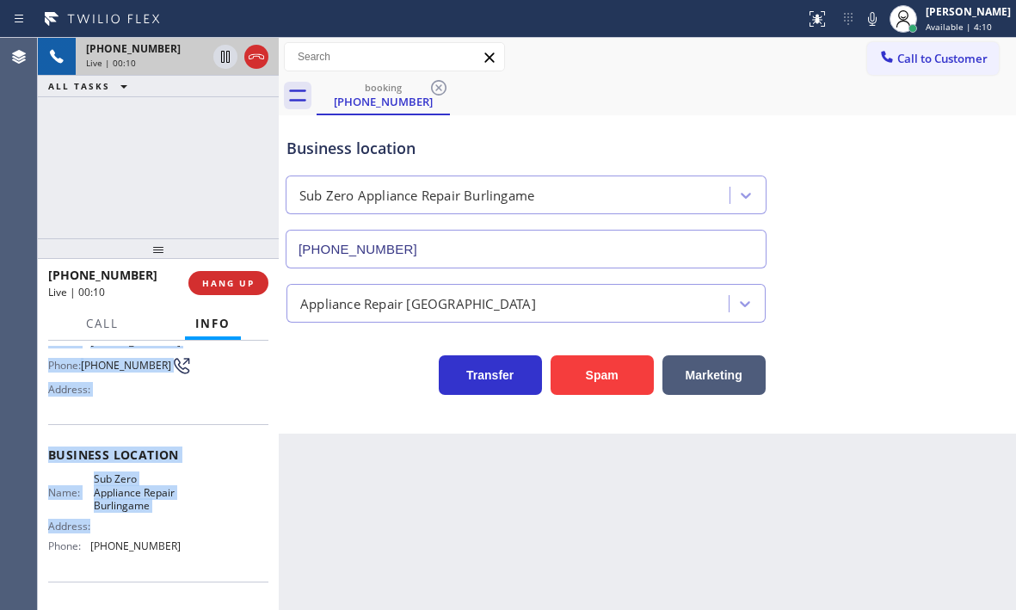
scroll to position [172, 0]
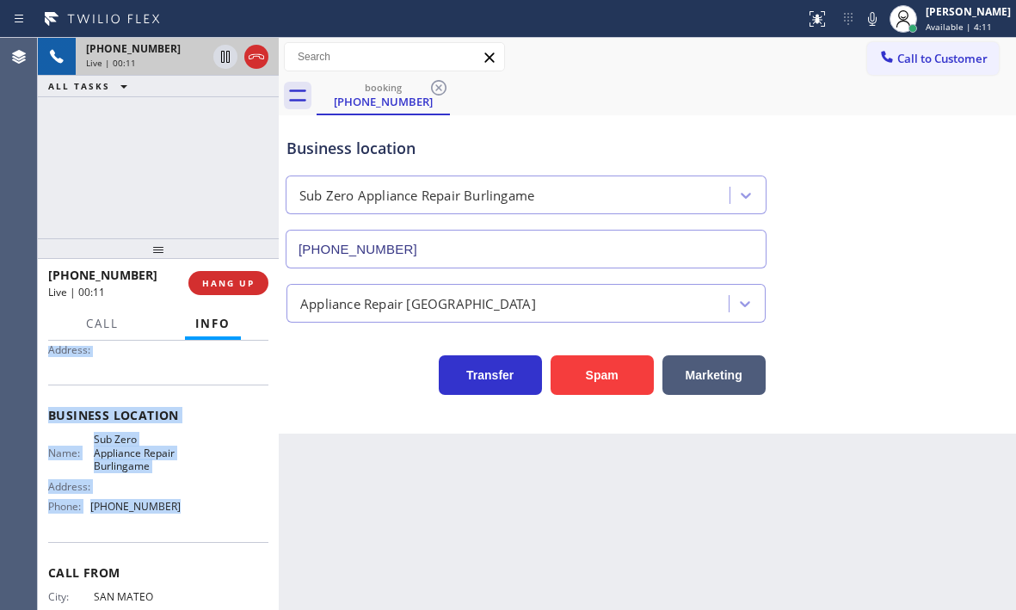
drag, startPoint x: 49, startPoint y: 362, endPoint x: 190, endPoint y: 509, distance: 203.8
click at [190, 509] on div "Context Queue: [Test] All Priority: 2 Customer Name: [PHONE_NUMBER] Phone: [PHO…" at bounding box center [158, 423] width 220 height 498
copy div "Customer Name: [PHONE_NUMBER] Phone: [PHONE_NUMBER] Address: Business location …"
click at [253, 64] on icon at bounding box center [256, 56] width 21 height 21
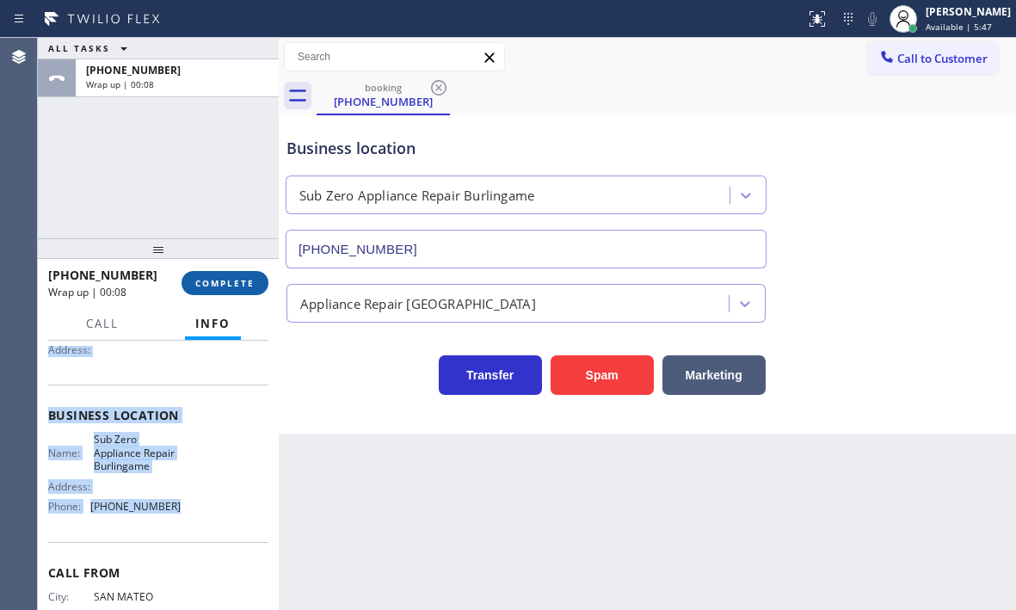
click at [255, 289] on button "COMPLETE" at bounding box center [224, 283] width 87 height 24
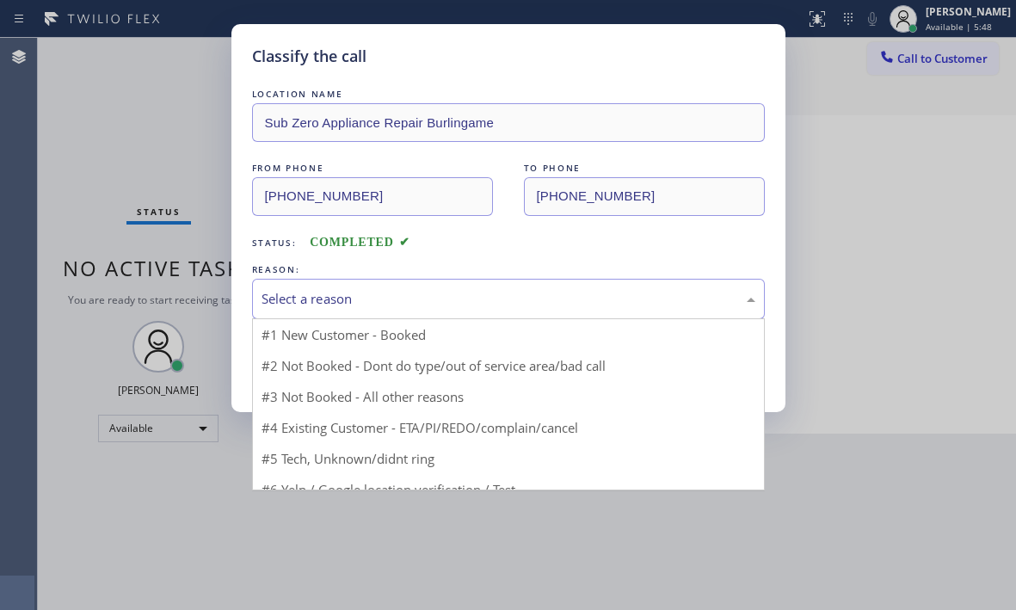
click at [426, 291] on div "Select a reason" at bounding box center [508, 299] width 494 height 20
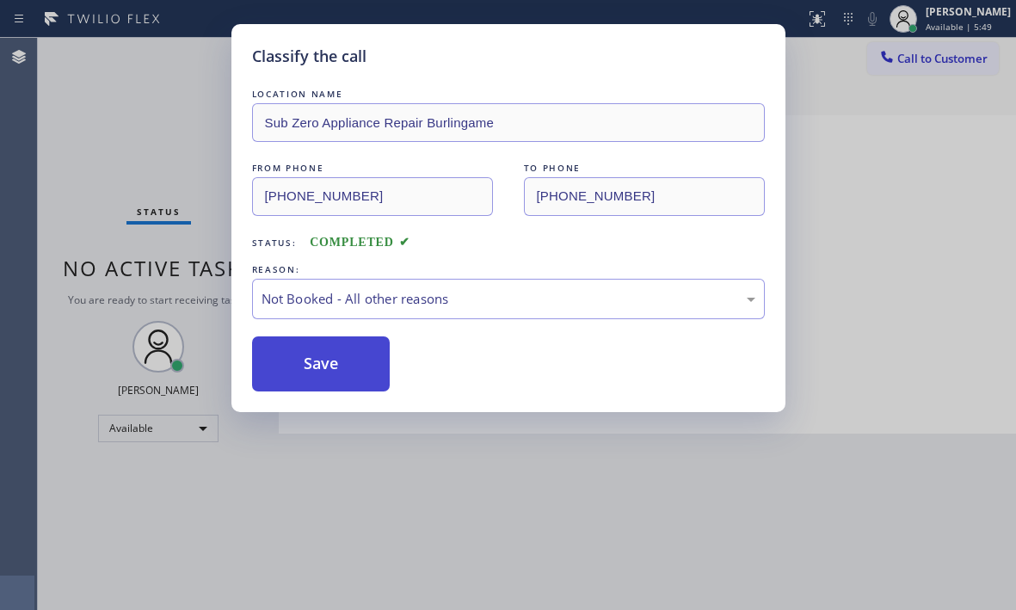
click at [337, 360] on button "Save" at bounding box center [321, 363] width 138 height 55
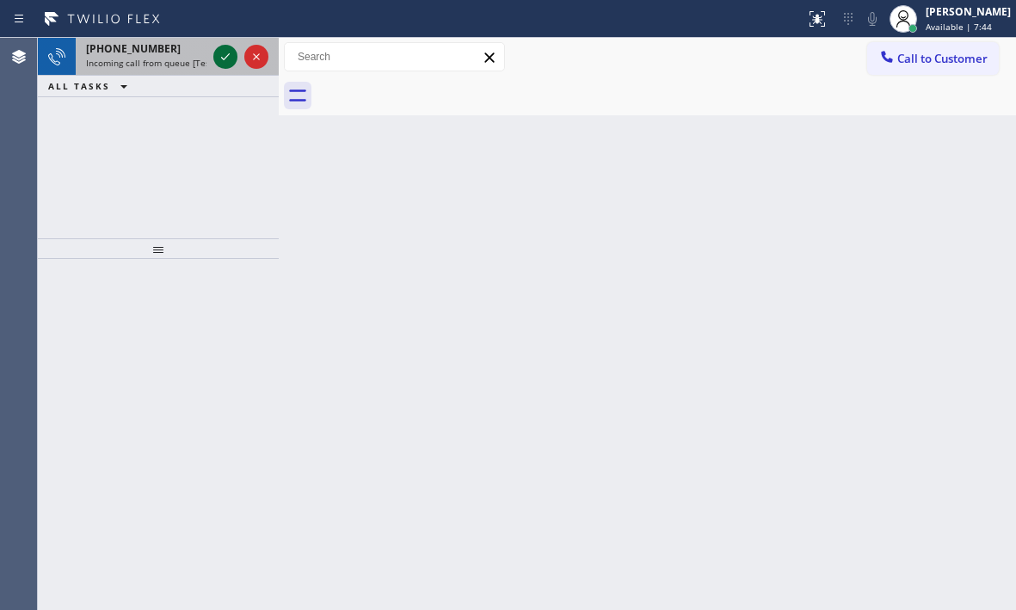
click at [225, 55] on icon at bounding box center [225, 56] width 21 height 21
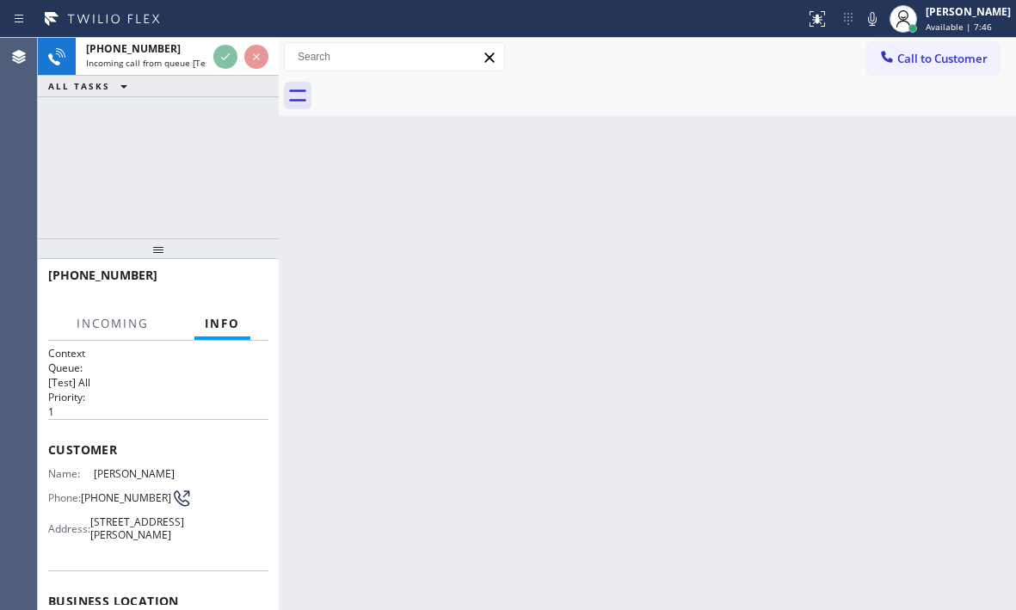
scroll to position [86, 0]
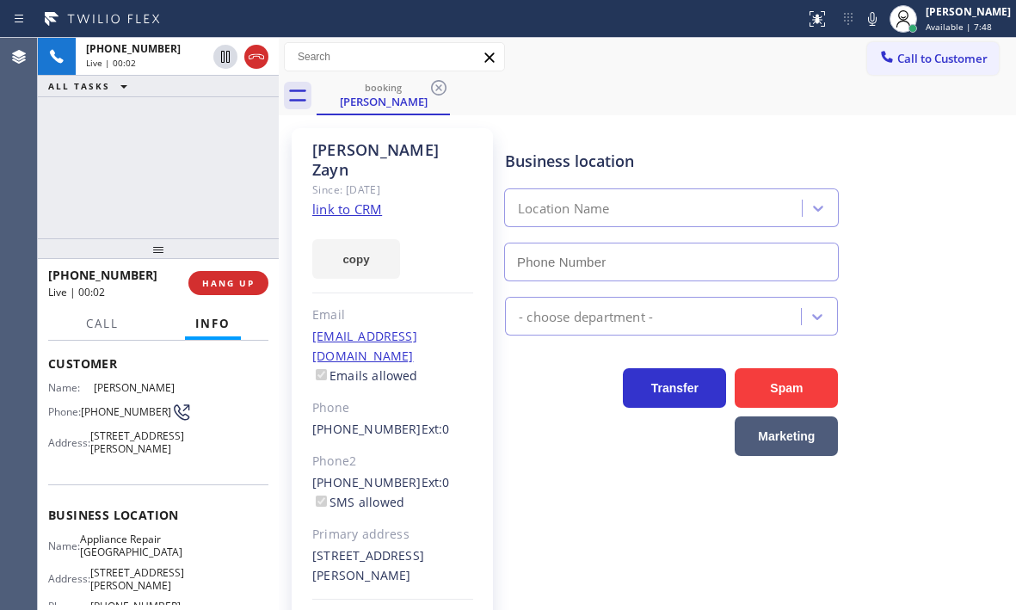
type input "[PHONE_NUMBER]"
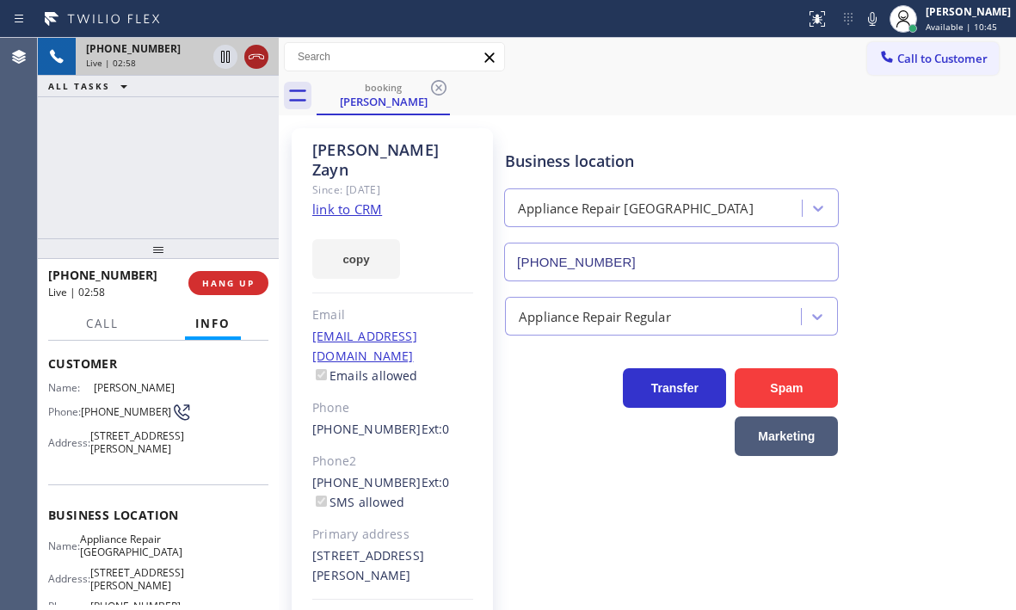
click at [260, 63] on icon at bounding box center [256, 56] width 21 height 21
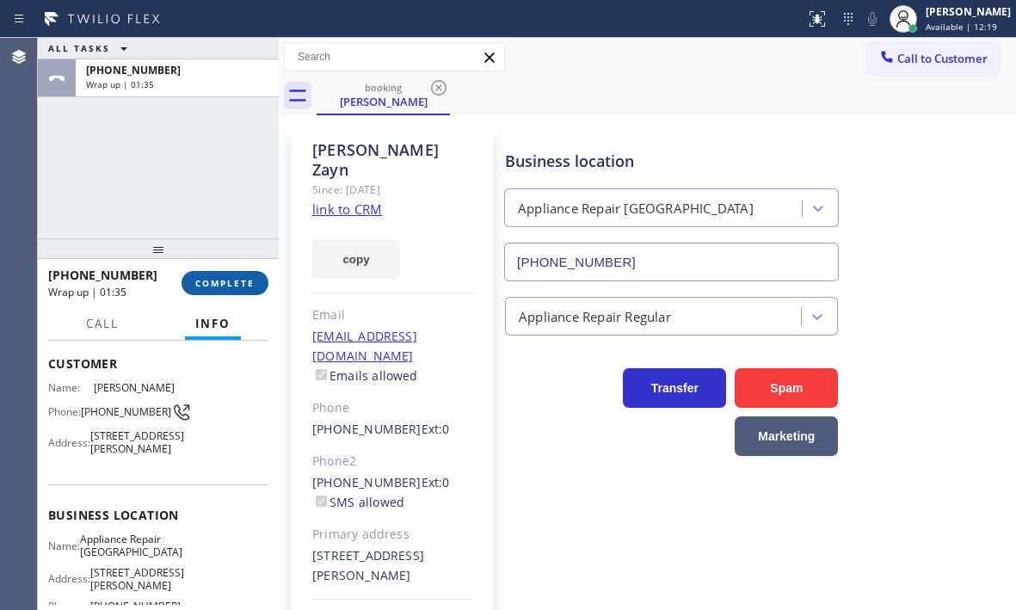
click at [234, 286] on span "COMPLETE" at bounding box center [224, 283] width 59 height 12
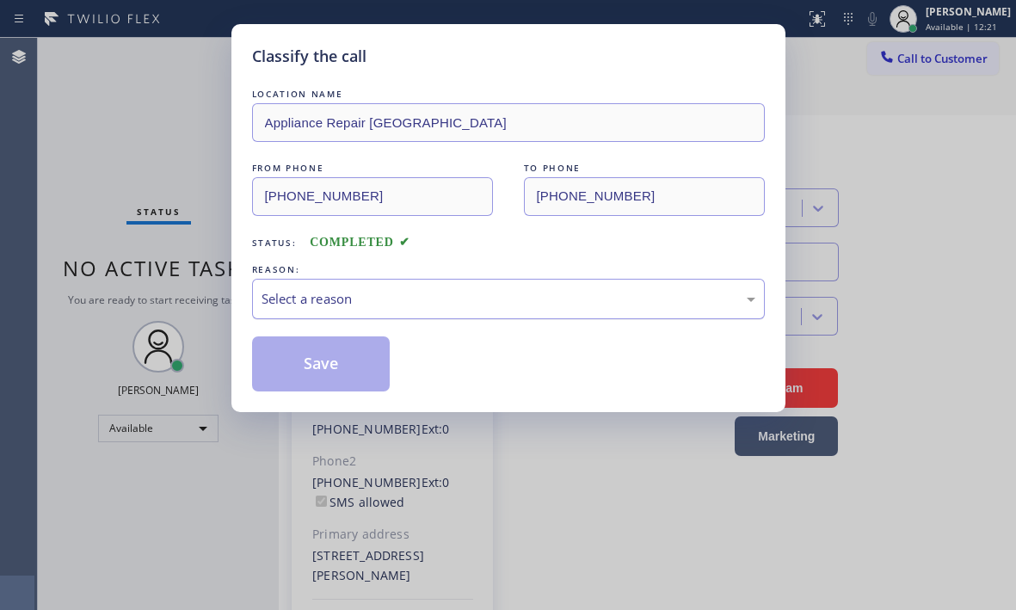
click at [449, 298] on div "Select a reason" at bounding box center [508, 299] width 494 height 20
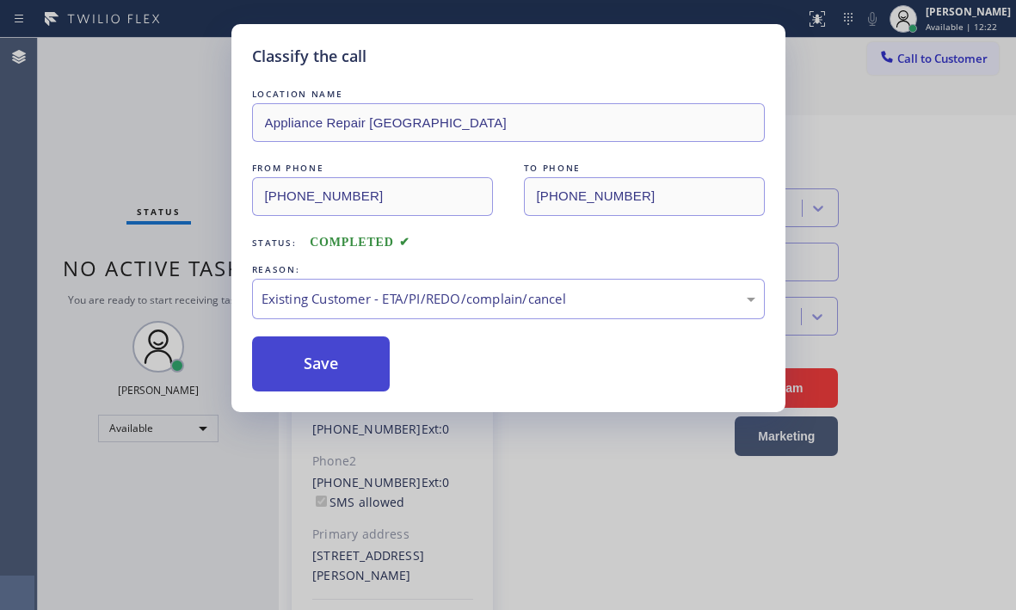
click at [305, 384] on button "Save" at bounding box center [321, 363] width 138 height 55
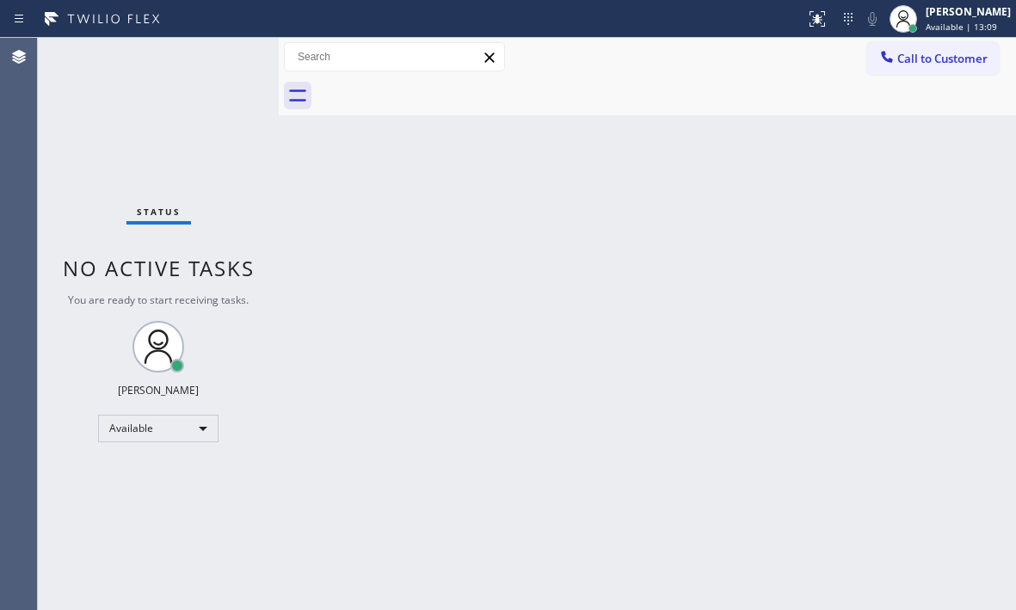
click at [224, 64] on div "Status No active tasks You are ready to start receiving tasks. [PERSON_NAME] Av…" at bounding box center [158, 324] width 241 height 572
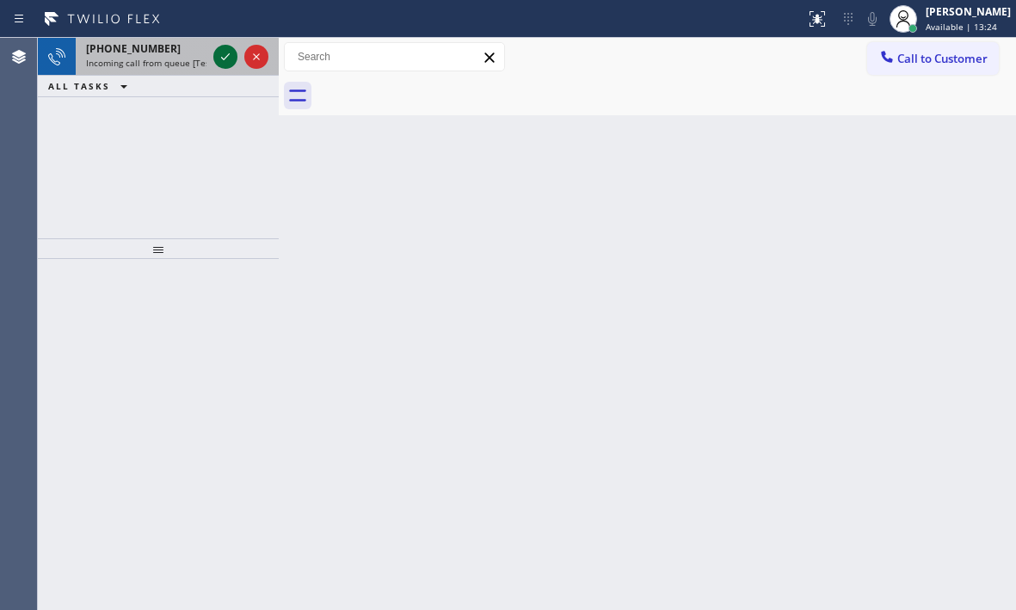
click at [233, 56] on icon at bounding box center [225, 56] width 21 height 21
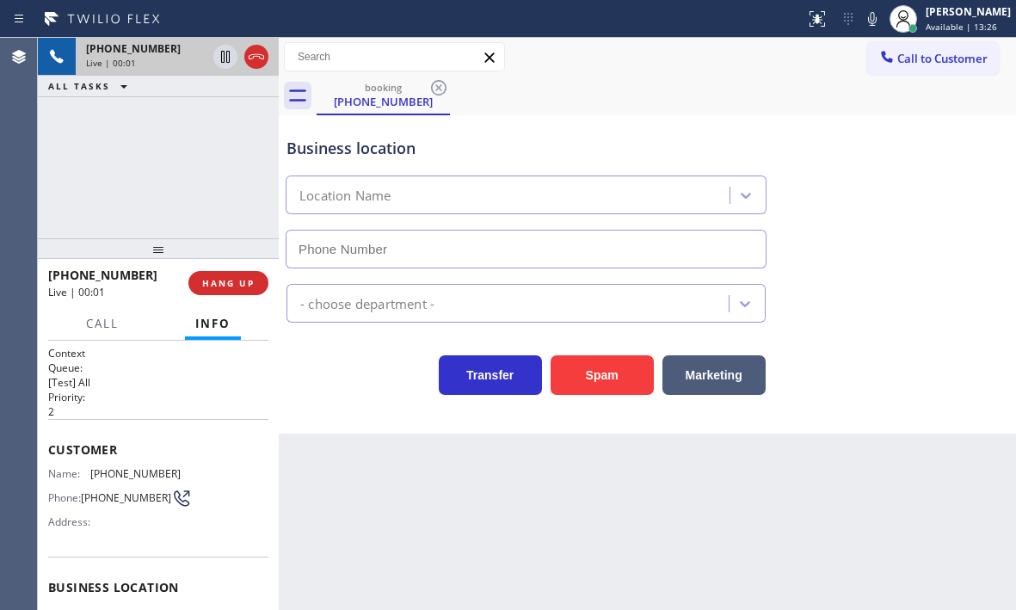
type input "[PHONE_NUMBER]"
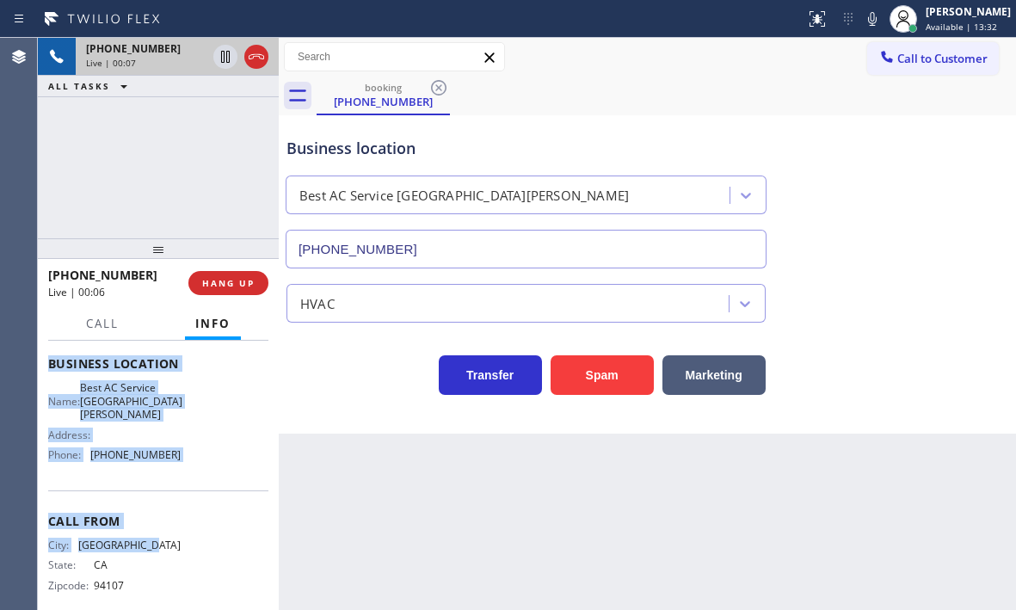
scroll to position [231, 0]
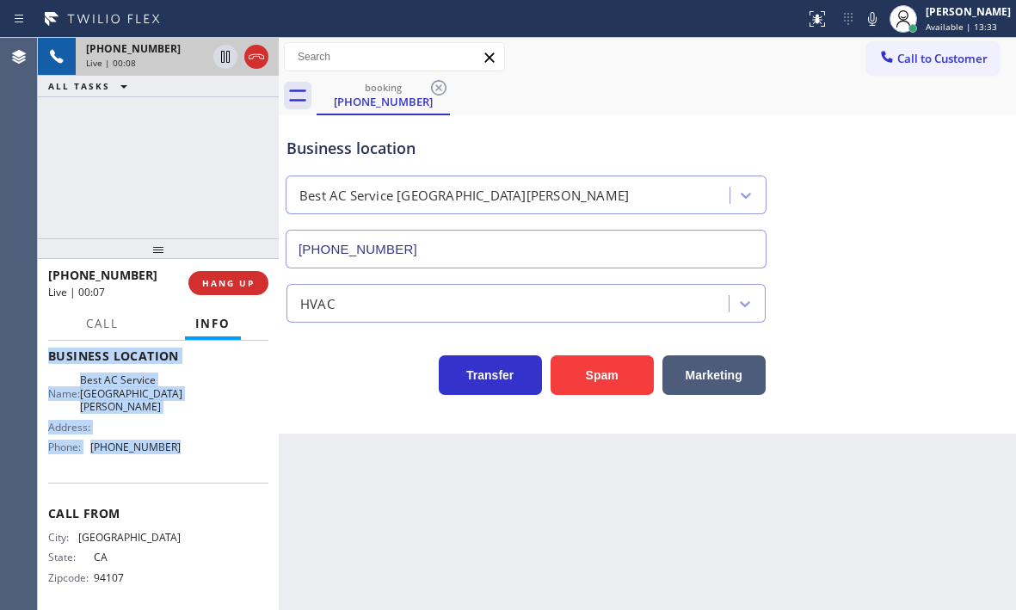
drag, startPoint x: 50, startPoint y: 448, endPoint x: 206, endPoint y: 465, distance: 157.5
click at [206, 465] on div "Context Queue: [Test] All Priority: 2 Customer Name: [PHONE_NUMBER] Phone: [PHO…" at bounding box center [158, 363] width 220 height 498
click at [256, 58] on icon at bounding box center [256, 56] width 21 height 21
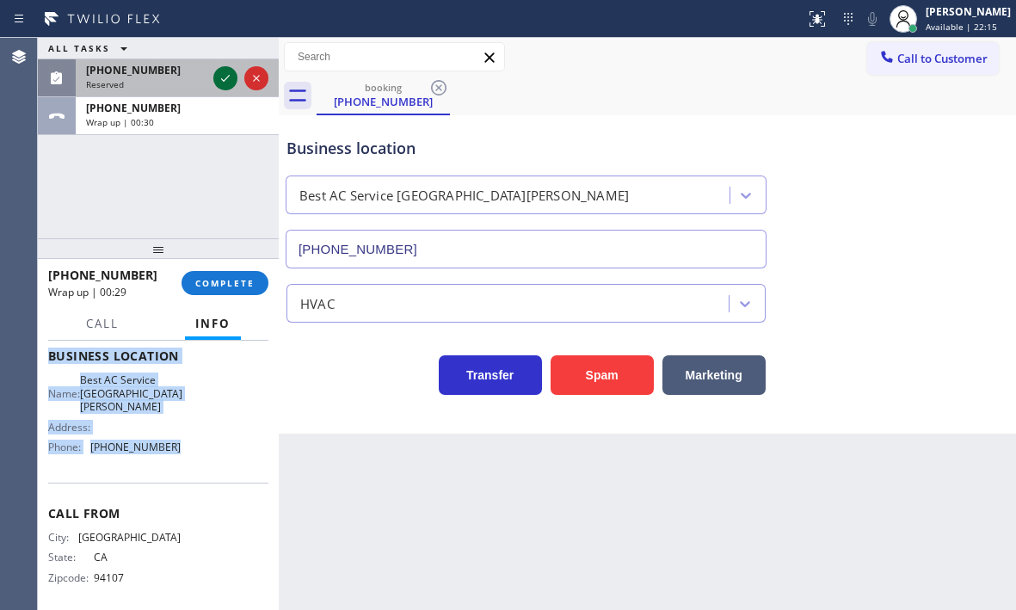
click at [218, 82] on icon at bounding box center [225, 78] width 21 height 21
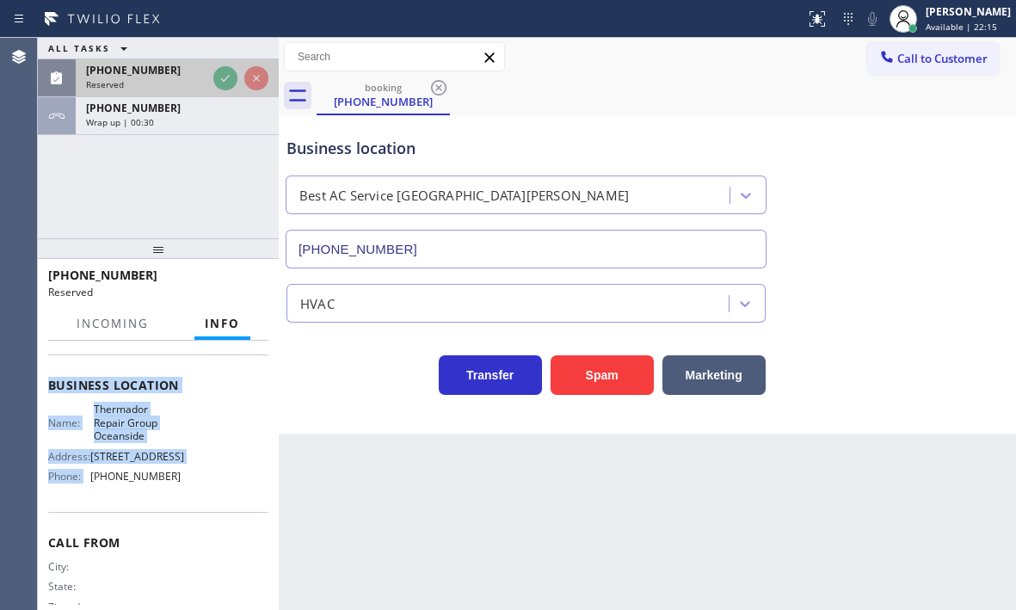
scroll to position [261, 0]
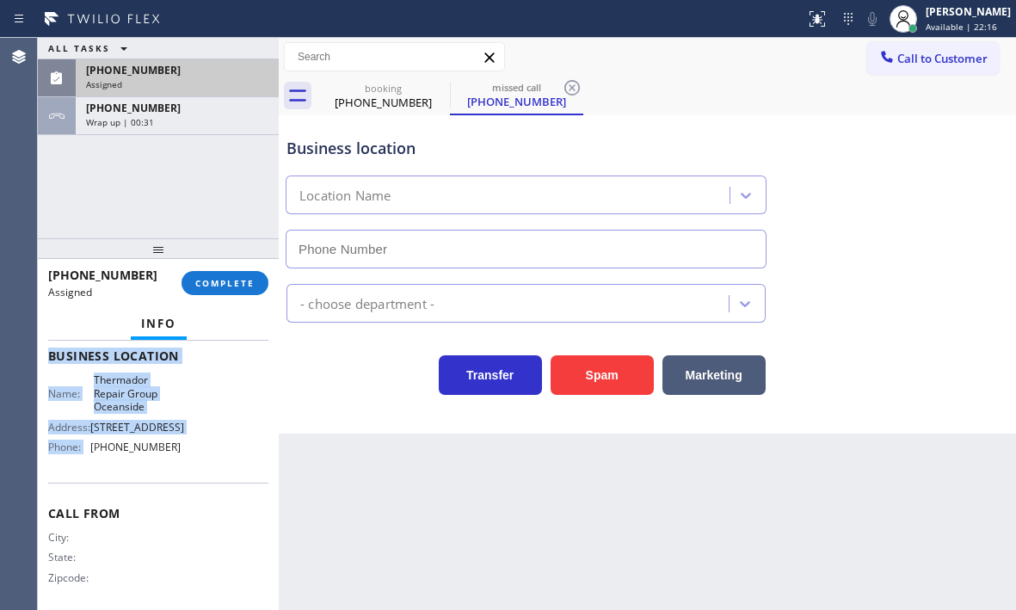
type input "[PHONE_NUMBER]"
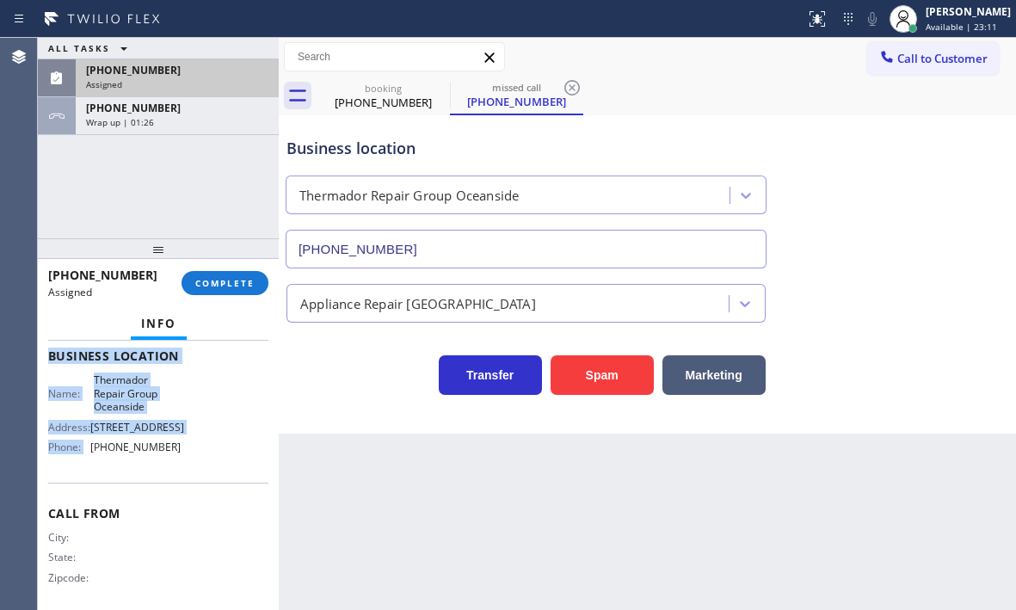
click at [187, 77] on div "[PHONE_NUMBER] Assigned" at bounding box center [174, 78] width 196 height 38
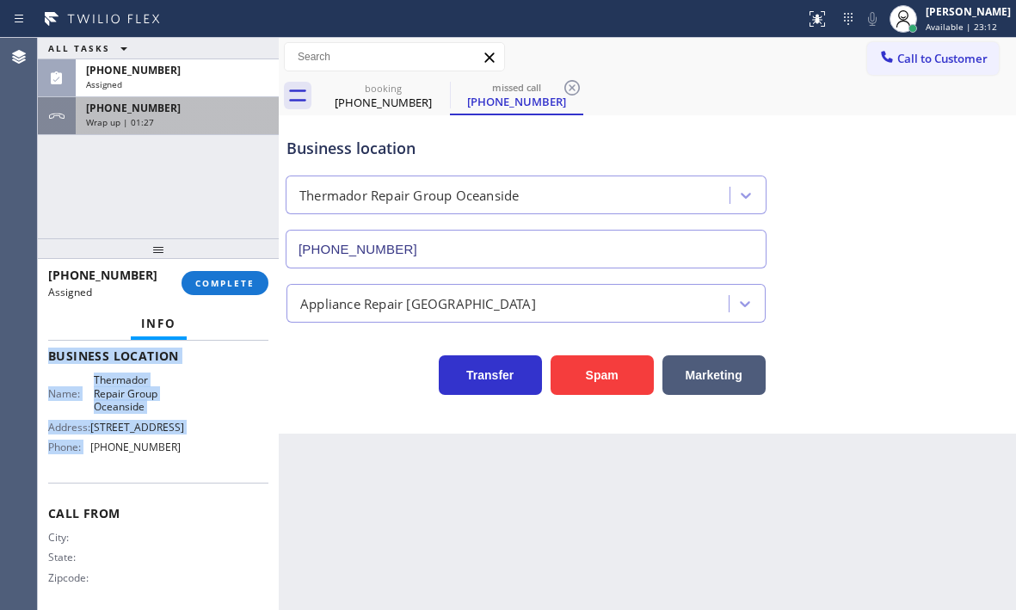
click at [207, 122] on div "Wrap up | 01:27" at bounding box center [177, 122] width 182 height 12
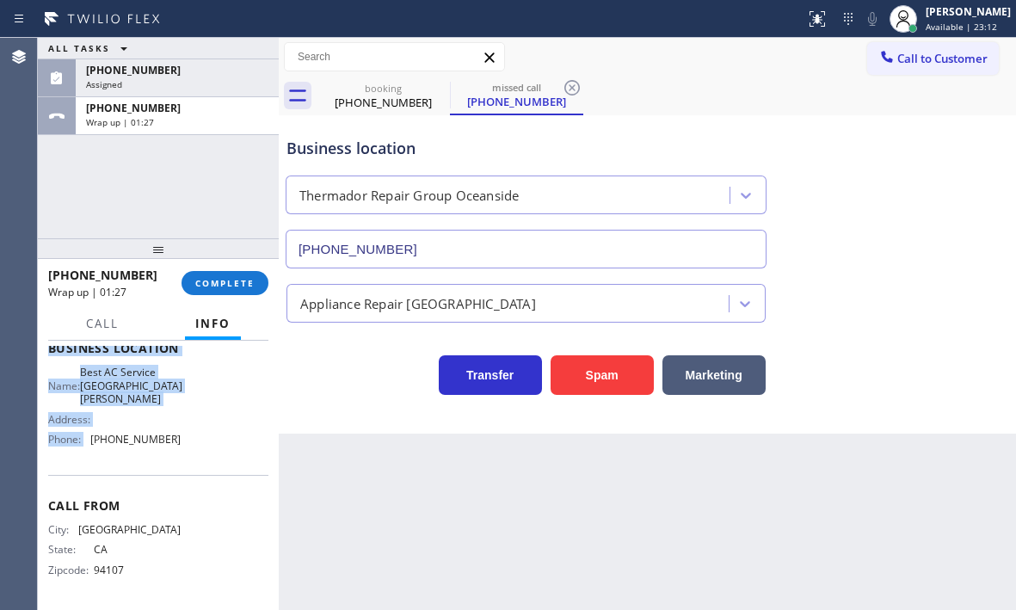
scroll to position [231, 0]
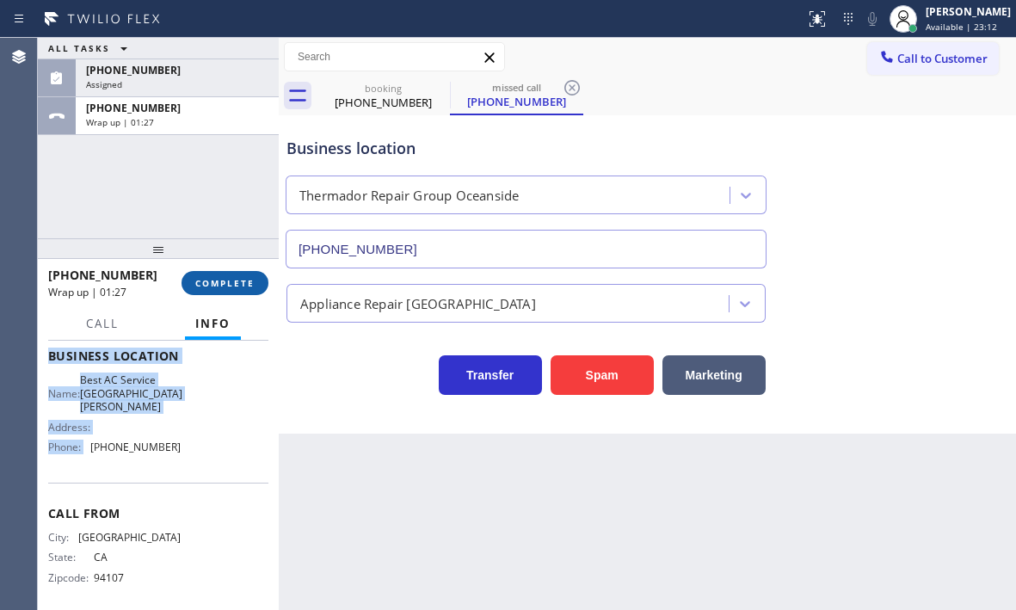
click at [230, 283] on span "COMPLETE" at bounding box center [224, 283] width 59 height 12
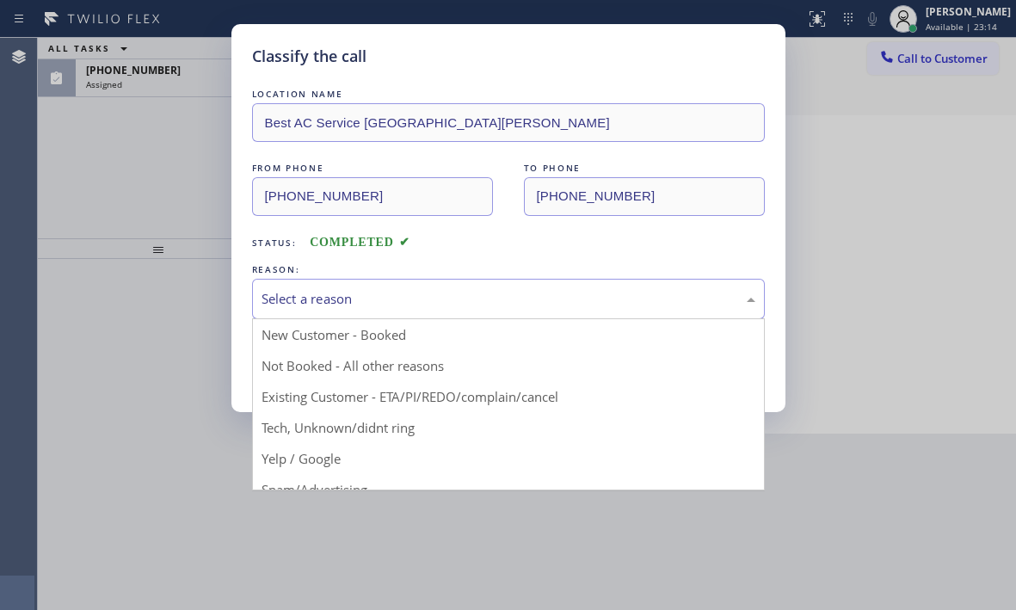
click at [333, 299] on div "Select a reason" at bounding box center [508, 299] width 494 height 20
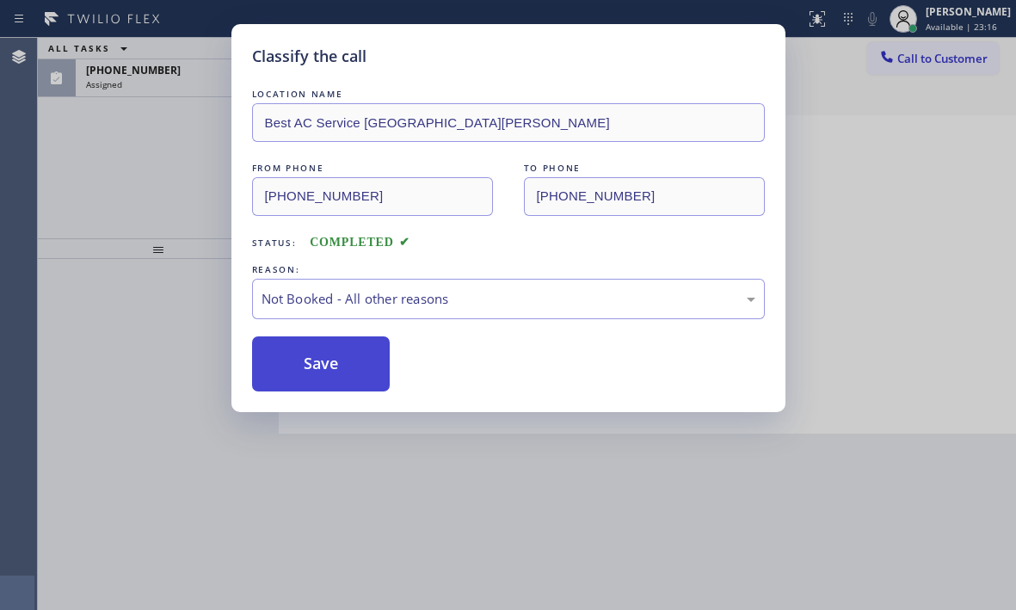
click at [299, 366] on button "Save" at bounding box center [321, 363] width 138 height 55
click at [196, 70] on div "Classify the call LOCATION NAME Best AC Service San [PERSON_NAME] FROM PHONE [P…" at bounding box center [508, 305] width 1016 height 610
click at [194, 73] on div "[PHONE_NUMBER]" at bounding box center [177, 70] width 182 height 15
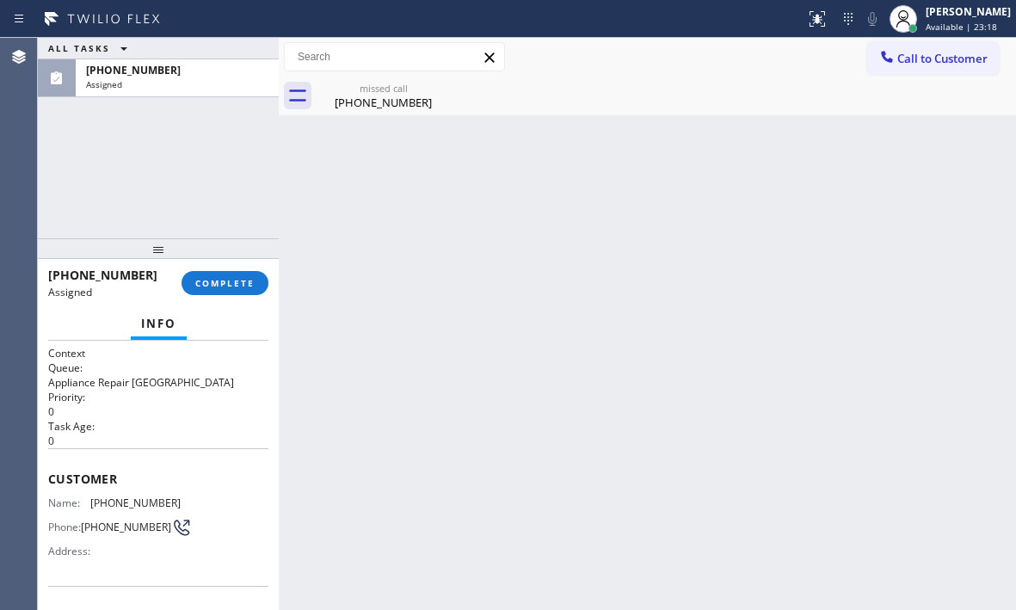
drag, startPoint x: 194, startPoint y: 73, endPoint x: 188, endPoint y: 83, distance: 10.8
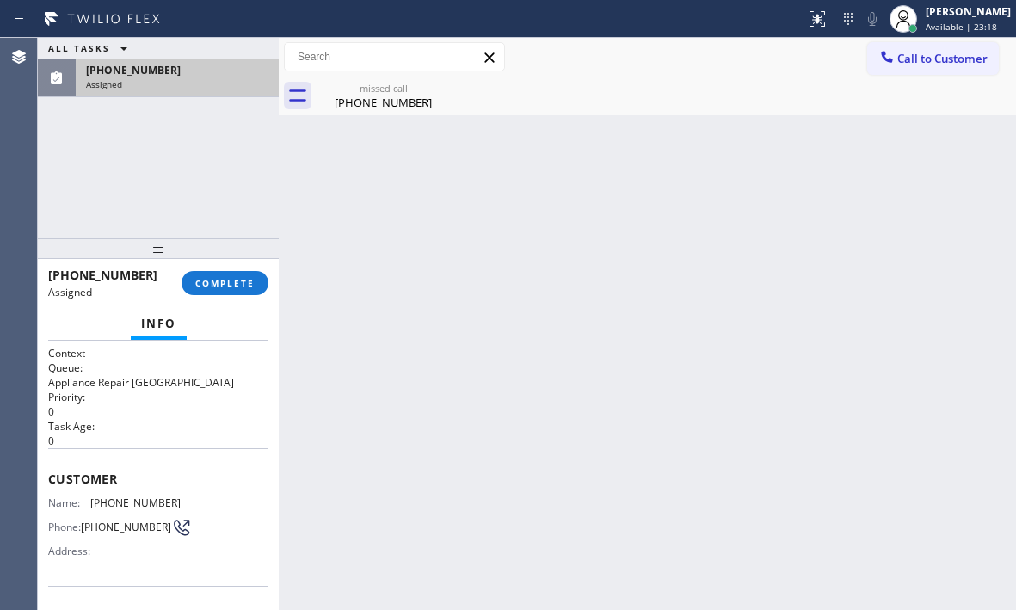
click at [193, 73] on div "[PHONE_NUMBER]" at bounding box center [177, 70] width 182 height 15
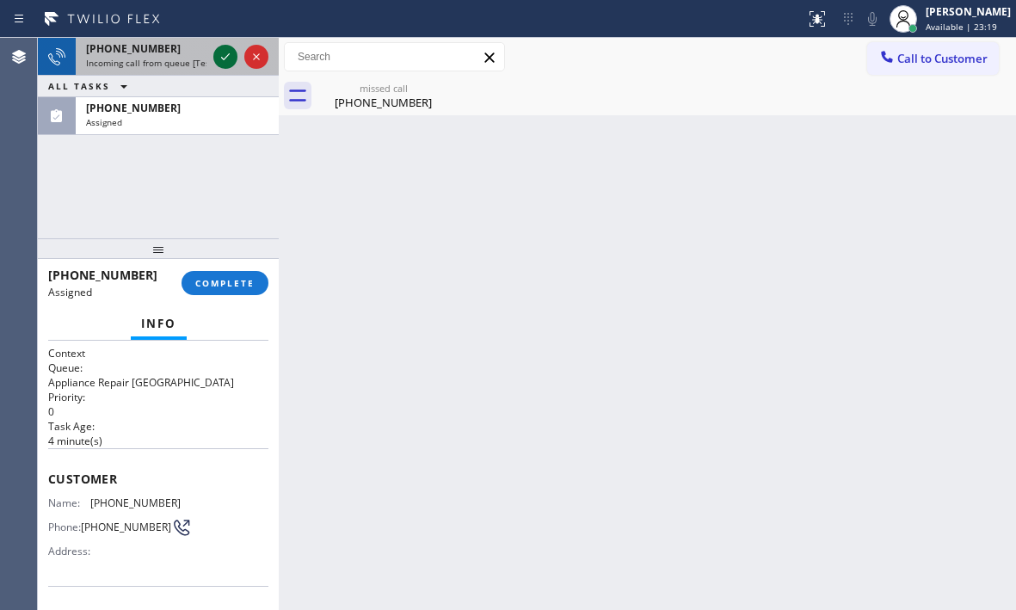
click at [226, 57] on icon at bounding box center [225, 56] width 9 height 7
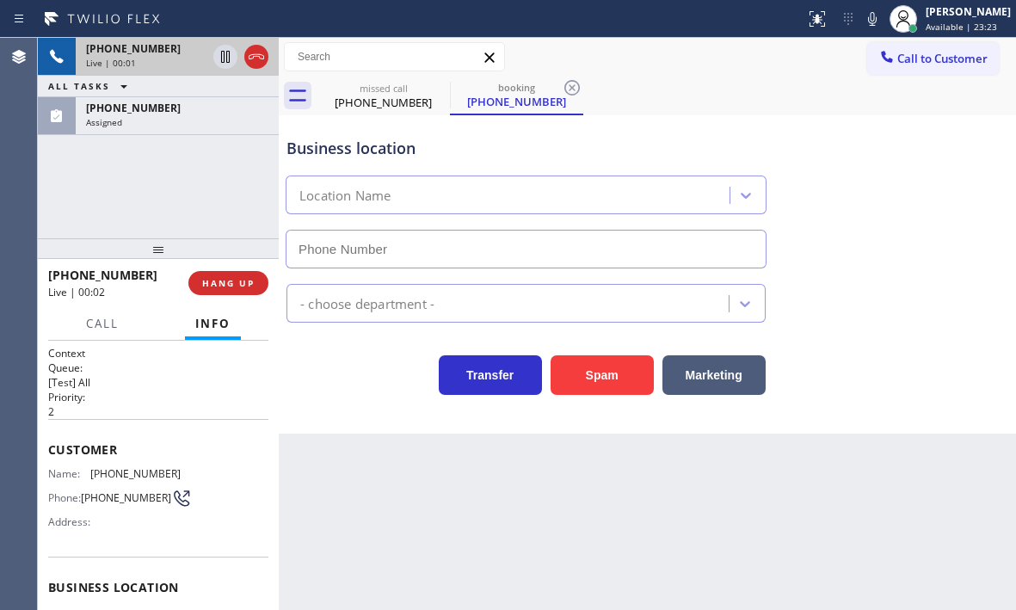
type input "[PHONE_NUMBER]"
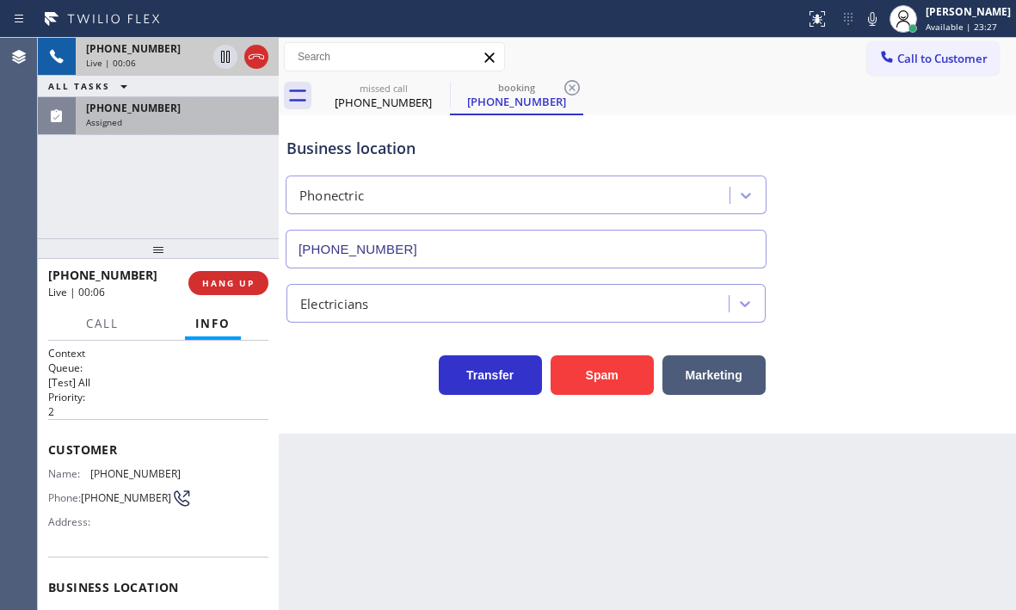
click at [196, 117] on div "Assigned" at bounding box center [177, 122] width 182 height 12
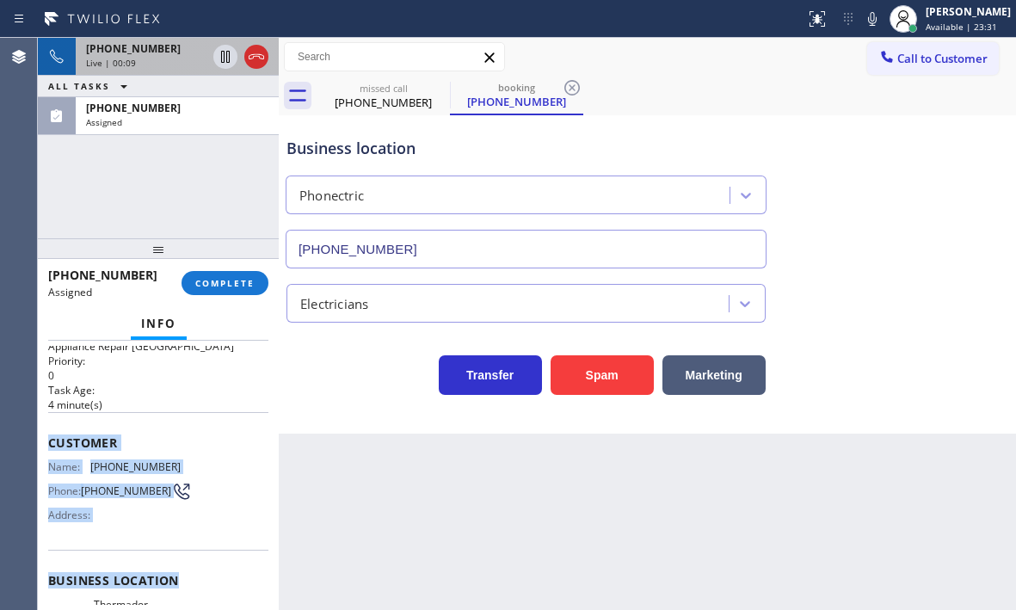
scroll to position [172, 0]
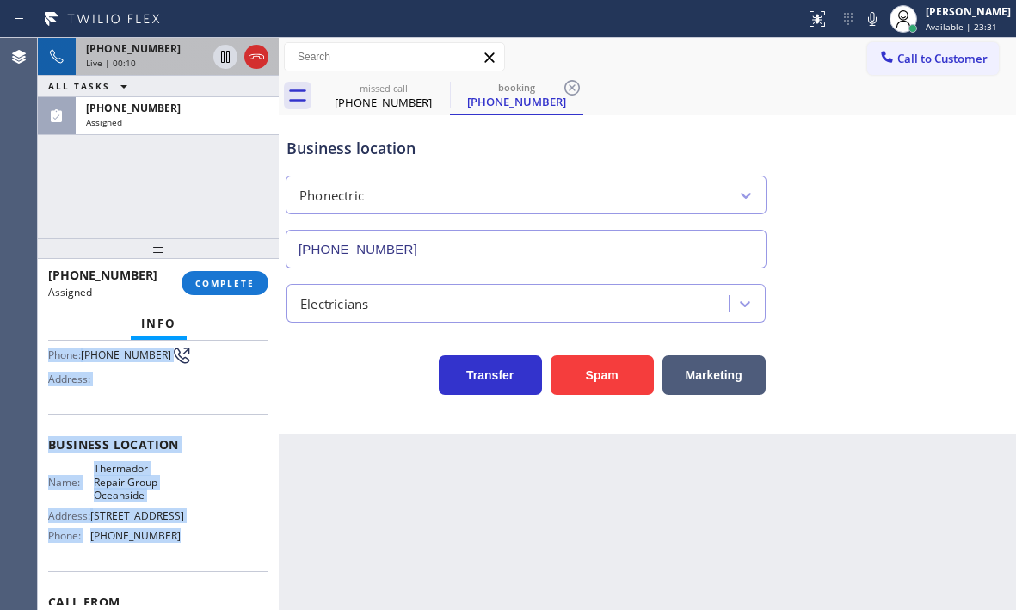
drag, startPoint x: 48, startPoint y: 469, endPoint x: 199, endPoint y: 531, distance: 163.1
click at [199, 531] on div "Context Queue: Appliance Repair High End Priority: 0 Task Age: [DEMOGRAPHIC_DAT…" at bounding box center [158, 437] width 220 height 527
click at [232, 286] on span "COMPLETE" at bounding box center [224, 283] width 59 height 12
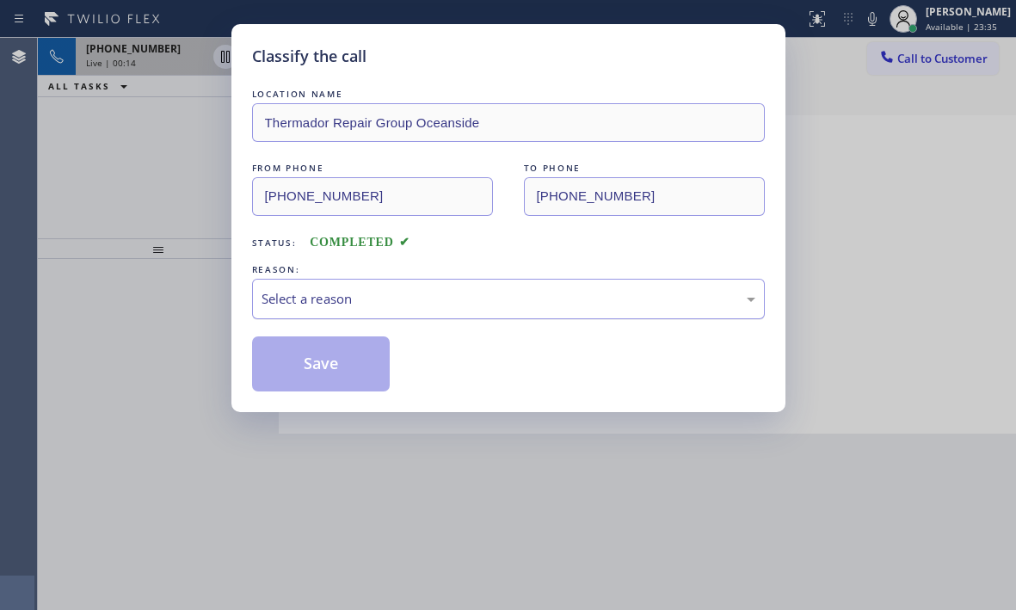
click at [340, 289] on div "Select a reason" at bounding box center [508, 299] width 494 height 20
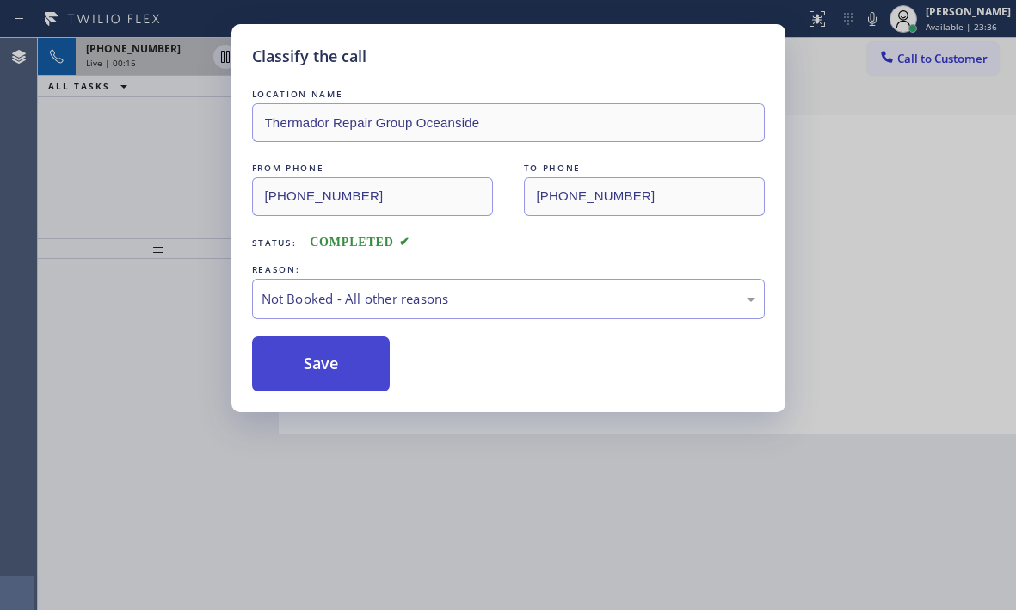
click at [280, 366] on button "Save" at bounding box center [321, 363] width 138 height 55
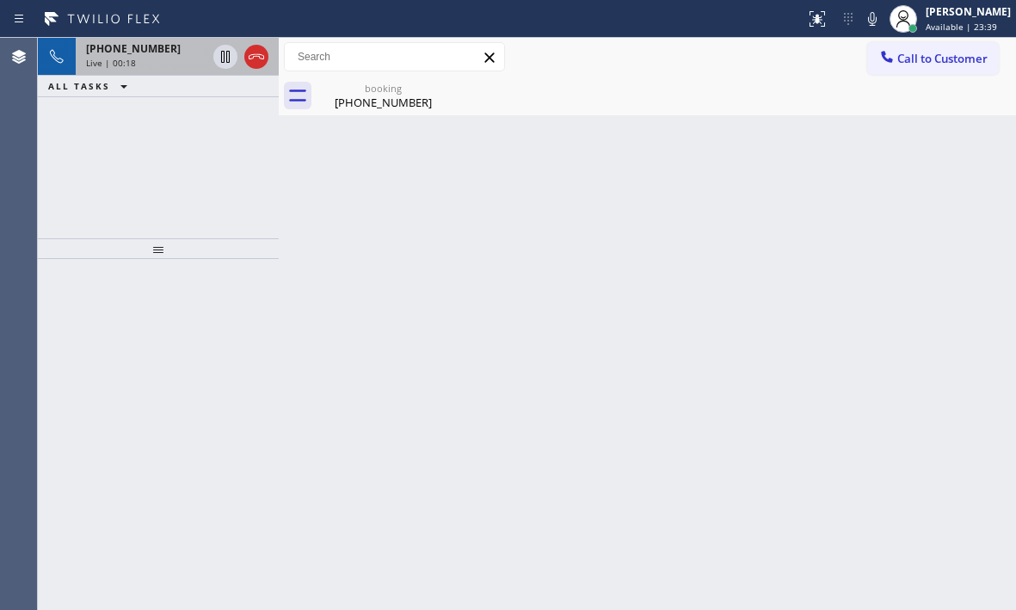
click at [173, 67] on div "Live | 00:18" at bounding box center [146, 63] width 120 height 12
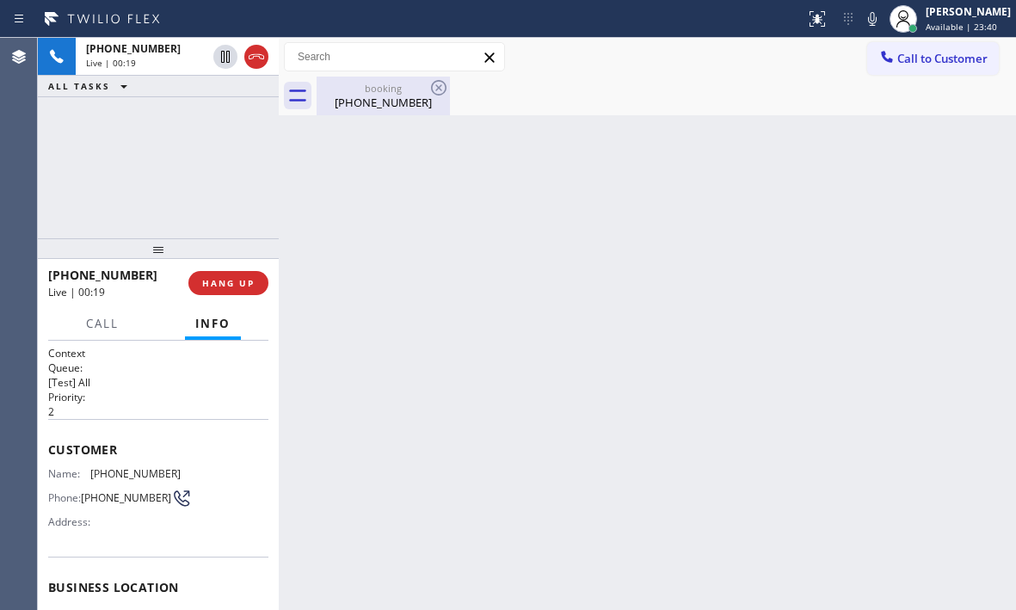
click at [370, 99] on div "[PHONE_NUMBER]" at bounding box center [383, 102] width 130 height 15
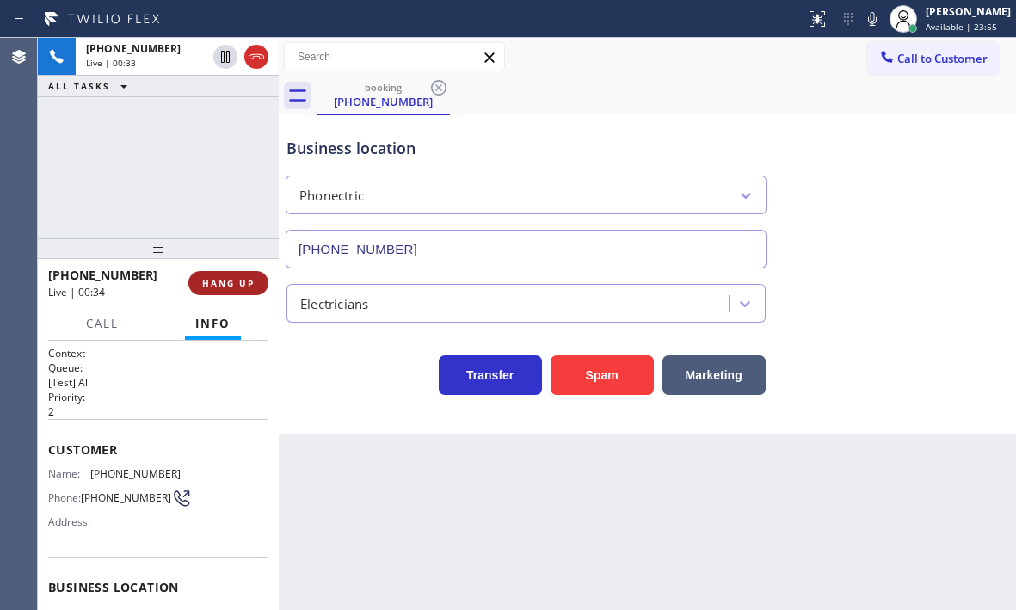
click at [235, 278] on span "HANG UP" at bounding box center [228, 283] width 52 height 12
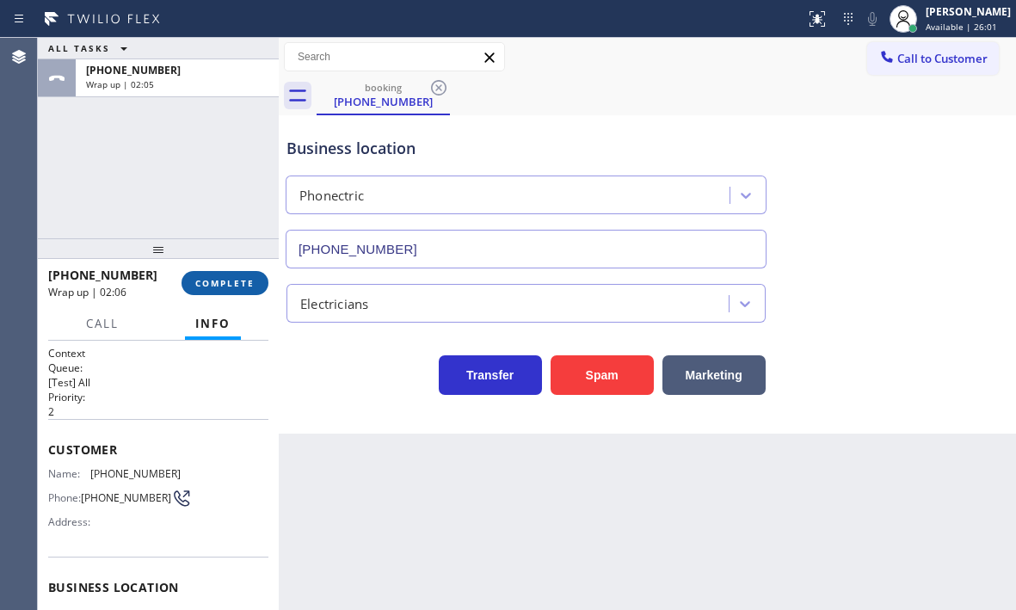
click at [249, 289] on button "COMPLETE" at bounding box center [224, 283] width 87 height 24
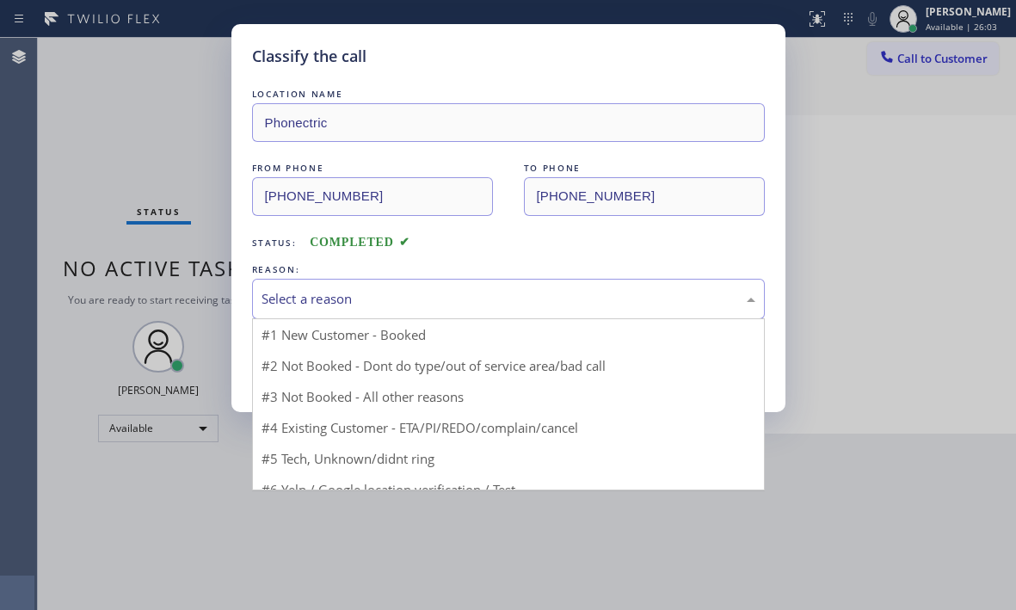
click at [379, 310] on div "Select a reason" at bounding box center [508, 299] width 513 height 40
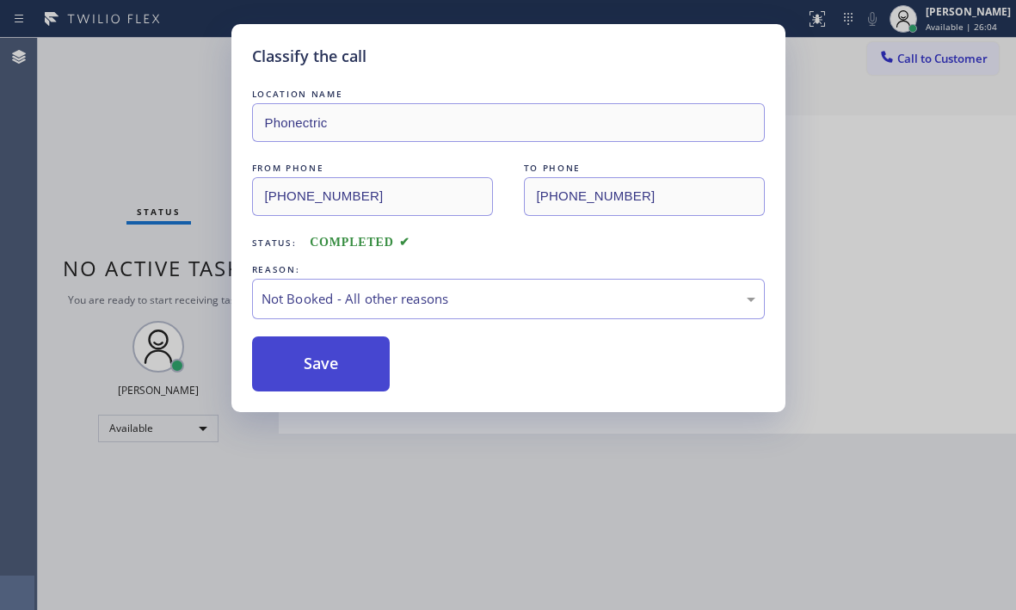
click at [310, 352] on button "Save" at bounding box center [321, 363] width 138 height 55
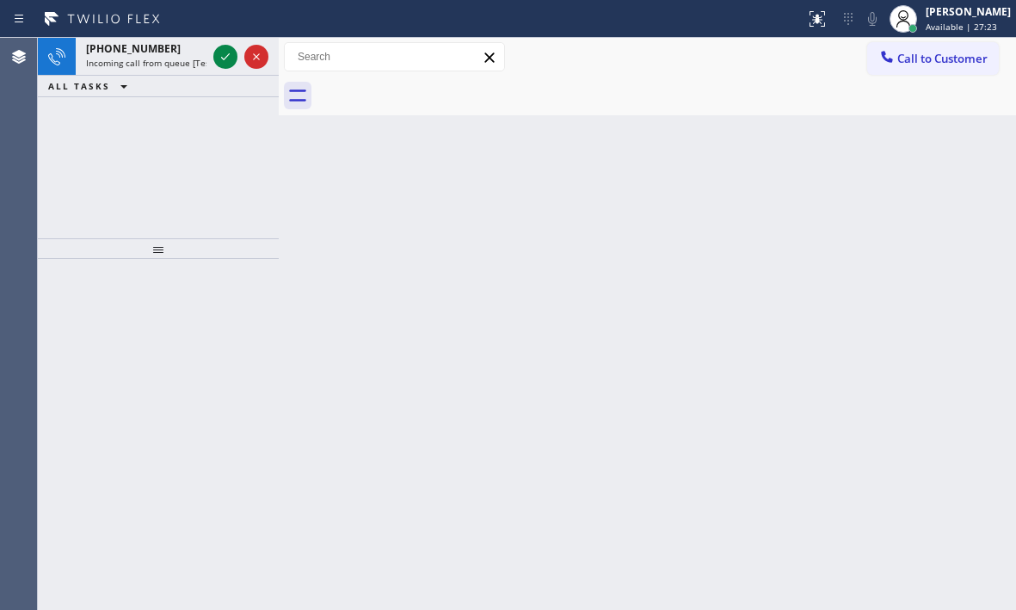
click at [223, 62] on icon at bounding box center [225, 56] width 21 height 21
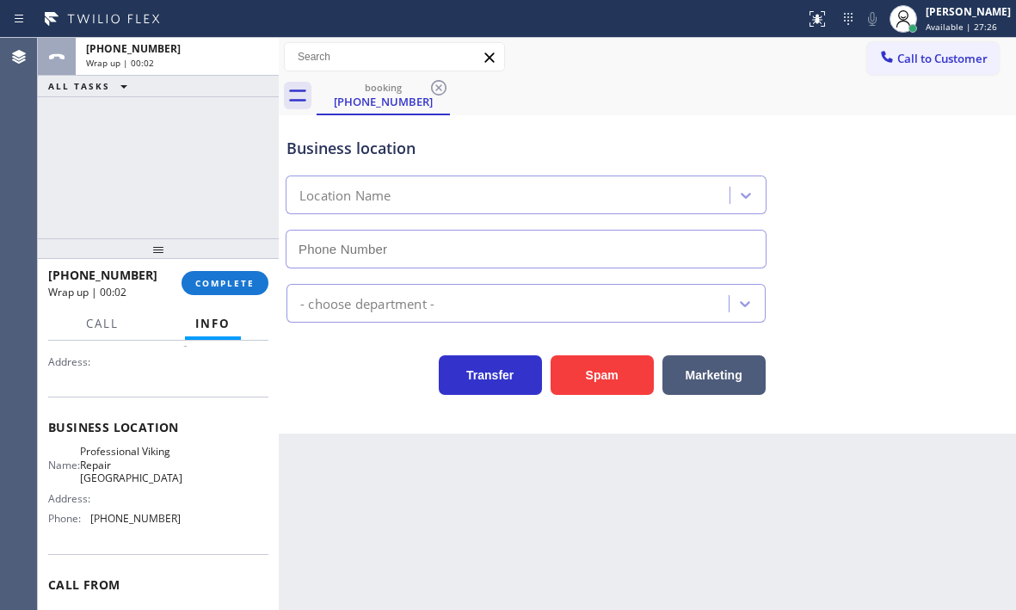
scroll to position [245, 0]
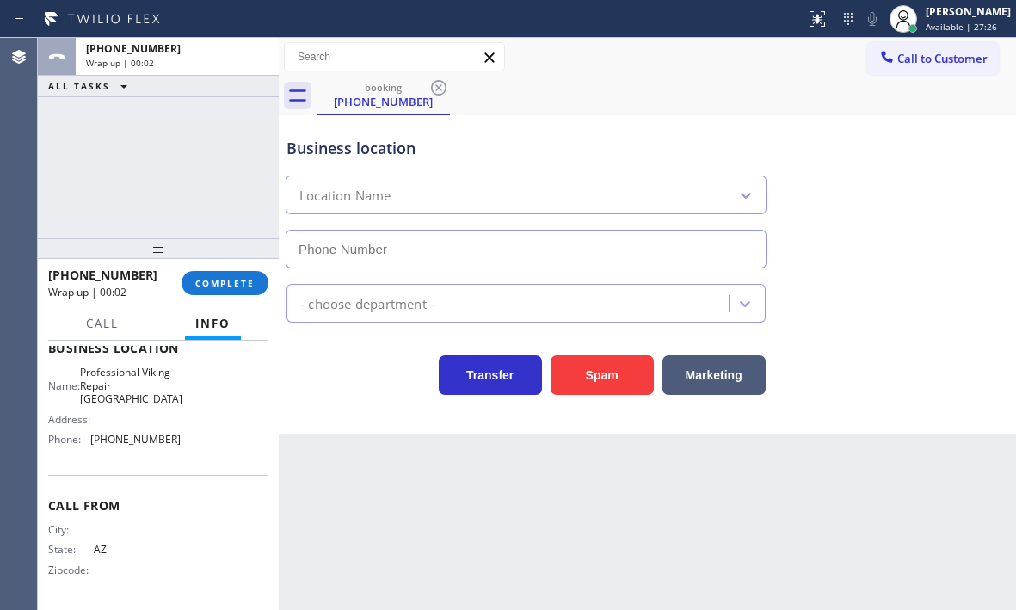
type input "[PHONE_NUMBER]"
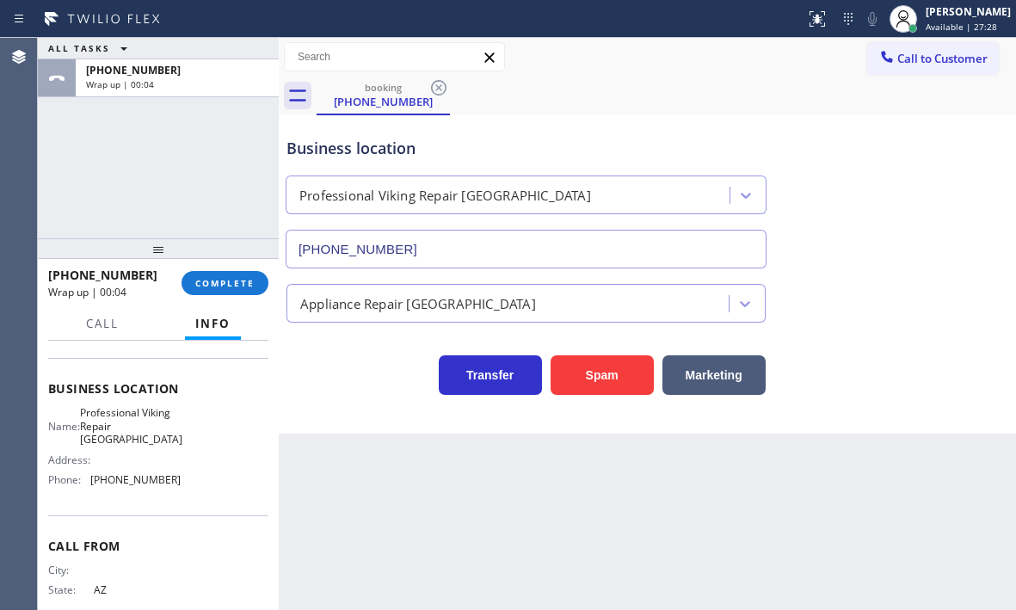
scroll to position [159, 0]
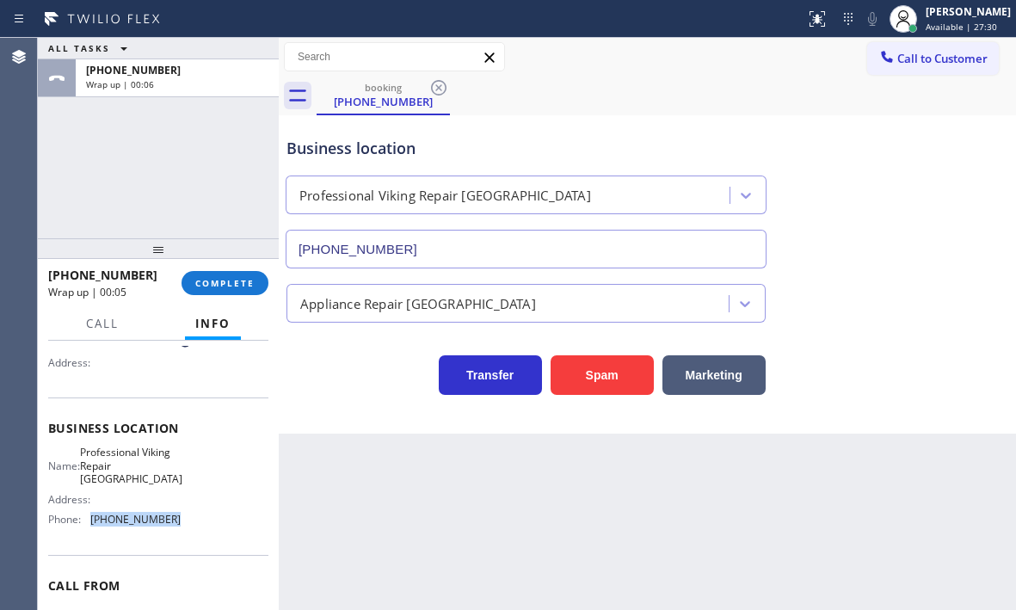
drag, startPoint x: 169, startPoint y: 519, endPoint x: 92, endPoint y: 523, distance: 77.5
click at [92, 523] on span "[PHONE_NUMBER]" at bounding box center [135, 519] width 90 height 13
click at [921, 63] on span "Call to Customer" at bounding box center [942, 58] width 90 height 15
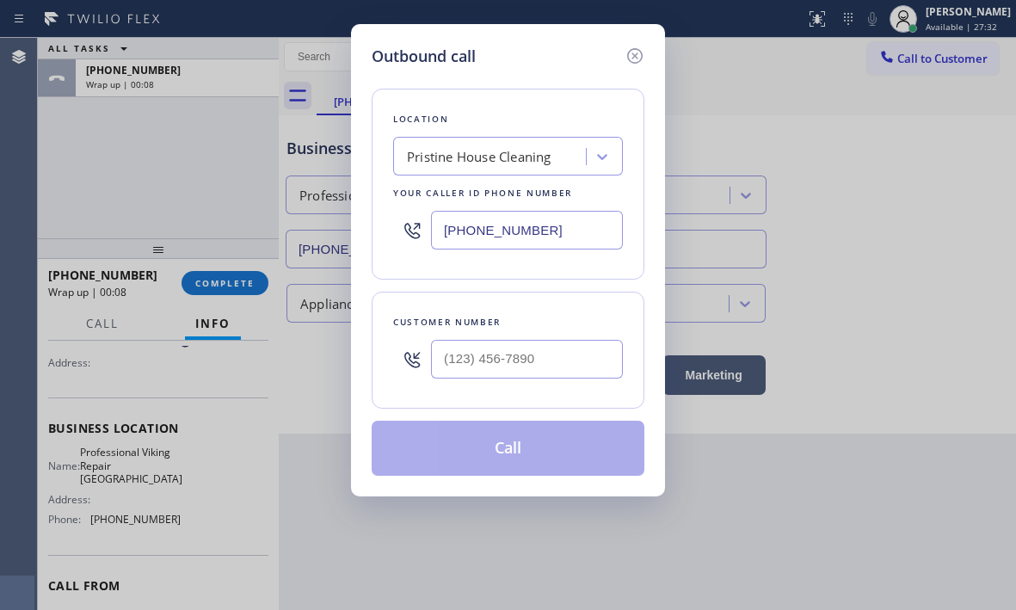
click at [552, 236] on input "[PHONE_NUMBER]" at bounding box center [527, 230] width 192 height 39
paste input "238-1517"
type input "[PHONE_NUMBER]"
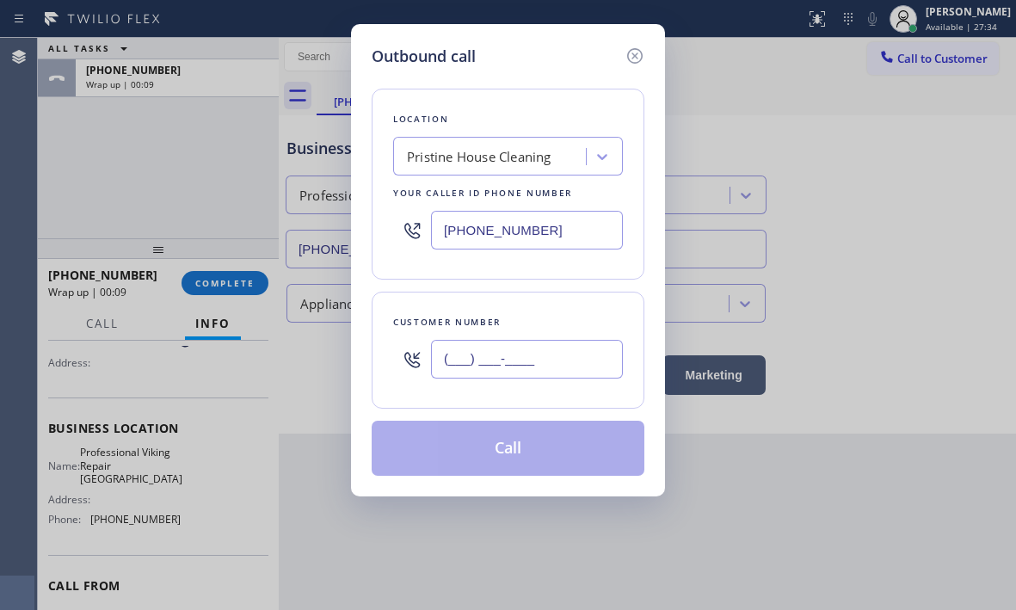
click at [531, 350] on input "(___) ___-____" at bounding box center [527, 359] width 192 height 39
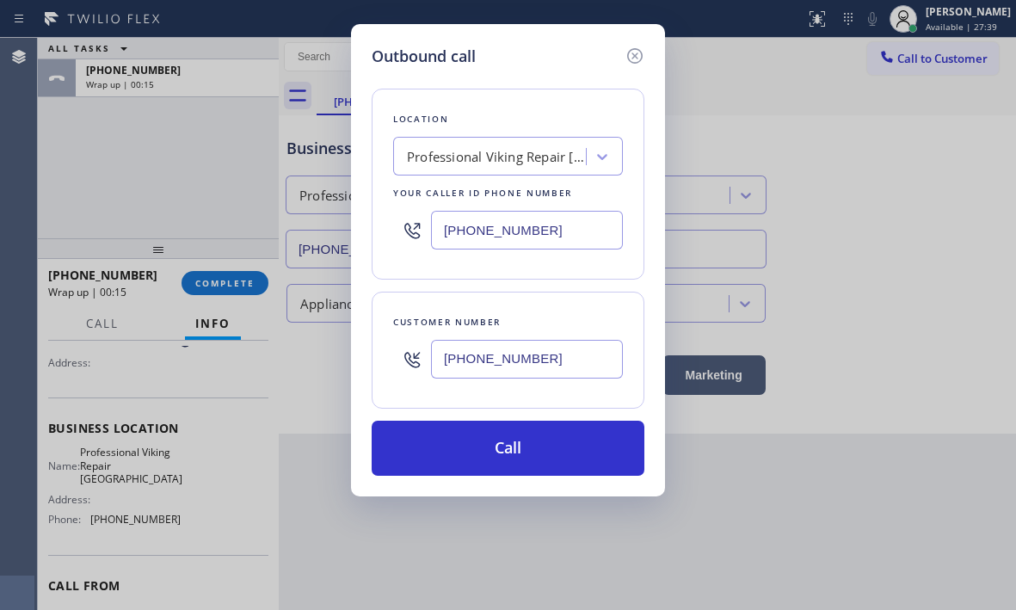
type input "[PHONE_NUMBER]"
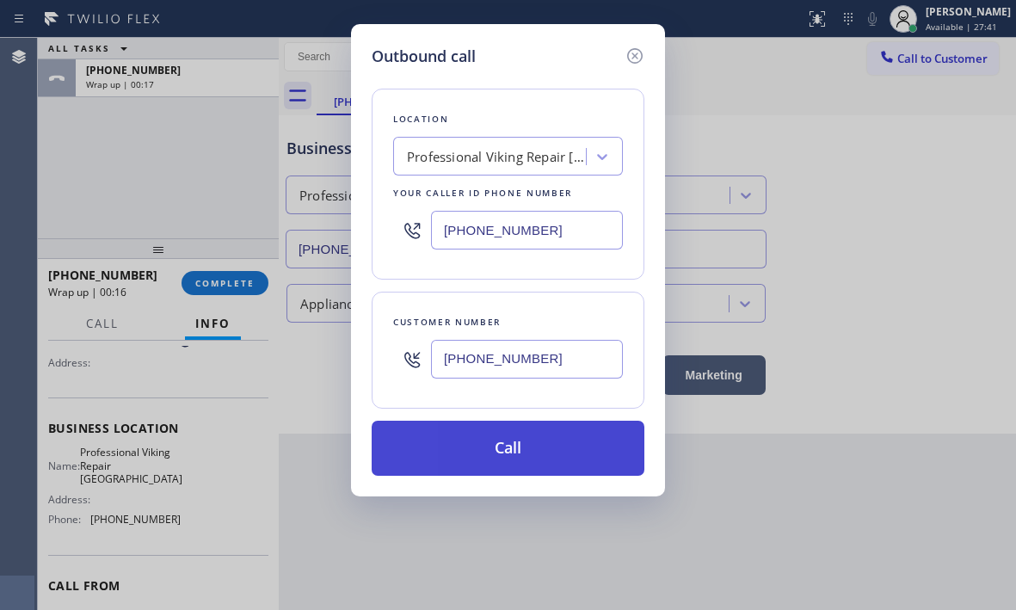
click at [525, 438] on button "Call" at bounding box center [508, 448] width 273 height 55
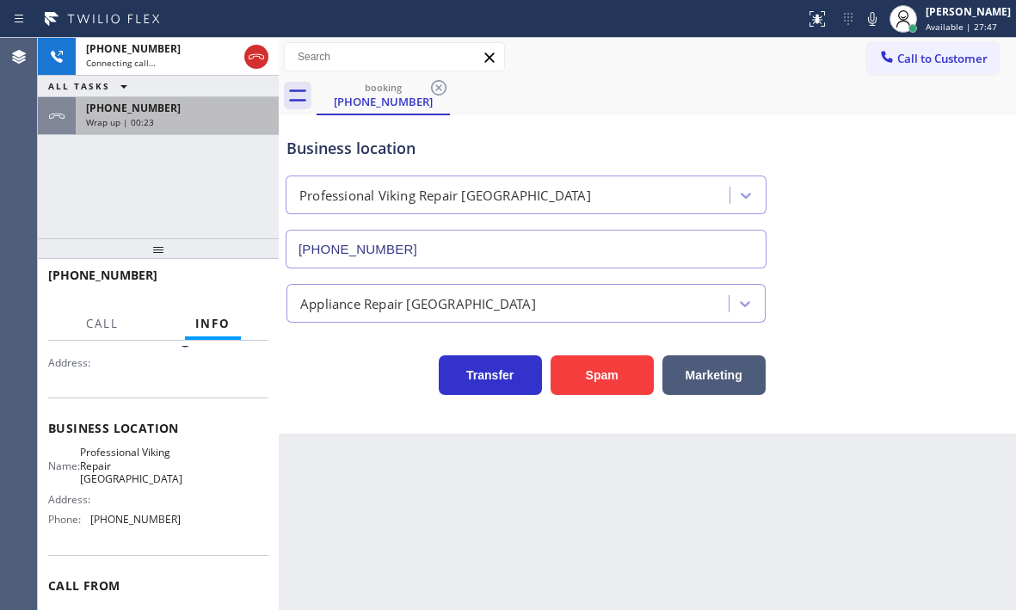
click at [204, 124] on div "Wrap up | 00:23" at bounding box center [177, 122] width 182 height 12
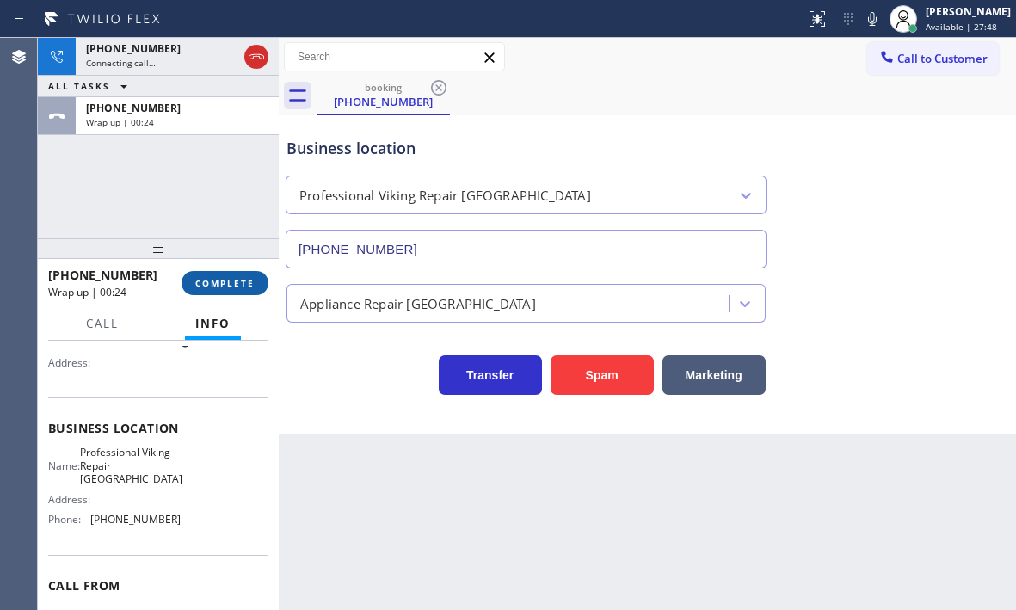
click at [237, 271] on button "COMPLETE" at bounding box center [224, 283] width 87 height 24
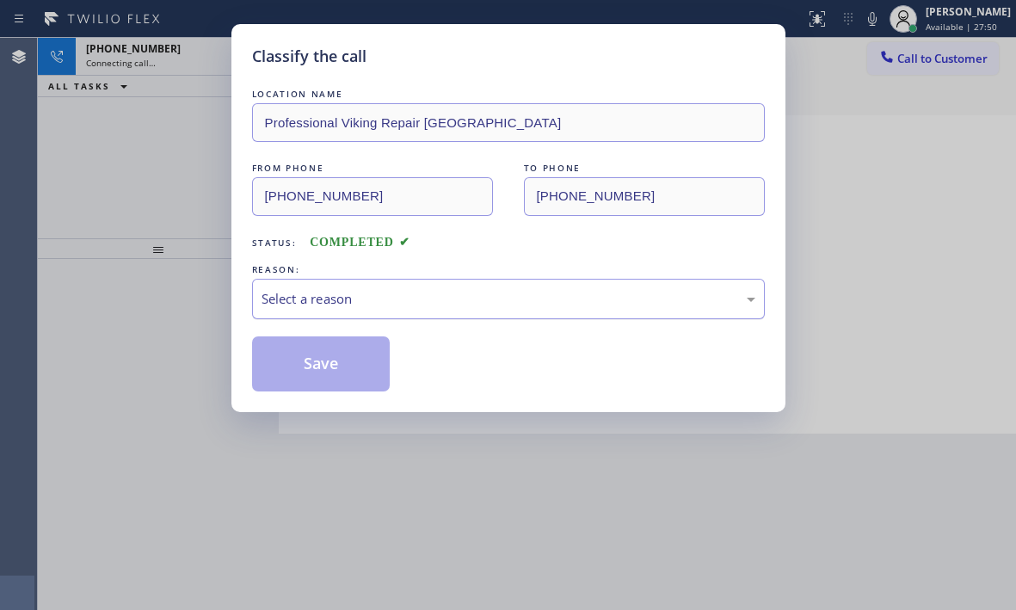
click at [415, 289] on div "Select a reason" at bounding box center [508, 299] width 494 height 20
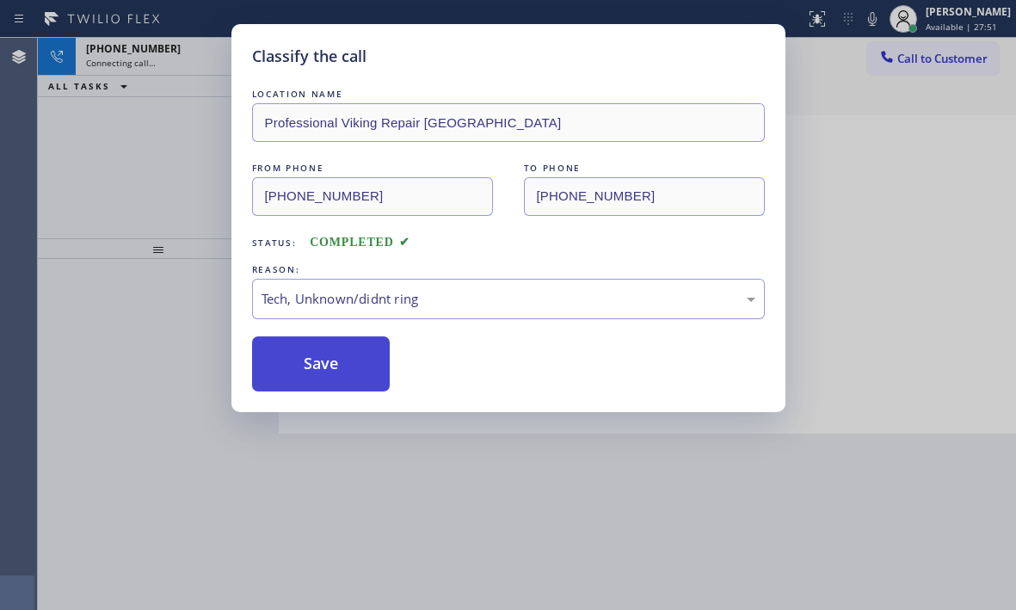
click at [335, 361] on button "Save" at bounding box center [321, 363] width 138 height 55
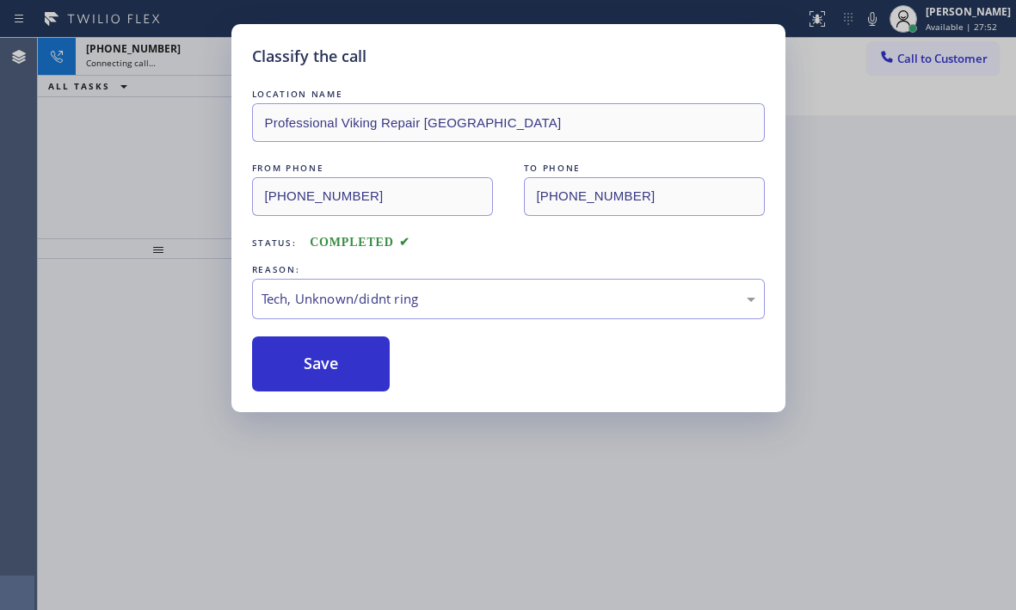
click at [193, 61] on div "Classify the call LOCATION NAME Professional Viking Repair [GEOGRAPHIC_DATA] FR…" at bounding box center [508, 305] width 1016 height 610
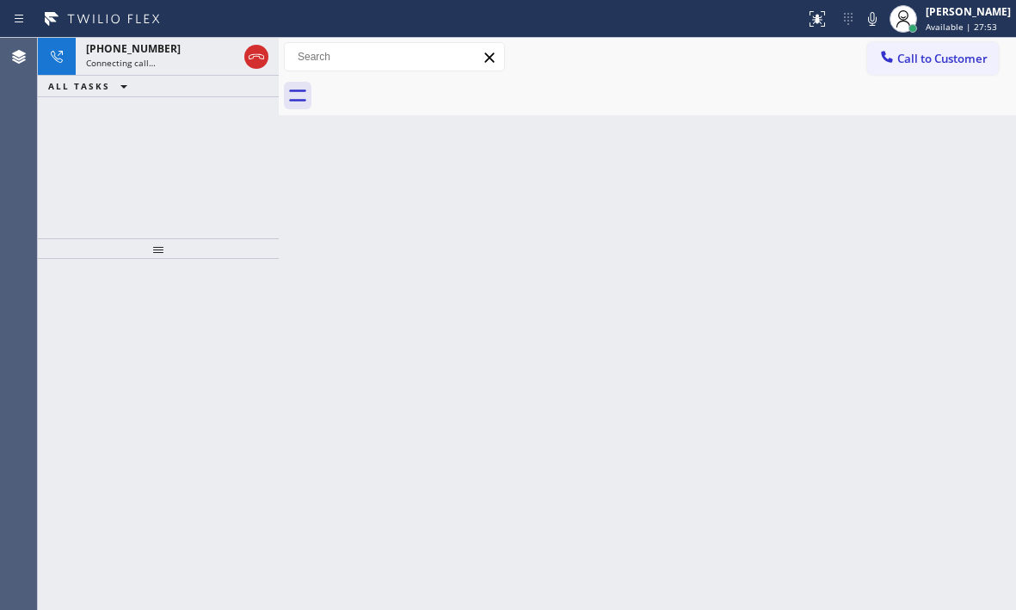
click at [193, 61] on div "Connecting call…" at bounding box center [161, 63] width 151 height 12
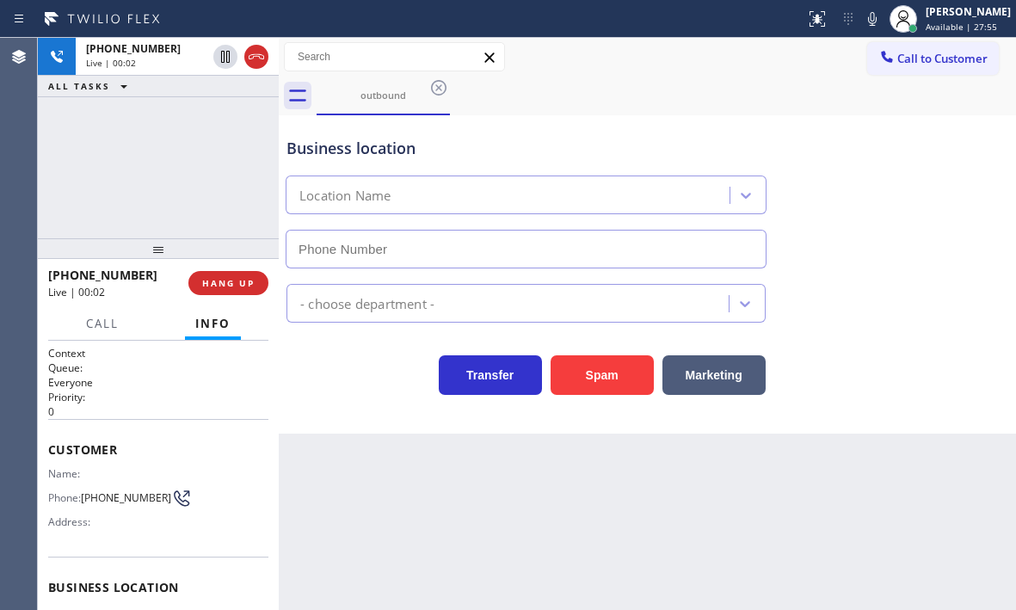
type input "[PHONE_NUMBER]"
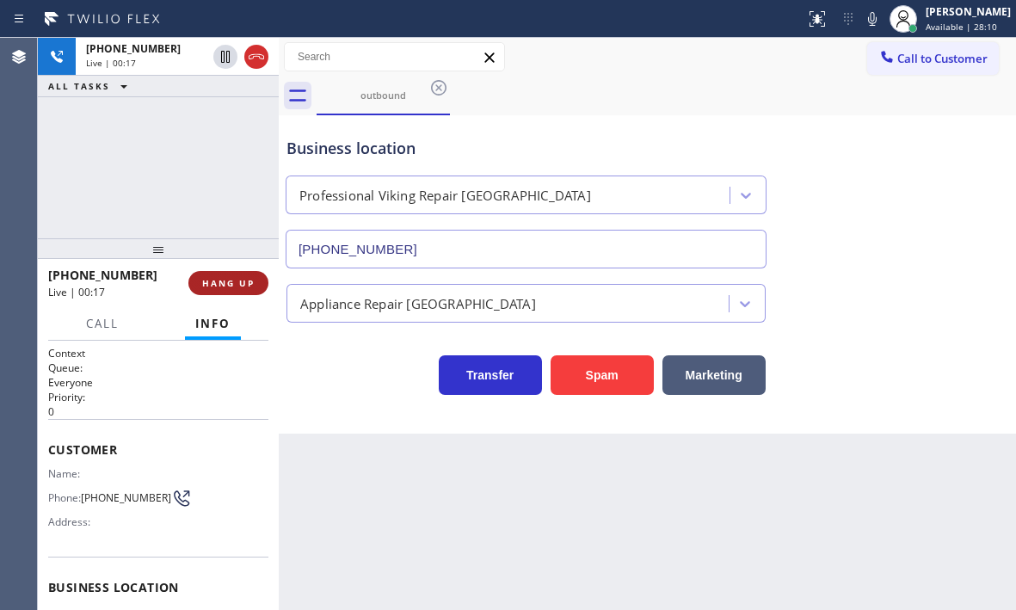
click at [244, 280] on span "HANG UP" at bounding box center [228, 283] width 52 height 12
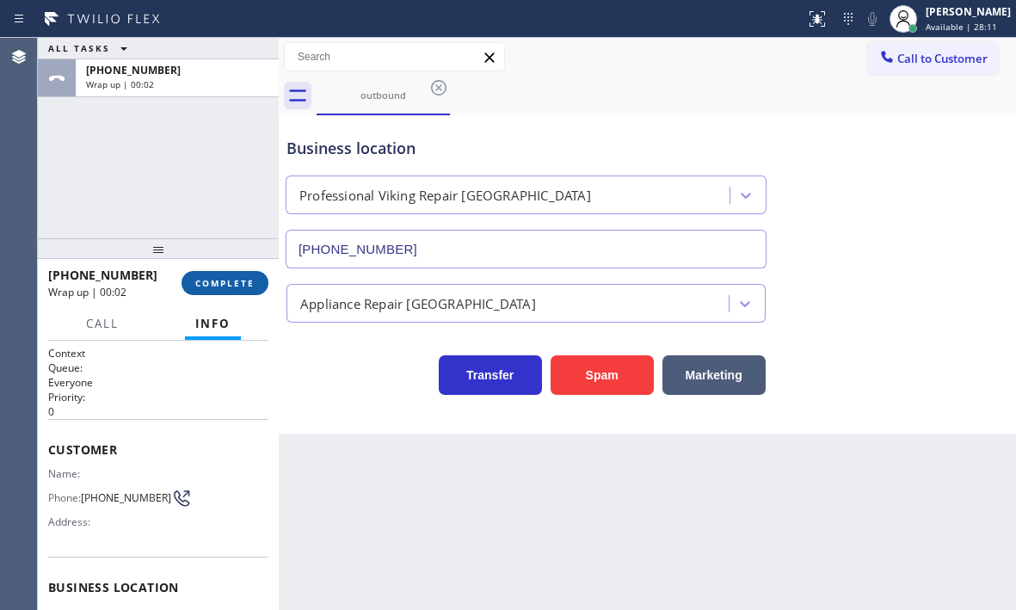
click at [243, 285] on span "COMPLETE" at bounding box center [224, 283] width 59 height 12
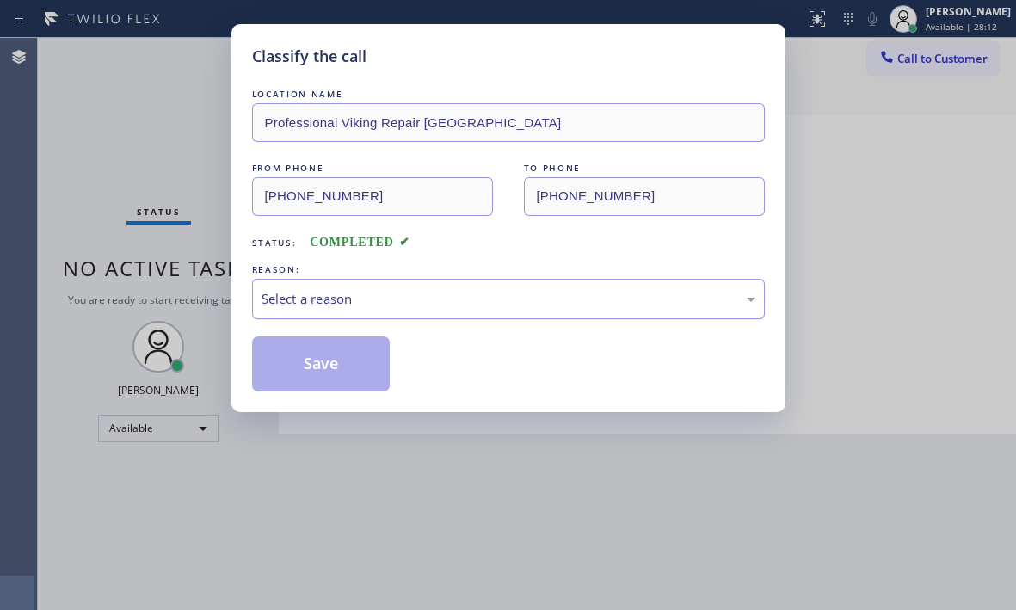
click at [478, 304] on div "Select a reason" at bounding box center [508, 299] width 494 height 20
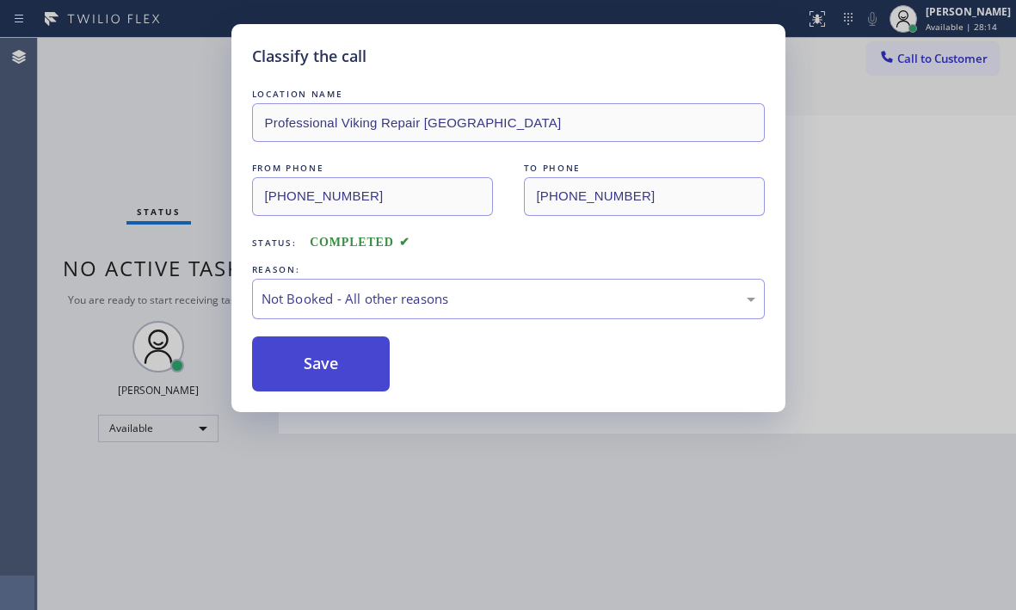
click at [282, 357] on button "Save" at bounding box center [321, 363] width 138 height 55
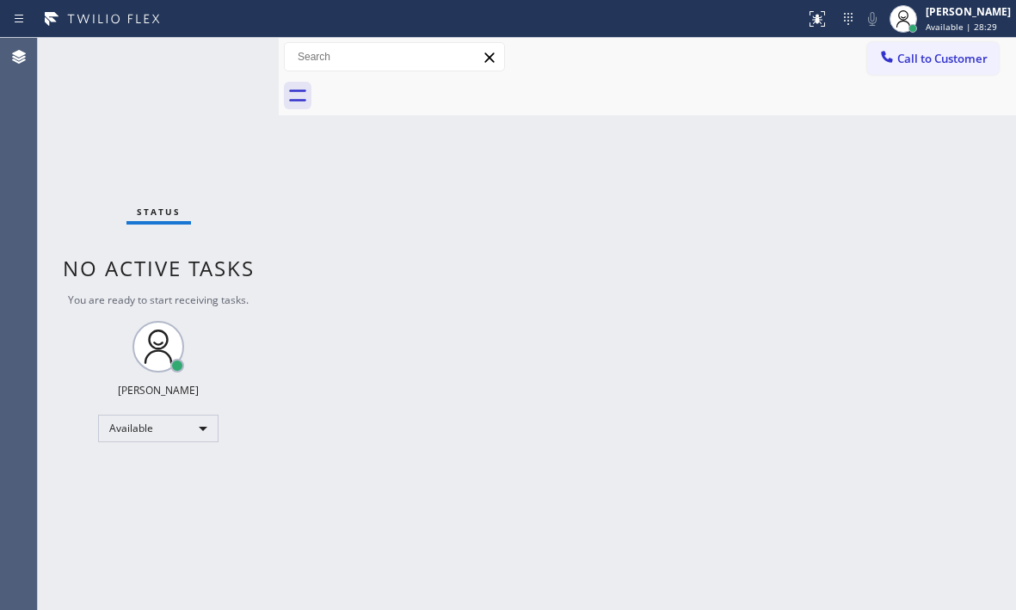
click at [796, 187] on div "Back to Dashboard Change Sender ID Customers Technicians Select a contact Outbo…" at bounding box center [647, 324] width 737 height 572
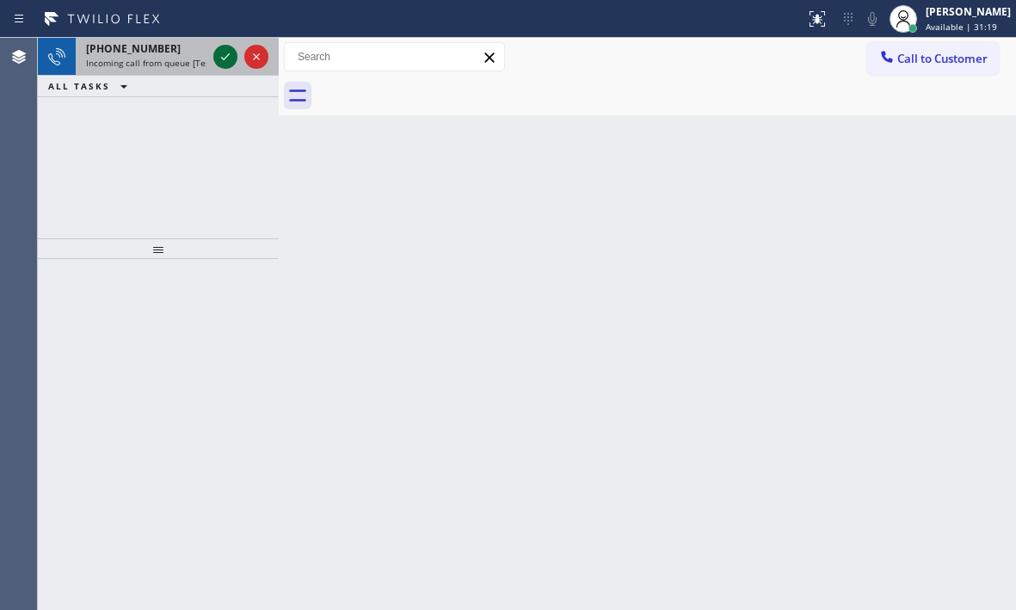
click at [216, 52] on icon at bounding box center [225, 56] width 21 height 21
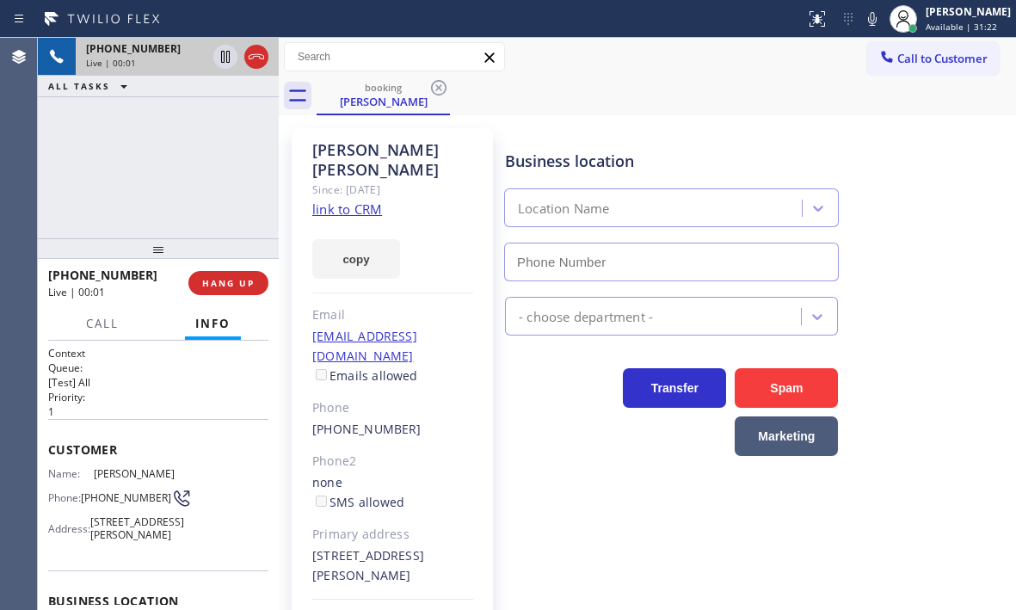
type input "[PHONE_NUMBER]"
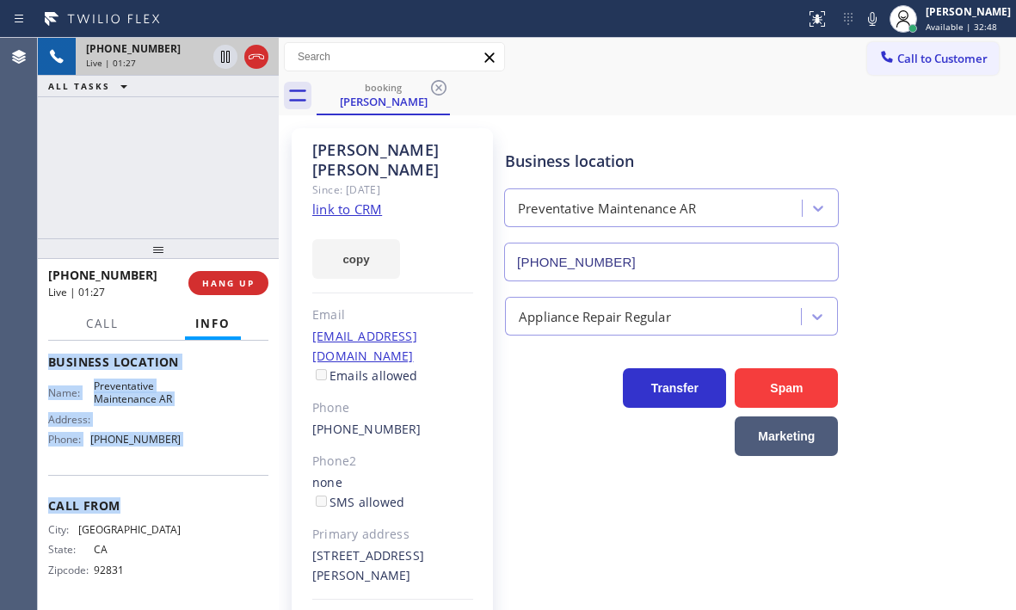
scroll to position [258, 0]
drag, startPoint x: 46, startPoint y: 446, endPoint x: 195, endPoint y: 464, distance: 150.6
click at [195, 464] on div "Context Queue: [Test] All Priority: 1 Customer Name: [PERSON_NAME] Phone: [PHON…" at bounding box center [158, 475] width 241 height 269
drag, startPoint x: 374, startPoint y: 537, endPoint x: 333, endPoint y: 494, distance: 59.6
click at [313, 546] on div "[STREET_ADDRESS][PERSON_NAME]" at bounding box center [392, 566] width 161 height 40
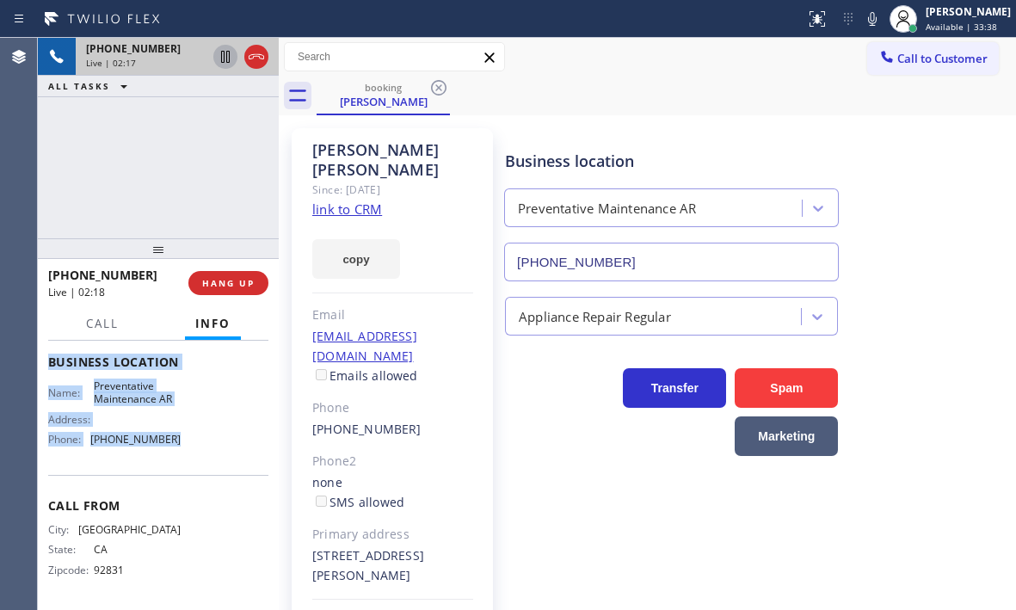
click at [227, 57] on icon at bounding box center [225, 57] width 9 height 12
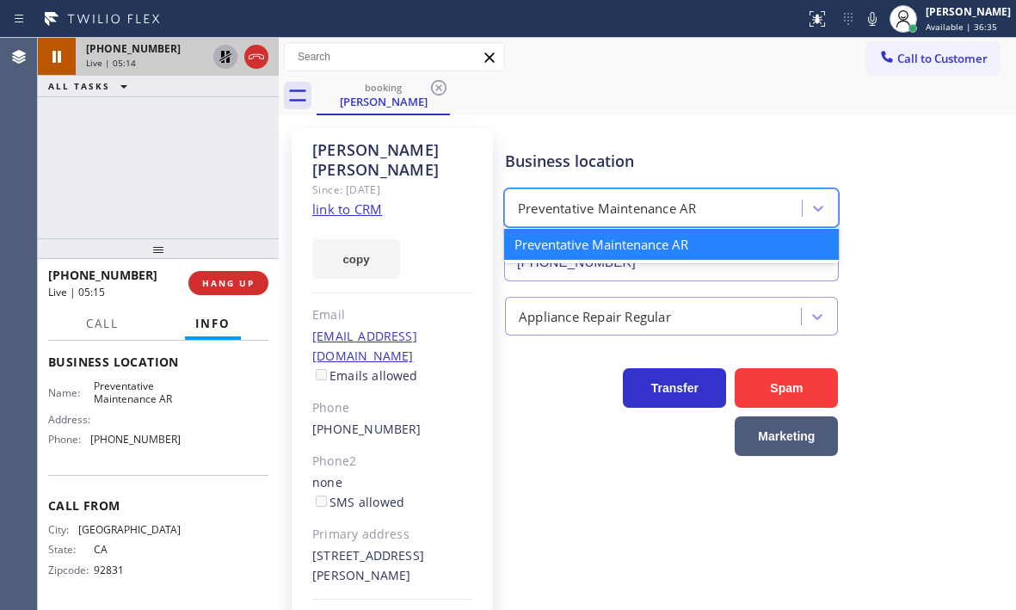
drag, startPoint x: 713, startPoint y: 200, endPoint x: 512, endPoint y: 199, distance: 201.2
click at [512, 199] on div "Preventative Maintenance AR" at bounding box center [655, 209] width 292 height 30
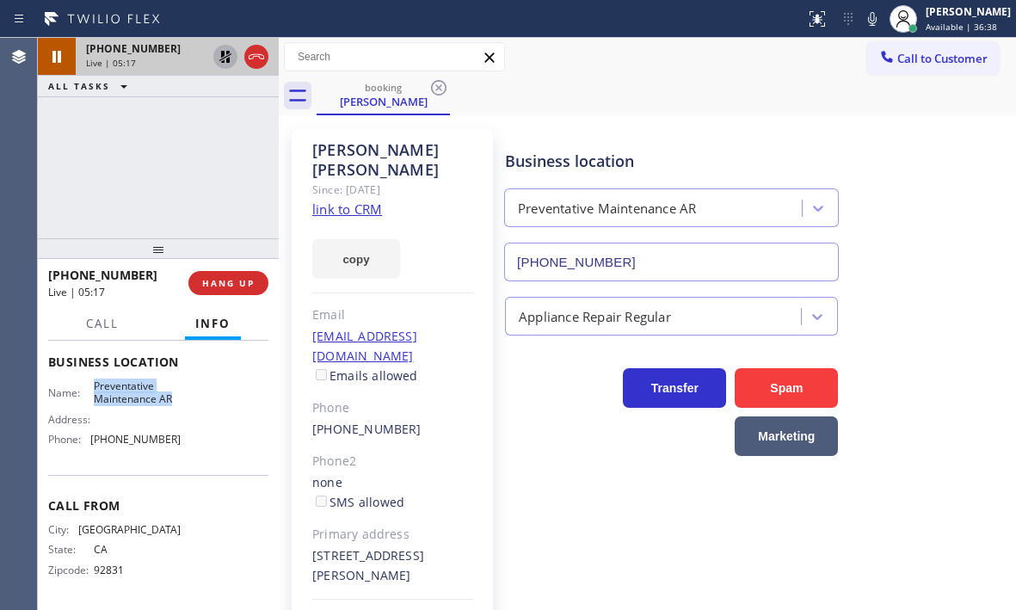
drag, startPoint x: 175, startPoint y: 403, endPoint x: 90, endPoint y: 385, distance: 86.2
click at [90, 385] on div "Name: Preventative Maintenance AR Address: Phone: [PHONE_NUMBER]" at bounding box center [158, 416] width 220 height 74
click at [227, 54] on icon at bounding box center [225, 57] width 12 height 12
click at [237, 287] on span "HANG UP" at bounding box center [228, 283] width 52 height 12
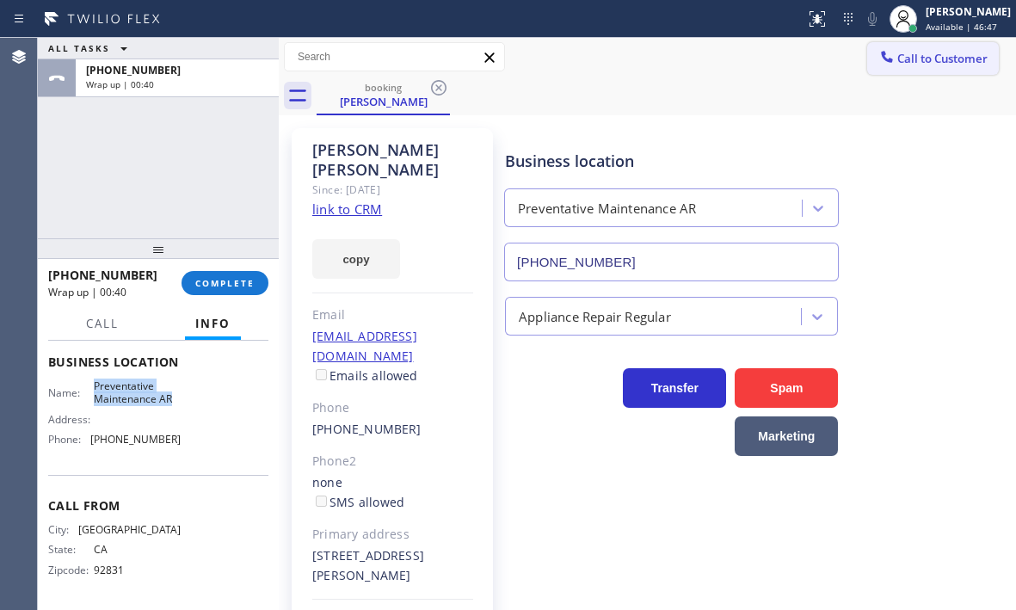
click at [904, 53] on span "Call to Customer" at bounding box center [942, 58] width 90 height 15
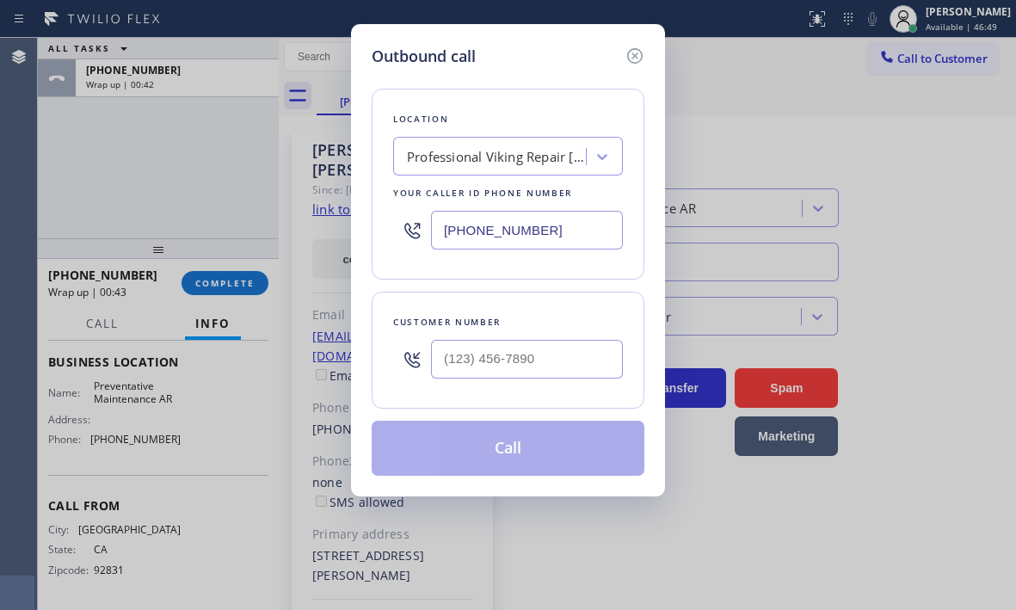
click at [561, 232] on input "[PHONE_NUMBER]" at bounding box center [527, 230] width 192 height 39
paste input "877) 835-737"
type input "[PHONE_NUMBER]"
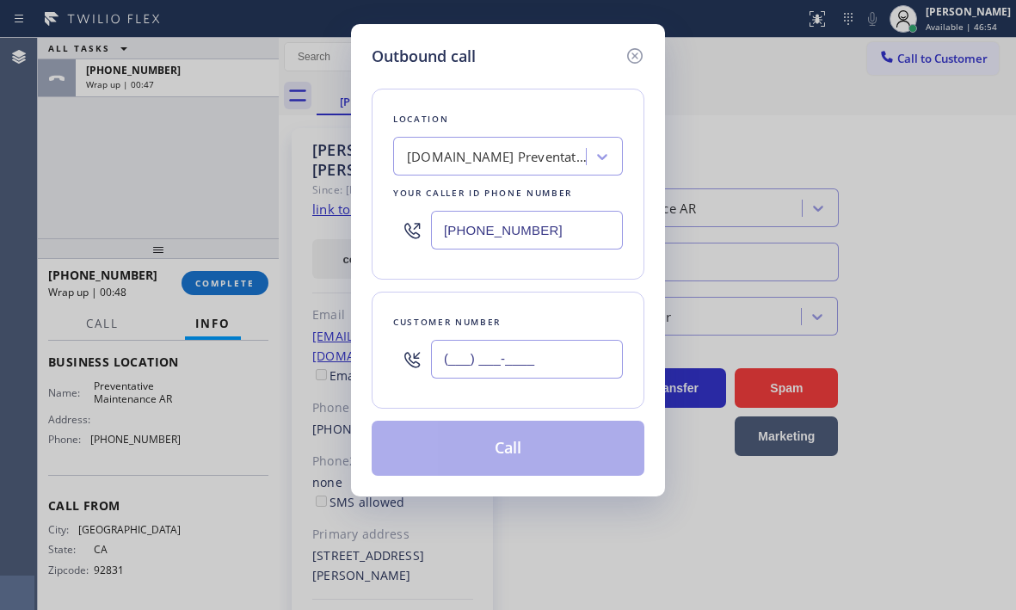
click at [513, 348] on input "(___) ___-____" at bounding box center [527, 359] width 192 height 39
paste input "714) 920-6244"
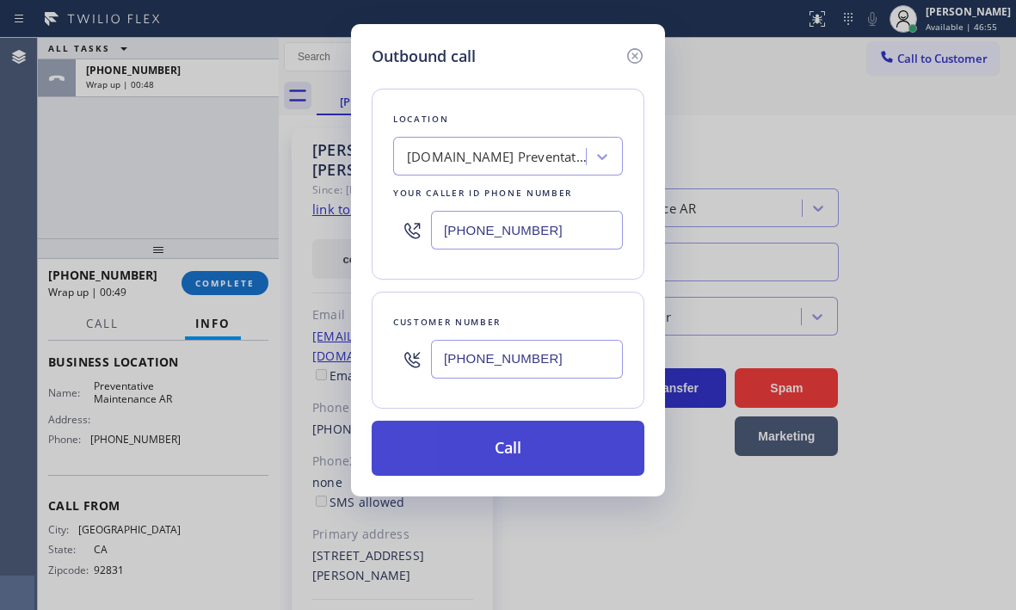
type input "[PHONE_NUMBER]"
click at [524, 435] on button "Call" at bounding box center [508, 448] width 273 height 55
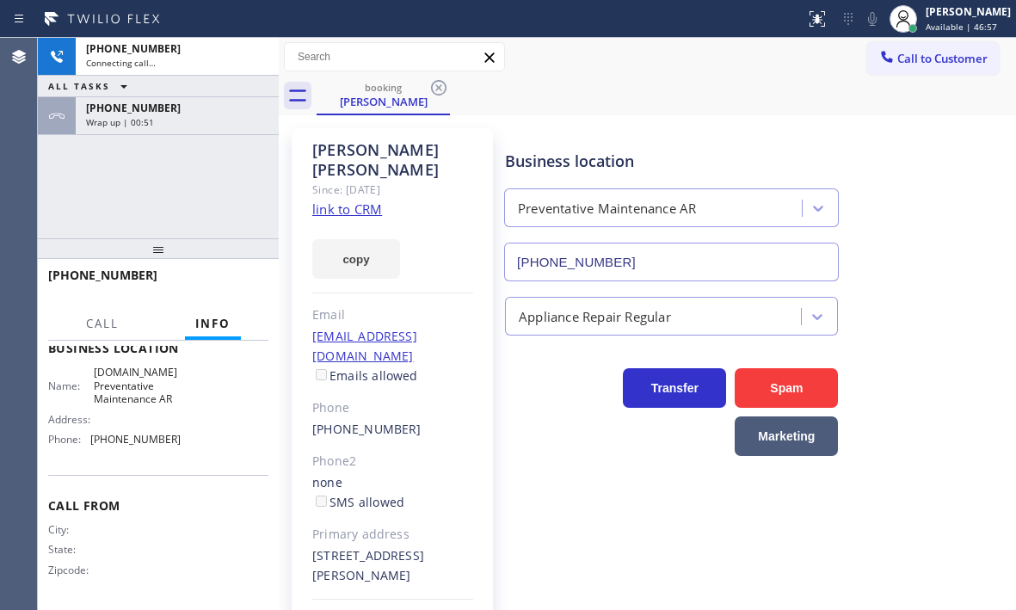
scroll to position [231, 0]
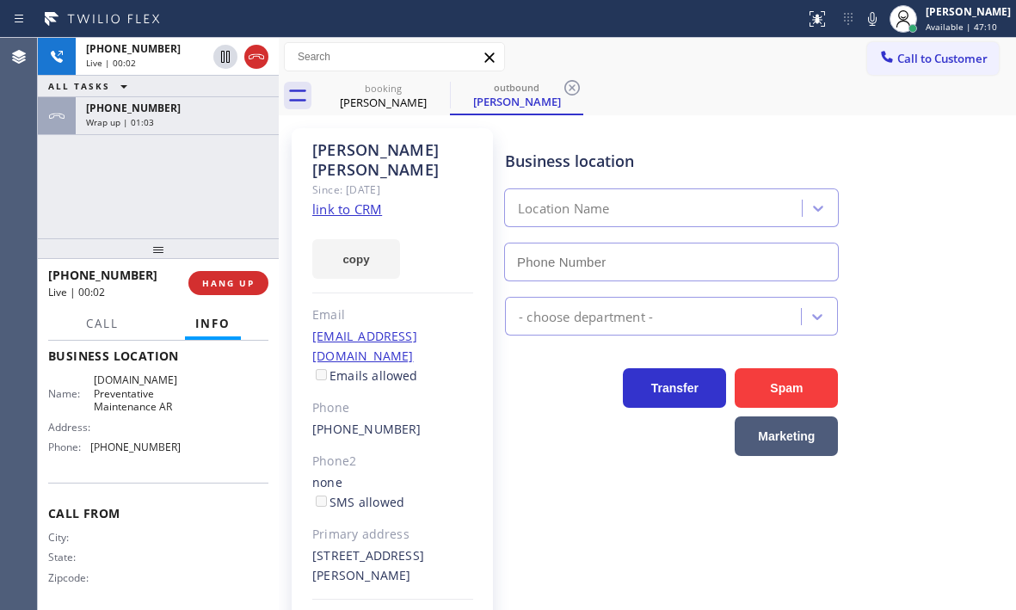
type input "[PHONE_NUMBER]"
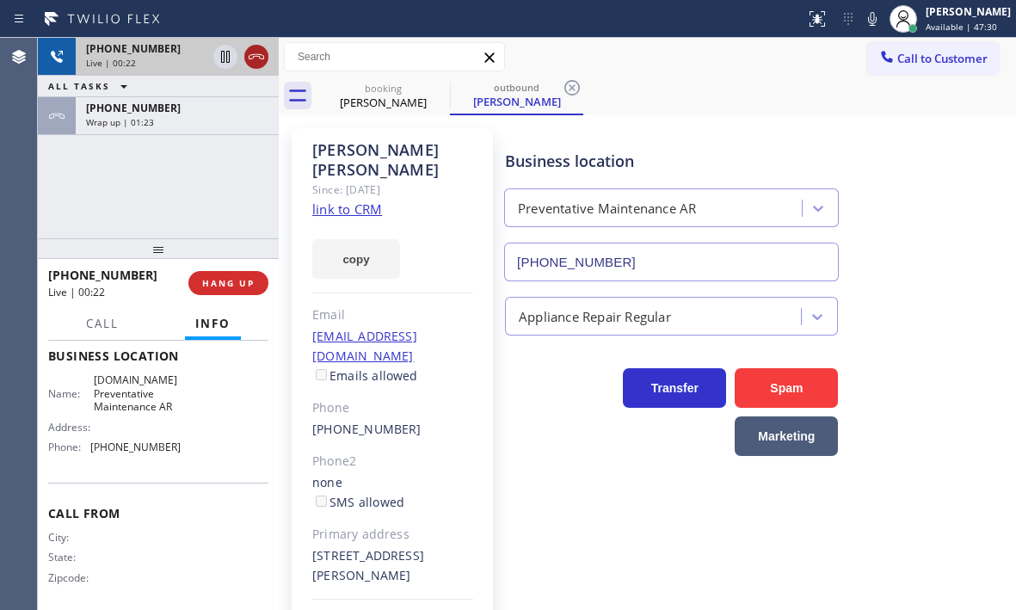
click at [255, 60] on icon at bounding box center [256, 56] width 21 height 21
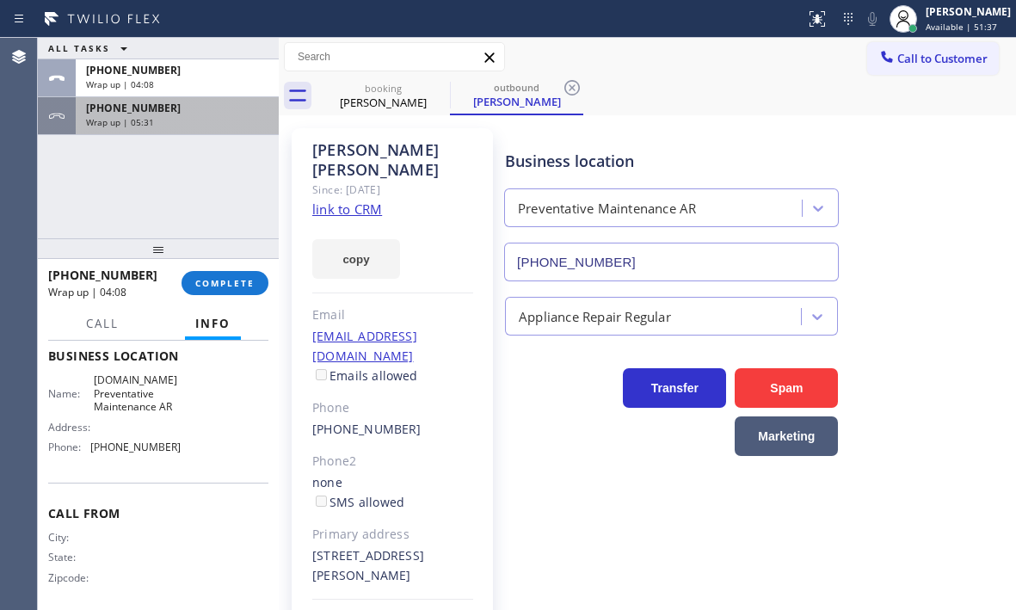
click at [163, 132] on div "[PHONE_NUMBER] Wrap up | 05:31" at bounding box center [174, 116] width 196 height 38
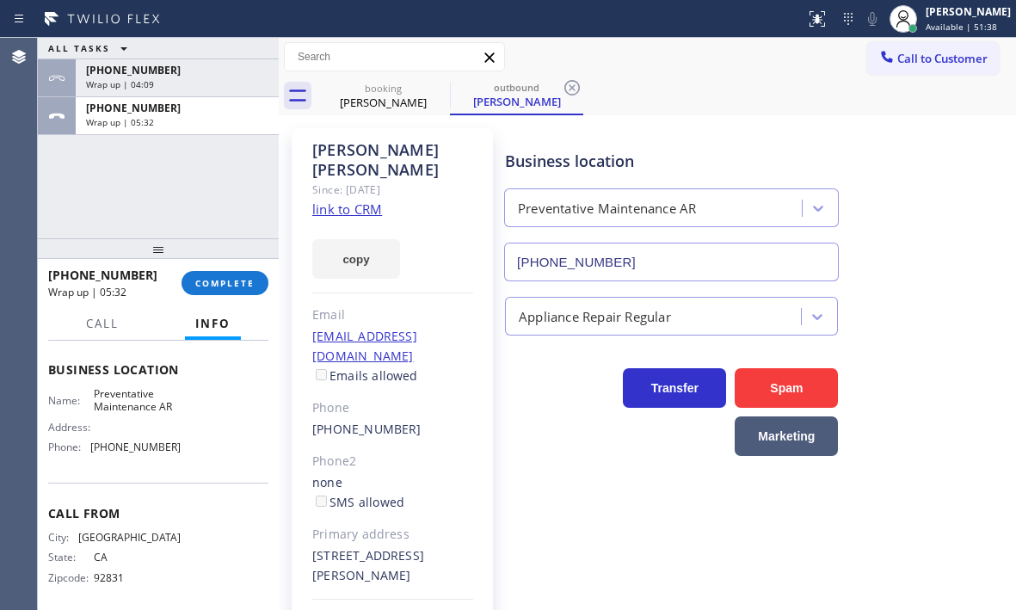
scroll to position [258, 0]
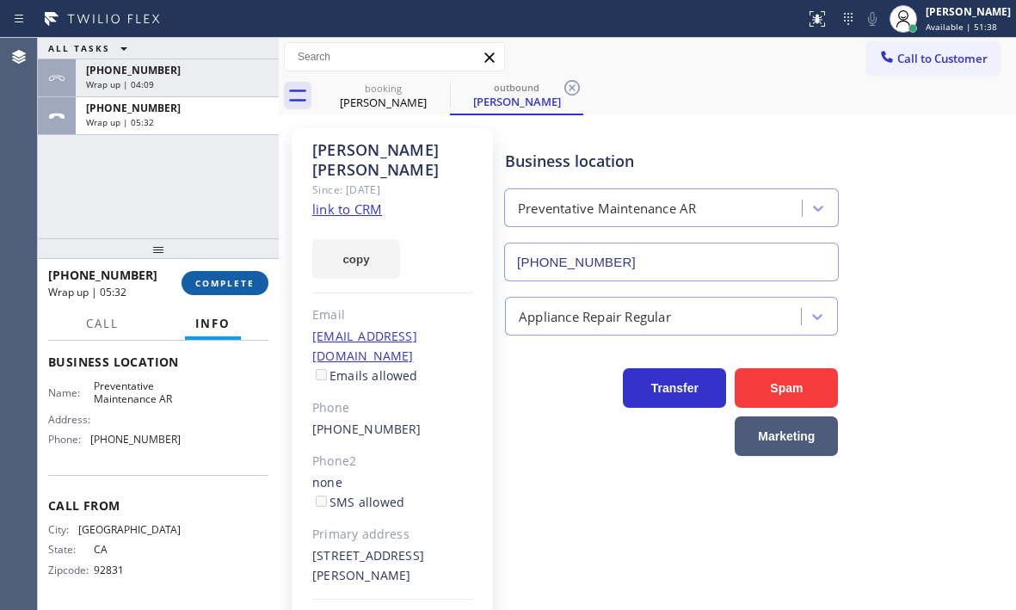
click at [221, 292] on button "COMPLETE" at bounding box center [224, 283] width 87 height 24
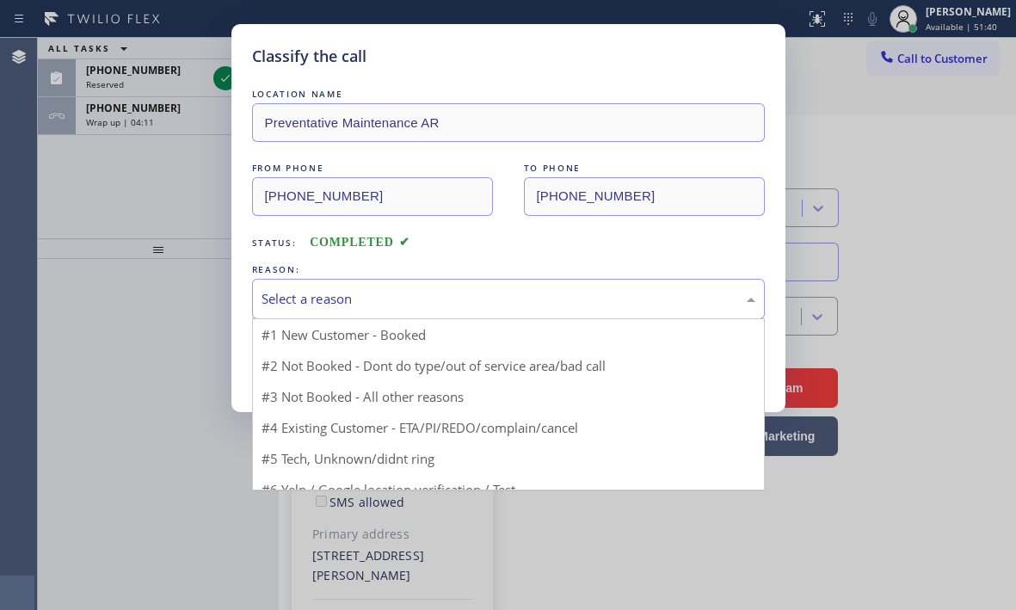
click at [329, 299] on div "Select a reason" at bounding box center [508, 299] width 494 height 20
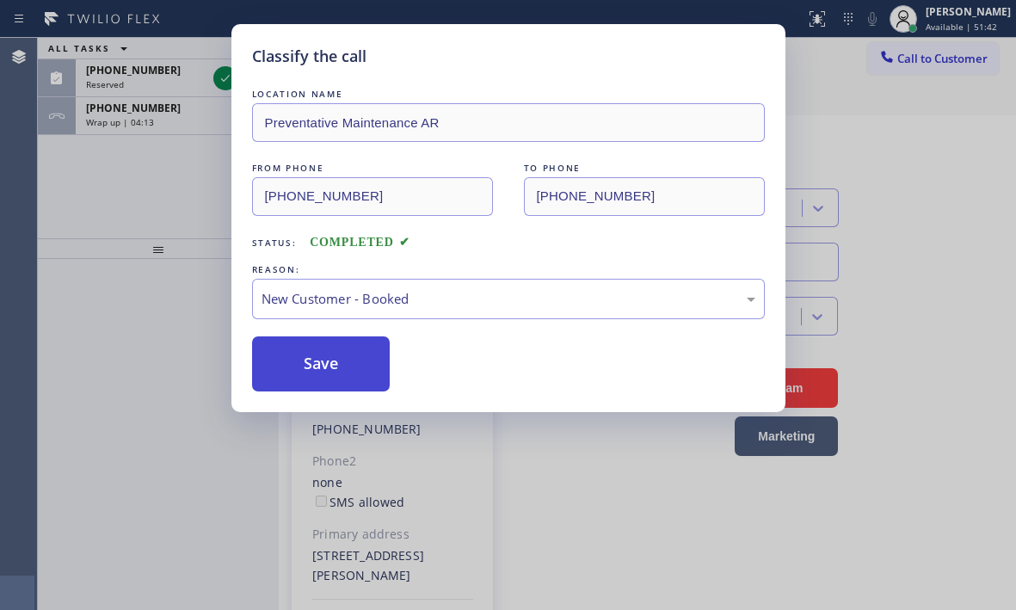
click at [316, 355] on button "Save" at bounding box center [321, 363] width 138 height 55
click at [172, 108] on div "Classify the call LOCATION NAME Preventative Maintenance AR FROM PHONE [PHONE_N…" at bounding box center [508, 305] width 1016 height 610
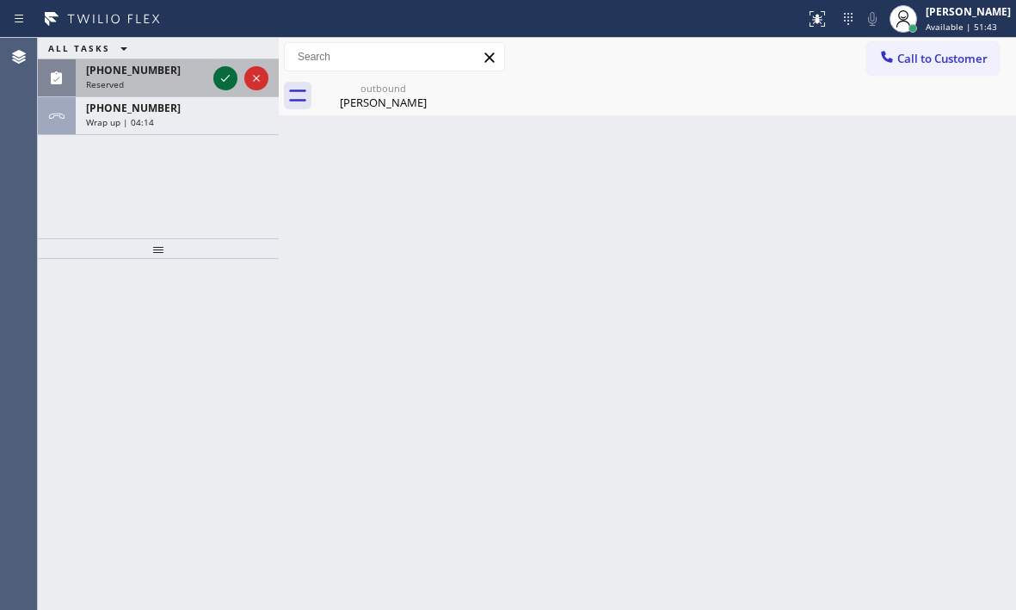
click at [218, 78] on icon at bounding box center [225, 78] width 21 height 21
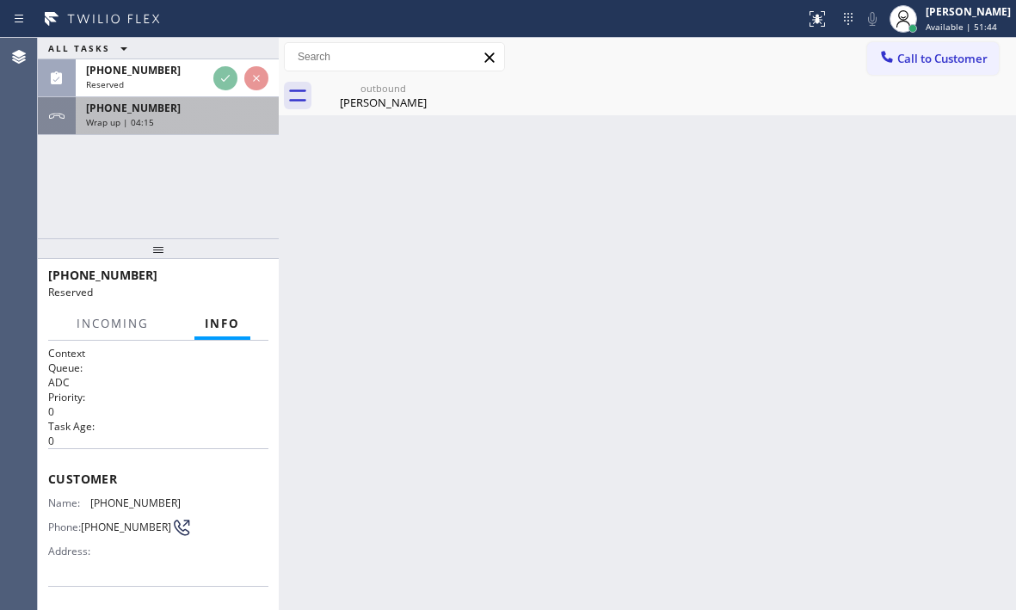
click at [202, 116] on div "Wrap up | 04:15" at bounding box center [177, 122] width 182 height 12
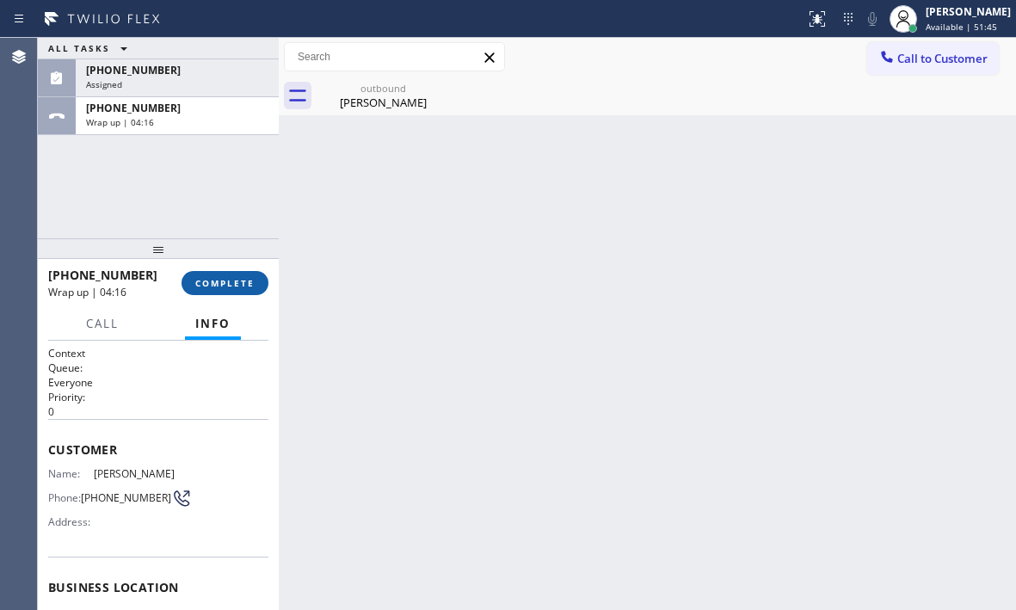
click at [228, 280] on span "COMPLETE" at bounding box center [224, 283] width 59 height 12
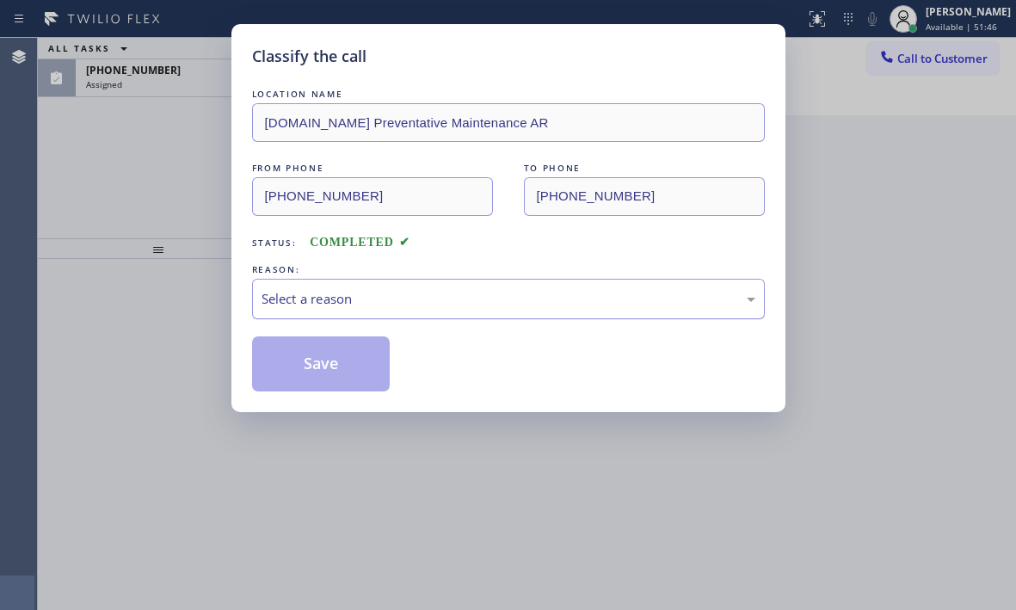
click at [379, 290] on div "Select a reason" at bounding box center [508, 299] width 494 height 20
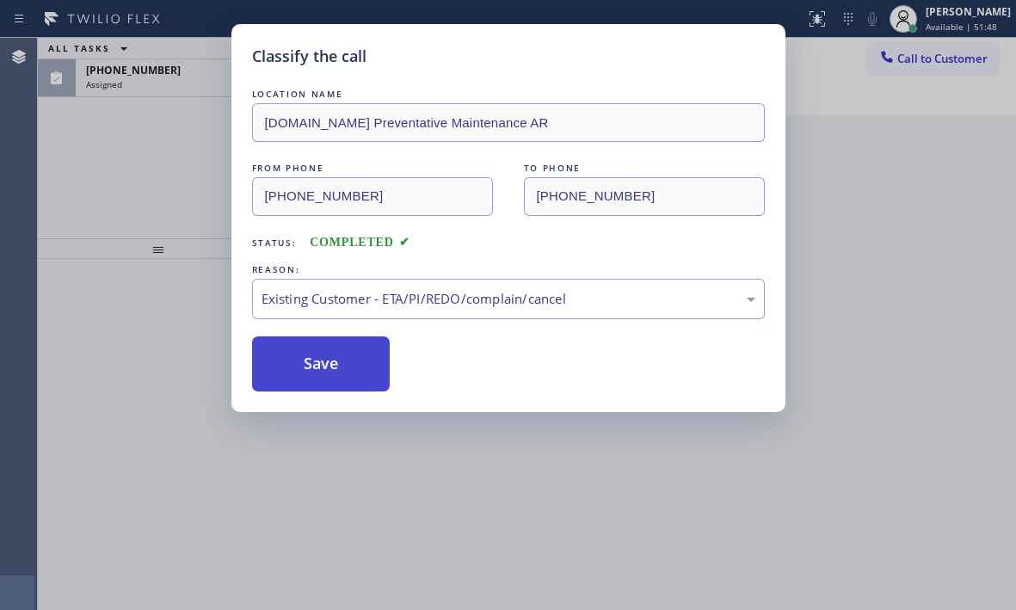
click at [319, 355] on button "Save" at bounding box center [321, 363] width 138 height 55
click at [156, 65] on div "Classify the call LOCATION NAME [DOMAIN_NAME] Preventative Maintenance AR FROM …" at bounding box center [508, 305] width 1016 height 610
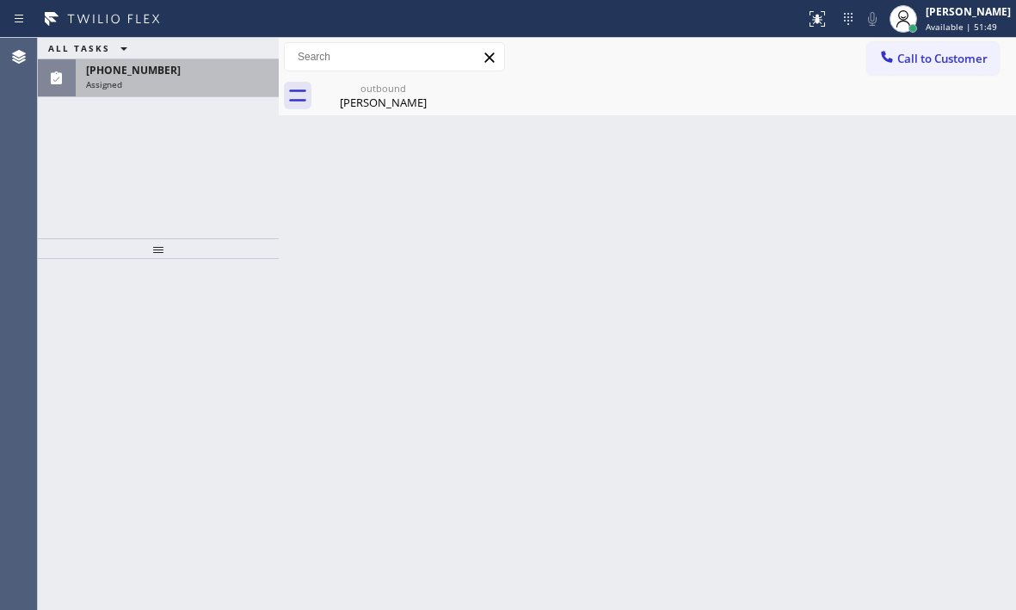
click at [181, 80] on div "Assigned" at bounding box center [177, 84] width 182 height 12
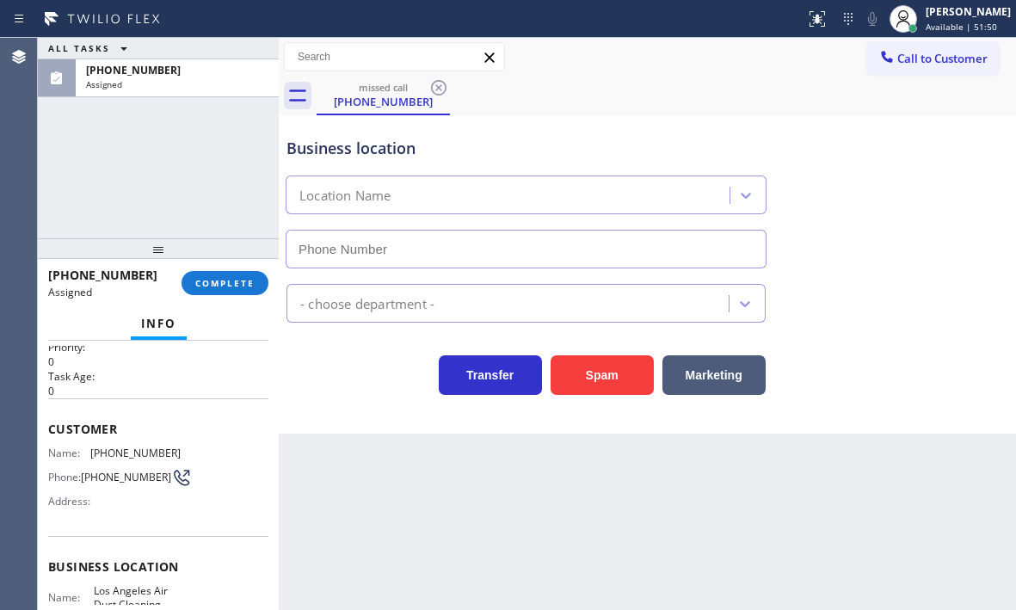
type input "[PHONE_NUMBER]"
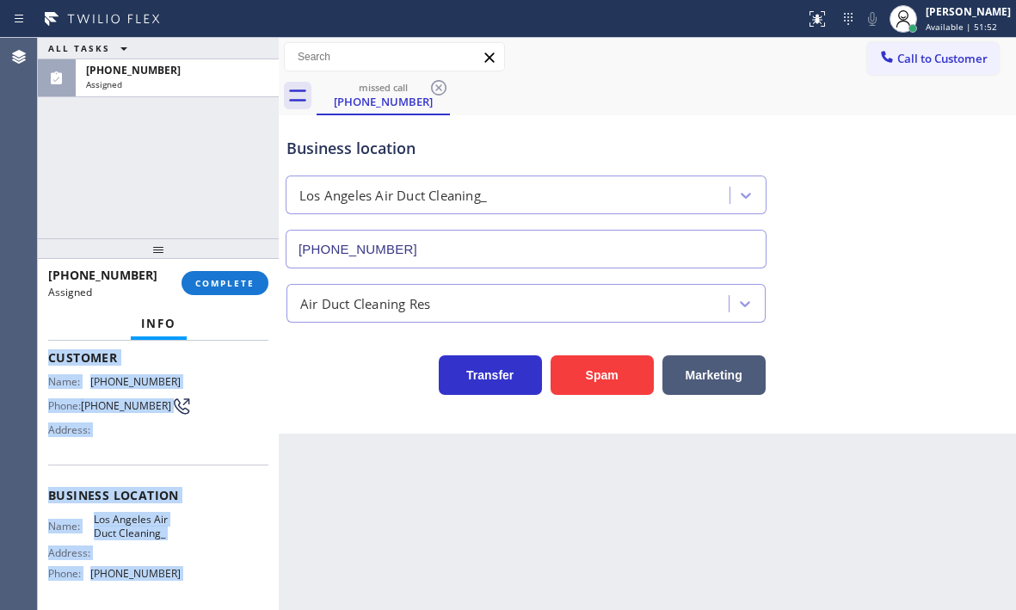
scroll to position [246, 0]
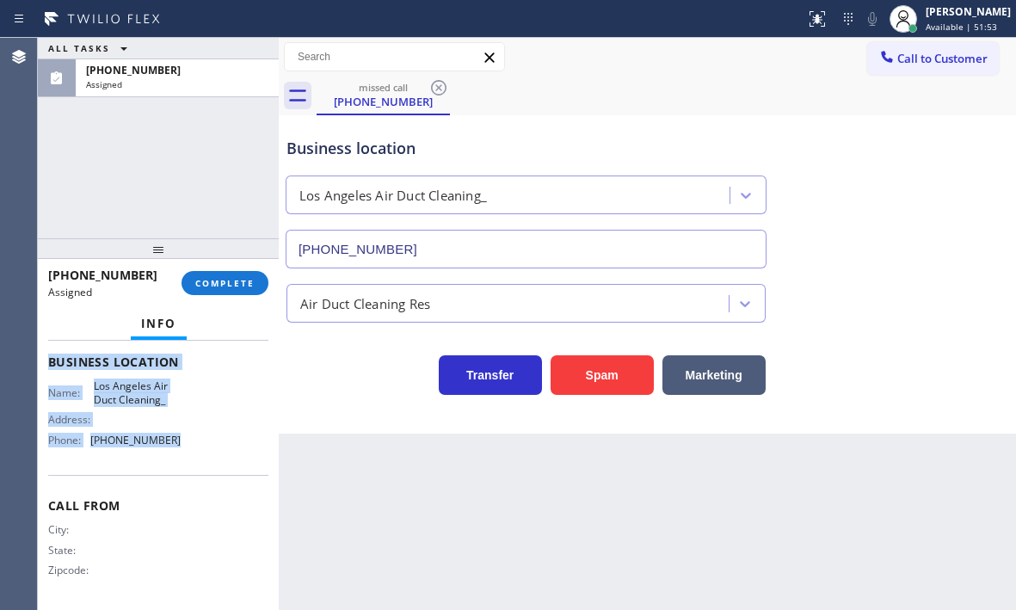
drag, startPoint x: 52, startPoint y: 389, endPoint x: 201, endPoint y: 468, distance: 168.5
click at [201, 468] on div "Context Queue: ADC Priority: 0 Task Age: Customer Name: [PHONE_NUMBER] Phone: […" at bounding box center [158, 475] width 241 height 269
click at [912, 56] on span "Call to Customer" at bounding box center [942, 58] width 90 height 15
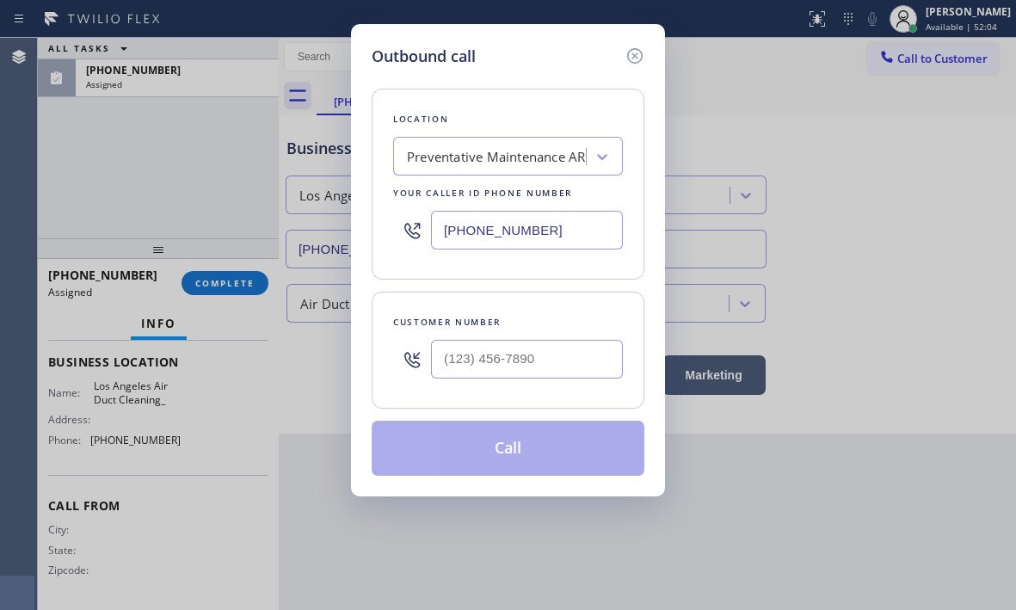
click at [537, 224] on input "[PHONE_NUMBER]" at bounding box center [527, 230] width 192 height 39
paste input "213) 221-6113"
type input "[PHONE_NUMBER]"
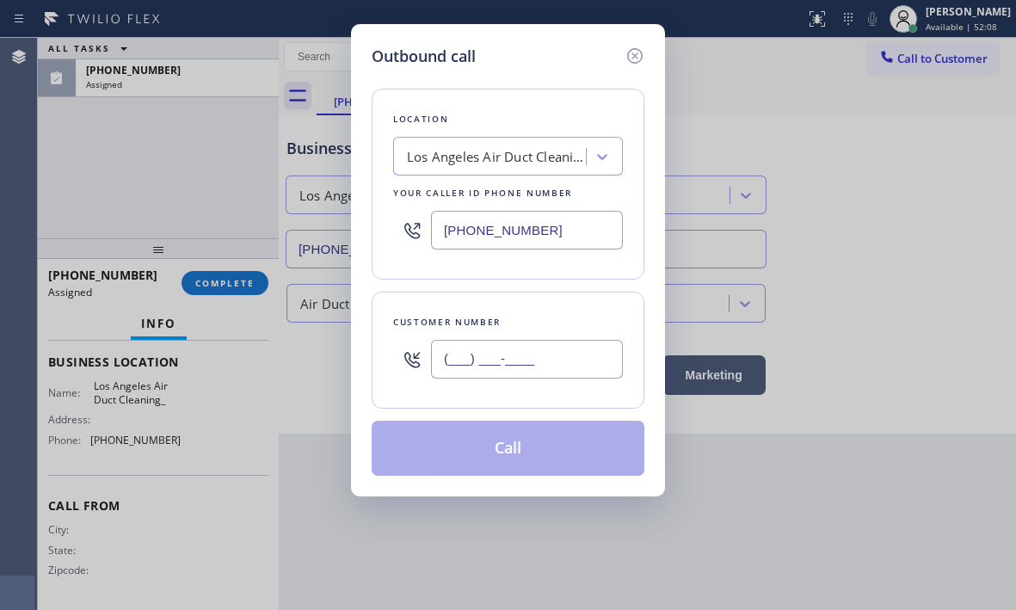
click at [519, 362] on input "(___) ___-____" at bounding box center [527, 359] width 192 height 39
paste input "213) 755-4940"
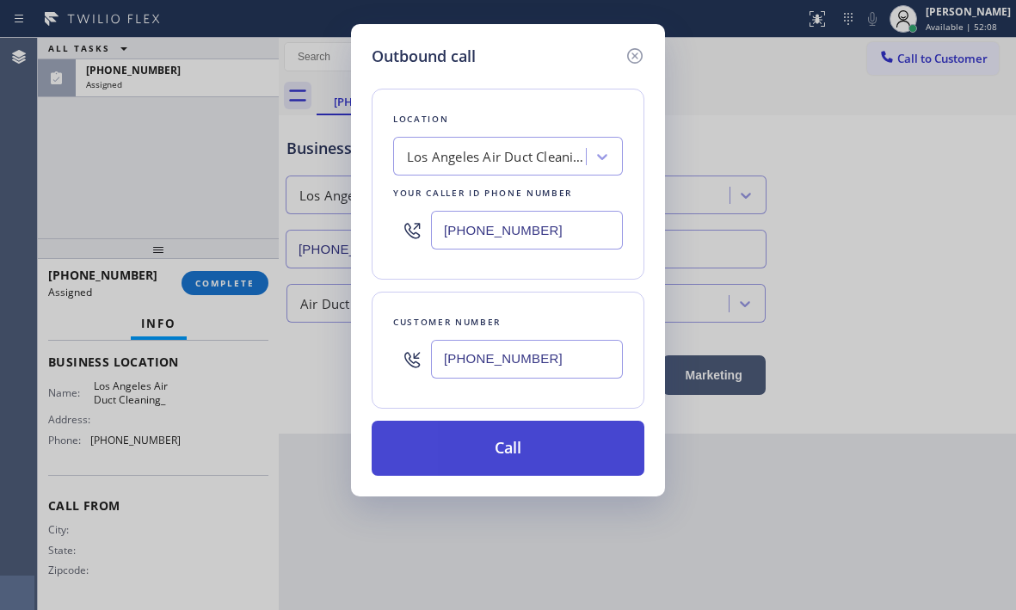
type input "[PHONE_NUMBER]"
click at [537, 445] on button "Call" at bounding box center [508, 448] width 273 height 55
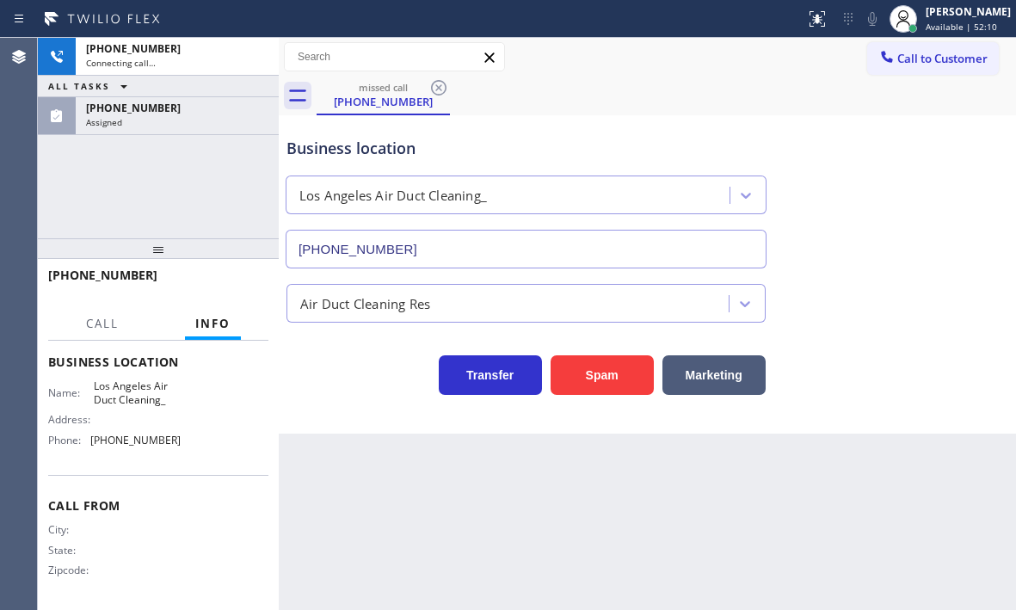
scroll to position [231, 0]
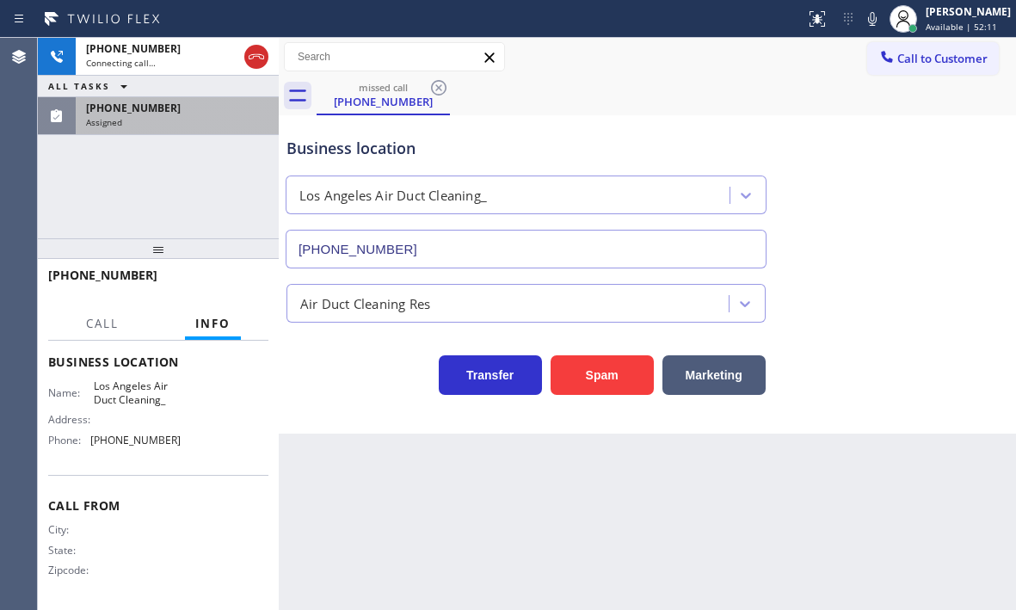
click at [190, 120] on div "Assigned" at bounding box center [177, 122] width 182 height 12
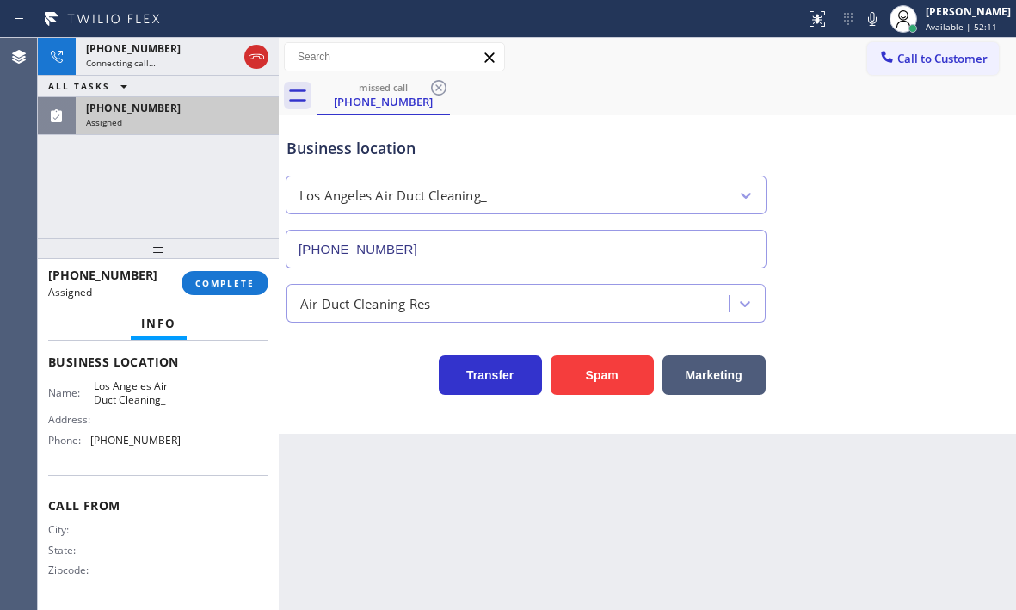
scroll to position [246, 0]
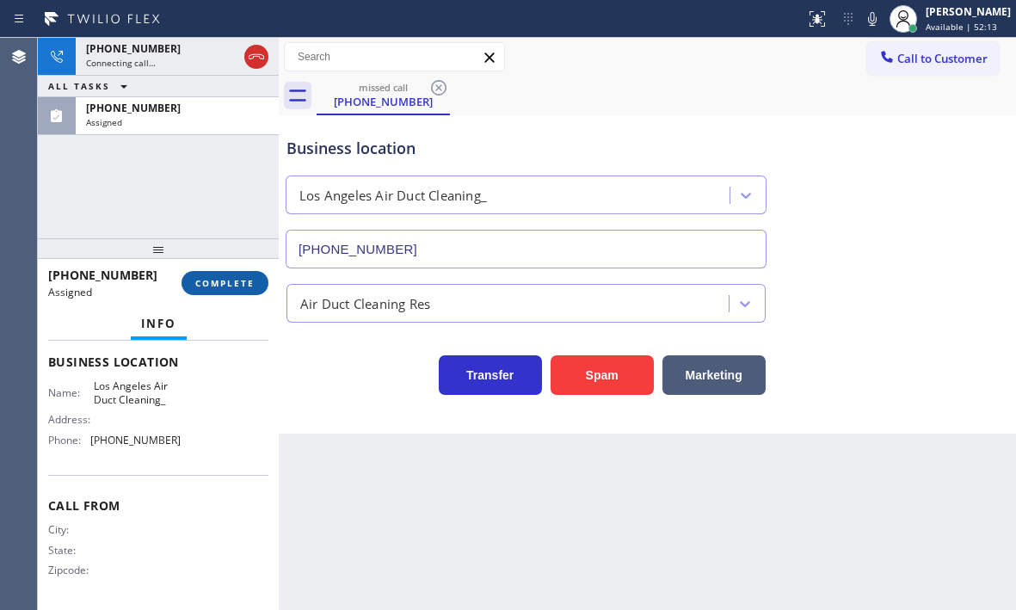
click at [201, 283] on span "COMPLETE" at bounding box center [224, 283] width 59 height 12
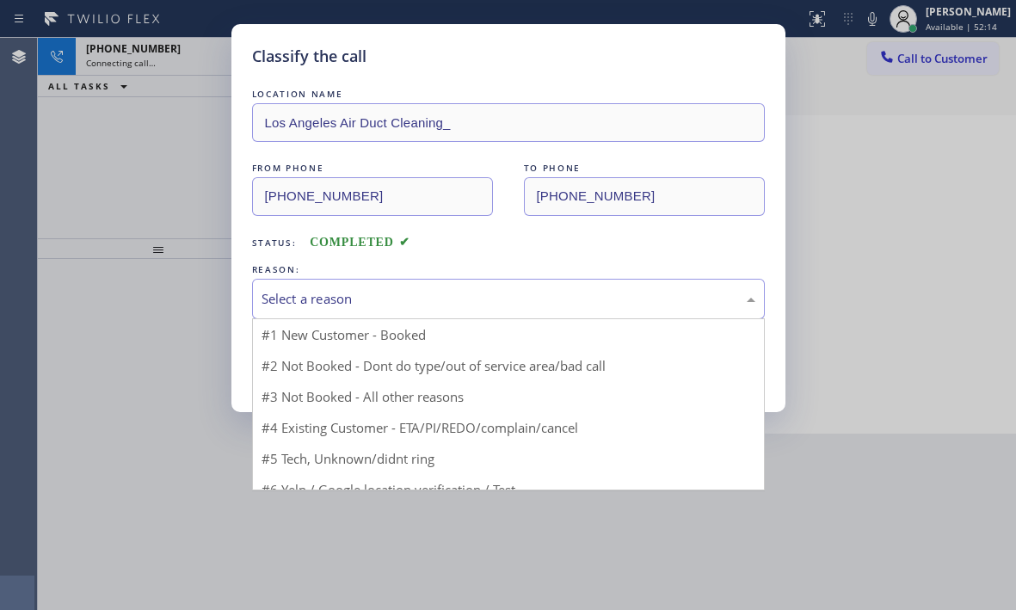
click at [423, 301] on div "Select a reason" at bounding box center [508, 299] width 494 height 20
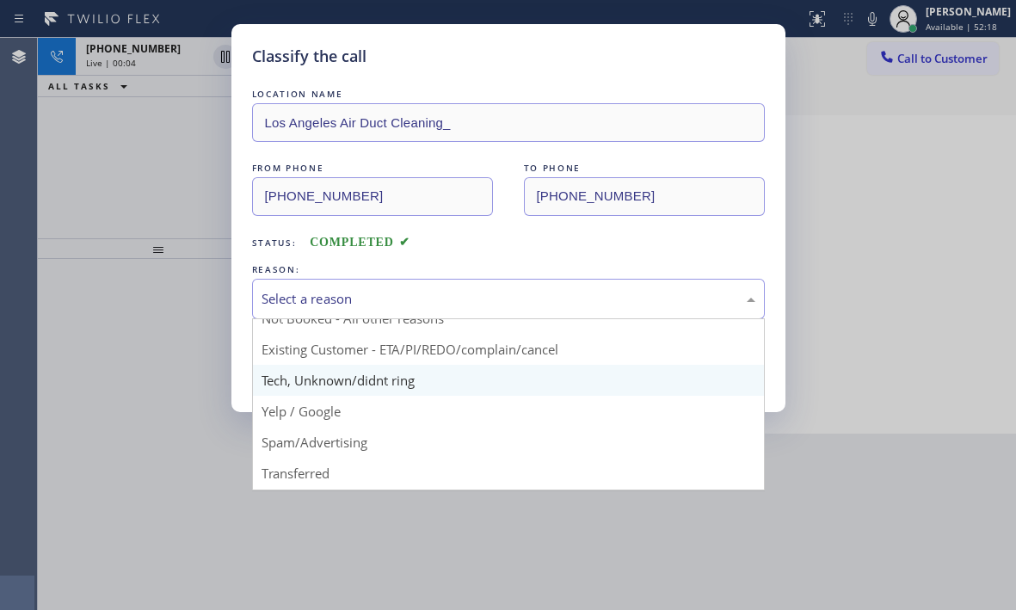
scroll to position [86, 0]
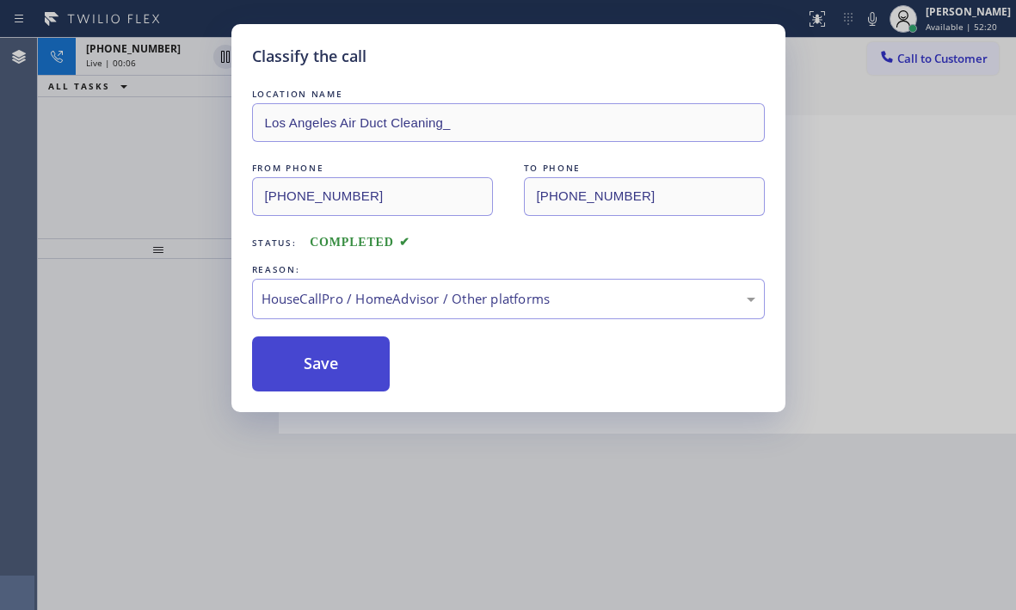
click at [330, 373] on button "Save" at bounding box center [321, 363] width 138 height 55
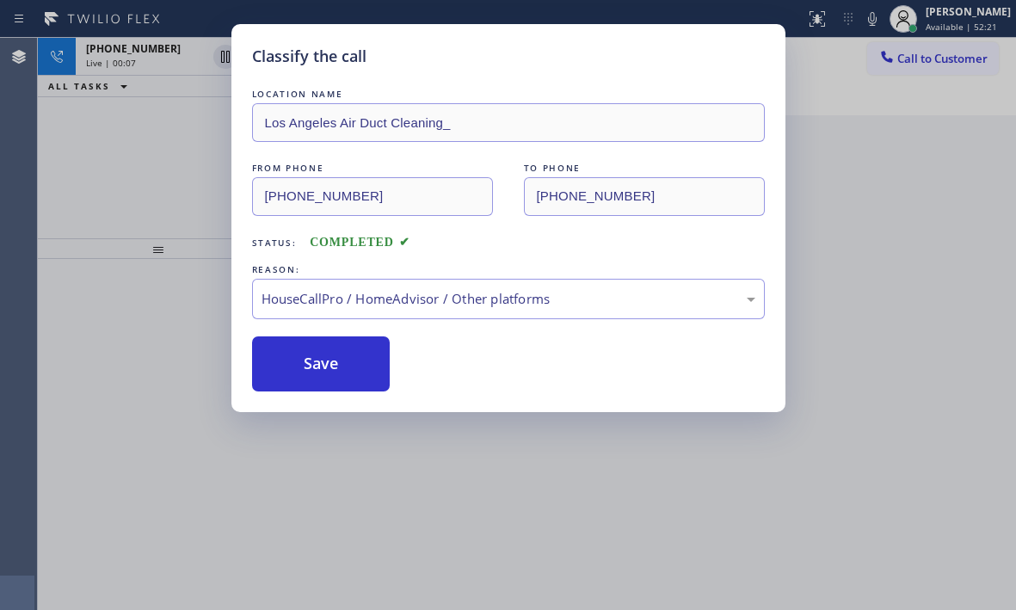
click at [175, 50] on div "Classify the call LOCATION NAME Los Angeles Air Duct Cleaning_ FROM PHONE [PHON…" at bounding box center [508, 305] width 1016 height 610
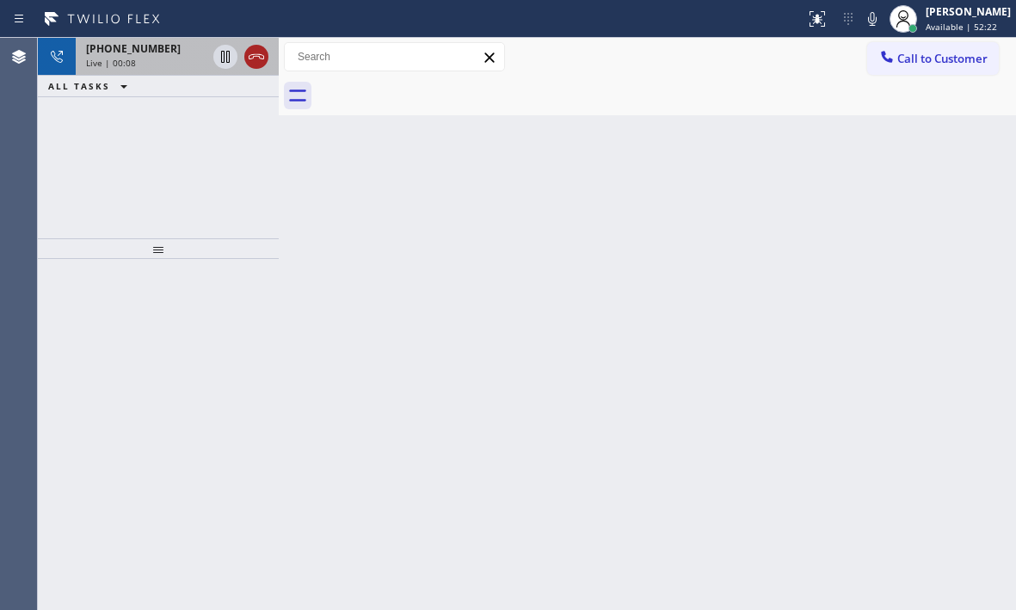
click at [249, 64] on icon at bounding box center [256, 56] width 21 height 21
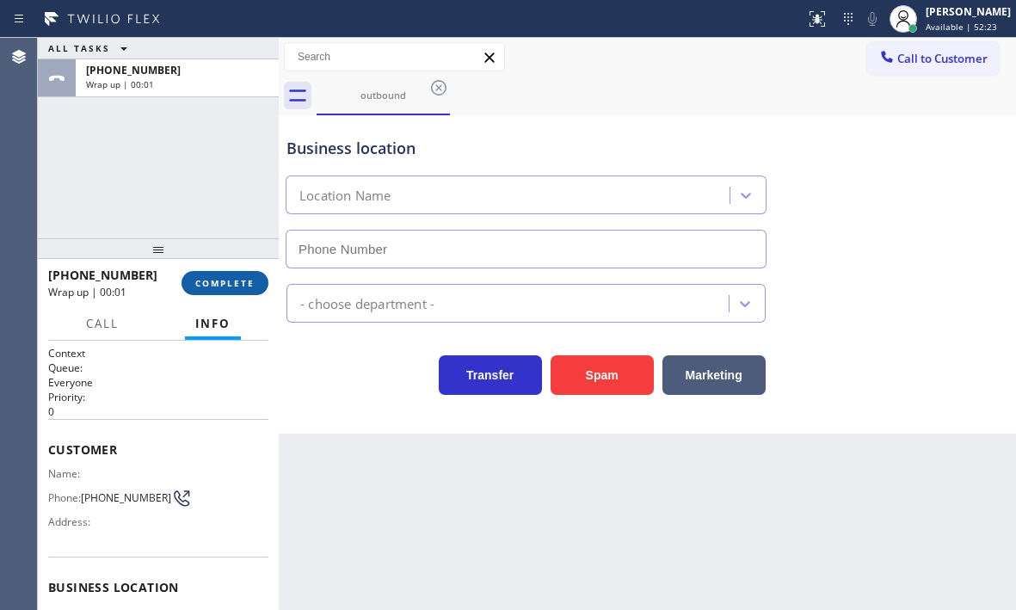
click at [223, 286] on span "COMPLETE" at bounding box center [224, 283] width 59 height 12
type input "[PHONE_NUMBER]"
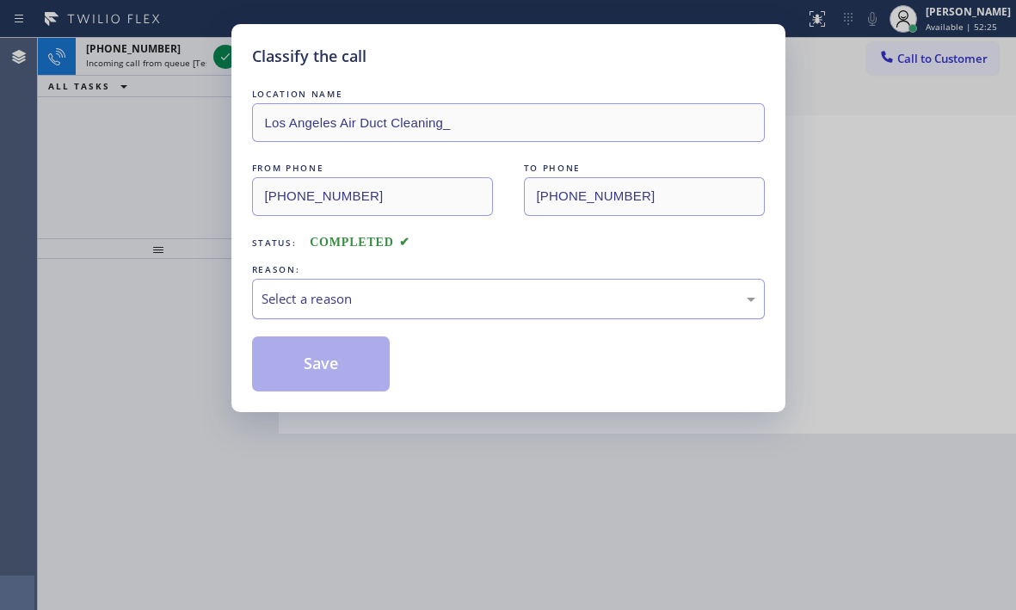
click at [367, 316] on div "Select a reason" at bounding box center [508, 299] width 513 height 40
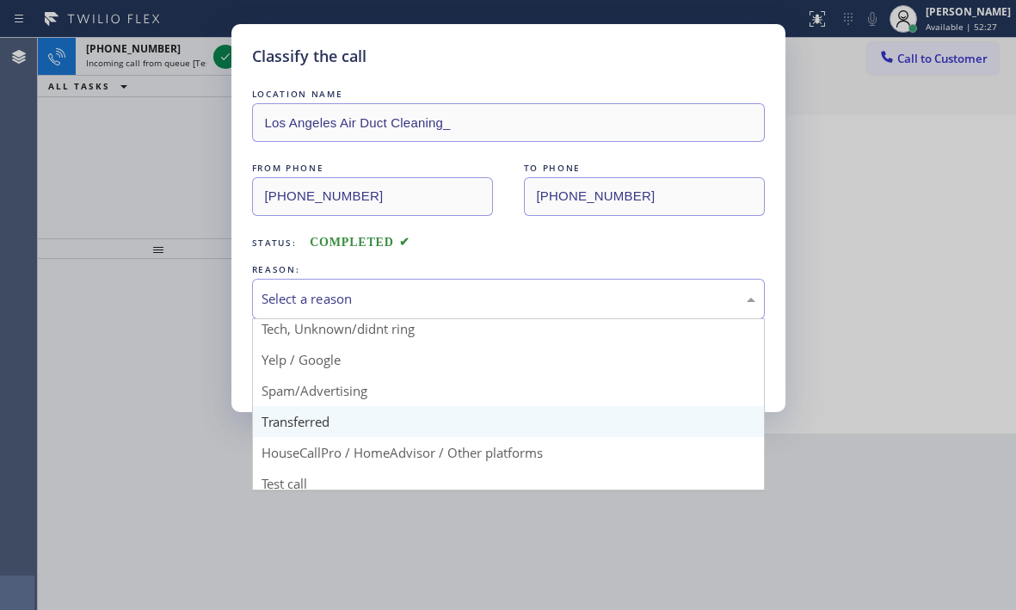
scroll to position [108, 0]
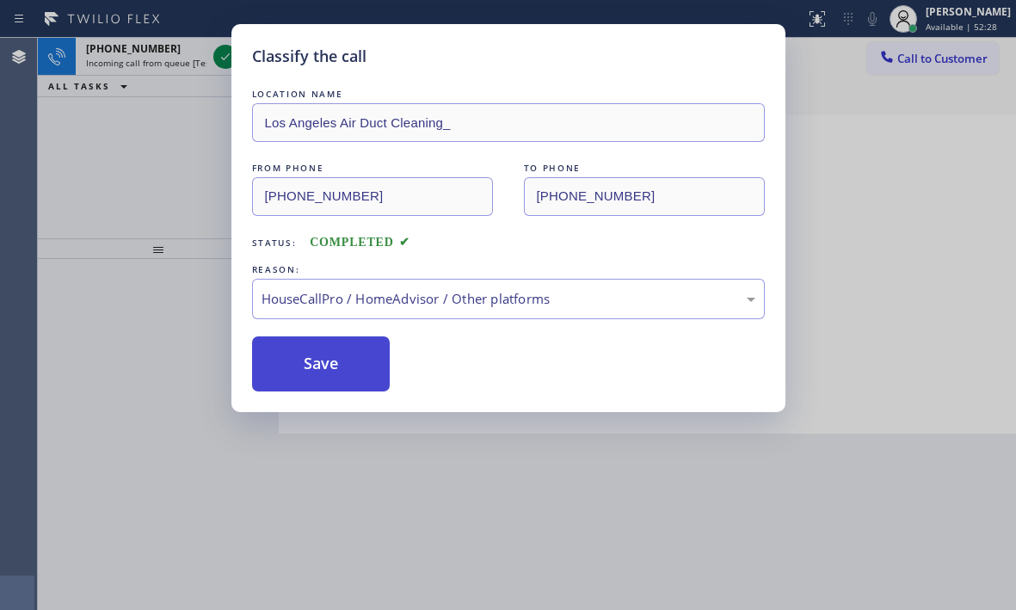
click at [339, 349] on button "Save" at bounding box center [321, 363] width 138 height 55
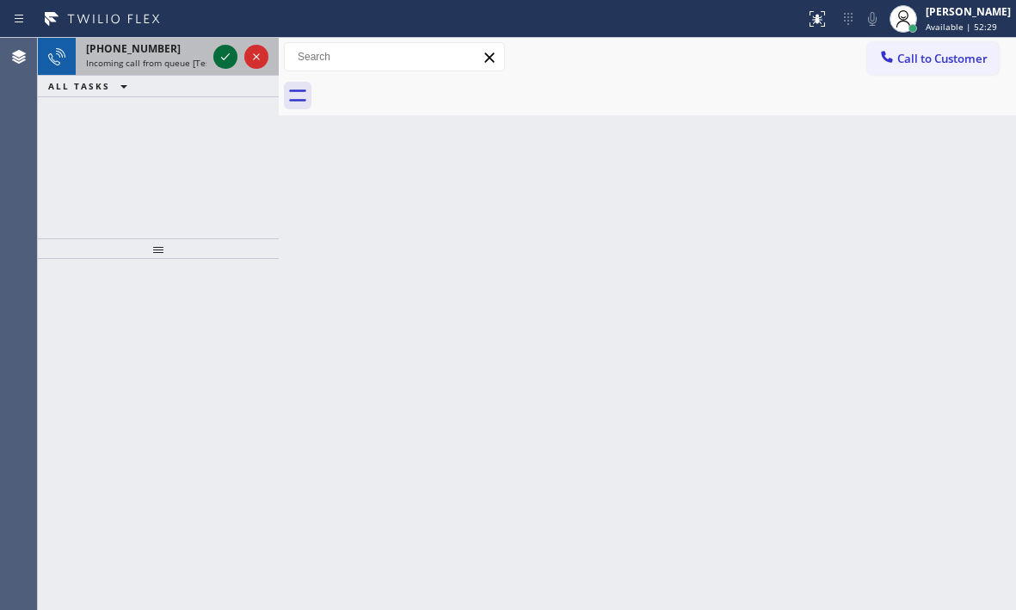
click at [219, 60] on icon at bounding box center [225, 56] width 21 height 21
click at [234, 56] on icon at bounding box center [225, 56] width 21 height 21
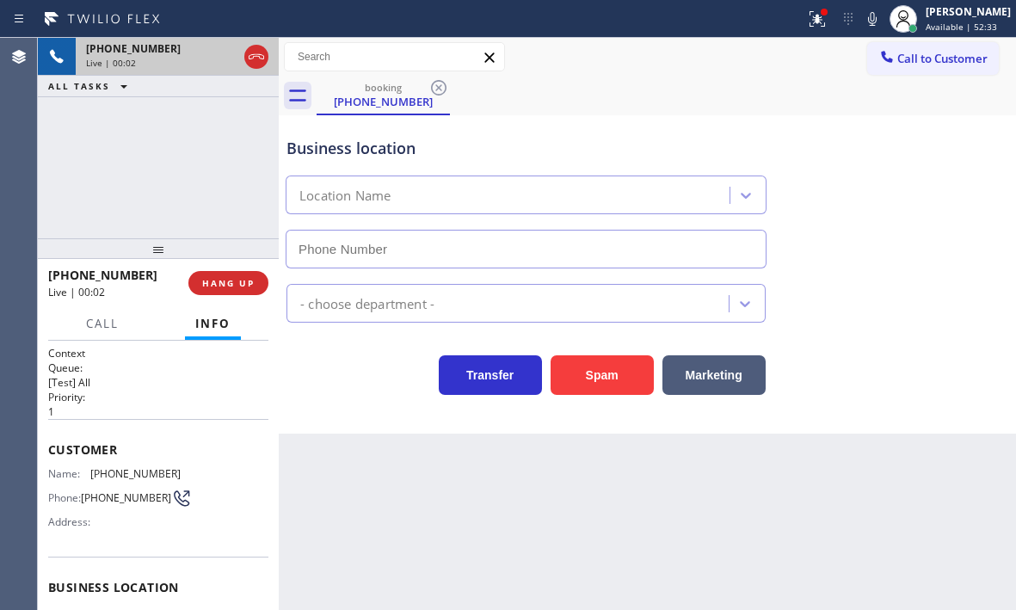
type input "[PHONE_NUMBER]"
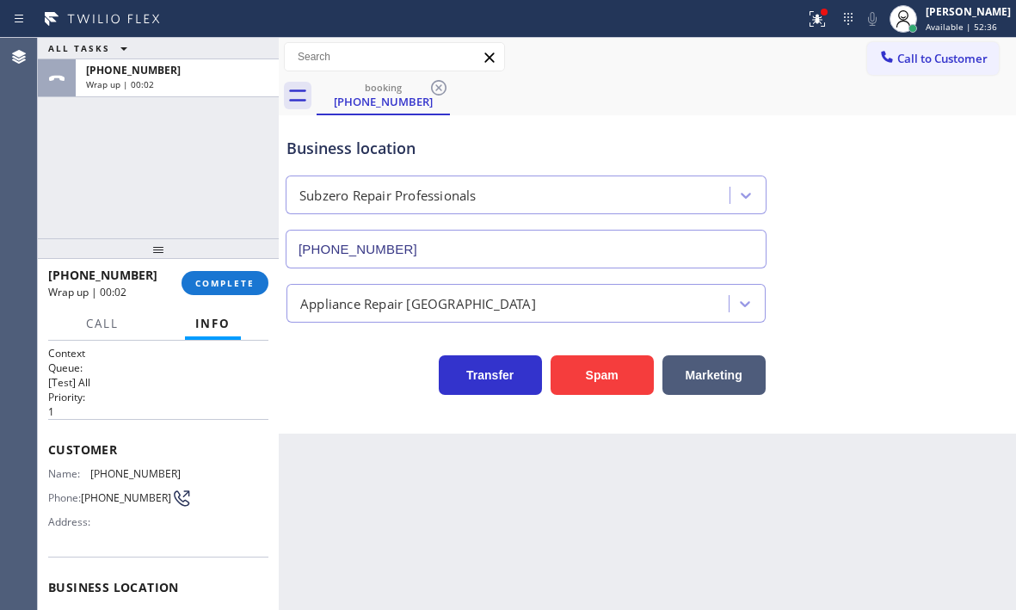
click at [234, 267] on div "[PHONE_NUMBER] Wrap up | 00:02 COMPLETE" at bounding box center [158, 283] width 220 height 45
click at [232, 286] on span "COMPLETE" at bounding box center [224, 283] width 59 height 12
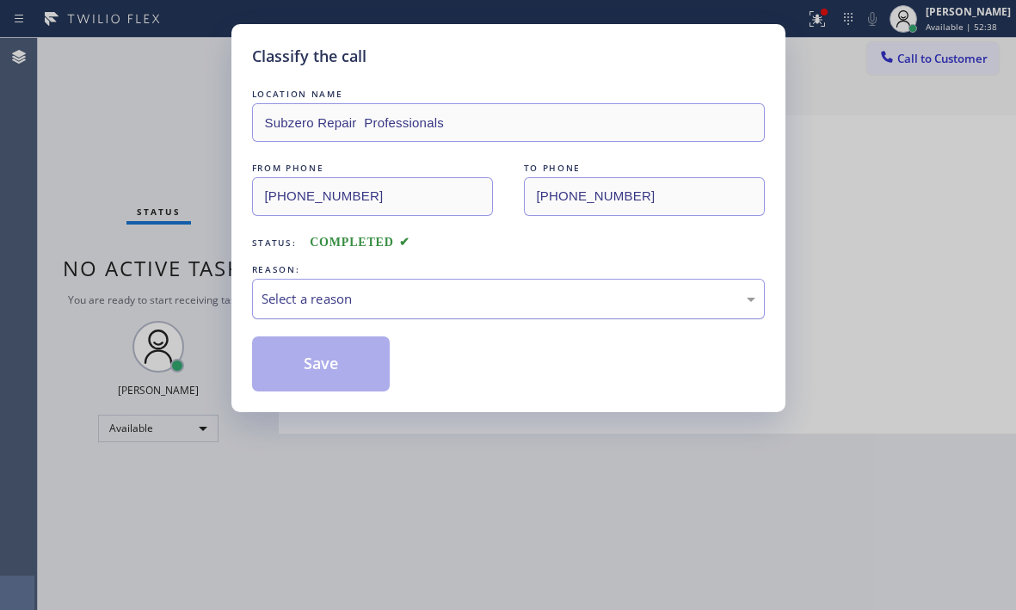
drag, startPoint x: 498, startPoint y: 304, endPoint x: 479, endPoint y: 313, distance: 21.2
click at [495, 304] on div "Select a reason" at bounding box center [508, 299] width 494 height 20
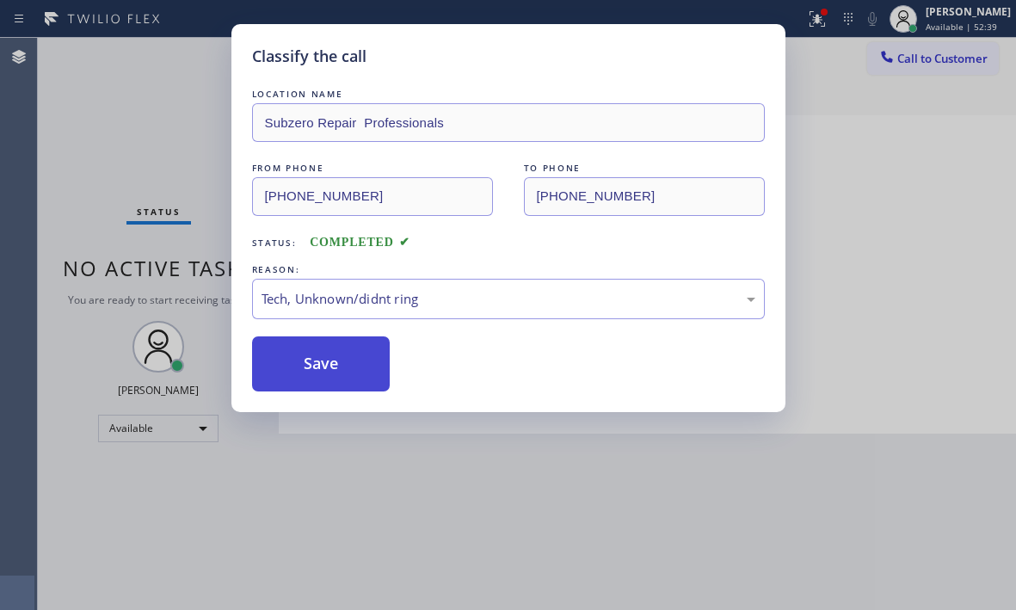
click at [326, 366] on button "Save" at bounding box center [321, 363] width 138 height 55
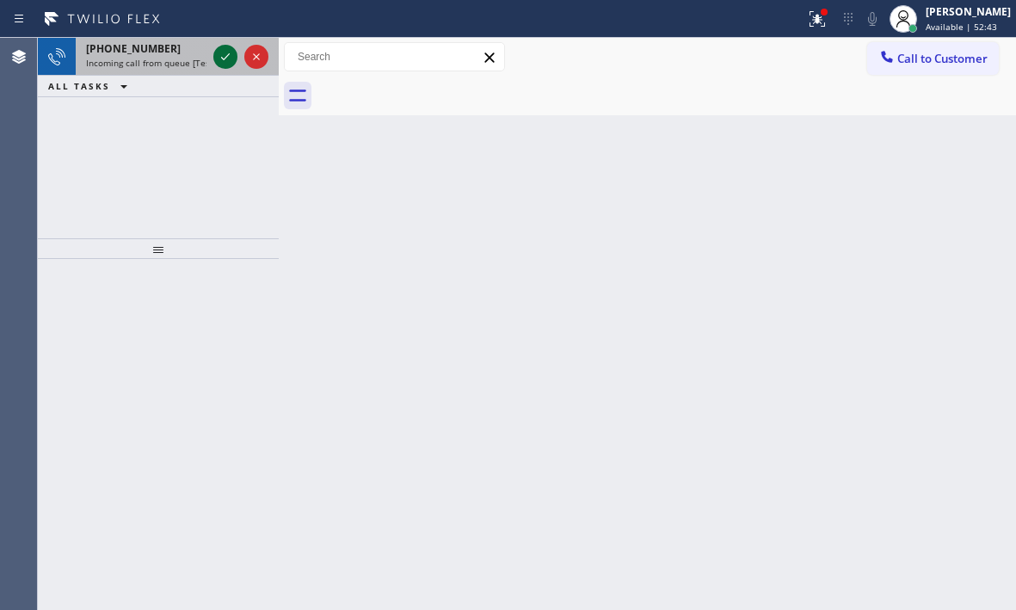
click at [229, 58] on icon at bounding box center [225, 56] width 21 height 21
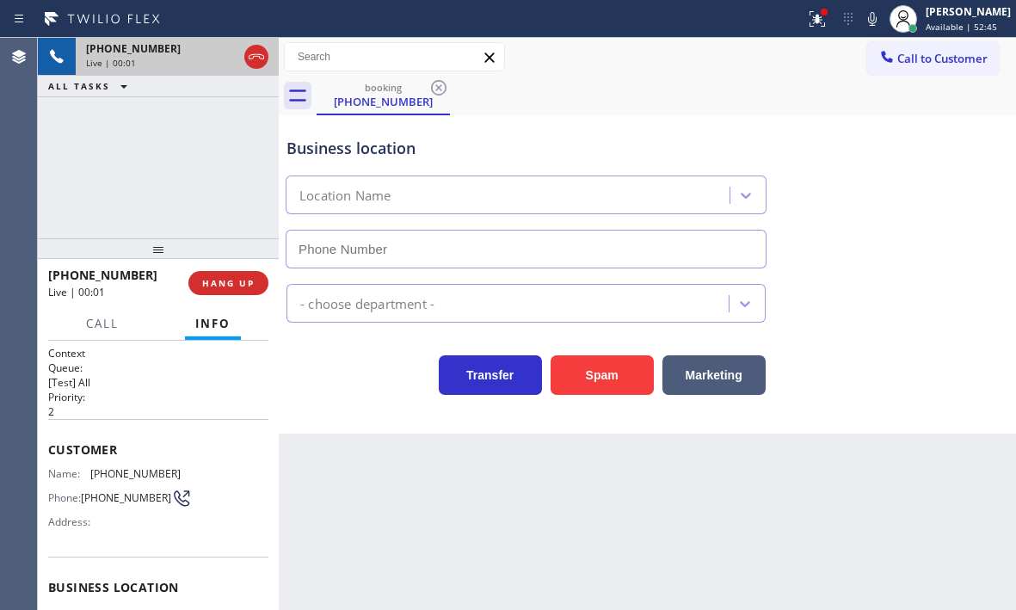
type input "[PHONE_NUMBER]"
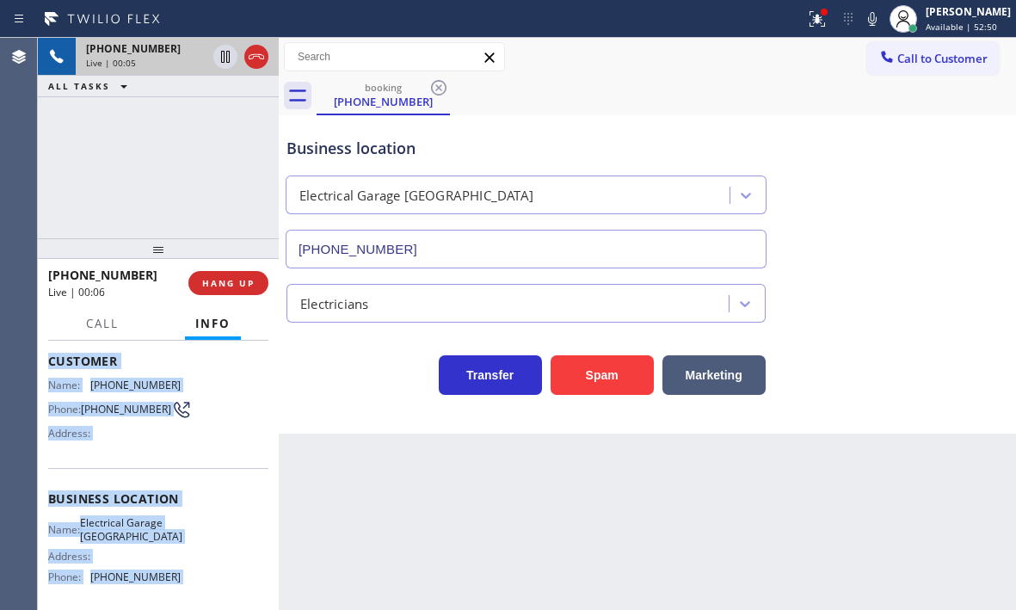
scroll to position [172, 0]
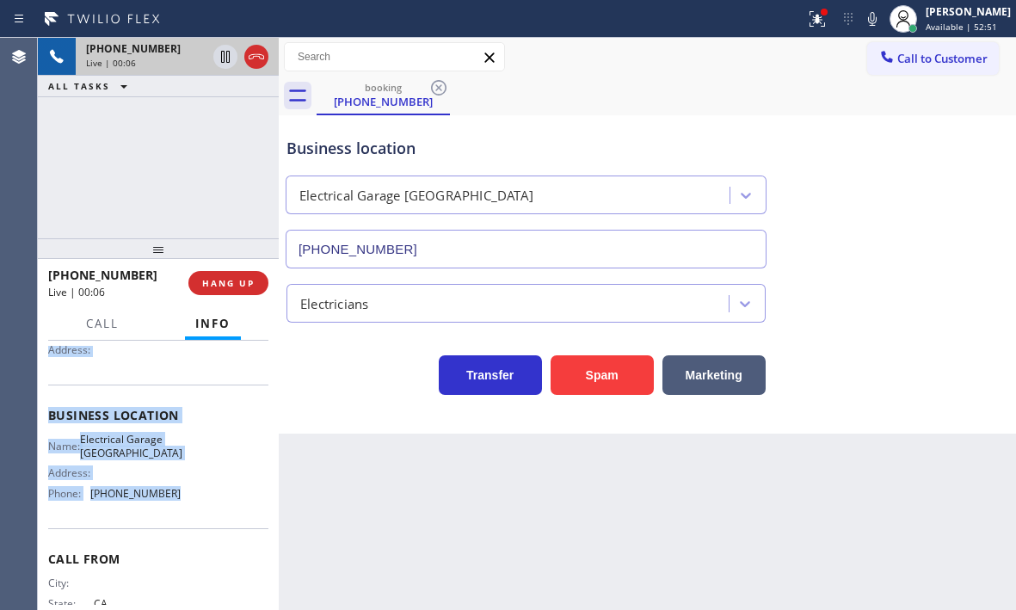
drag, startPoint x: 49, startPoint y: 445, endPoint x: 201, endPoint y: 520, distance: 169.6
click at [202, 520] on div "Context Queue: [Test] All Priority: 2 Customer Name: [PHONE_NUMBER] Phone: [PHO…" at bounding box center [158, 416] width 220 height 484
click at [807, 14] on icon at bounding box center [817, 19] width 21 height 21
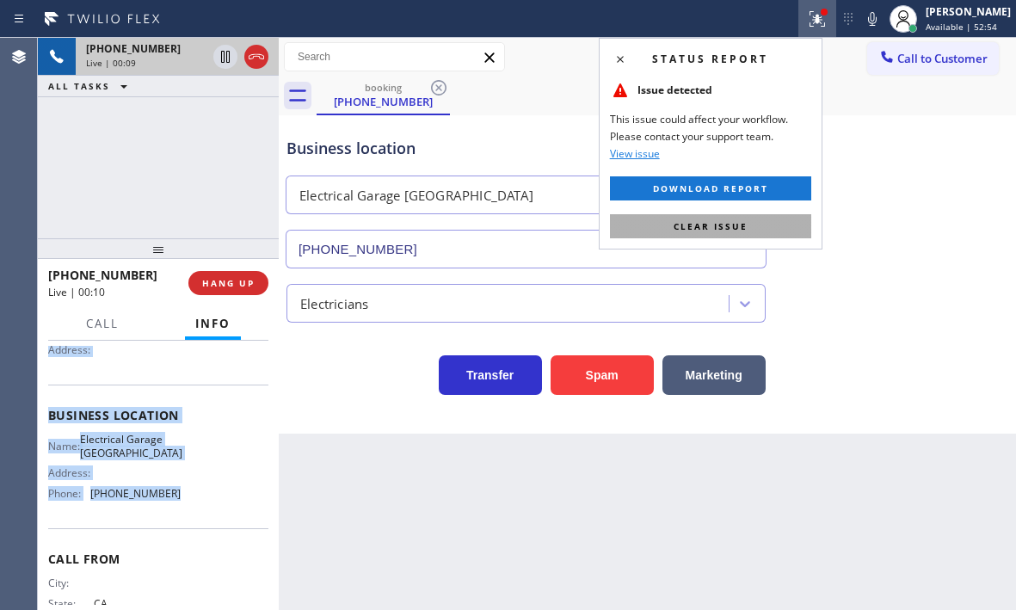
click at [734, 225] on span "Clear issue" at bounding box center [710, 226] width 74 height 12
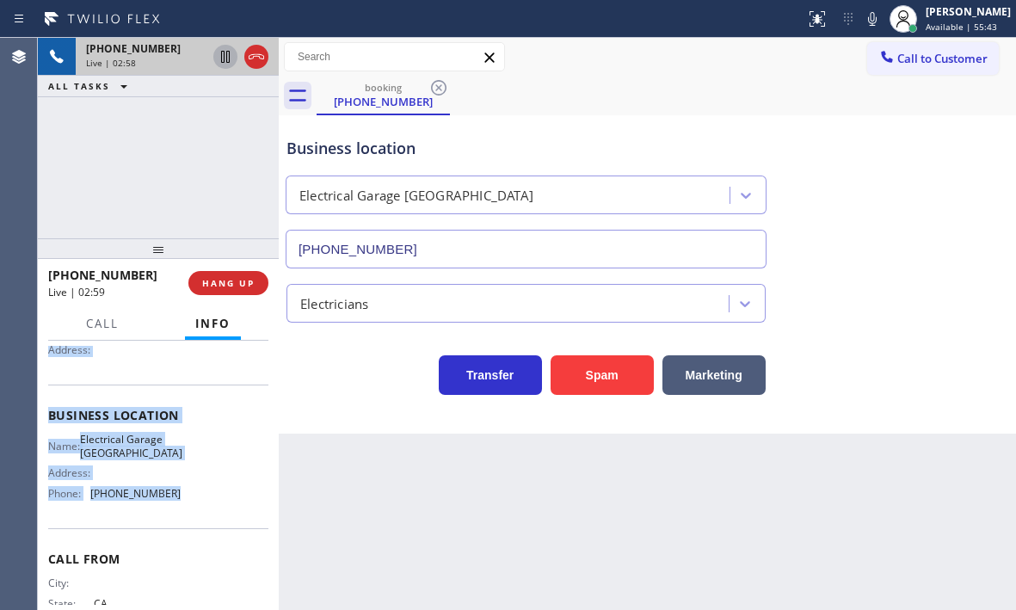
click at [224, 58] on icon at bounding box center [225, 57] width 9 height 12
click at [225, 61] on icon at bounding box center [225, 56] width 21 height 21
click at [224, 57] on icon at bounding box center [225, 57] width 9 height 12
click at [220, 58] on icon at bounding box center [225, 56] width 21 height 21
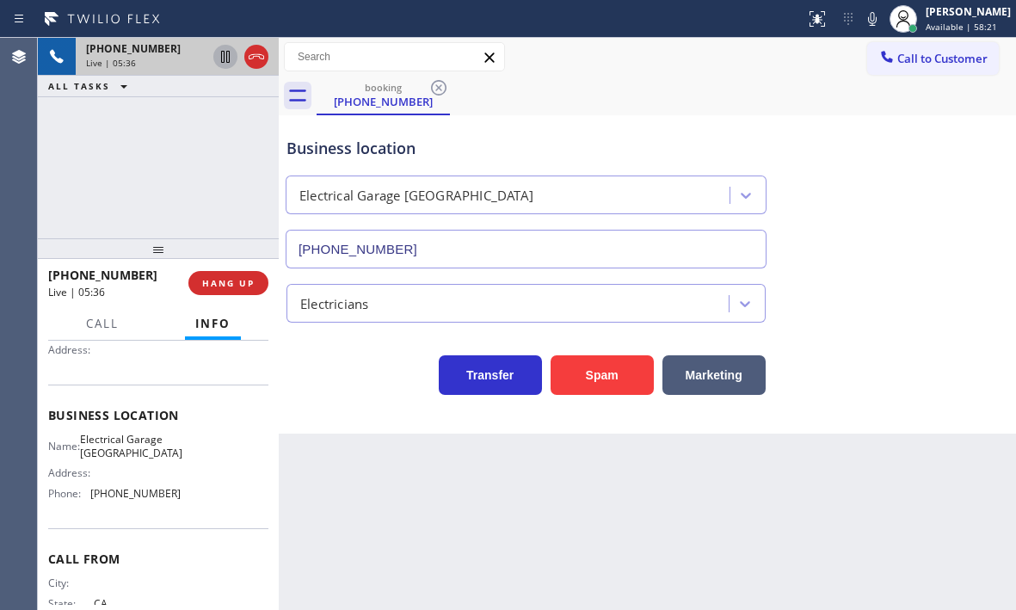
click at [189, 186] on div "[PHONE_NUMBER] Live | 05:36 ALL TASKS ALL TASKS ACTIVE TASKS TASKS IN WRAP UP" at bounding box center [158, 138] width 241 height 200
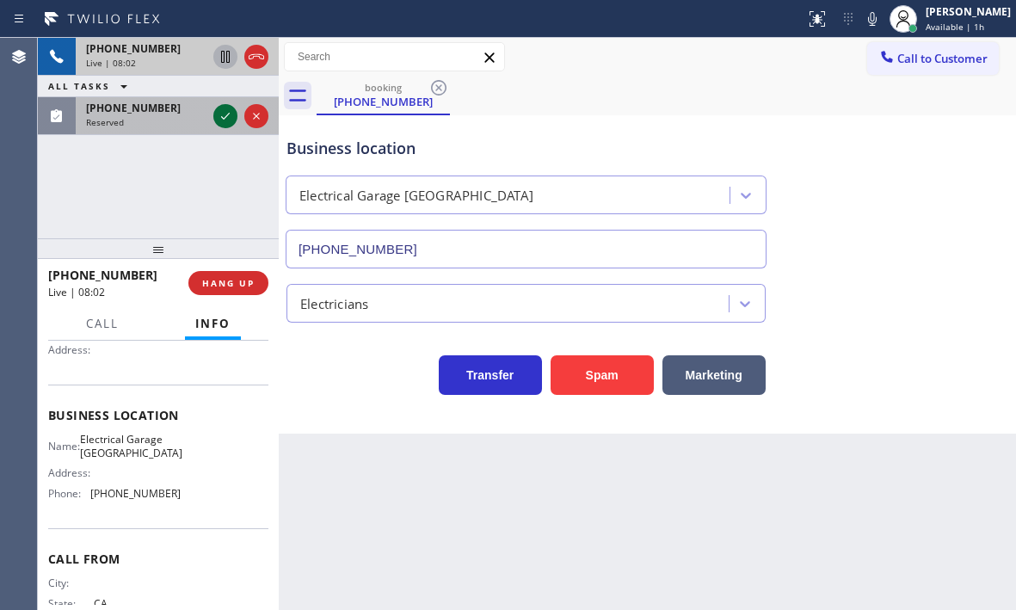
click at [224, 122] on icon at bounding box center [225, 116] width 21 height 21
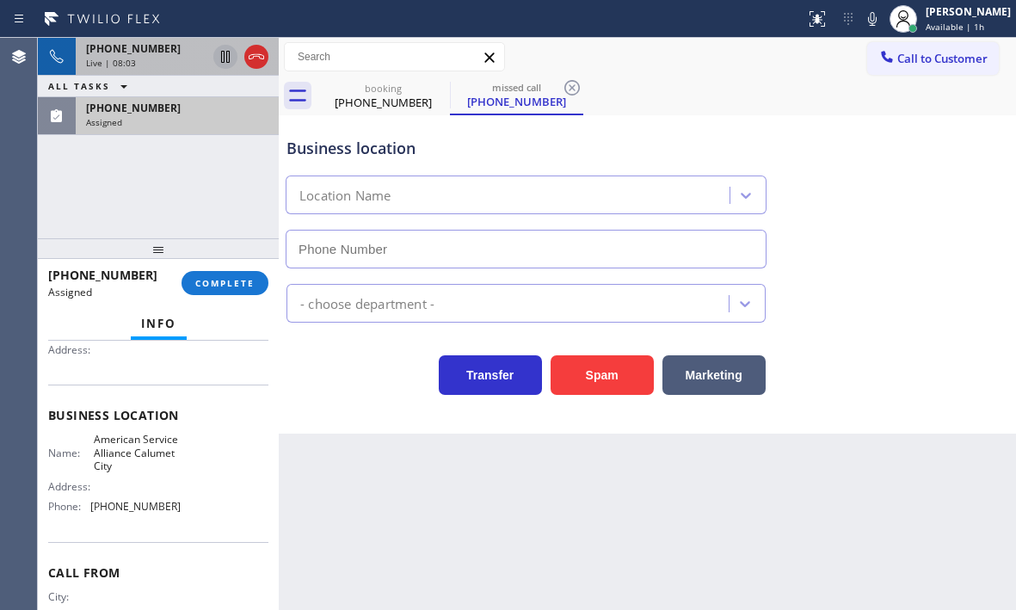
type input "[PHONE_NUMBER]"
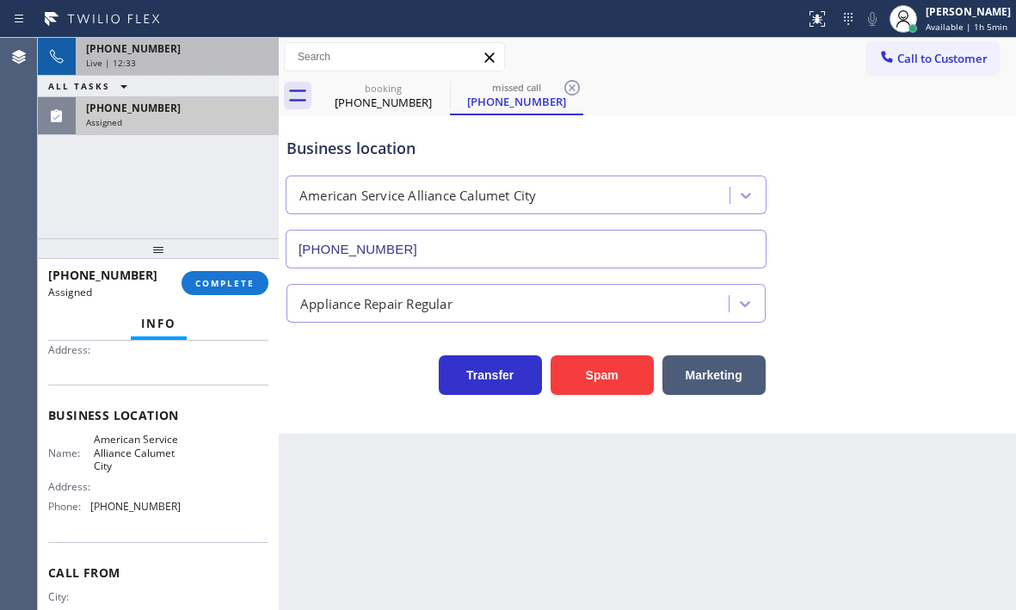
click at [86, 163] on div "[PHONE_NUMBER] Live | 12:33 ALL TASKS ALL TASKS ACTIVE TASKS TASKS IN WRAP UP […" at bounding box center [158, 138] width 241 height 200
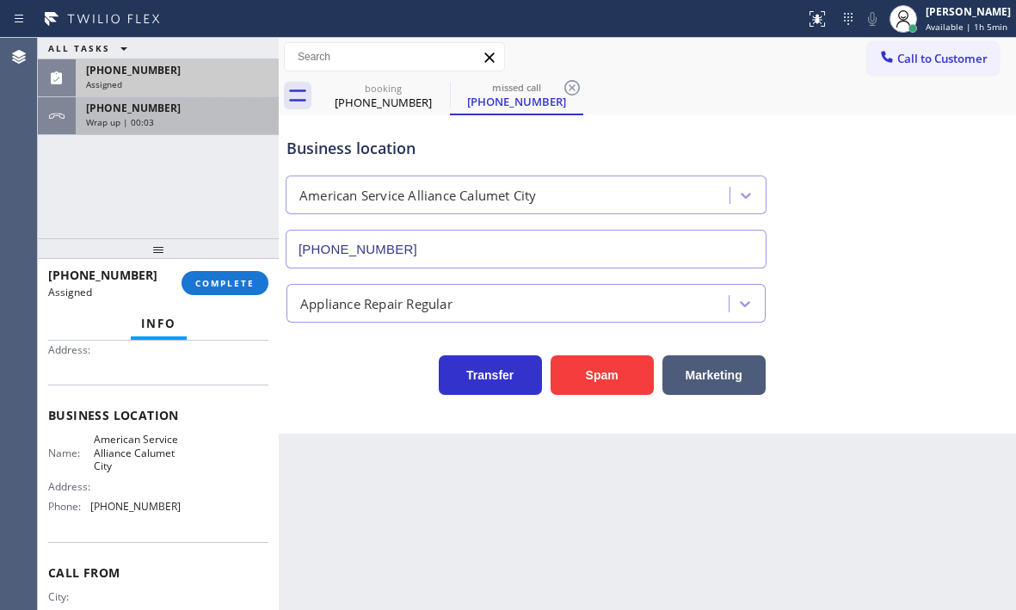
click at [212, 126] on div "Wrap up | 00:03" at bounding box center [177, 122] width 182 height 12
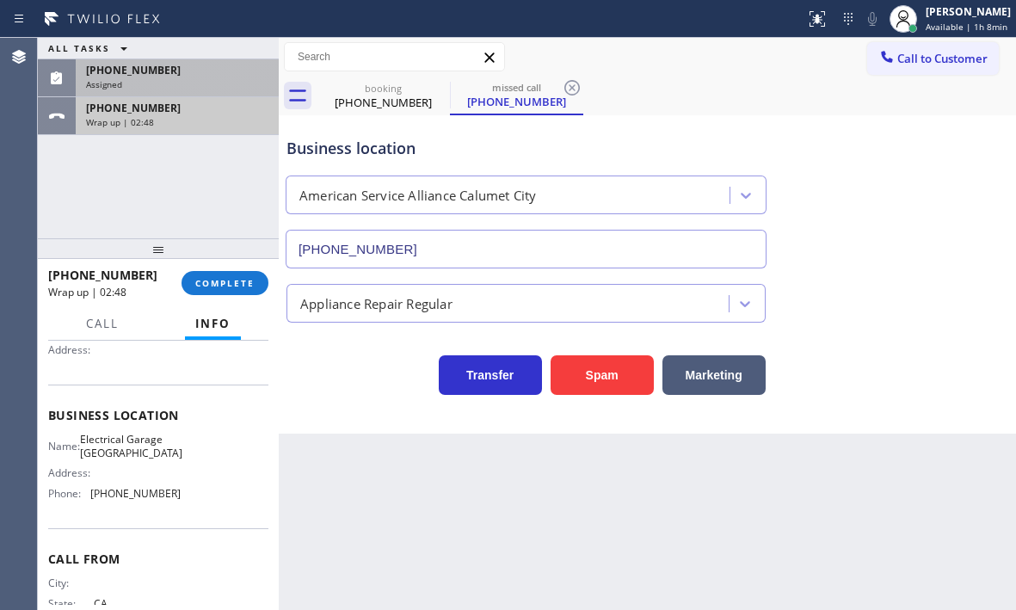
click at [212, 126] on div "Wrap up | 02:48" at bounding box center [177, 122] width 182 height 12
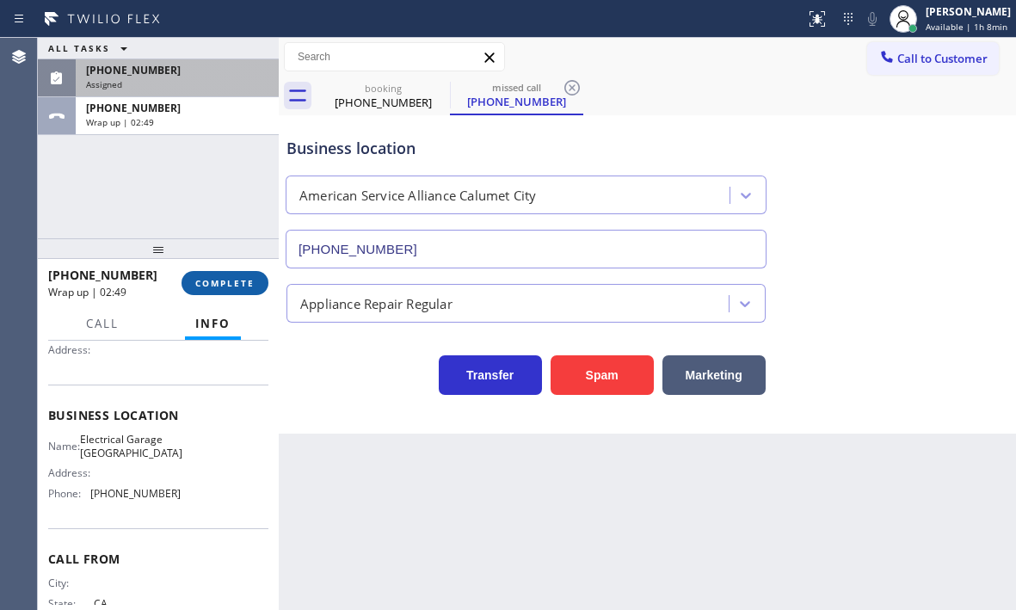
click at [243, 282] on span "COMPLETE" at bounding box center [224, 283] width 59 height 12
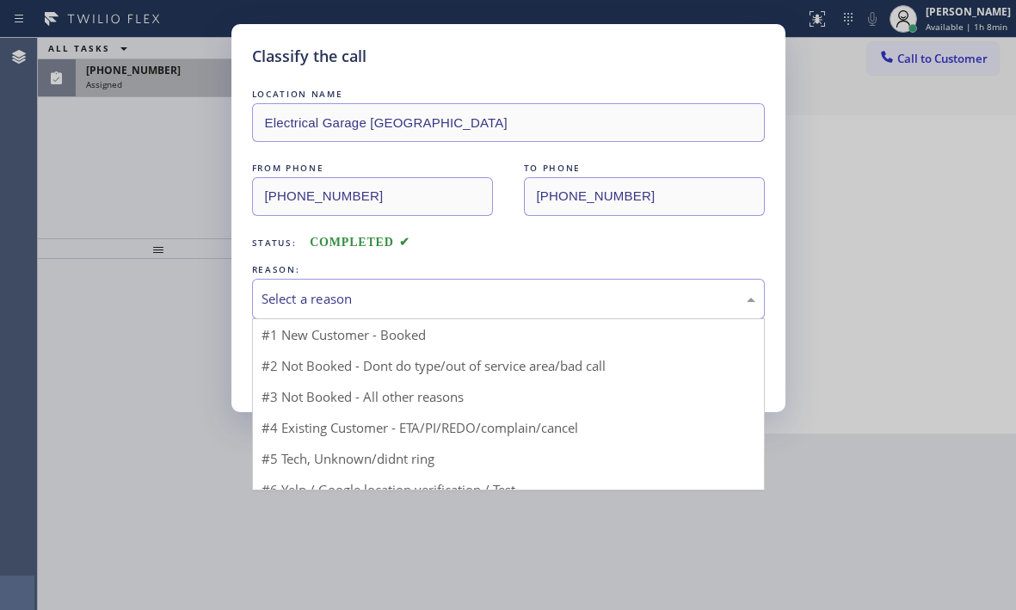
click at [390, 295] on div "Select a reason" at bounding box center [508, 299] width 494 height 20
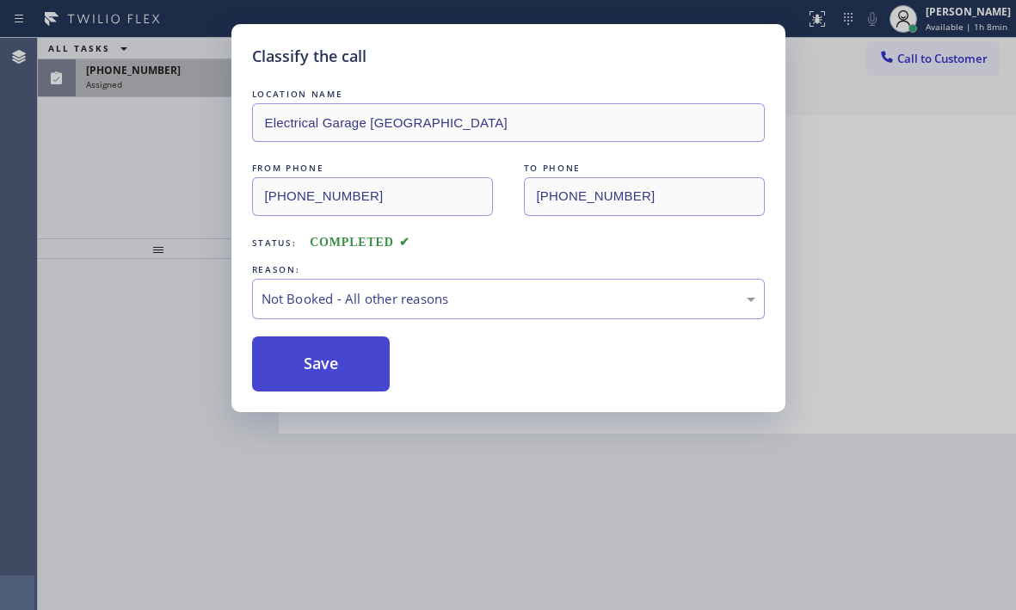
click at [323, 340] on button "Save" at bounding box center [321, 363] width 138 height 55
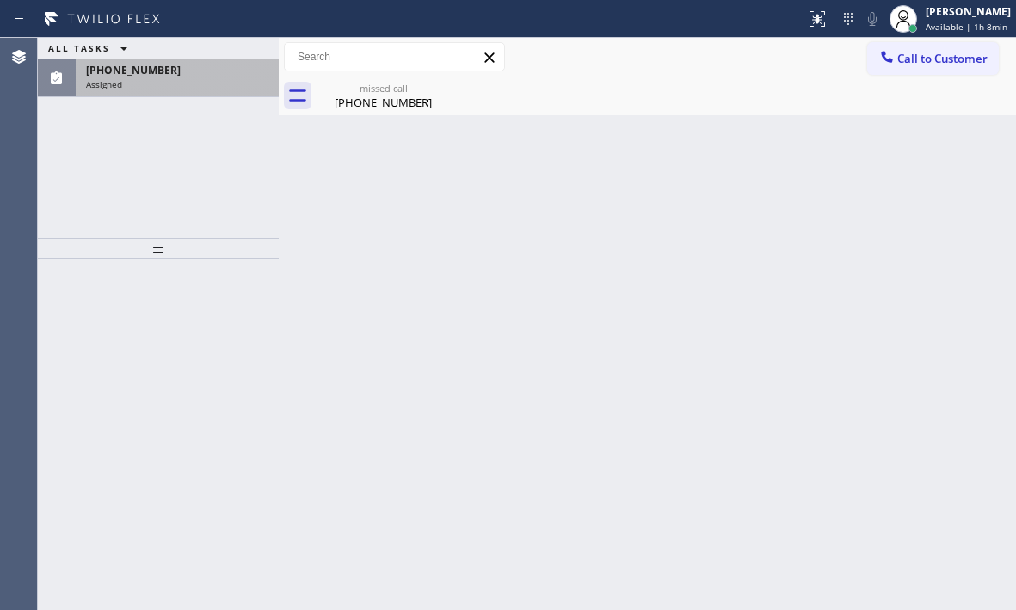
click at [190, 83] on div "Assigned" at bounding box center [177, 84] width 182 height 12
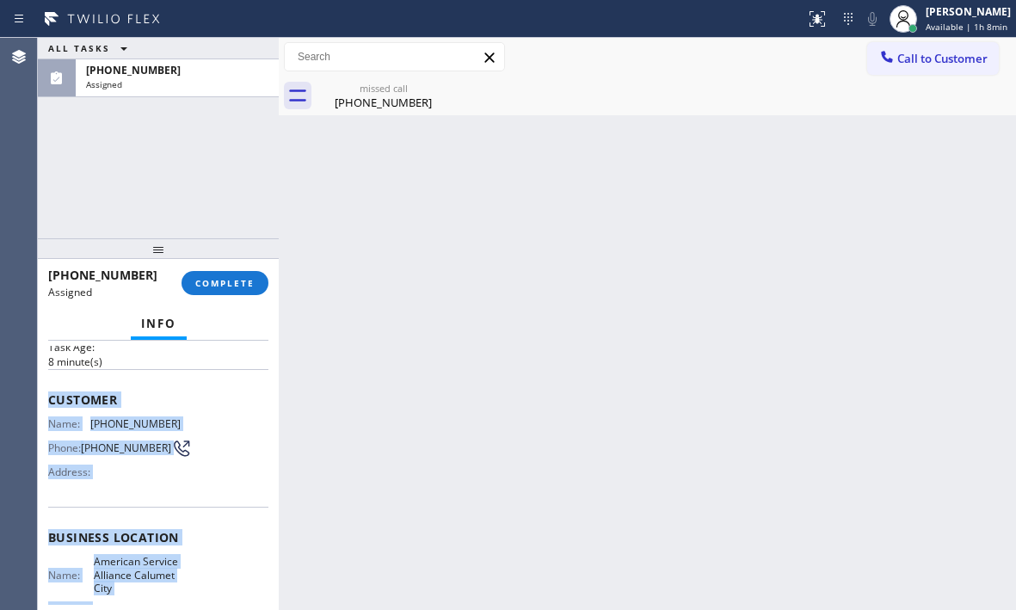
scroll to position [258, 0]
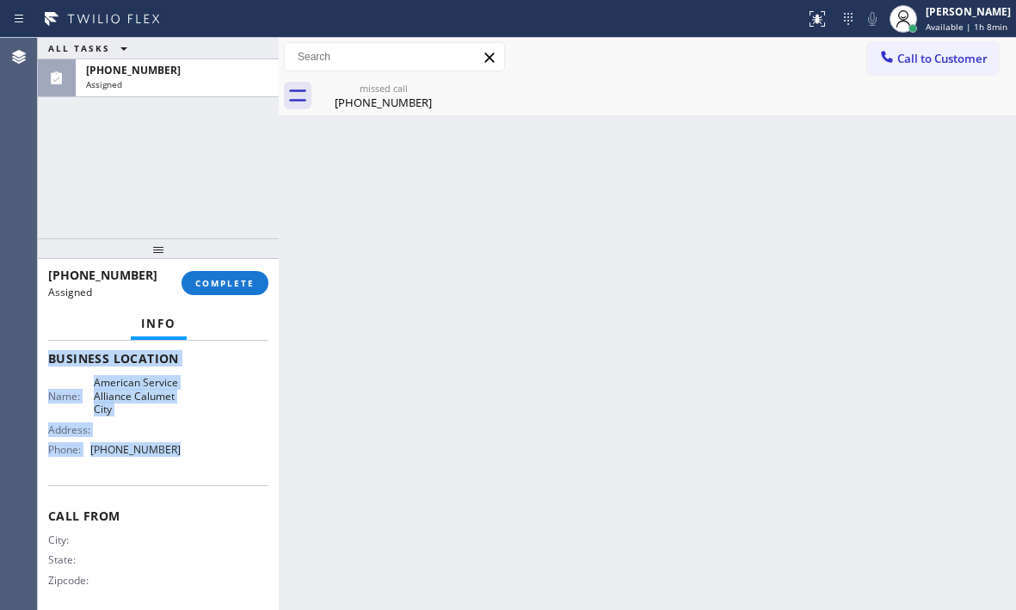
drag, startPoint x: 50, startPoint y: 477, endPoint x: 187, endPoint y: 481, distance: 136.8
click at [187, 481] on div "Context Queue: Appliance Repair Priority: 0 Task Age: [DEMOGRAPHIC_DATA] minute…" at bounding box center [158, 351] width 220 height 527
click at [239, 275] on button "COMPLETE" at bounding box center [224, 283] width 87 height 24
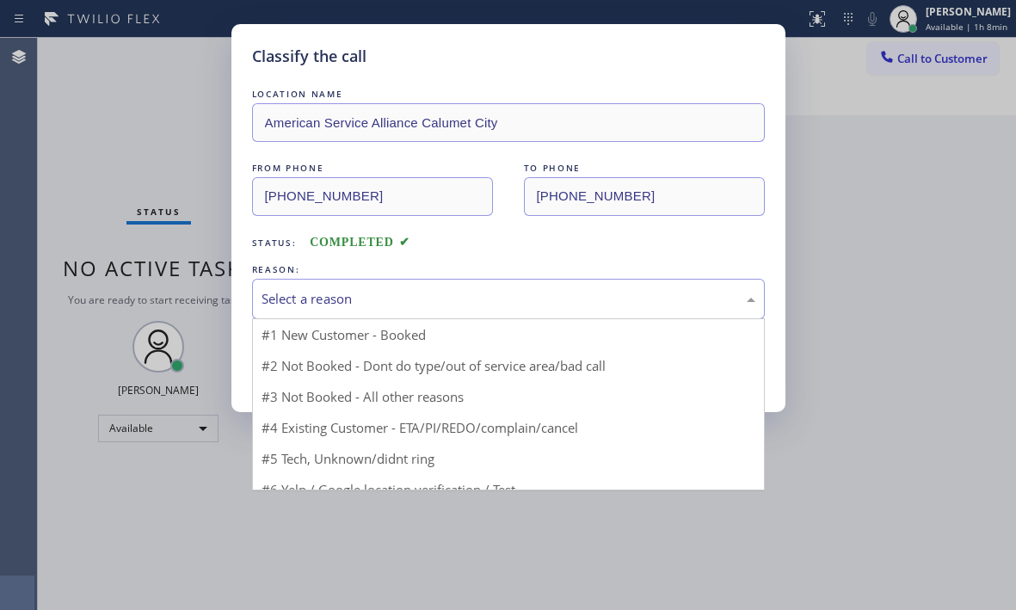
click at [427, 299] on div "Select a reason" at bounding box center [508, 299] width 494 height 20
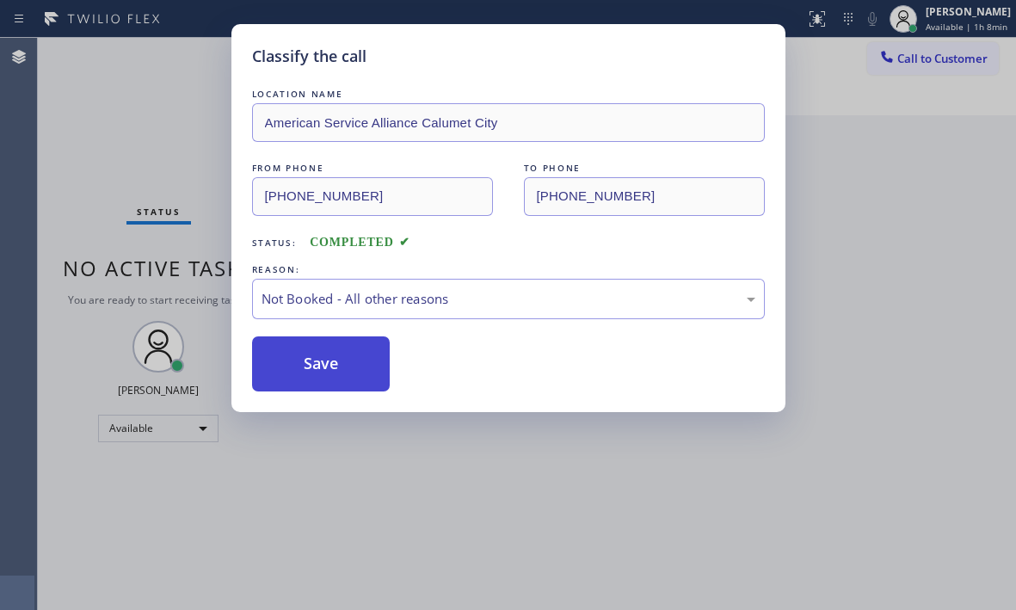
click at [300, 362] on button "Save" at bounding box center [321, 363] width 138 height 55
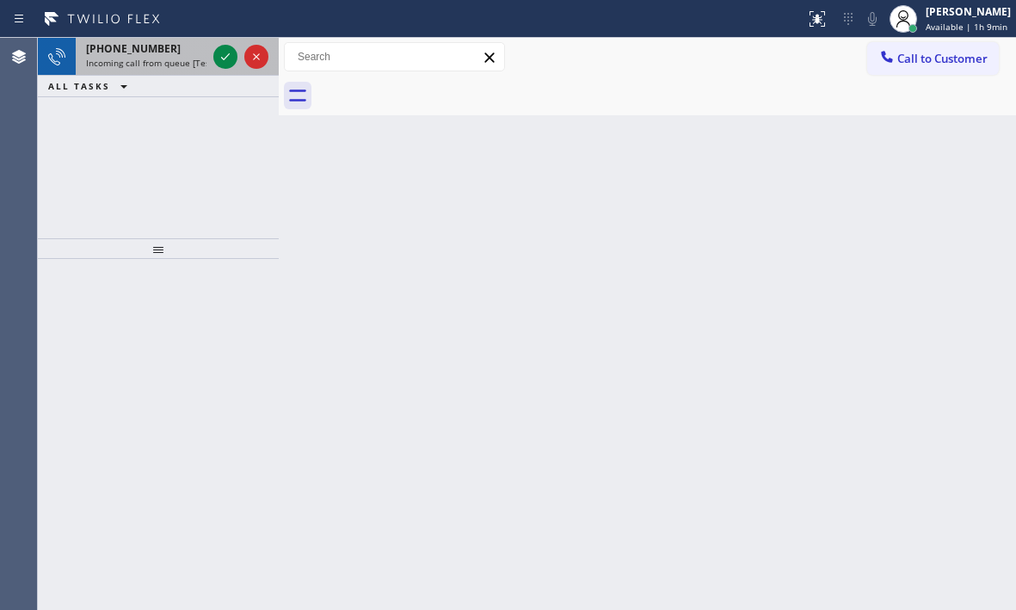
click at [187, 59] on span "Incoming call from queue [Test] All" at bounding box center [157, 63] width 143 height 12
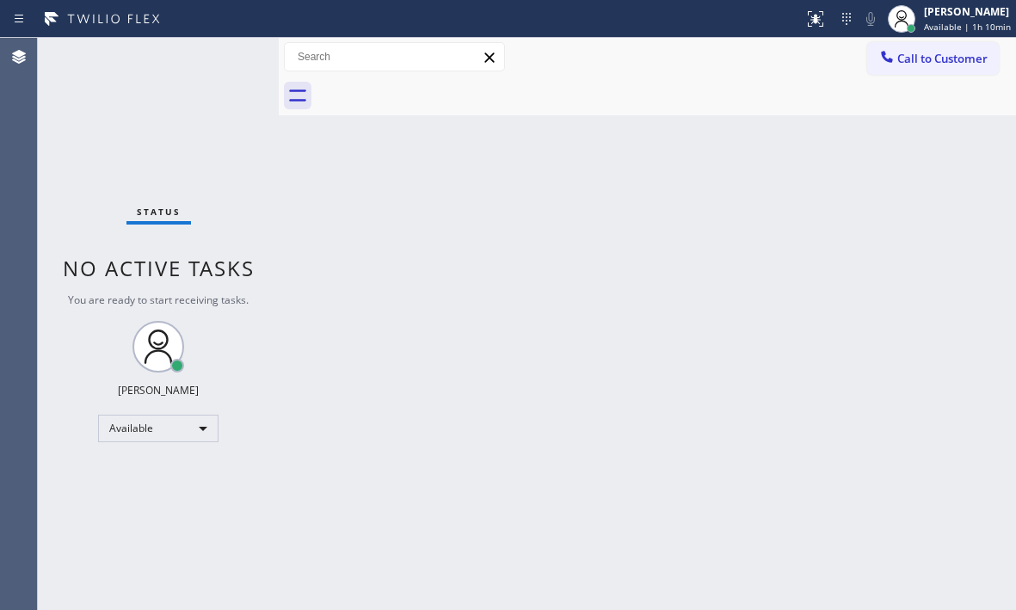
click at [113, 198] on div "Status No active tasks You are ready to start receiving tasks. [PERSON_NAME] Av…" at bounding box center [158, 324] width 241 height 572
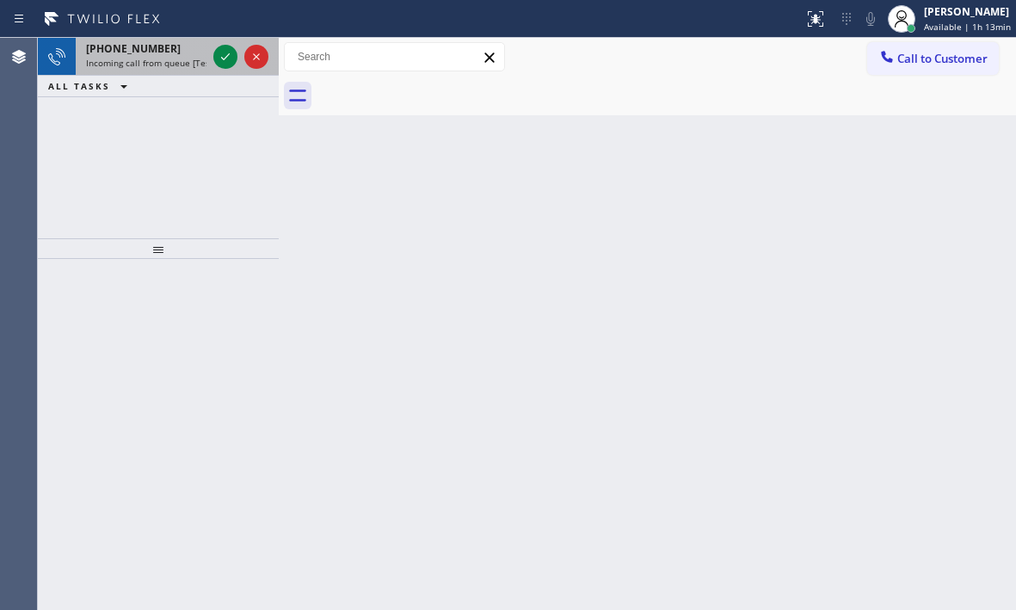
click at [178, 56] on div "[PHONE_NUMBER] Incoming call from queue [Test] All" at bounding box center [143, 57] width 134 height 38
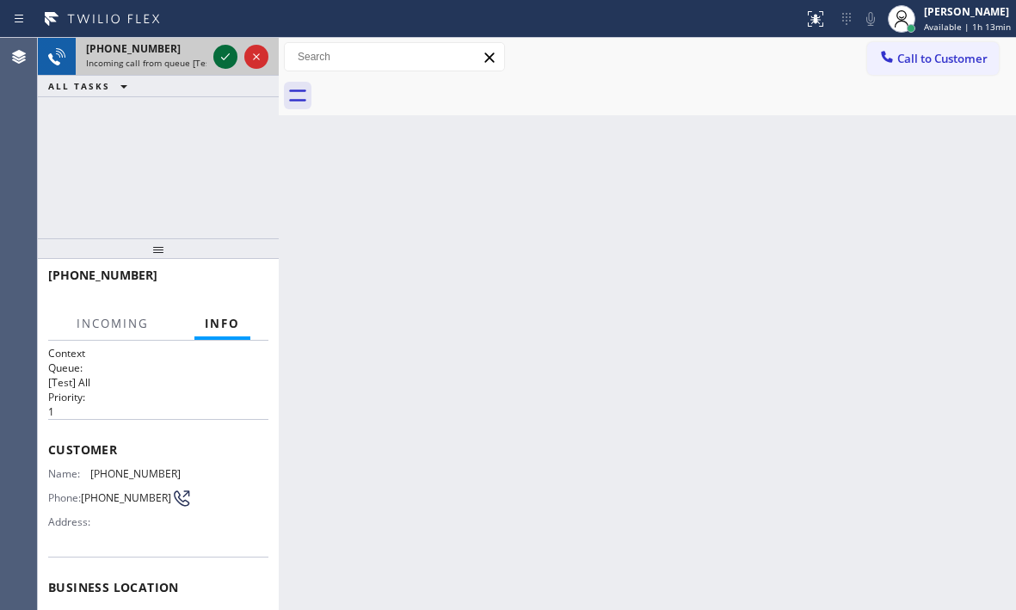
click at [224, 59] on icon at bounding box center [225, 56] width 9 height 7
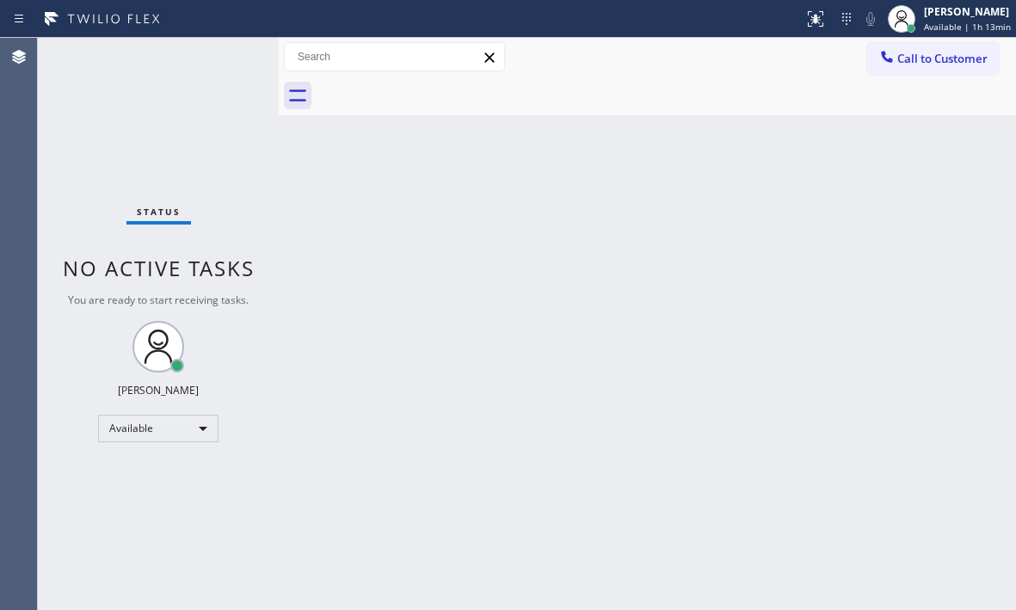
click at [224, 59] on div "Status No active tasks You are ready to start receiving tasks. [PERSON_NAME] Av…" at bounding box center [158, 324] width 241 height 572
click at [805, 28] on icon at bounding box center [815, 19] width 21 height 21
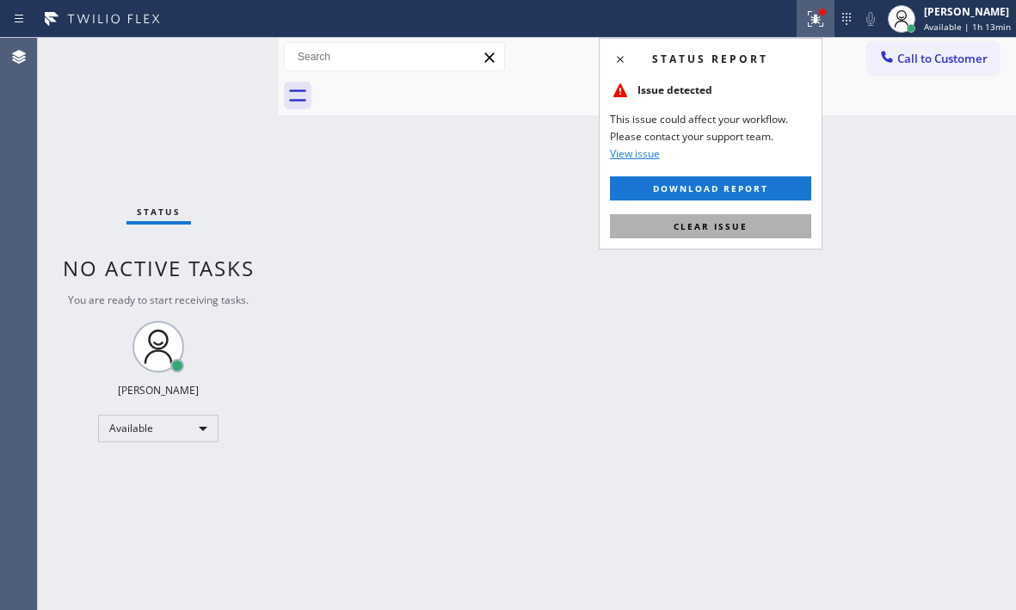
click at [745, 222] on span "Clear issue" at bounding box center [710, 226] width 74 height 12
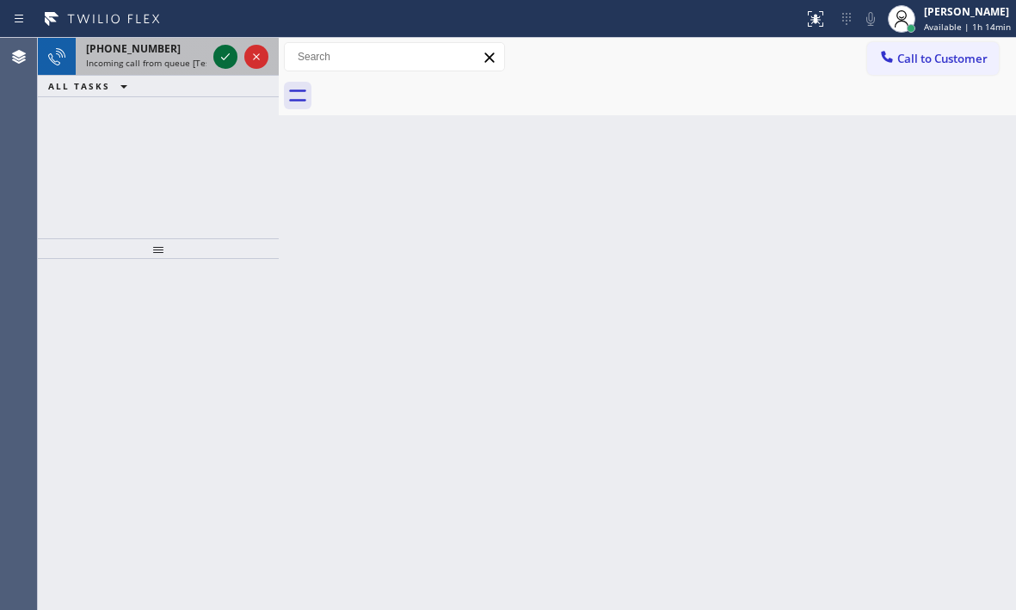
click at [218, 60] on icon at bounding box center [225, 56] width 21 height 21
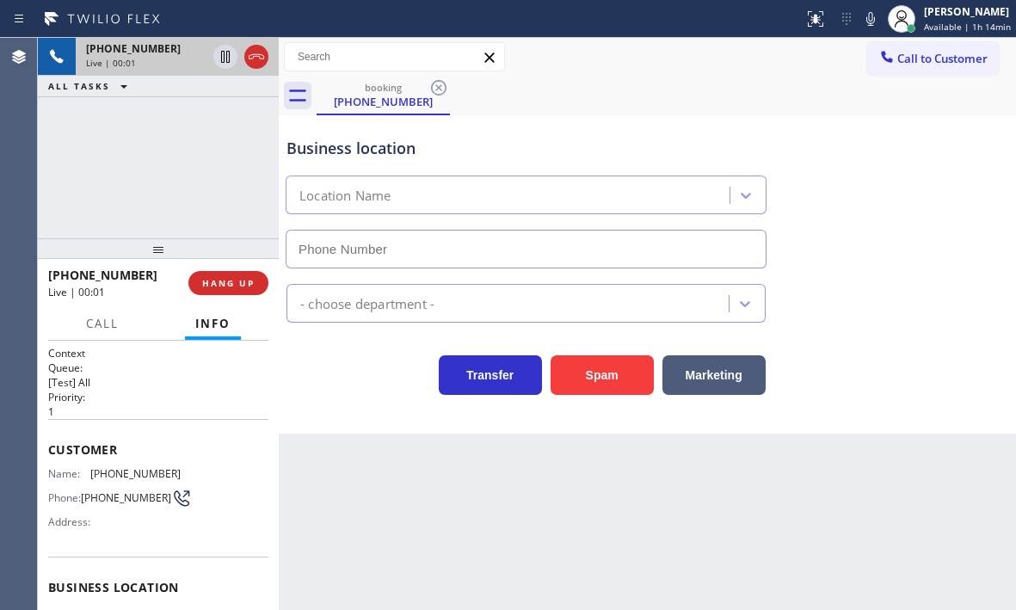
type input "[PHONE_NUMBER]"
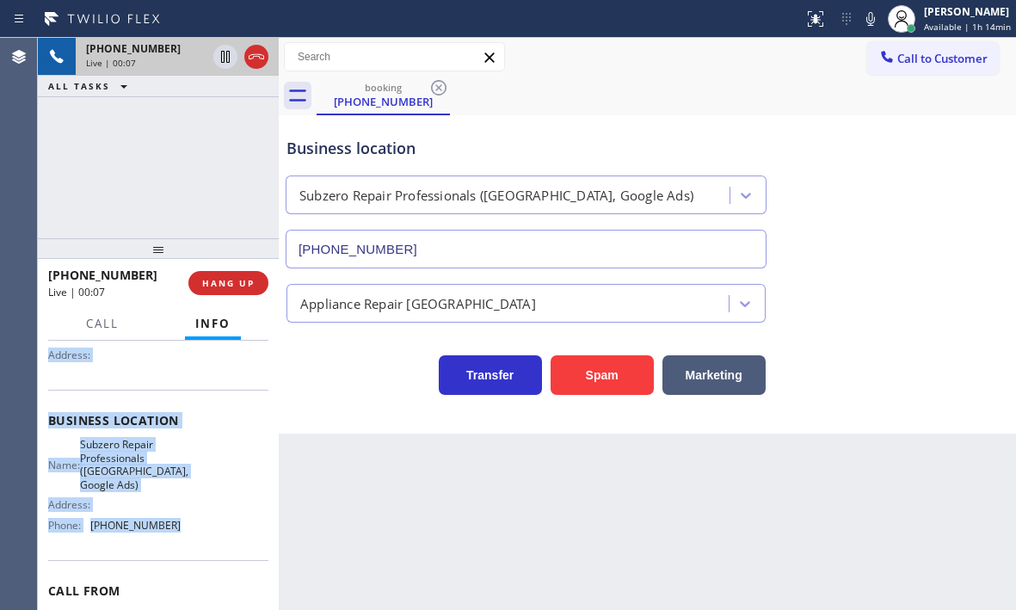
scroll to position [172, 0]
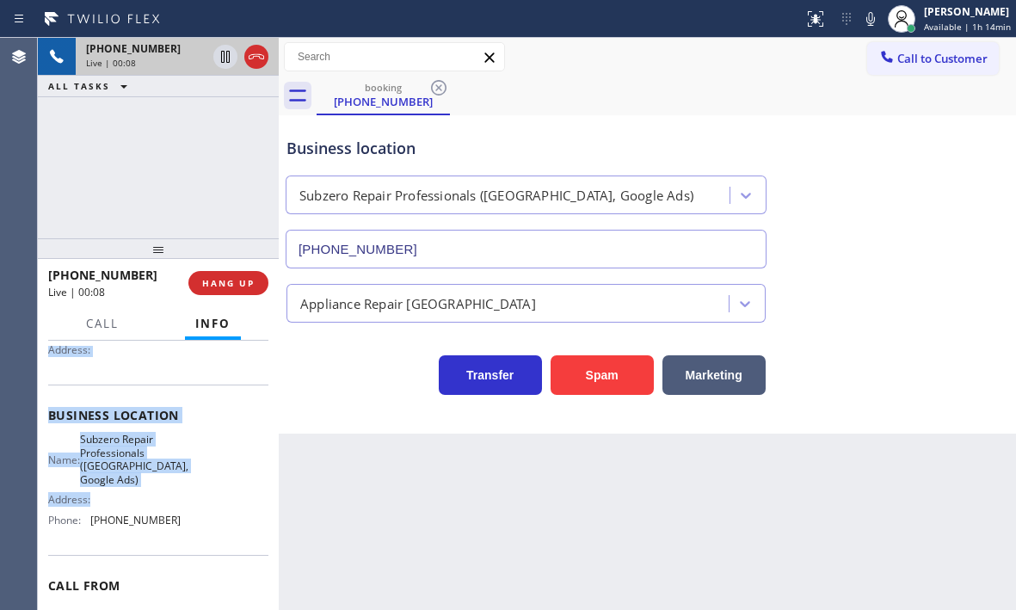
drag, startPoint x: 42, startPoint y: 444, endPoint x: 175, endPoint y: 515, distance: 151.2
click at [175, 515] on div "Context Queue: [Test] All Priority: 1 Customer Name: [PHONE_NUMBER] Phone: [PHO…" at bounding box center [158, 475] width 241 height 269
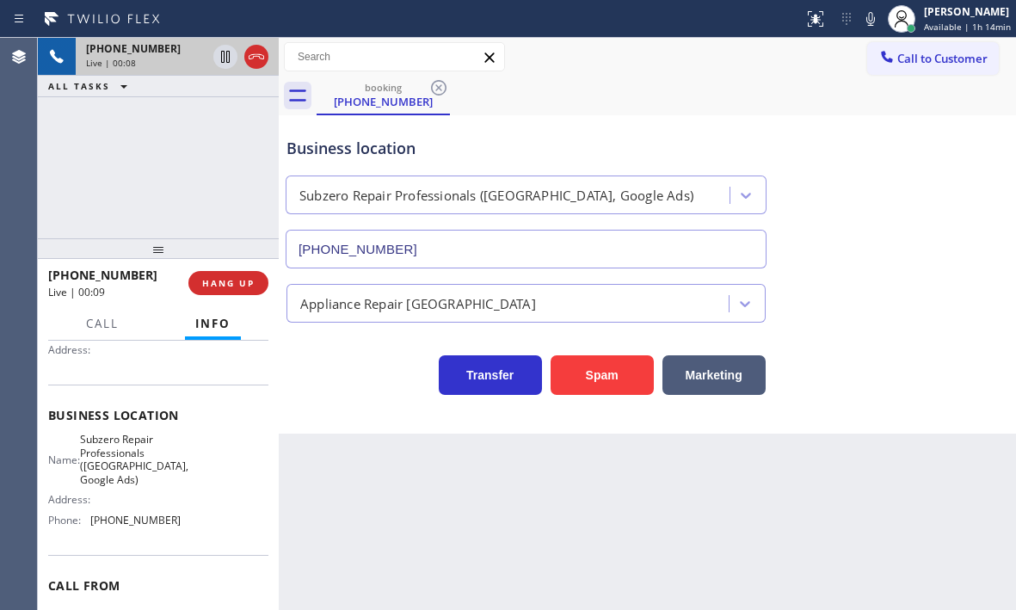
click at [192, 519] on div "Name: Subzero Repair Professionals ([GEOGRAPHIC_DATA], Google Ads) Address: Pho…" at bounding box center [158, 483] width 220 height 101
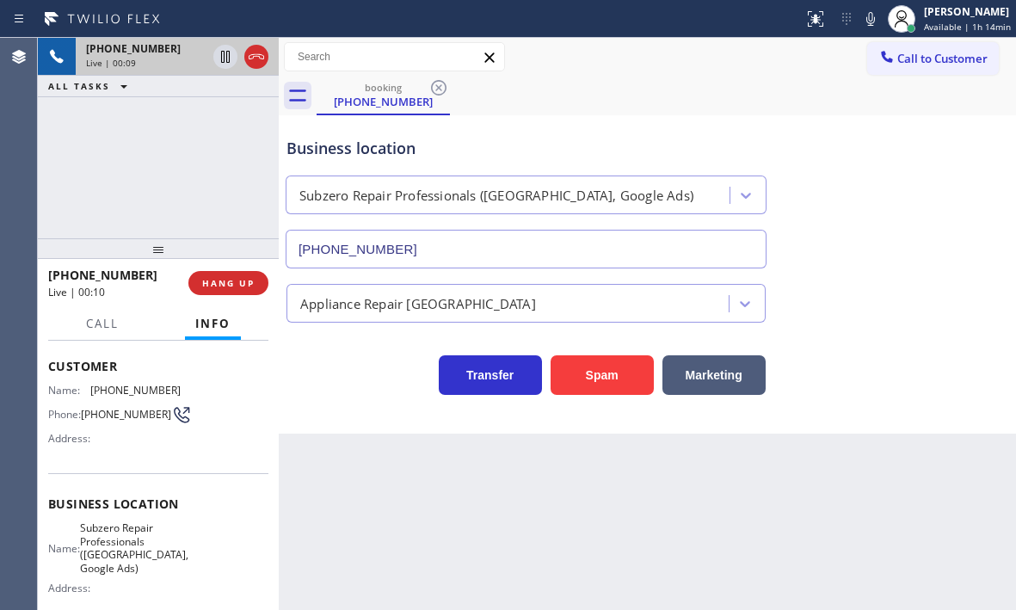
scroll to position [0, 0]
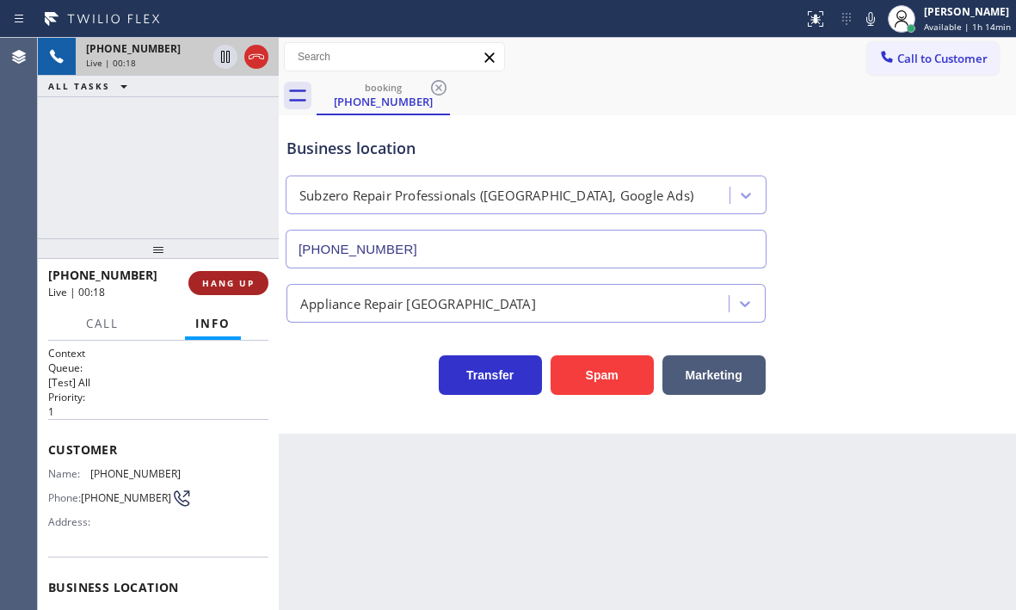
click at [235, 286] on span "HANG UP" at bounding box center [228, 283] width 52 height 12
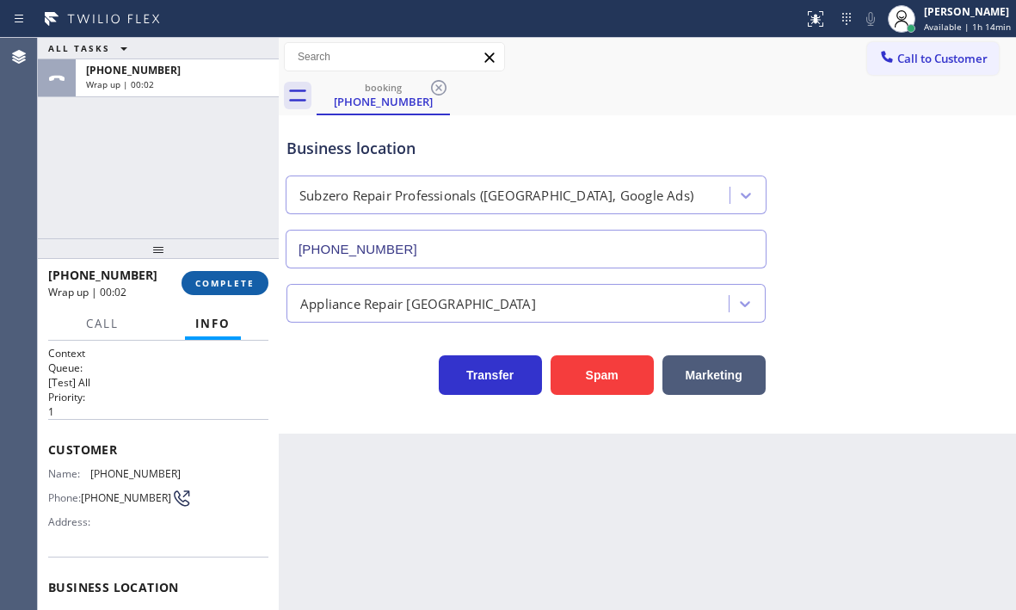
click at [242, 286] on span "COMPLETE" at bounding box center [224, 283] width 59 height 12
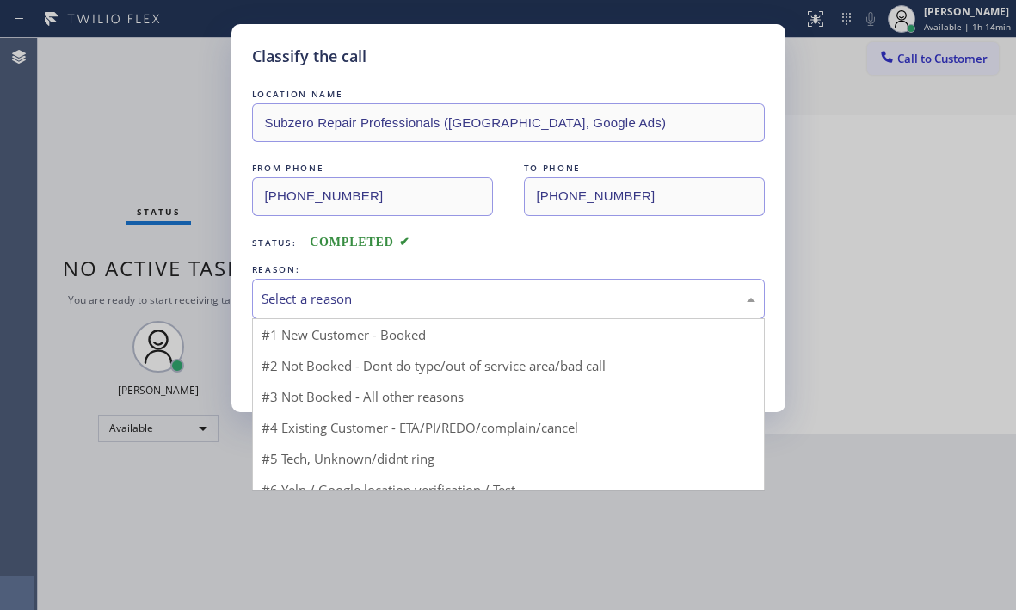
click at [354, 301] on div "Select a reason" at bounding box center [508, 299] width 494 height 20
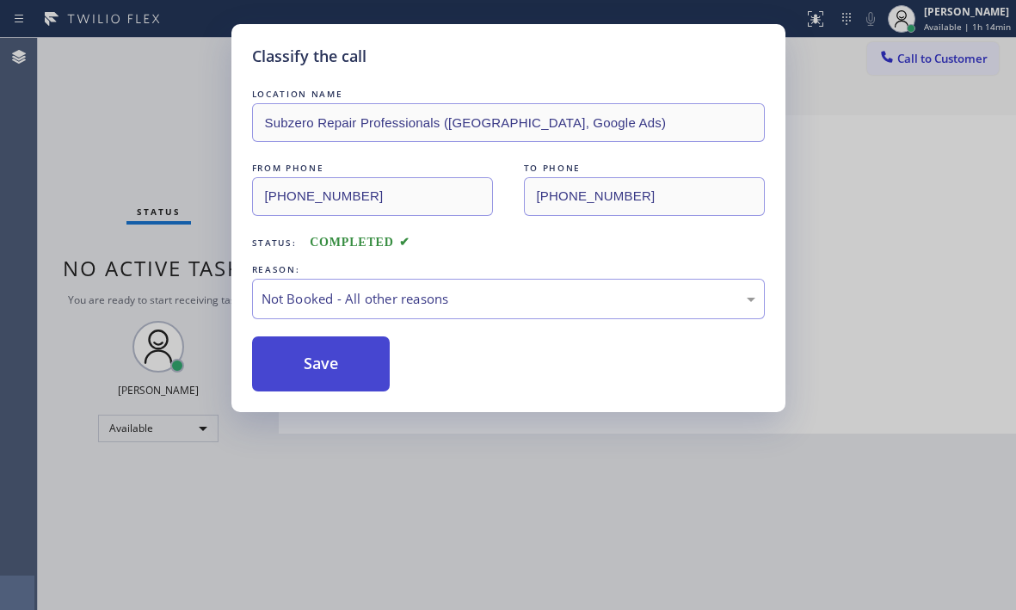
click at [310, 366] on button "Save" at bounding box center [321, 363] width 138 height 55
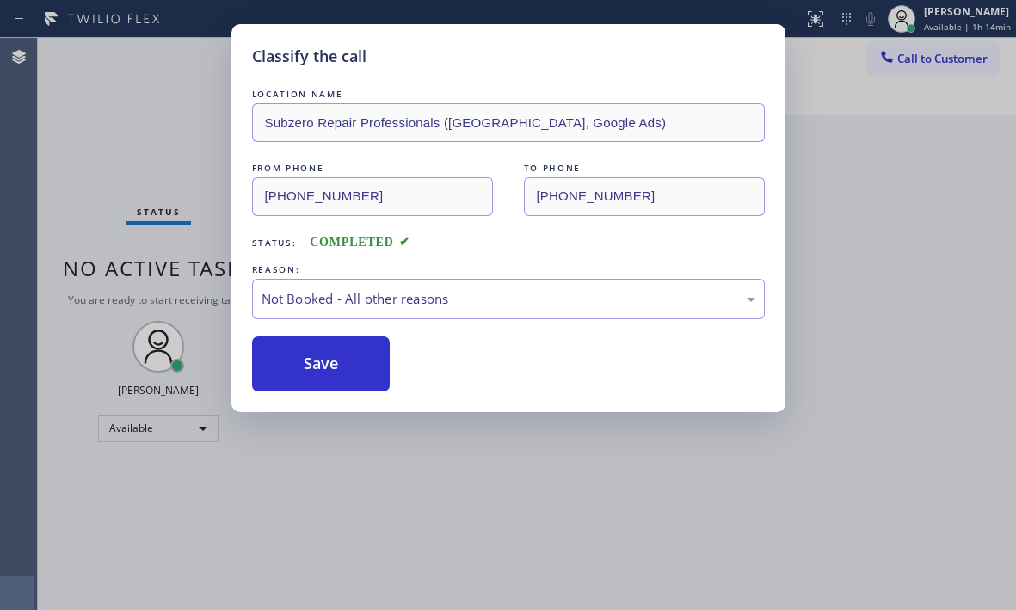
click at [923, 203] on div "Classify the call LOCATION NAME Subzero Repair Professionals ([GEOGRAPHIC_DATA]…" at bounding box center [508, 305] width 1016 height 610
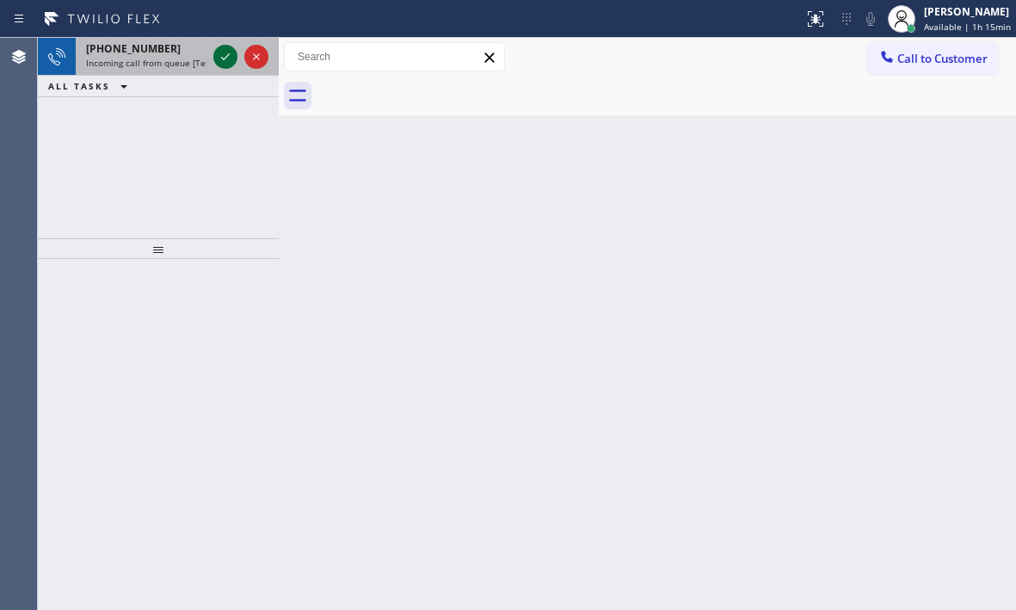
click at [228, 56] on icon at bounding box center [225, 56] width 9 height 7
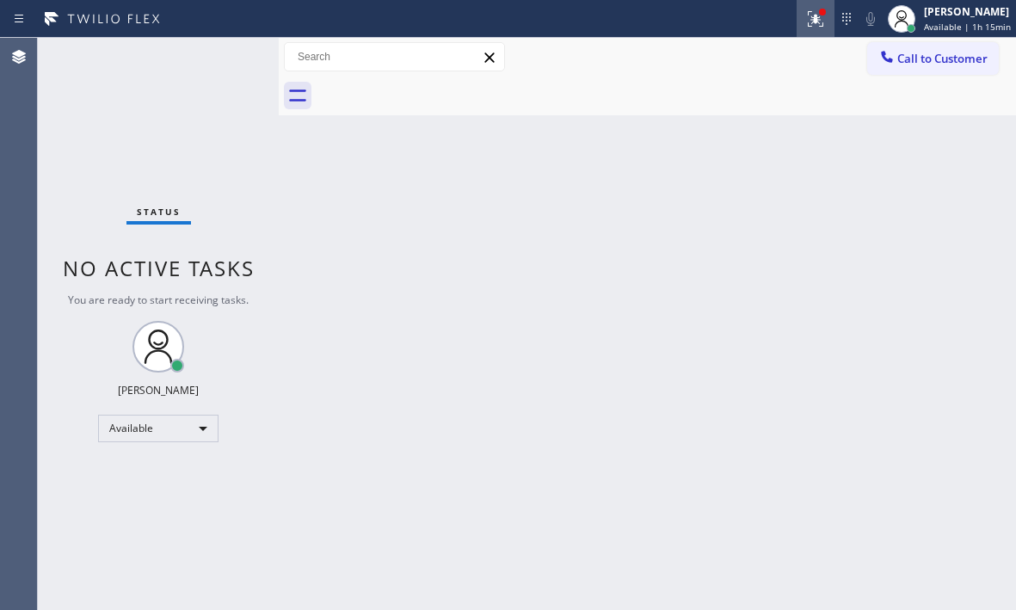
click at [808, 22] on icon at bounding box center [815, 18] width 15 height 15
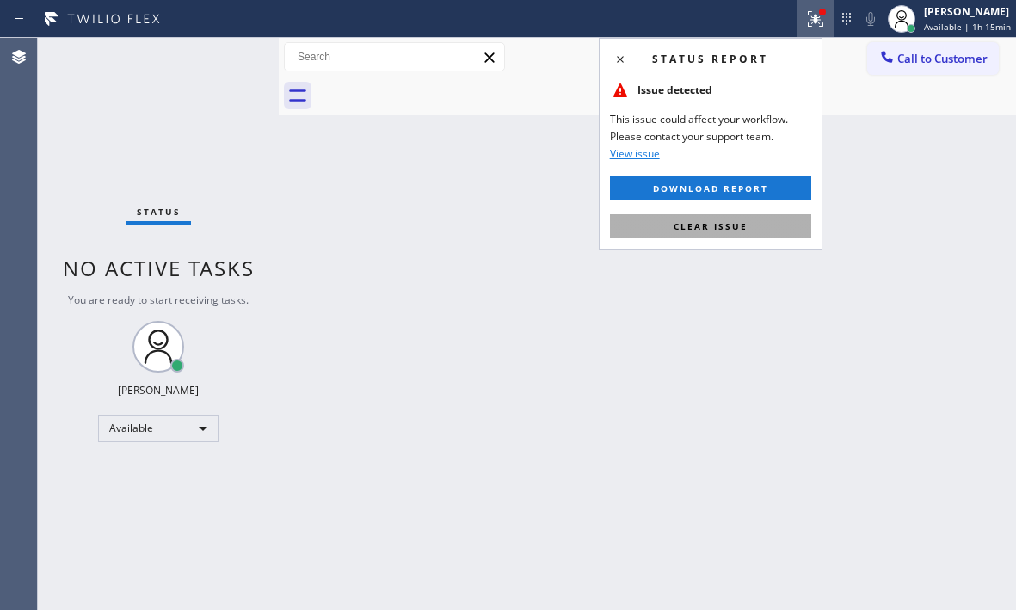
click at [702, 228] on span "Clear issue" at bounding box center [710, 226] width 74 height 12
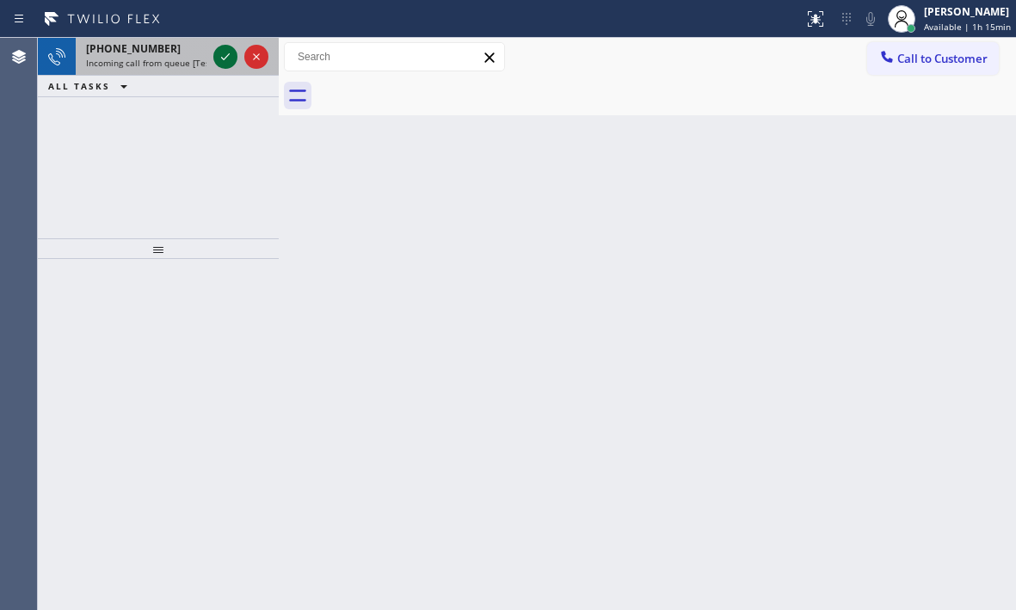
click at [225, 52] on icon at bounding box center [225, 56] width 21 height 21
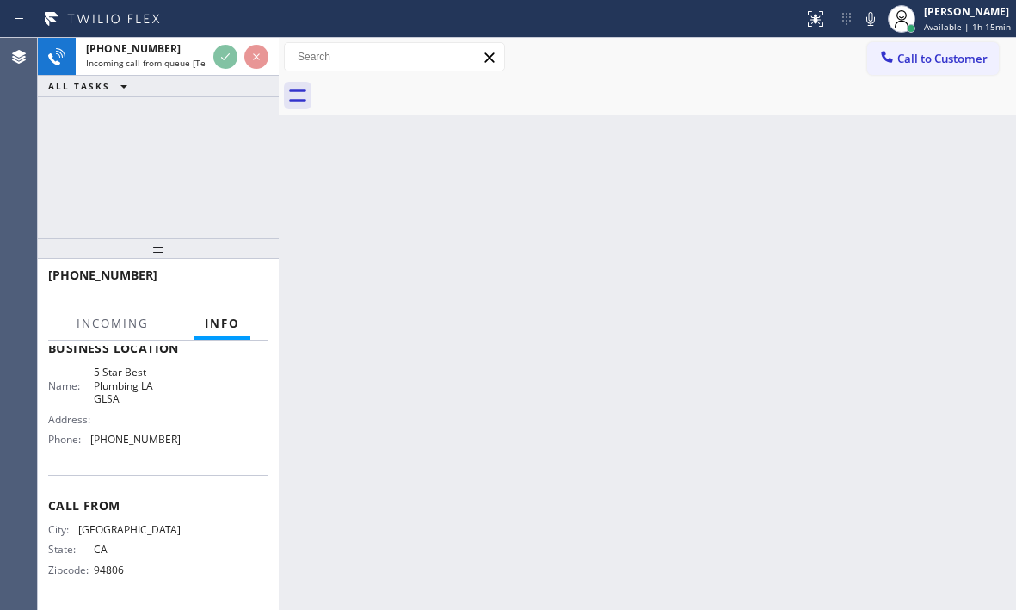
scroll to position [258, 0]
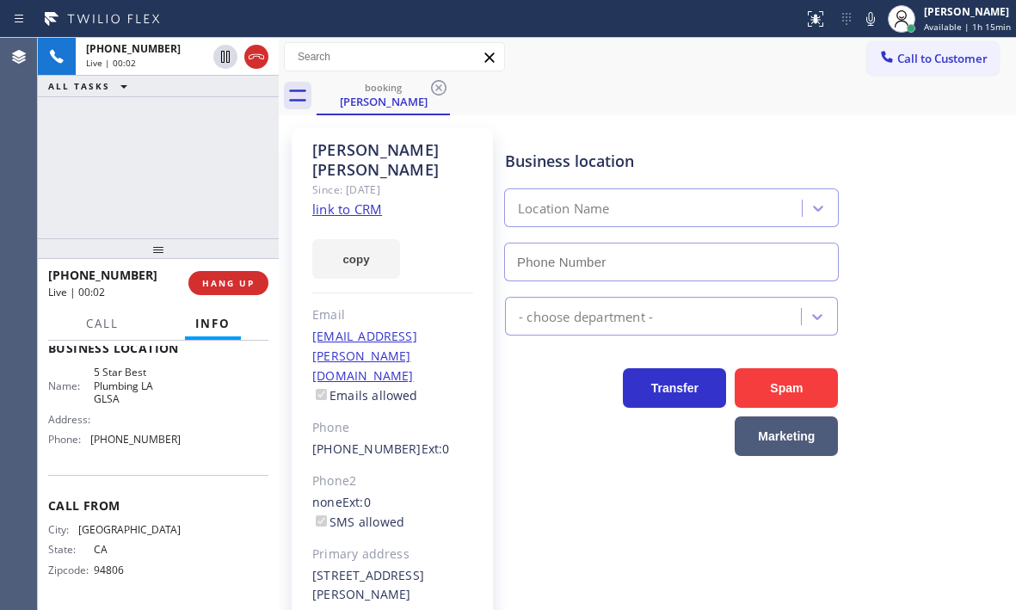
type input "[PHONE_NUMBER]"
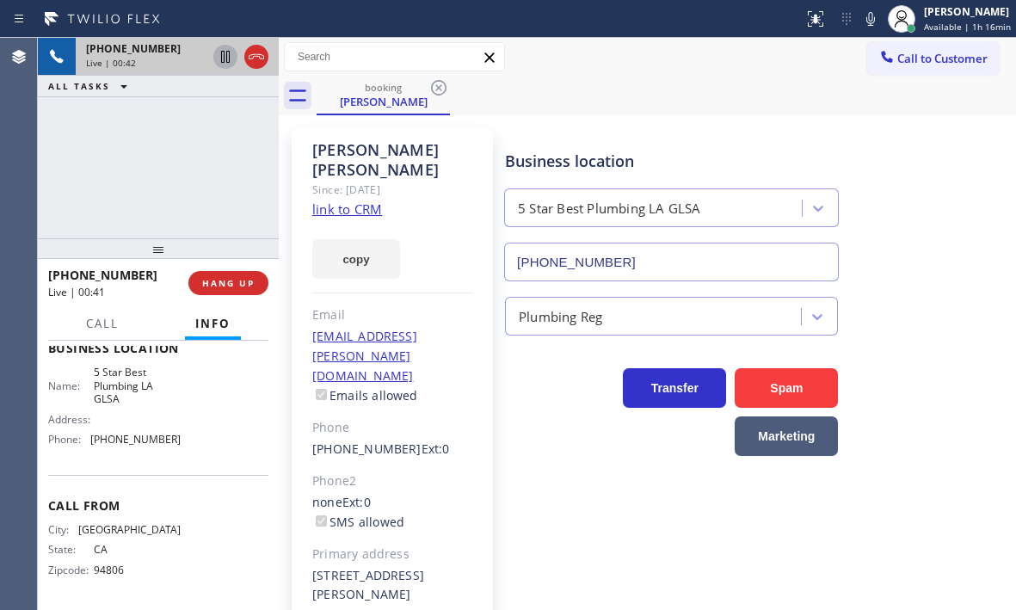
click at [227, 61] on icon at bounding box center [225, 57] width 9 height 12
click at [226, 59] on icon at bounding box center [225, 57] width 12 height 12
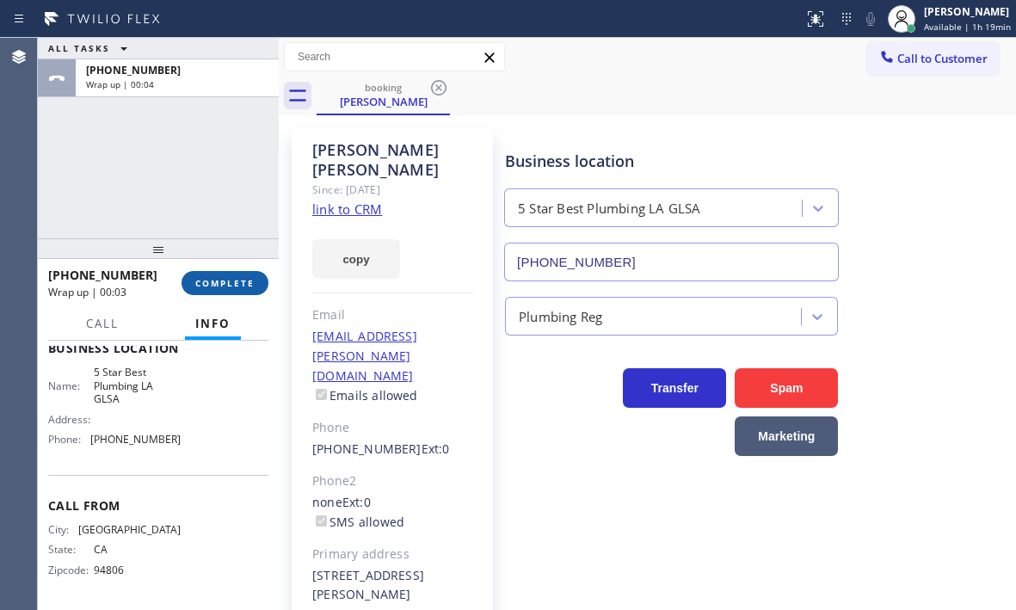
click at [218, 286] on span "COMPLETE" at bounding box center [224, 283] width 59 height 12
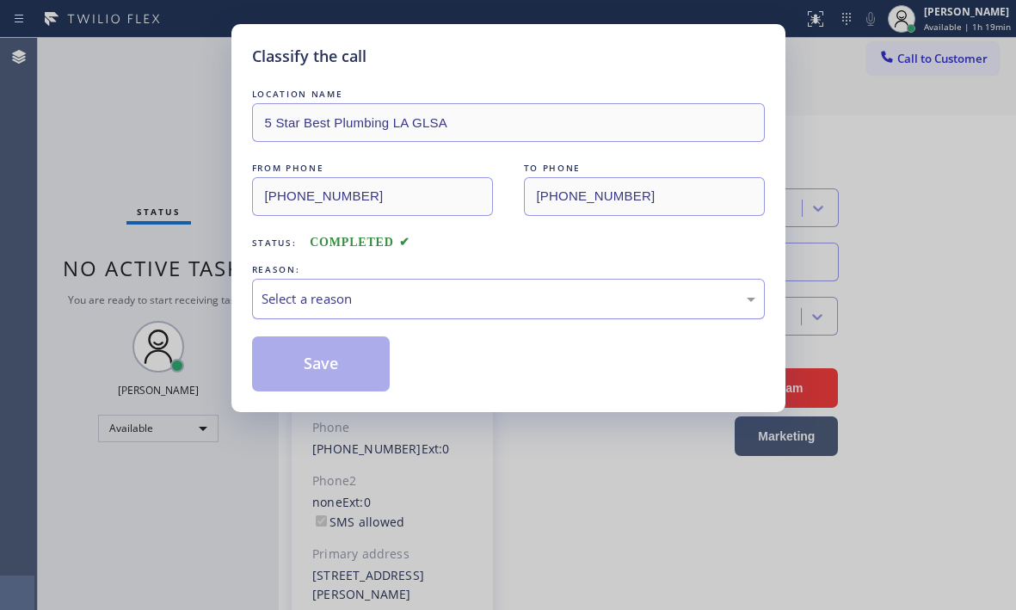
click at [509, 290] on div "Select a reason" at bounding box center [508, 299] width 494 height 20
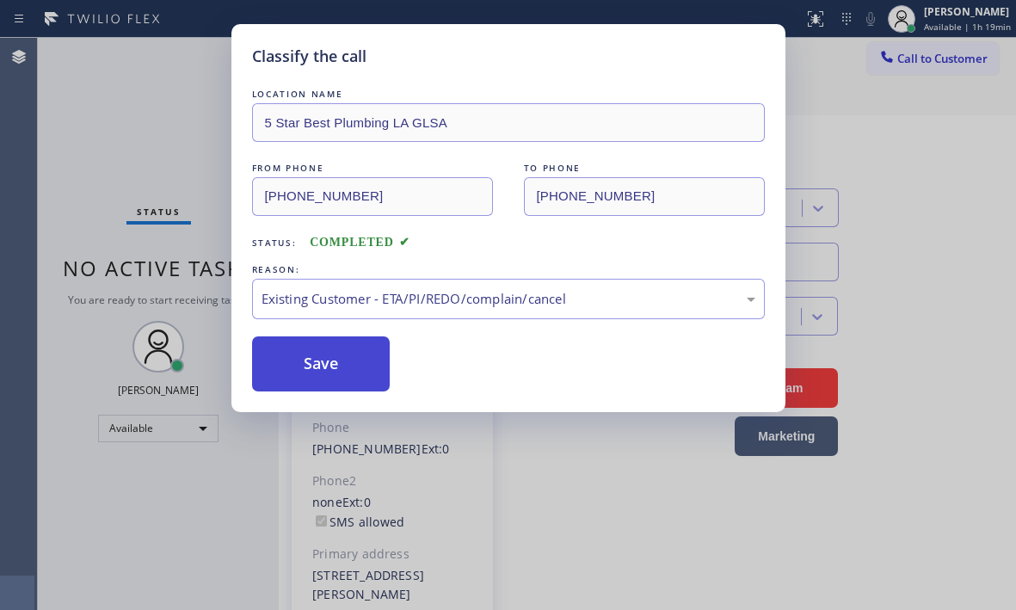
click at [336, 366] on button "Save" at bounding box center [321, 363] width 138 height 55
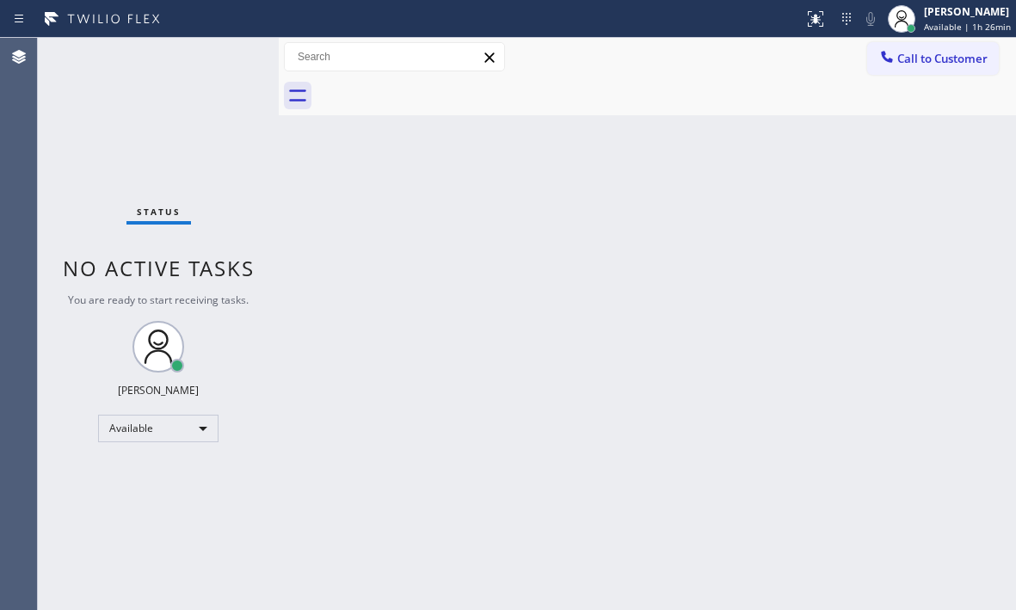
click at [146, 108] on div "Status No active tasks You are ready to start receiving tasks. [PERSON_NAME] Av…" at bounding box center [158, 324] width 241 height 572
click at [144, 135] on div "Status No active tasks You are ready to start receiving tasks. [PERSON_NAME] Av…" at bounding box center [158, 324] width 241 height 572
click at [491, 329] on div "Back to Dashboard Change Sender ID Customers Technicians Select a contact Outbo…" at bounding box center [647, 324] width 737 height 572
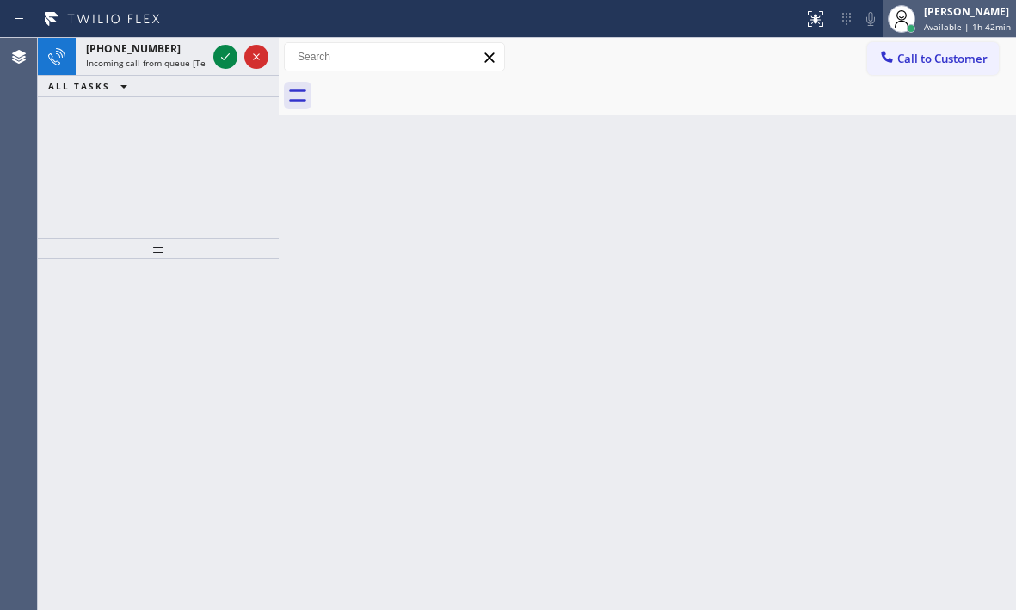
click at [949, 22] on span "Available | 1h 42min" at bounding box center [967, 27] width 87 height 12
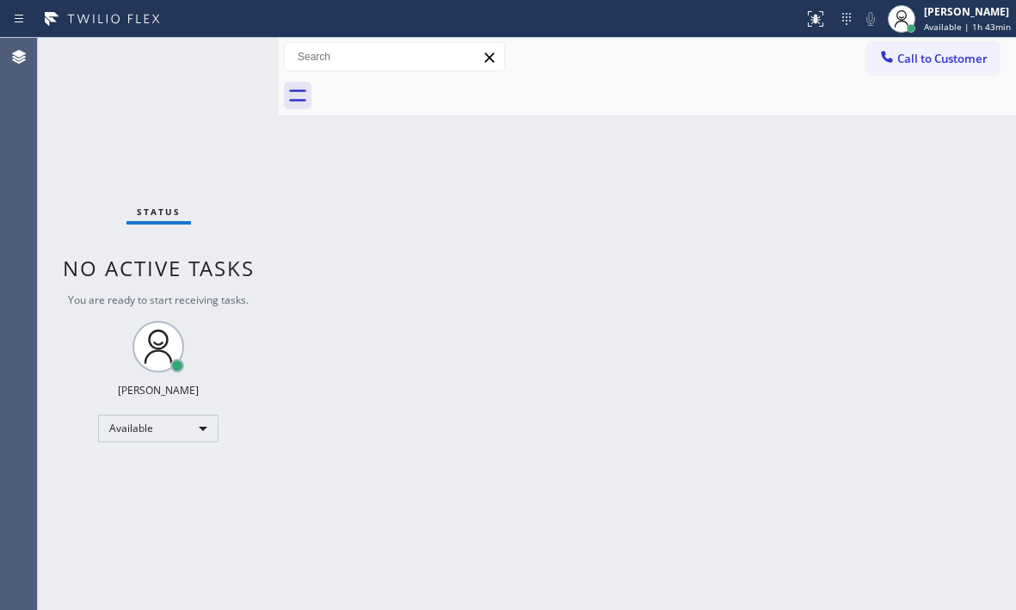
drag, startPoint x: 810, startPoint y: 123, endPoint x: 814, endPoint y: 137, distance: 14.4
click at [809, 123] on div "Back to Dashboard Change Sender ID Customers Technicians Select a contact Outbo…" at bounding box center [647, 324] width 737 height 572
click at [906, 17] on div at bounding box center [901, 19] width 38 height 38
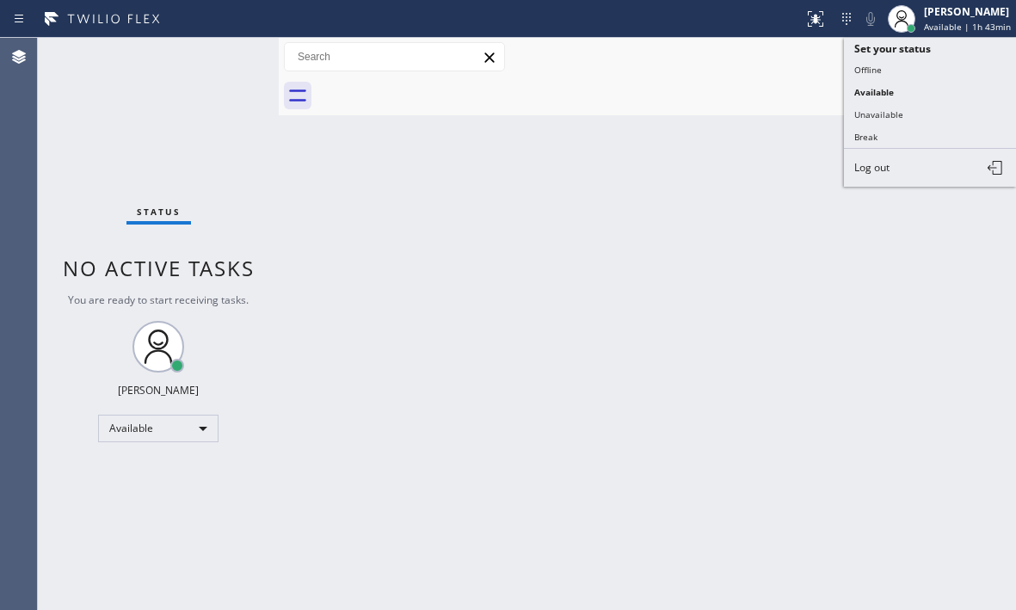
click at [899, 72] on button "Offline" at bounding box center [930, 69] width 172 height 22
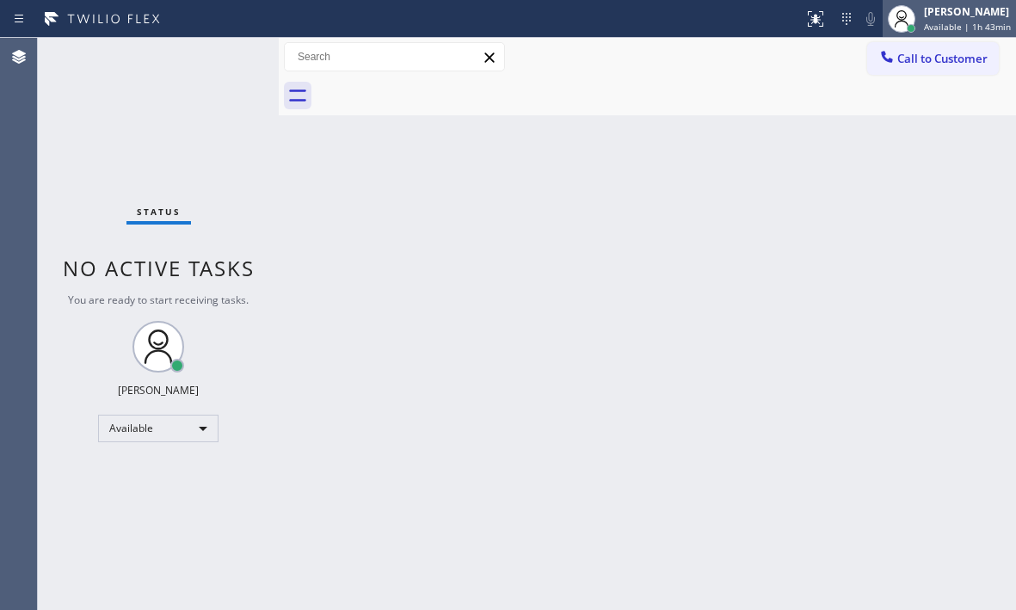
click at [924, 23] on span "Available | 1h 43min" at bounding box center [967, 27] width 87 height 12
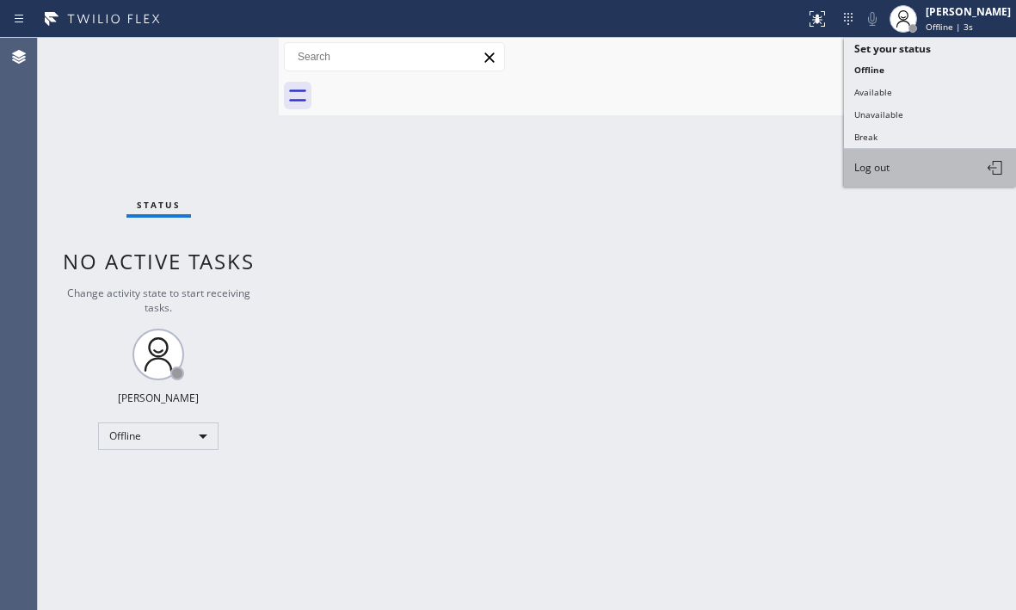
click at [887, 160] on span "Log out" at bounding box center [871, 167] width 35 height 15
